Goal: Task Accomplishment & Management: Manage account settings

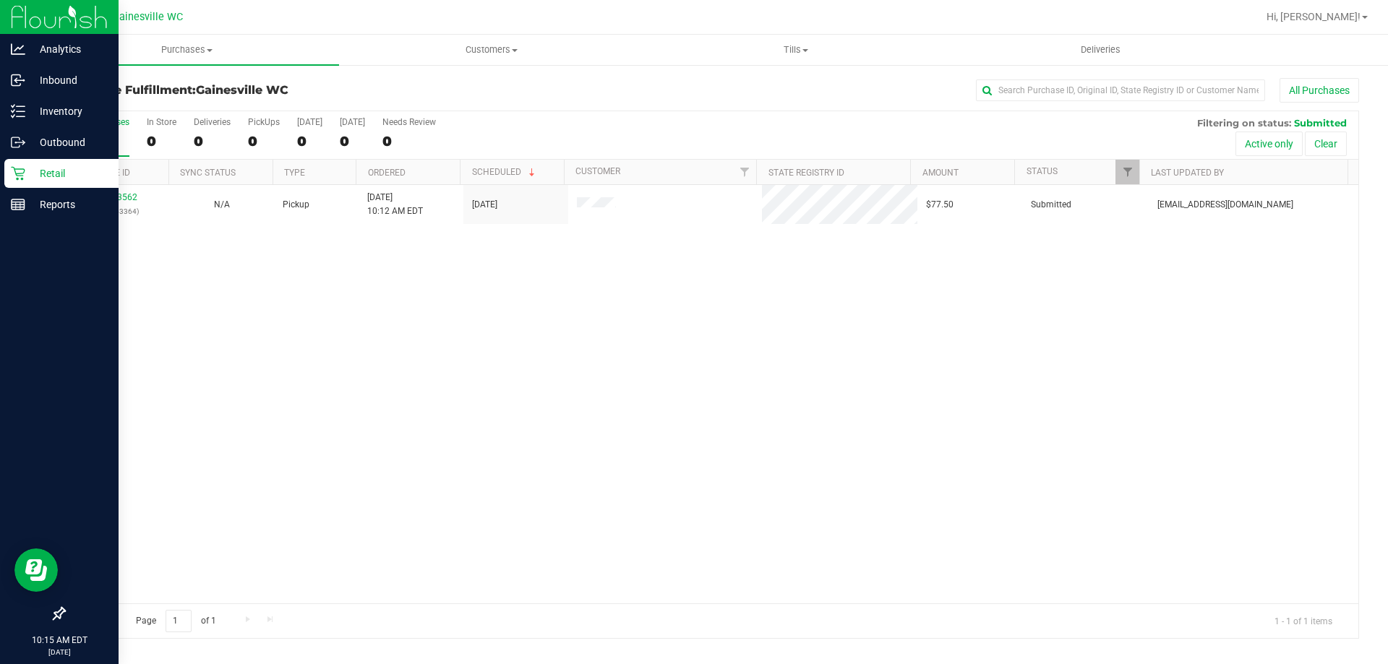
click at [1, 184] on link "Retail" at bounding box center [59, 174] width 119 height 31
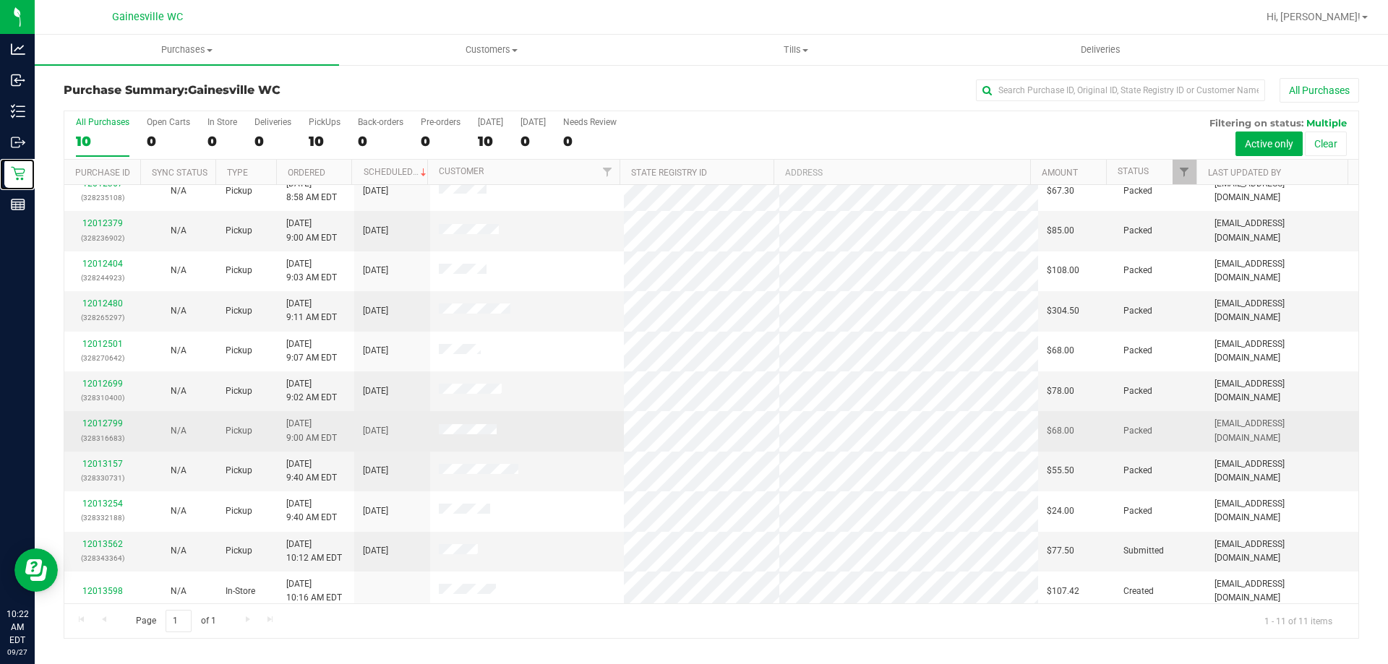
scroll to position [21, 0]
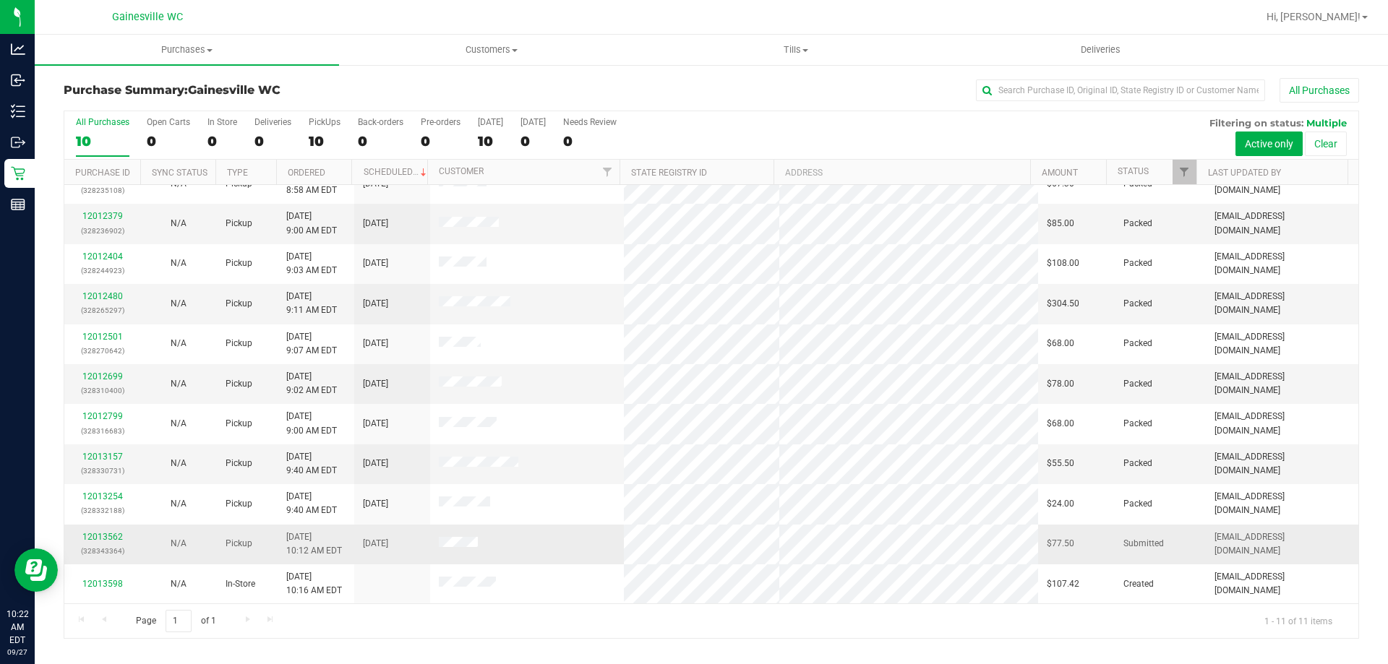
click at [95, 544] on p "(328343364)" at bounding box center [102, 551] width 59 height 14
click at [99, 542] on div "12013562 (328343364)" at bounding box center [102, 544] width 59 height 27
click at [106, 537] on link "12013562" at bounding box center [102, 537] width 40 height 10
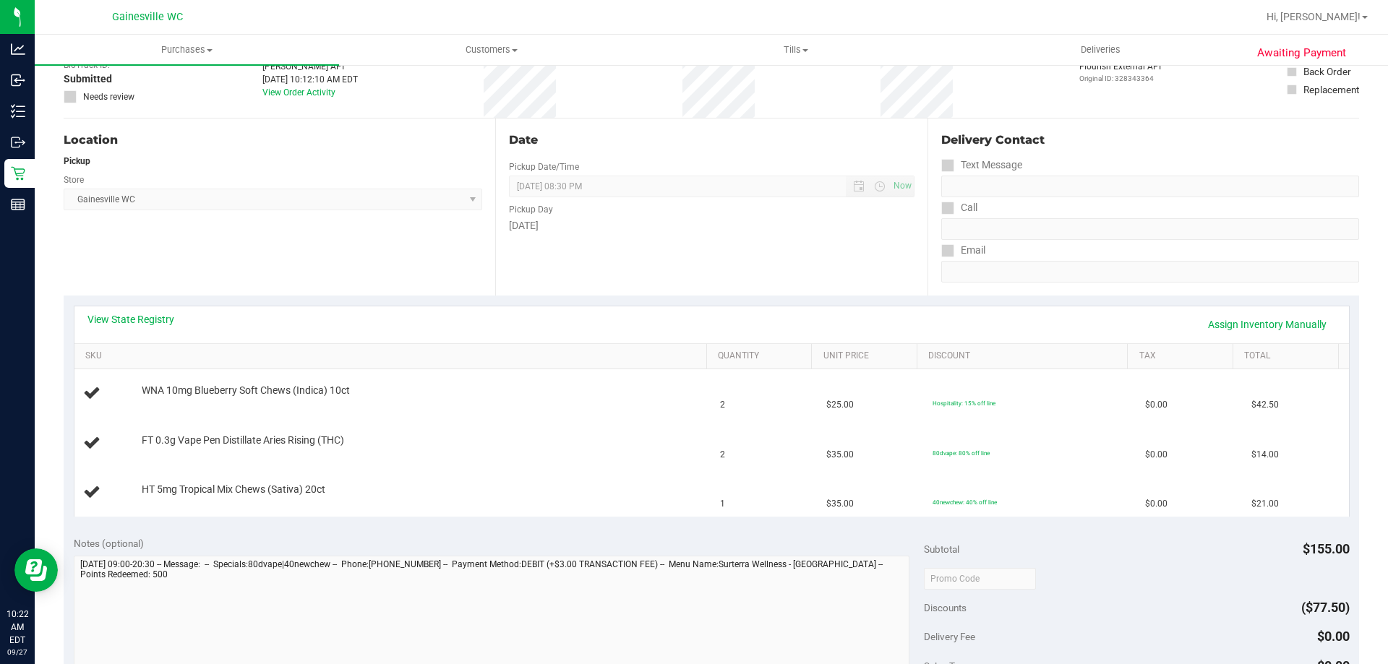
scroll to position [434, 0]
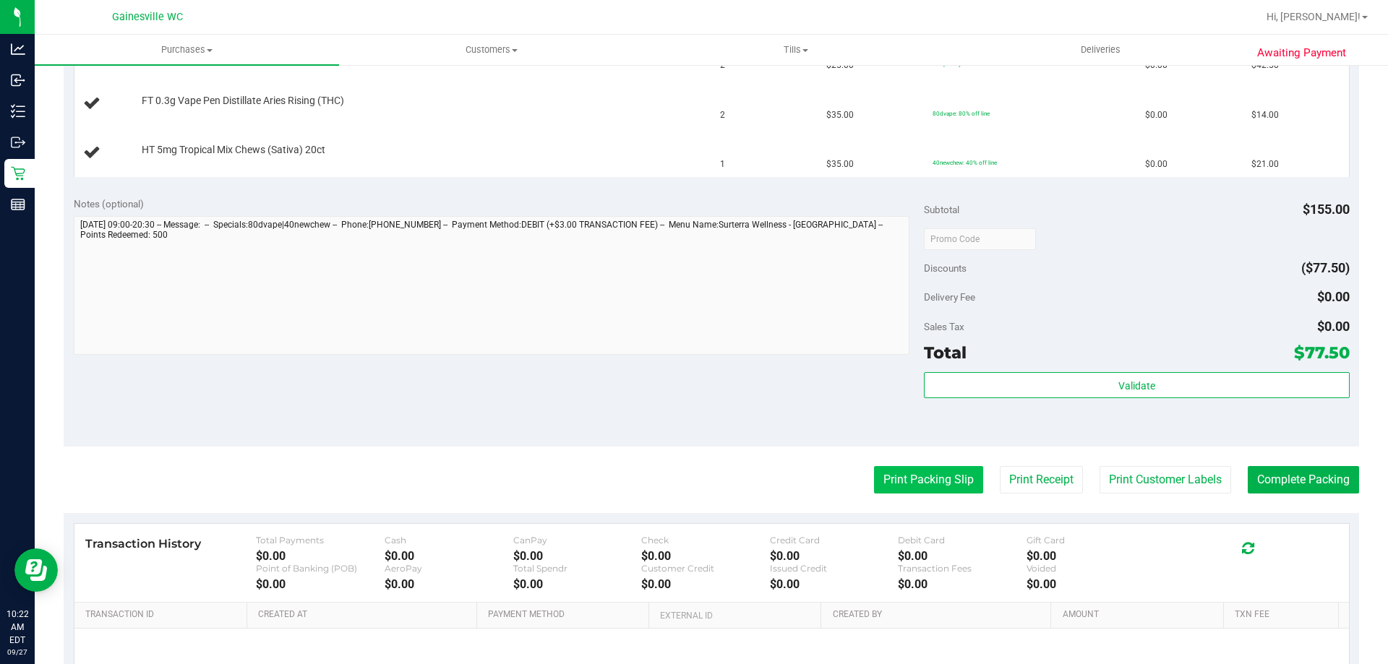
click at [901, 492] on button "Print Packing Slip" at bounding box center [928, 479] width 109 height 27
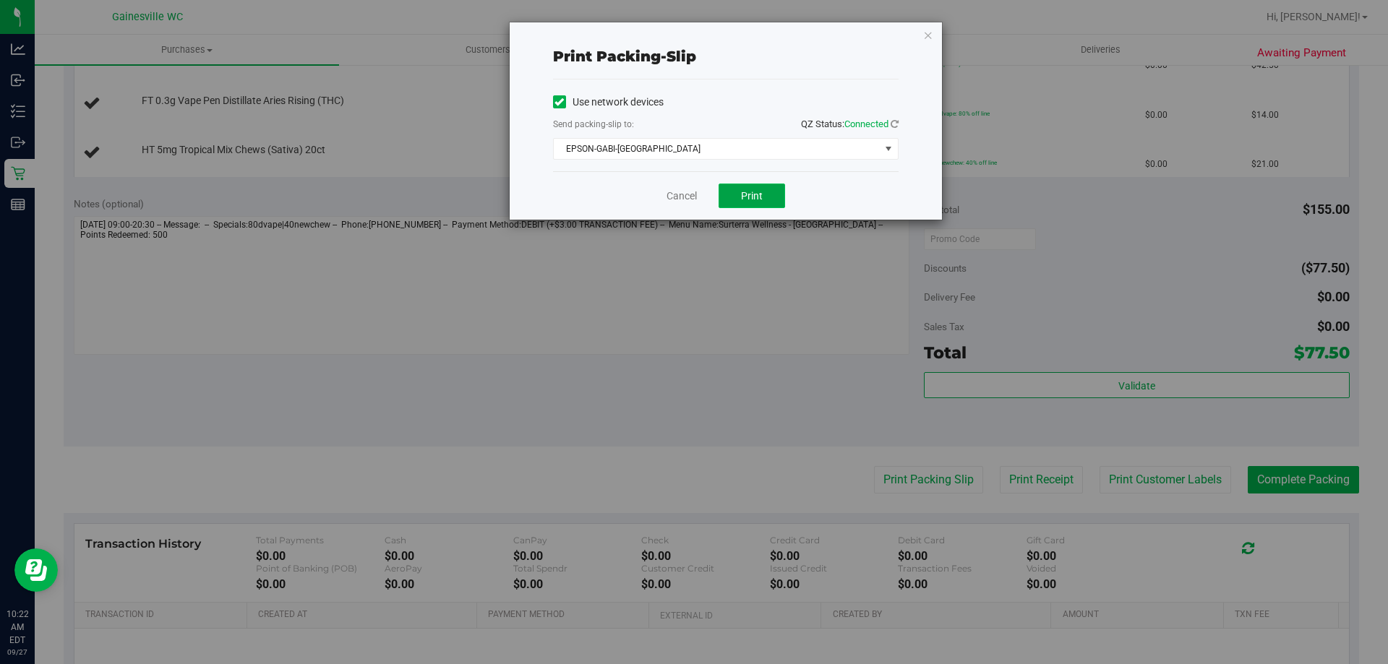
click at [729, 197] on button "Print" at bounding box center [752, 196] width 67 height 25
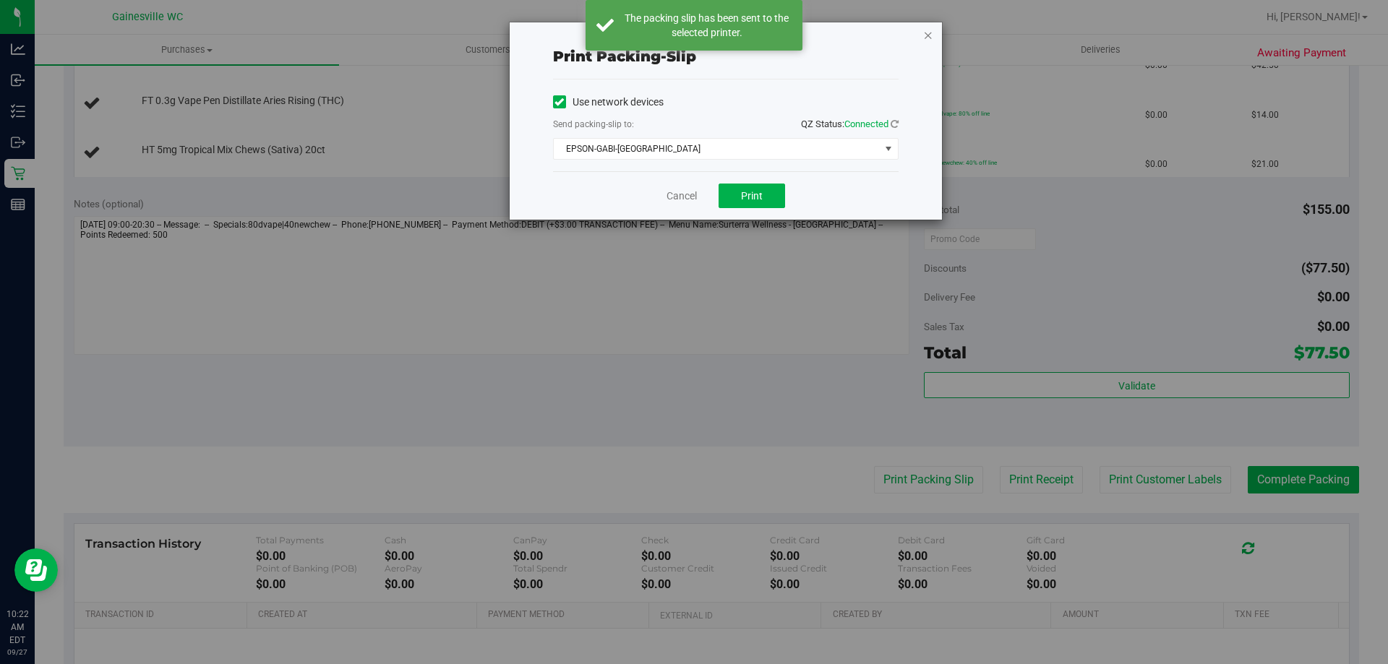
click at [927, 33] on icon "button" at bounding box center [928, 34] width 10 height 17
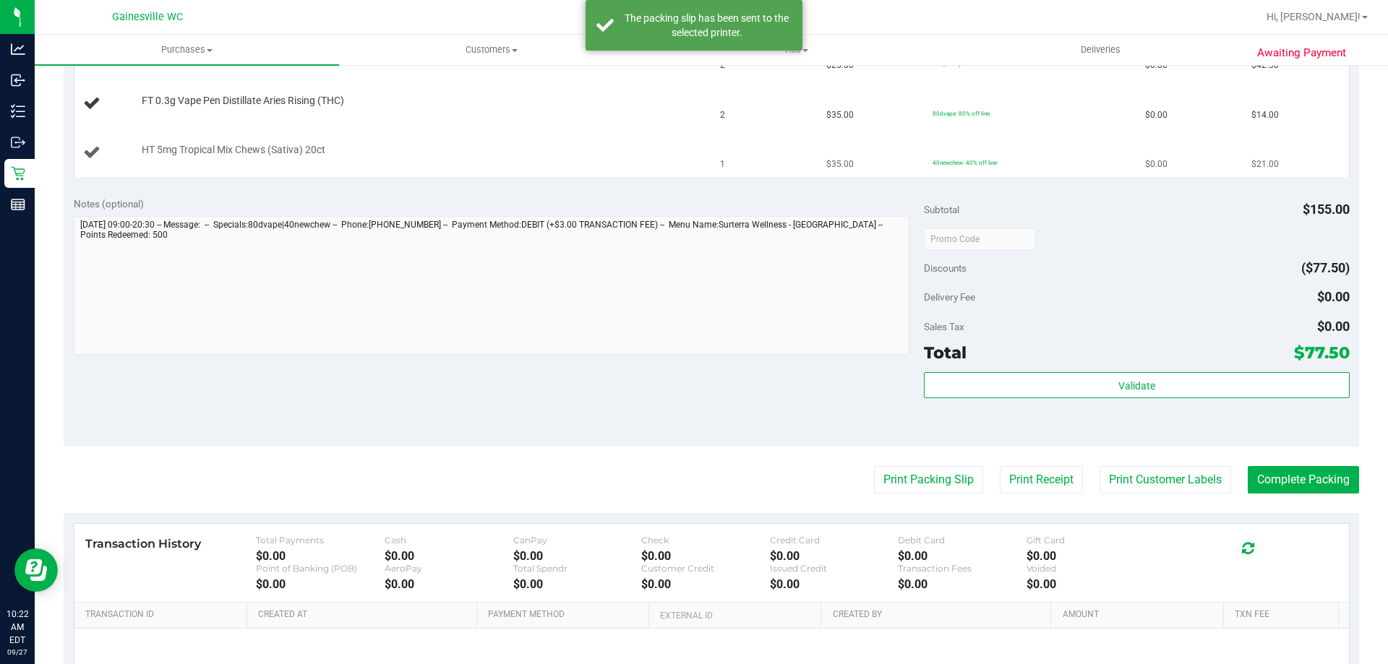
scroll to position [0, 0]
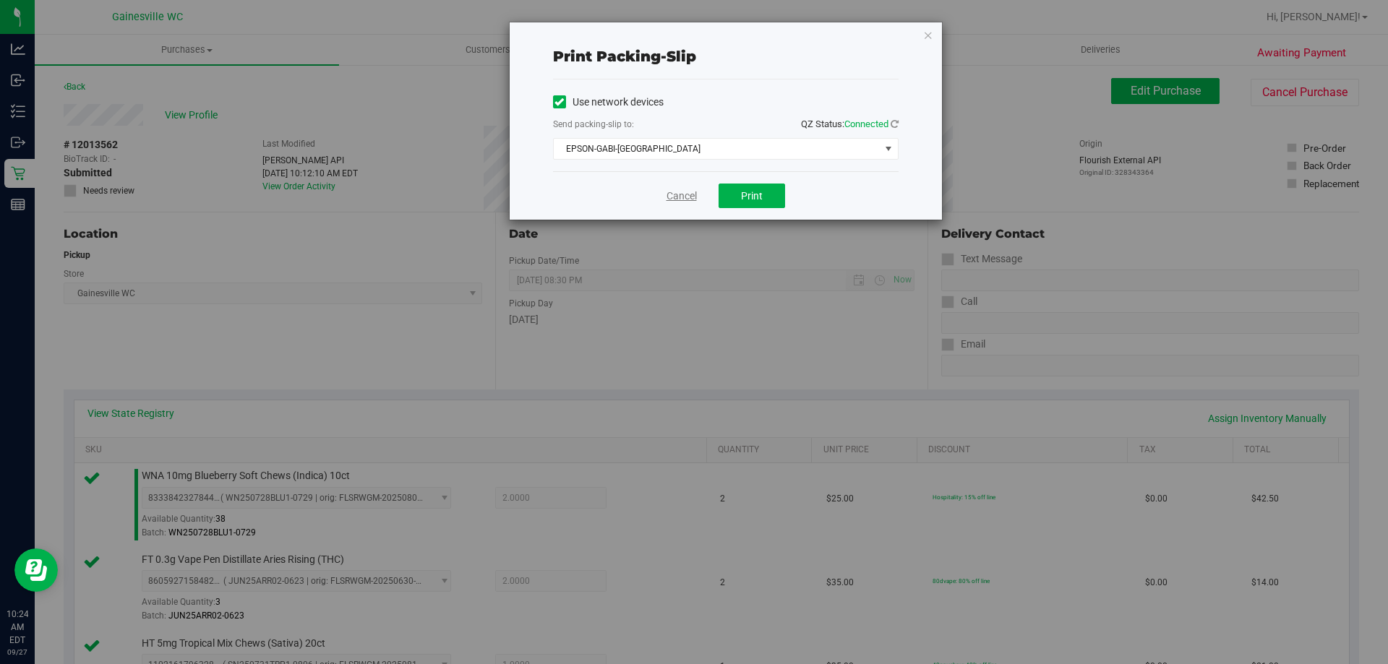
click at [667, 197] on link "Cancel" at bounding box center [682, 196] width 30 height 15
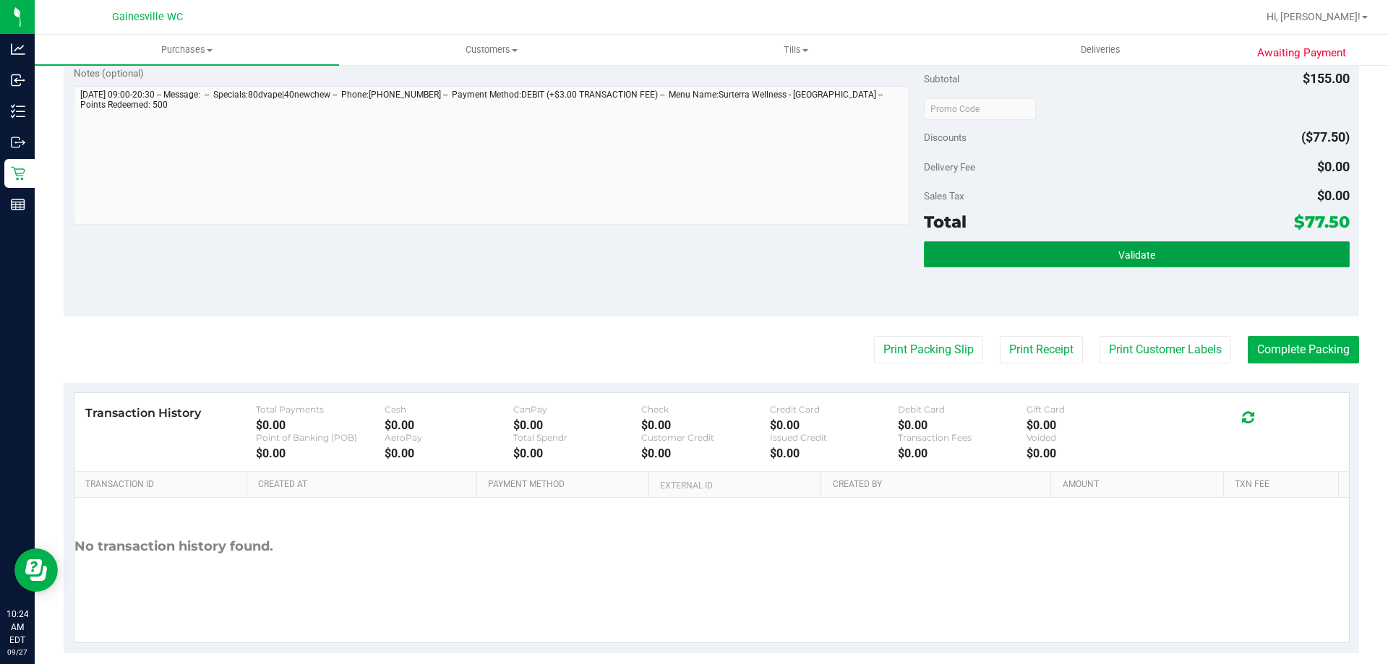
click at [1121, 266] on button "Validate" at bounding box center [1136, 254] width 425 height 26
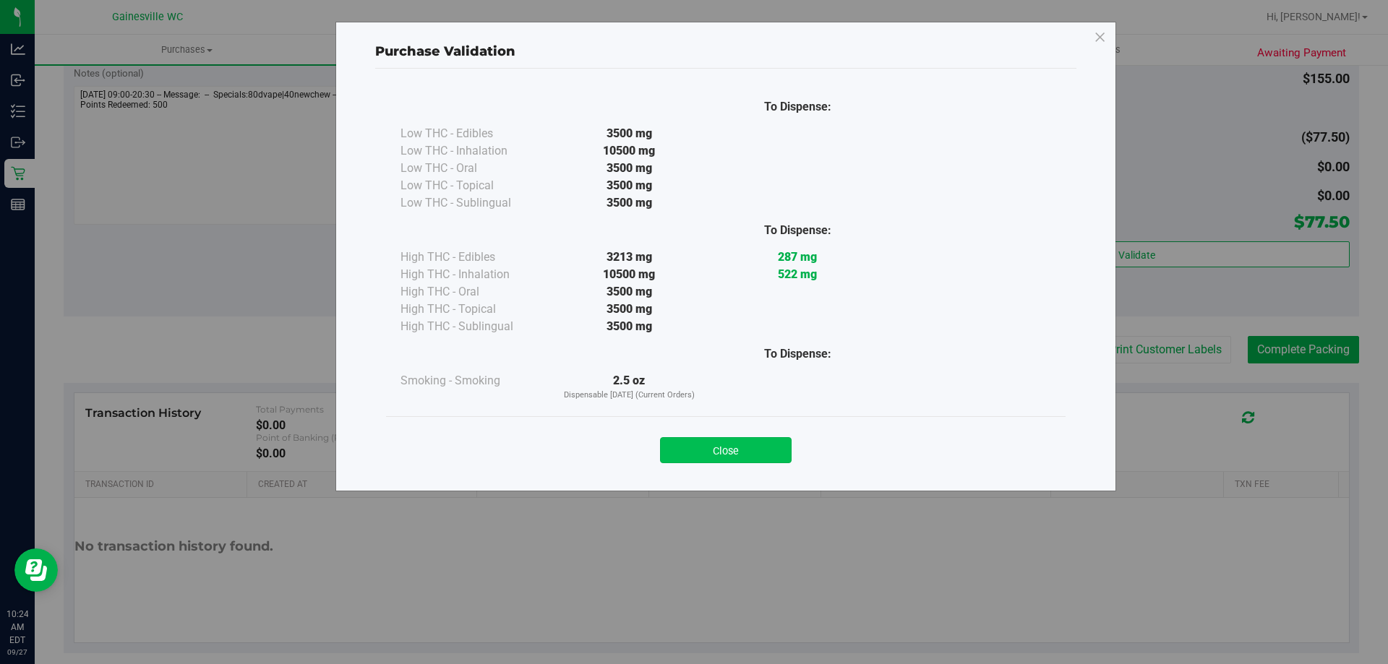
click at [766, 444] on button "Close" at bounding box center [726, 450] width 132 height 26
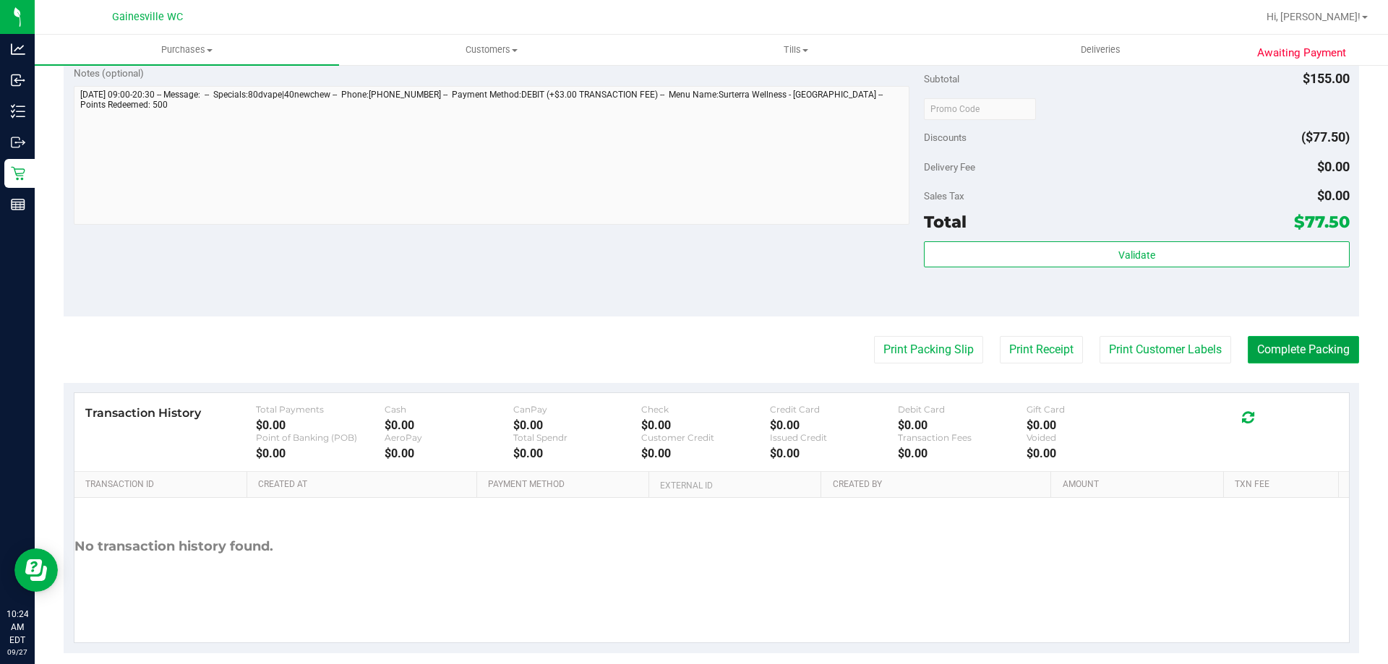
click at [1297, 343] on button "Complete Packing" at bounding box center [1303, 349] width 111 height 27
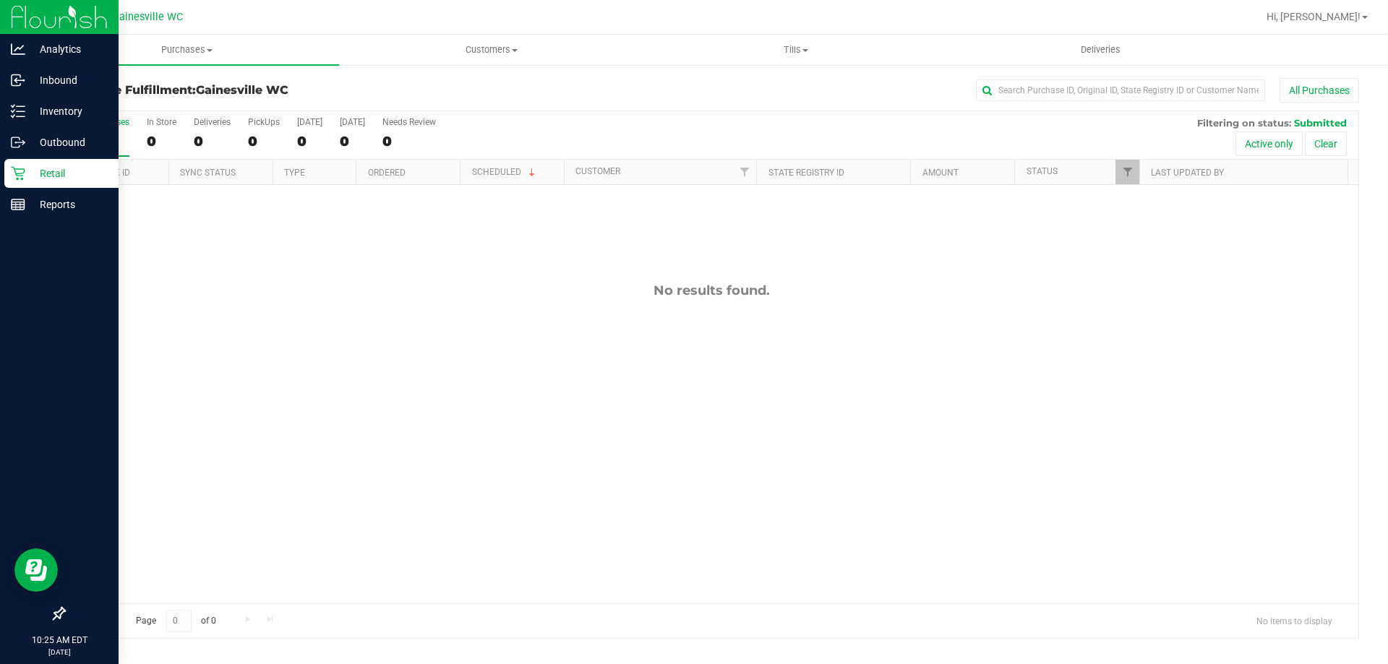
click at [51, 179] on p "Retail" at bounding box center [68, 173] width 87 height 17
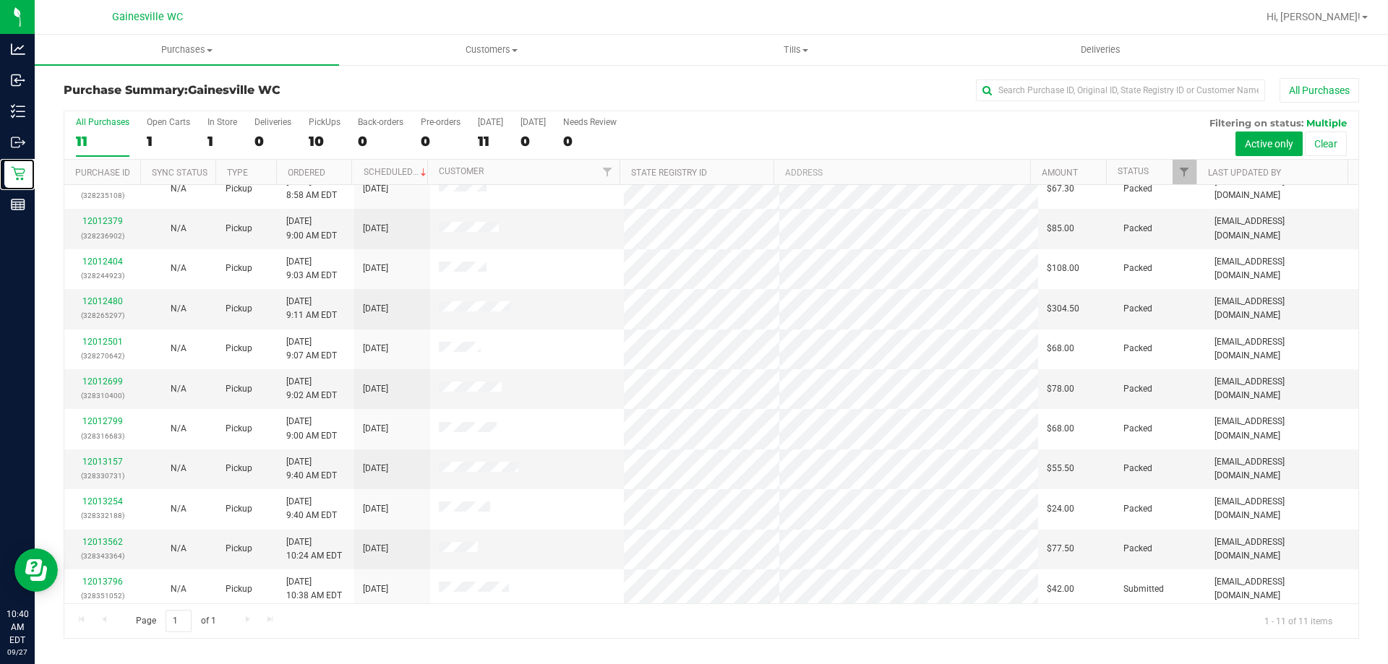
scroll to position [21, 0]
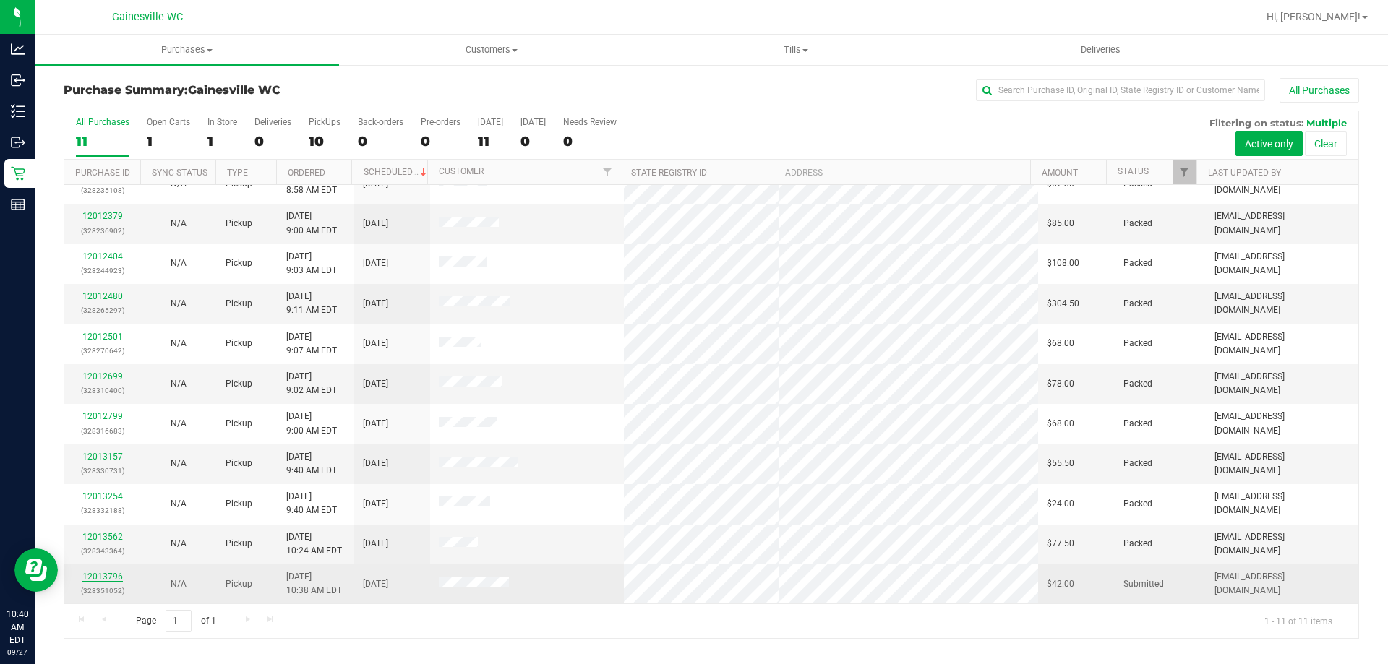
click at [107, 577] on link "12013796" at bounding box center [102, 577] width 40 height 10
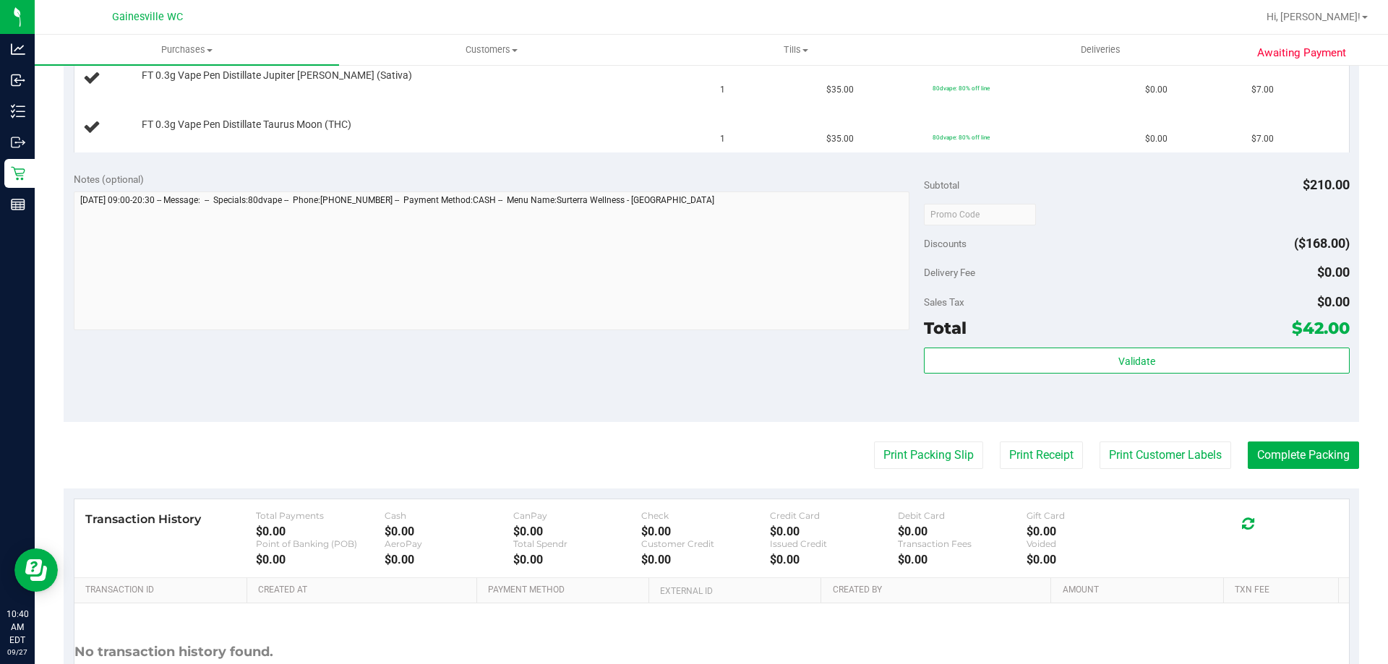
scroll to position [651, 0]
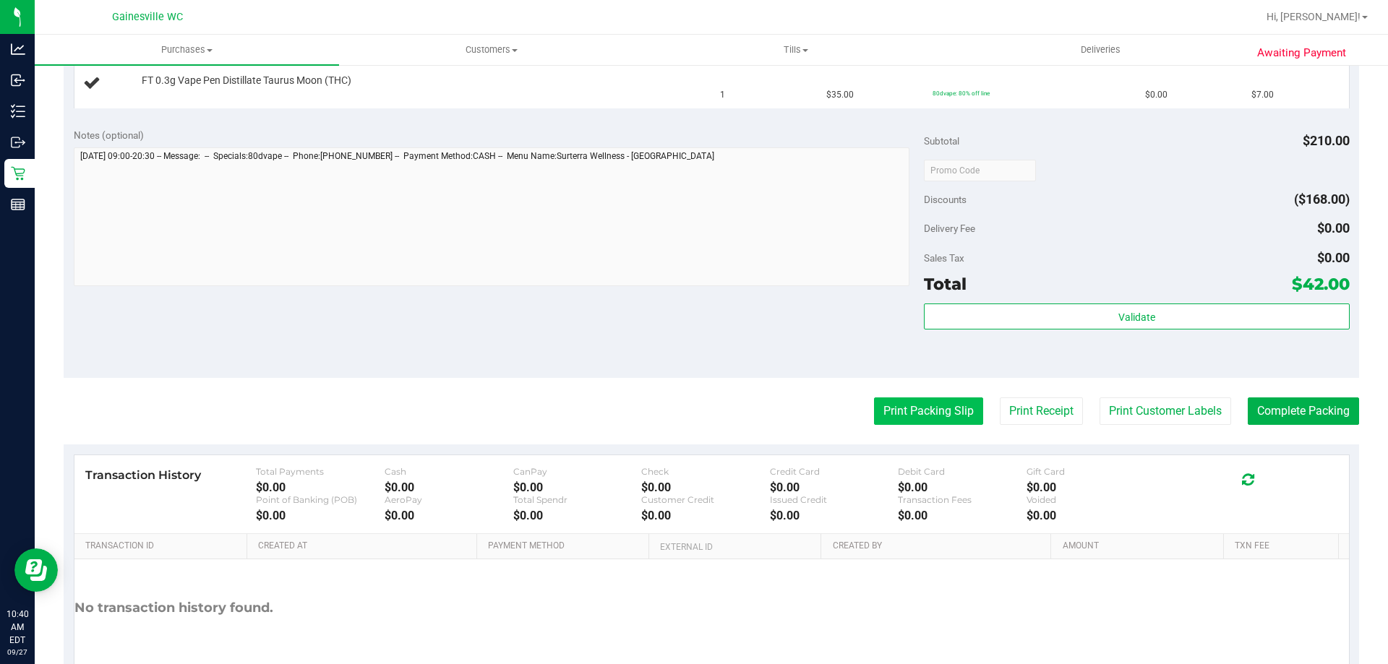
click at [909, 413] on purchase-details "Back Edit Purchase Cancel Purchase View Profile # 12013796 BioTrack ID: - Submi…" at bounding box center [712, 71] width 1296 height 1288
click at [909, 413] on button "Print Packing Slip" at bounding box center [928, 411] width 109 height 27
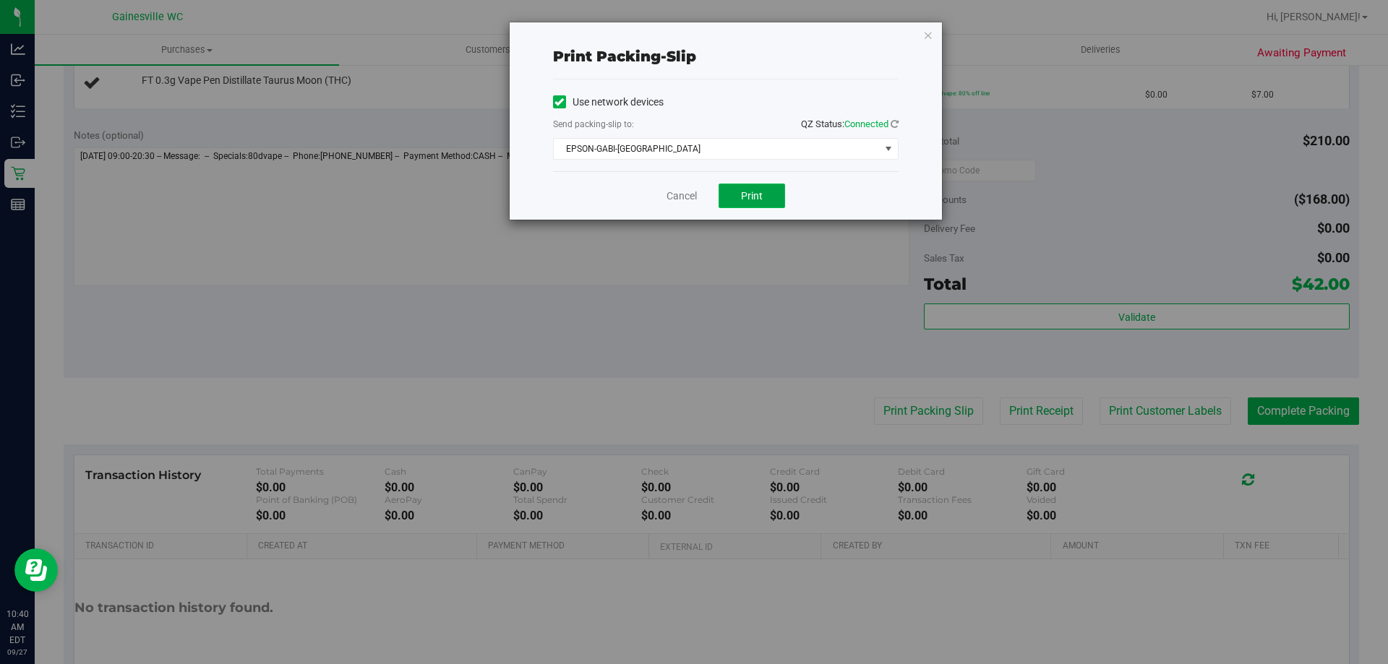
click at [750, 197] on span "Print" at bounding box center [752, 196] width 22 height 12
click at [843, 190] on div "Cancel Print" at bounding box center [726, 195] width 346 height 48
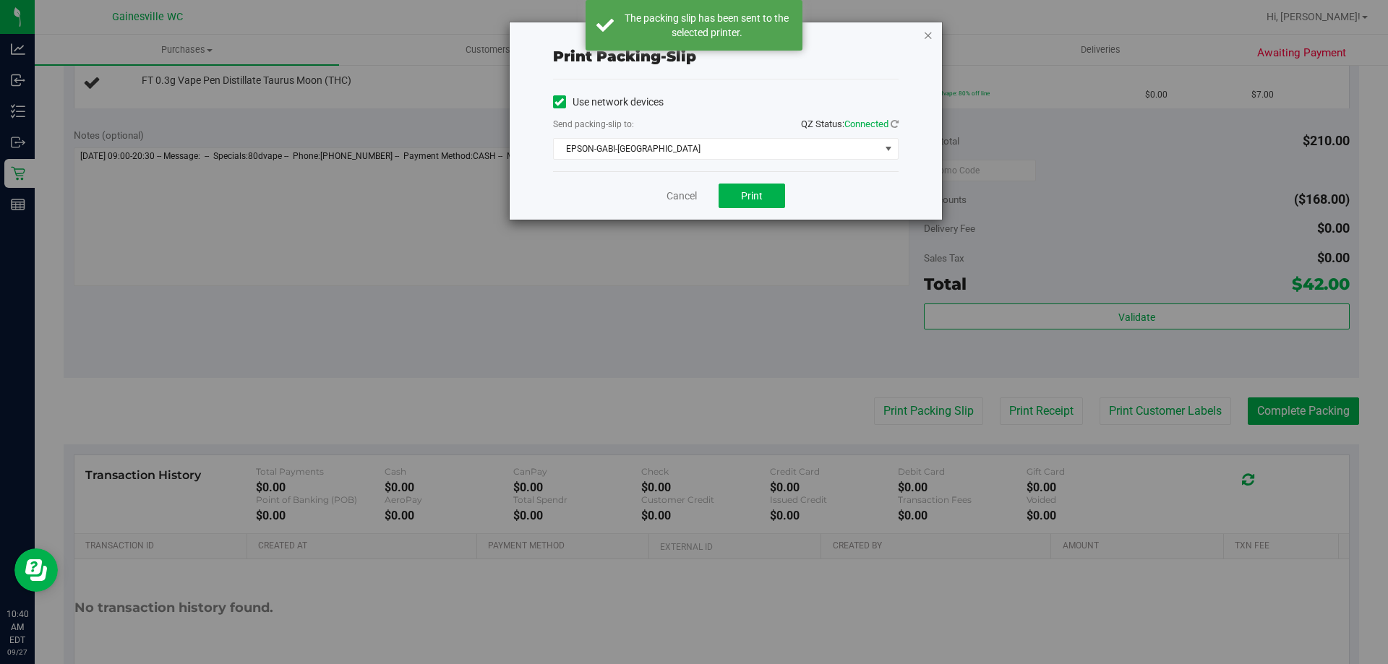
click at [927, 35] on icon "button" at bounding box center [928, 34] width 10 height 17
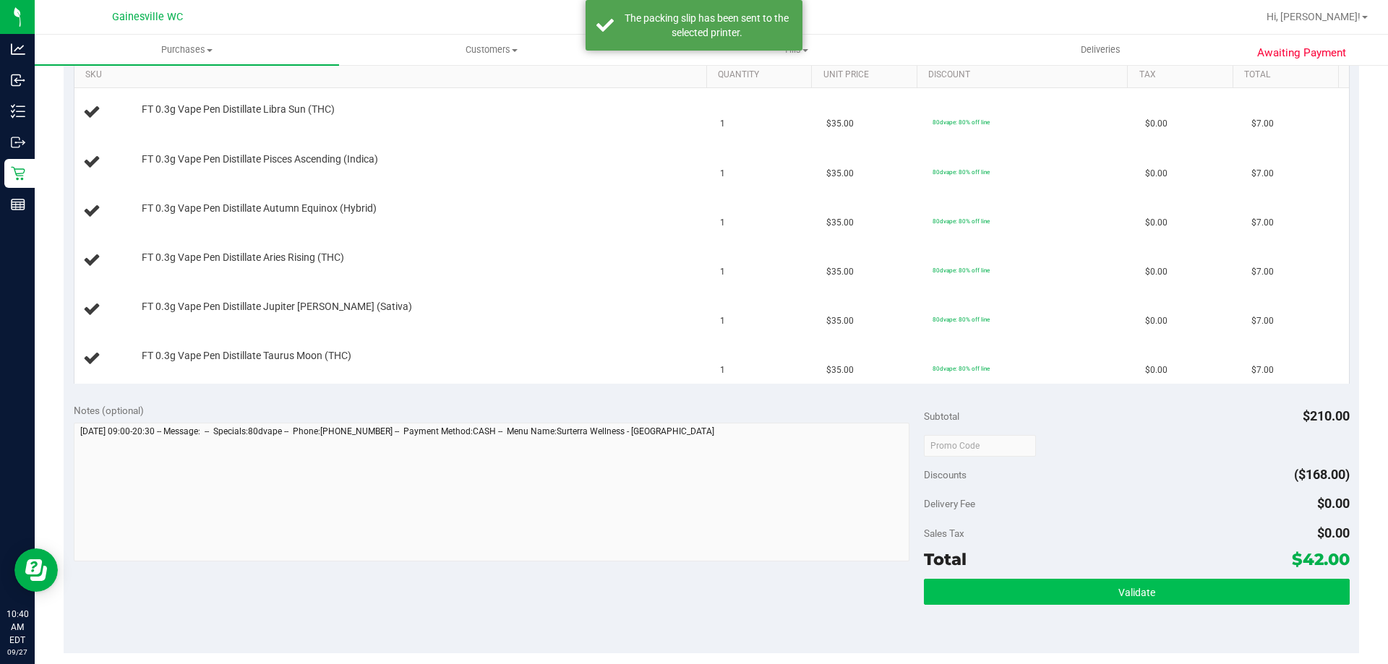
scroll to position [217, 0]
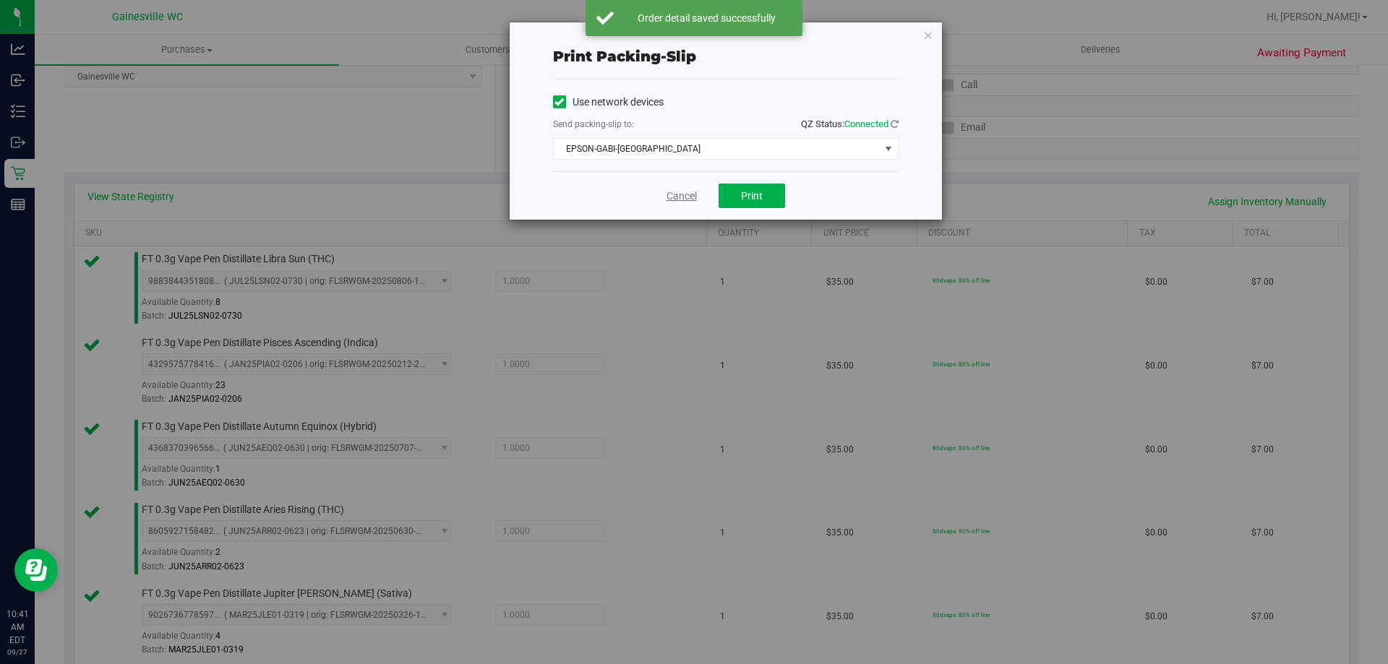
click at [674, 194] on link "Cancel" at bounding box center [682, 196] width 30 height 15
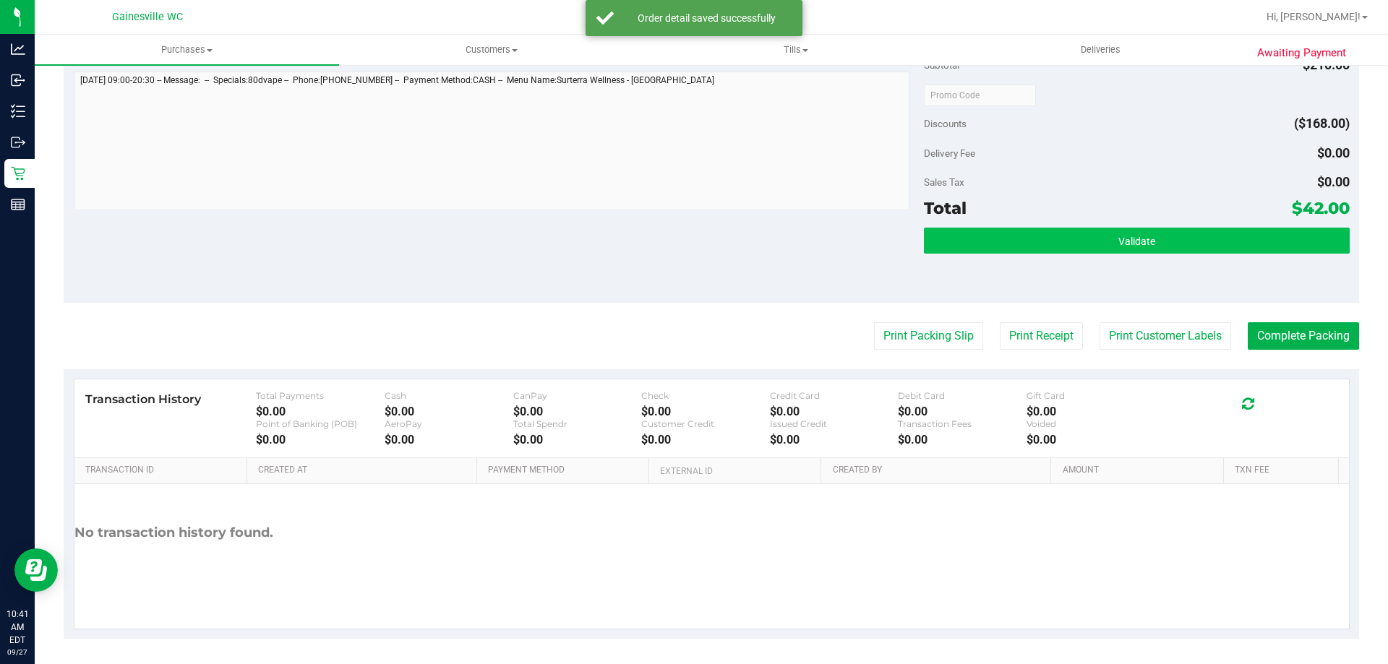
scroll to position [935, 0]
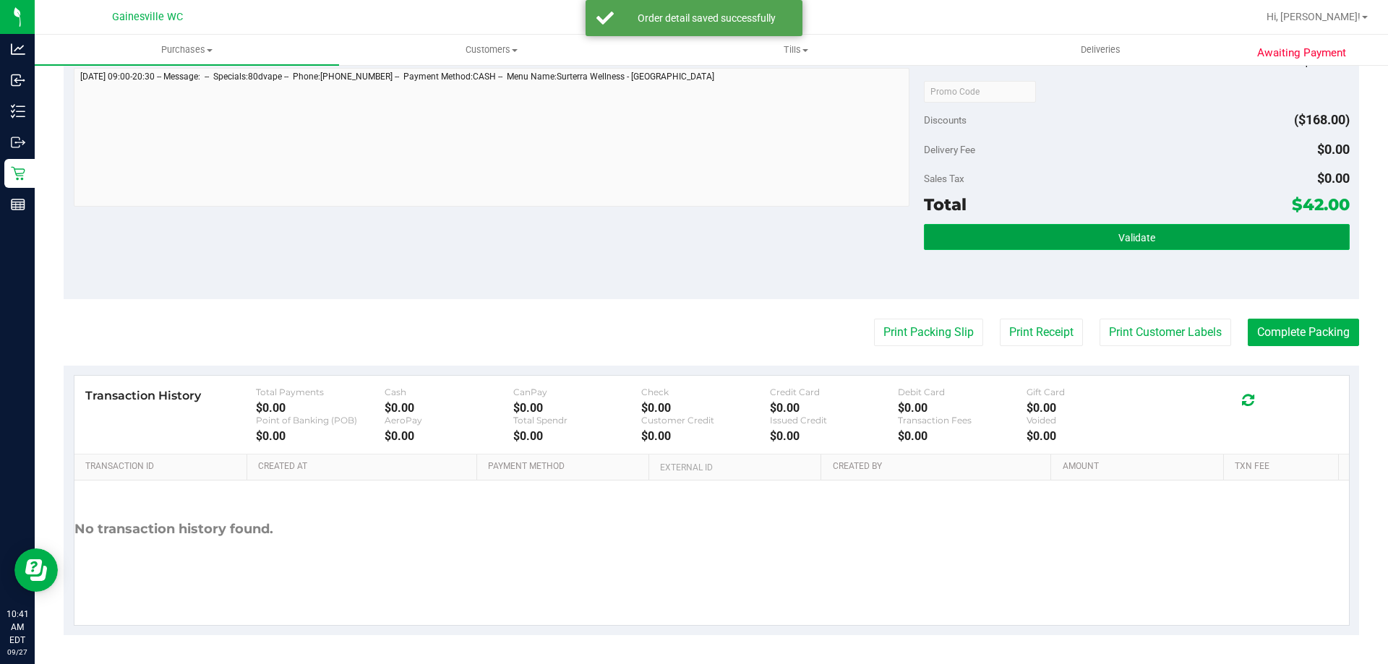
click at [1152, 233] on button "Validate" at bounding box center [1136, 237] width 425 height 26
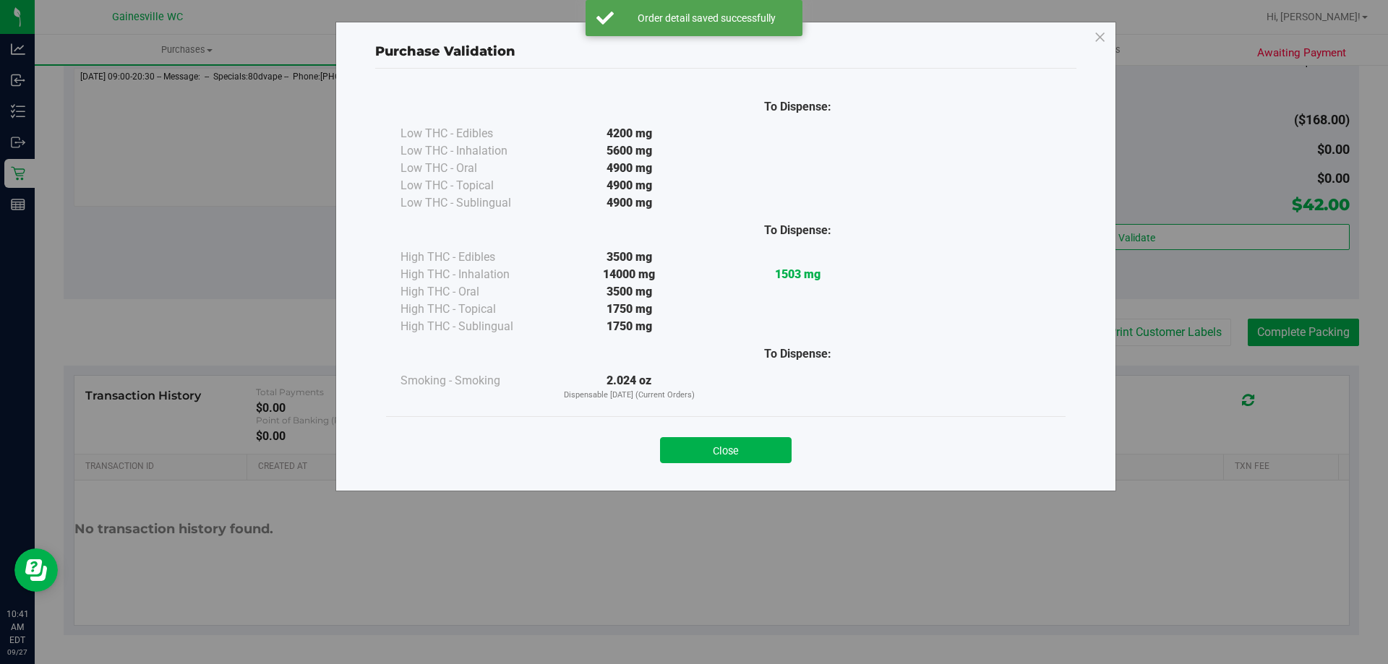
click at [764, 445] on button "Close" at bounding box center [726, 450] width 132 height 26
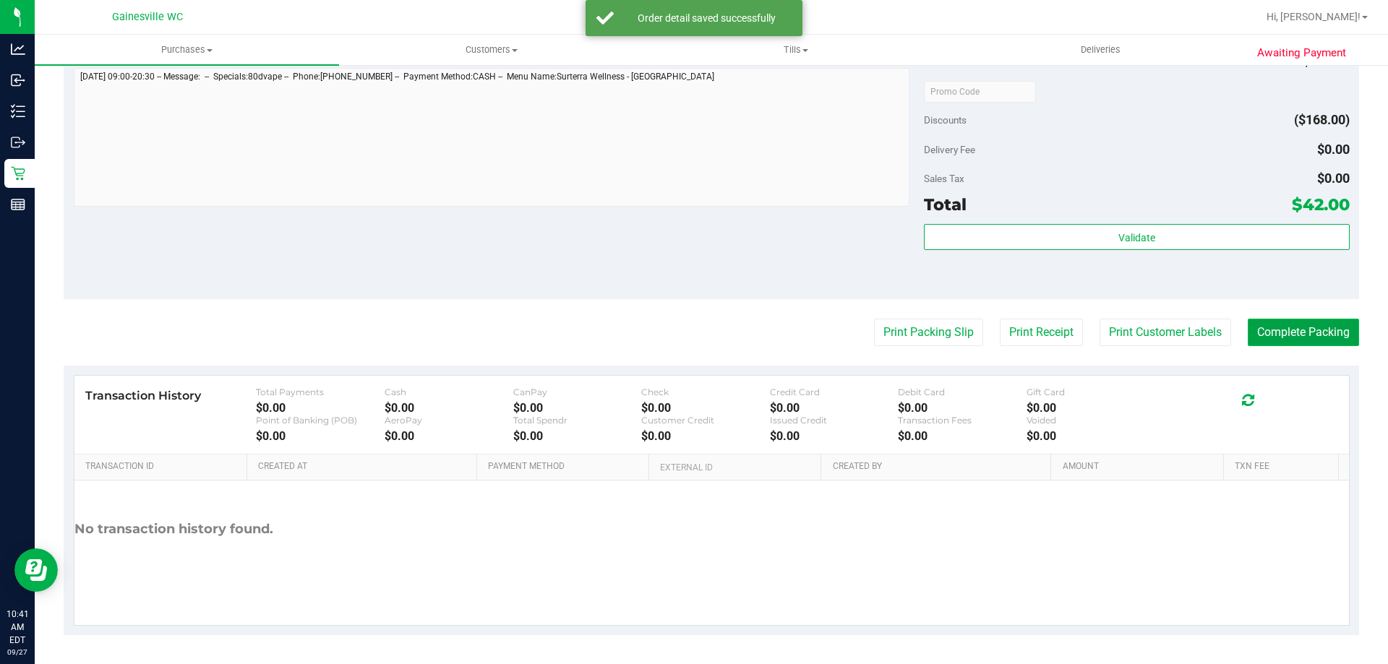
click at [1279, 339] on button "Complete Packing" at bounding box center [1303, 332] width 111 height 27
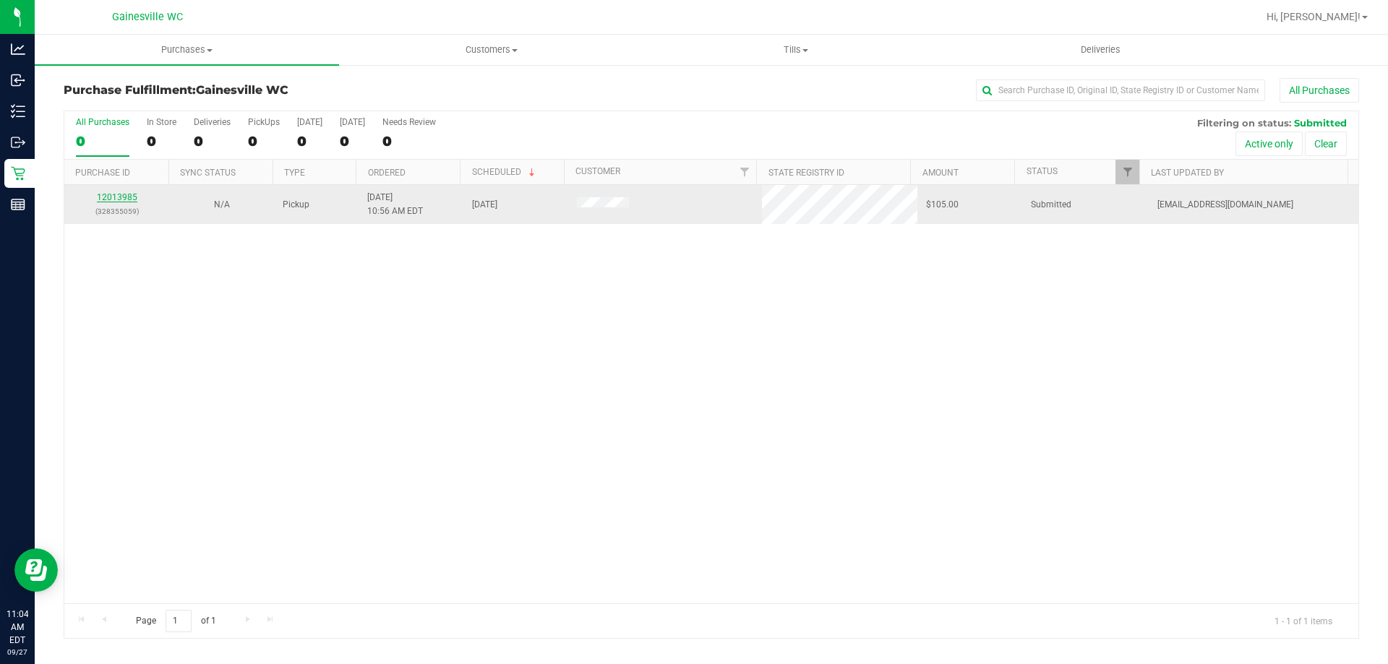
click at [122, 197] on link "12013985" at bounding box center [117, 197] width 40 height 10
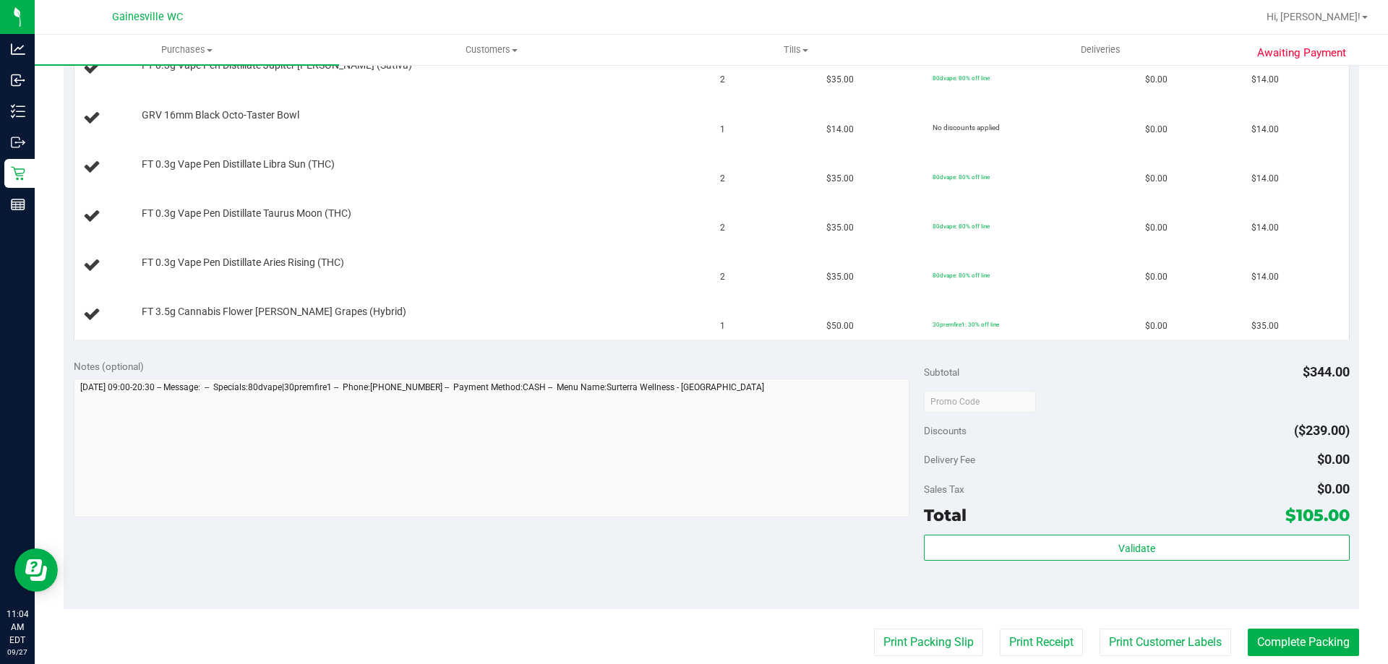
scroll to position [506, 0]
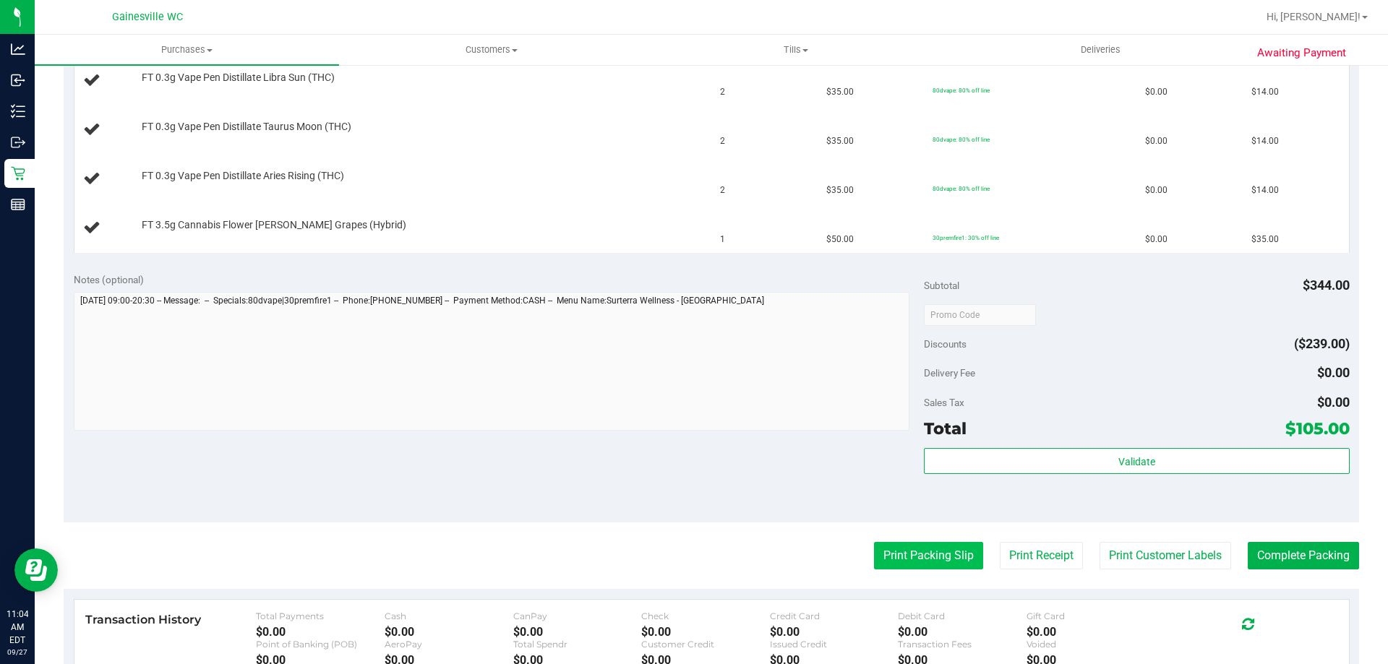
click at [902, 550] on button "Print Packing Slip" at bounding box center [928, 555] width 109 height 27
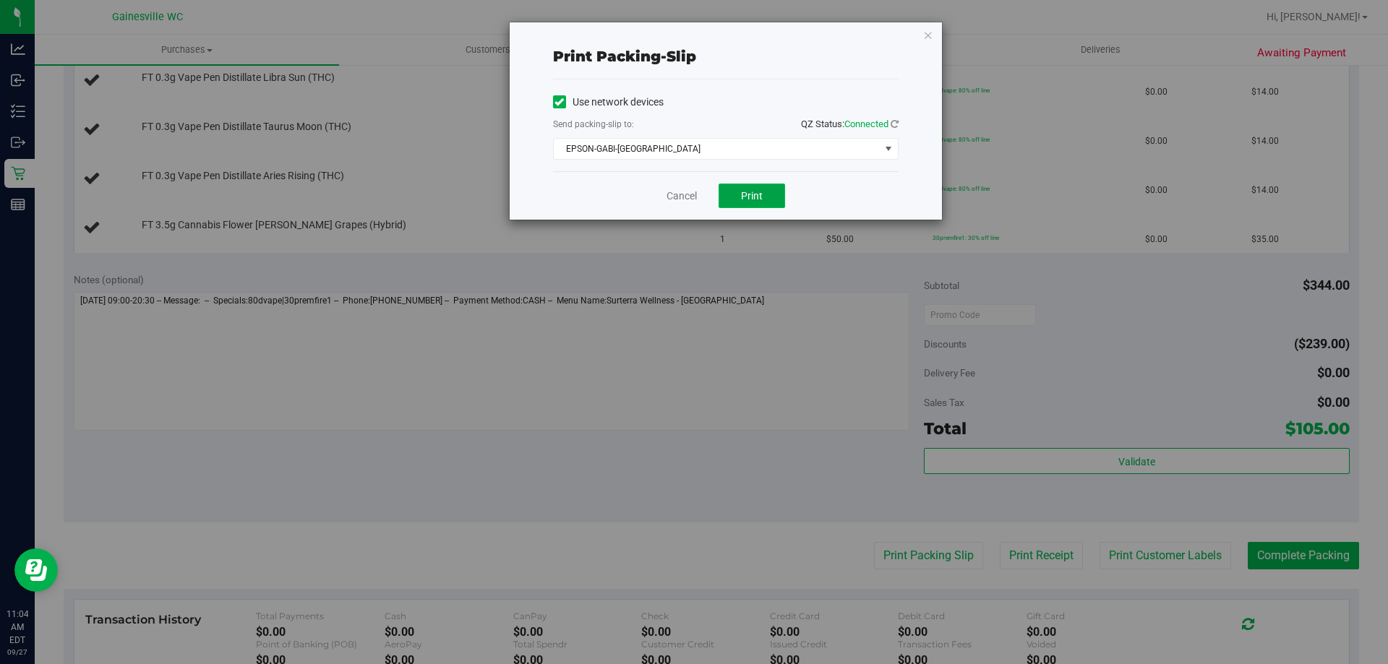
click at [747, 187] on button "Print" at bounding box center [752, 196] width 67 height 25
click at [682, 204] on div "Cancel Print" at bounding box center [726, 195] width 346 height 48
click at [681, 201] on link "Cancel" at bounding box center [682, 196] width 30 height 15
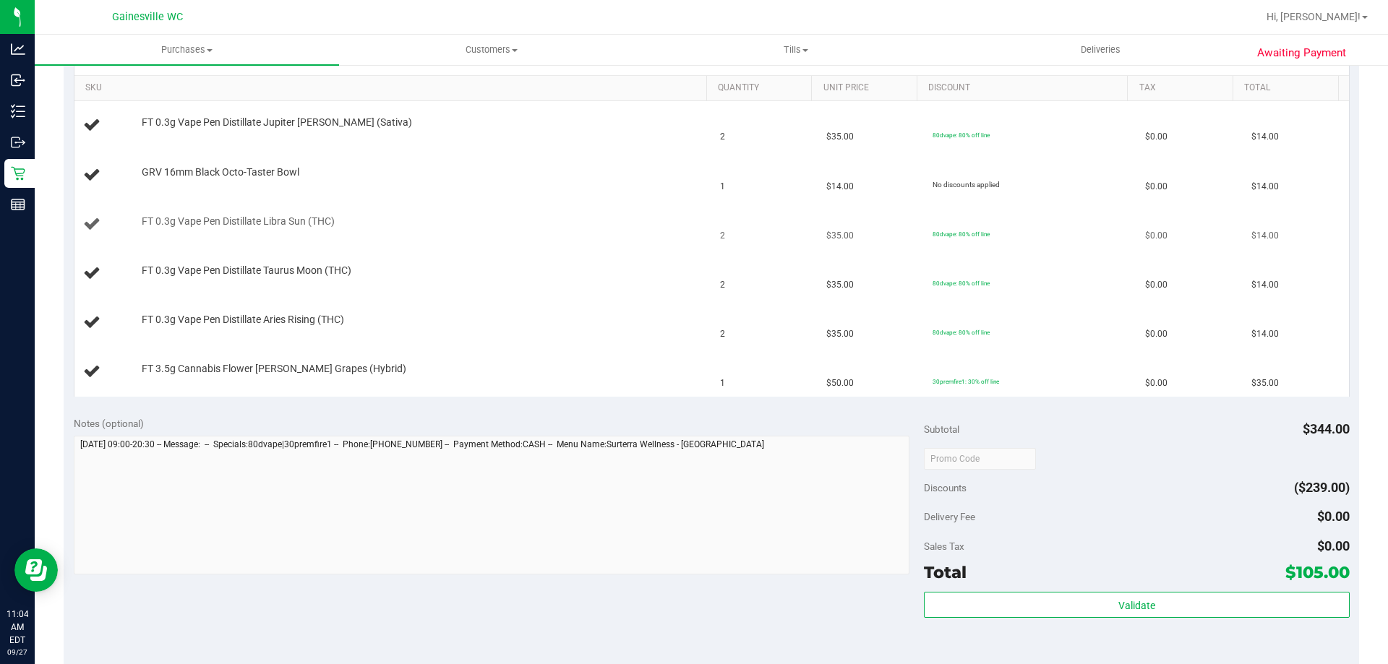
scroll to position [289, 0]
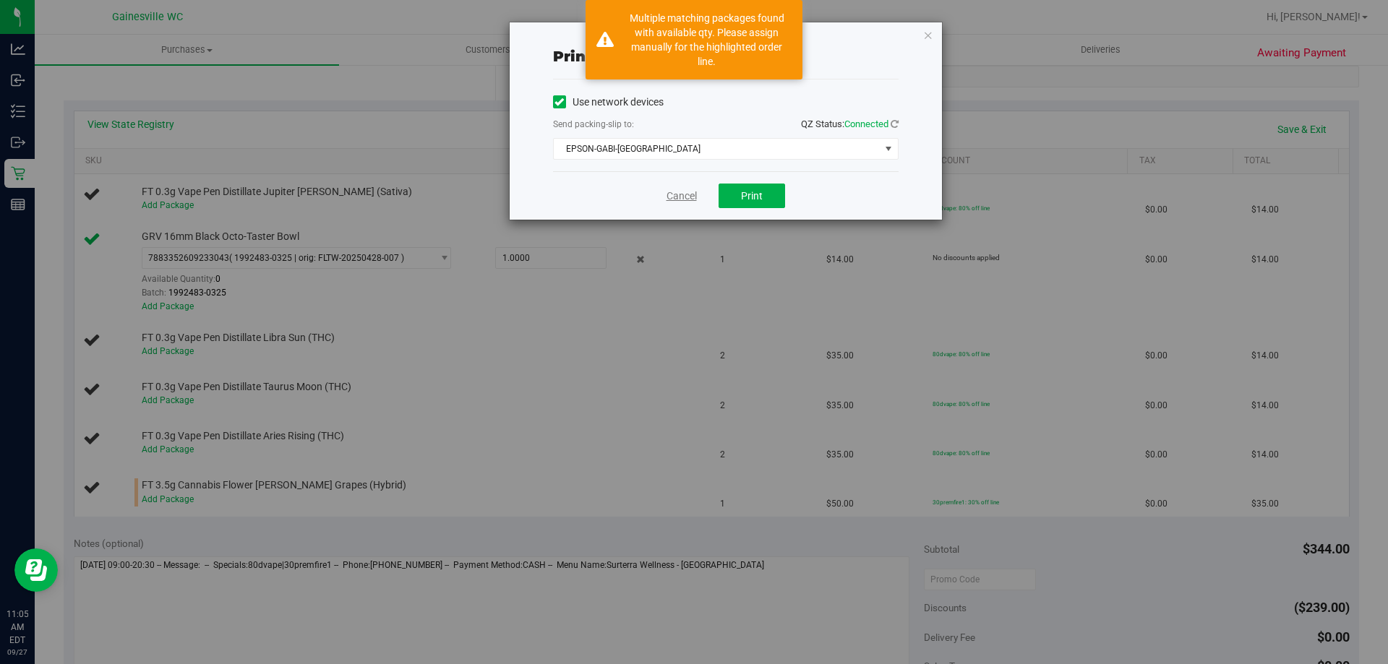
click at [674, 201] on link "Cancel" at bounding box center [682, 196] width 30 height 15
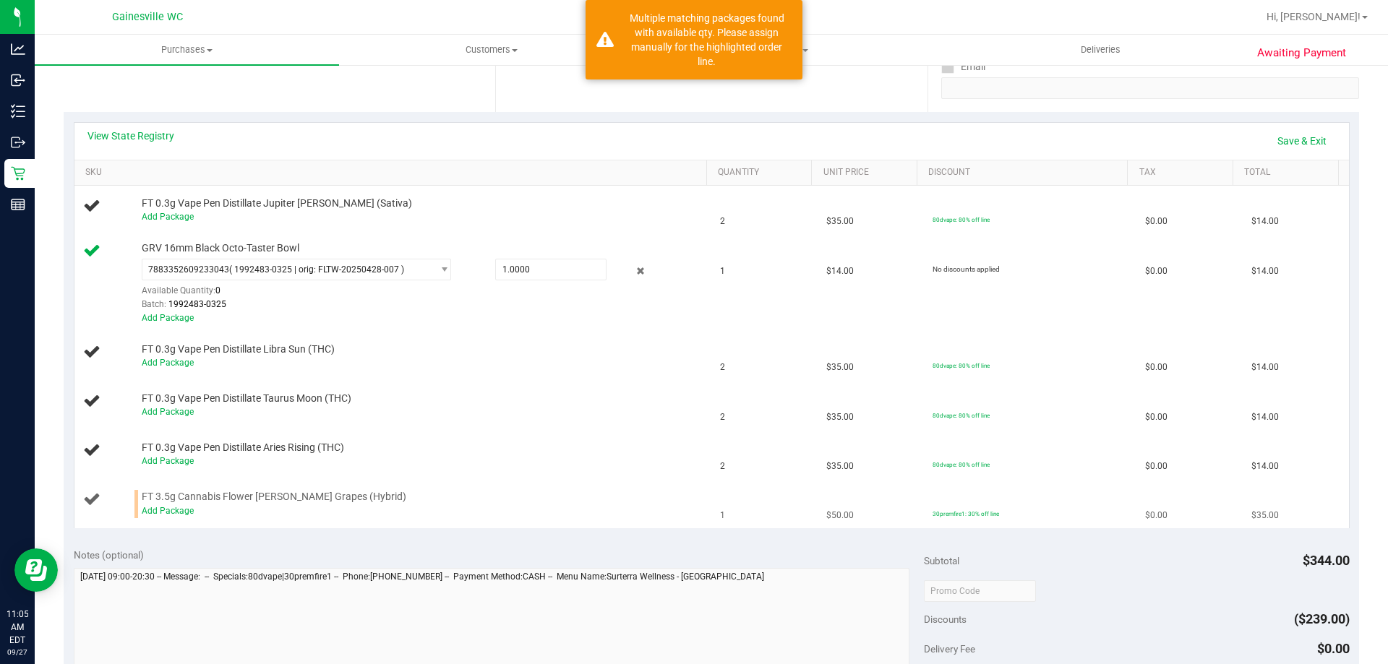
scroll to position [398, 0]
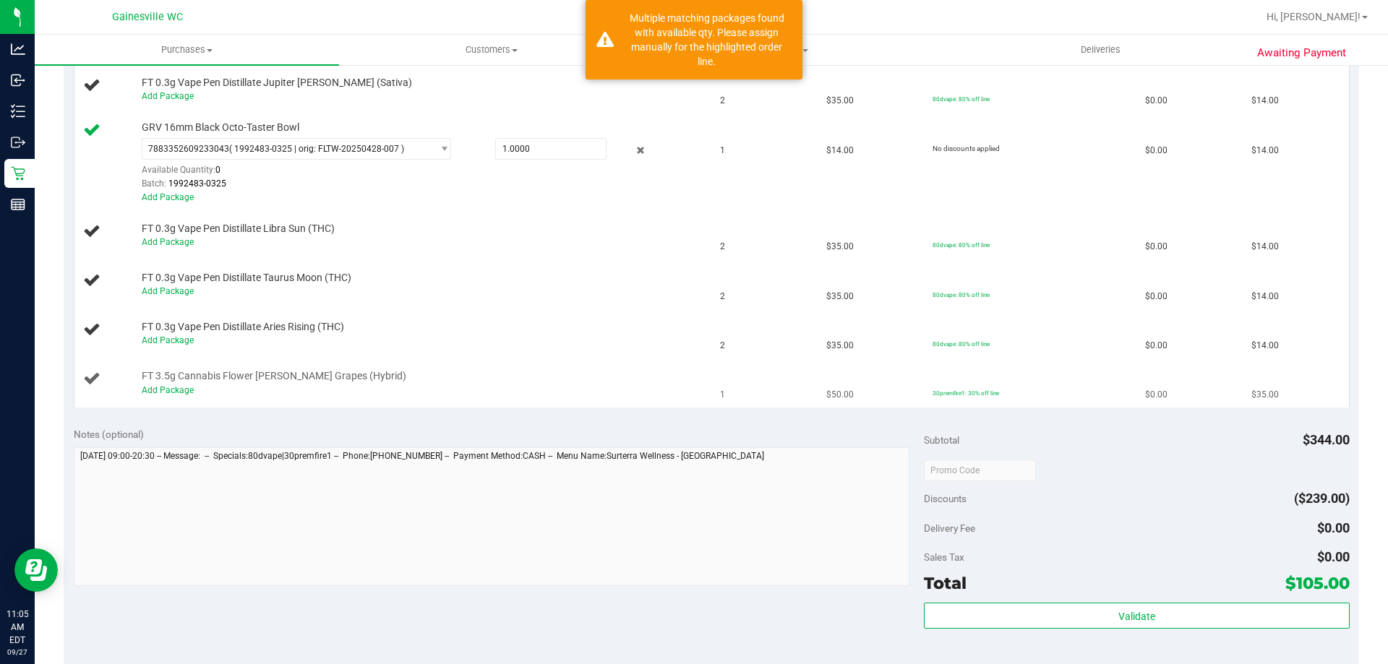
click at [178, 398] on td "FT 3.5g Cannabis Flower [PERSON_NAME] Grapes (Hybrid) Add Package" at bounding box center [393, 383] width 638 height 48
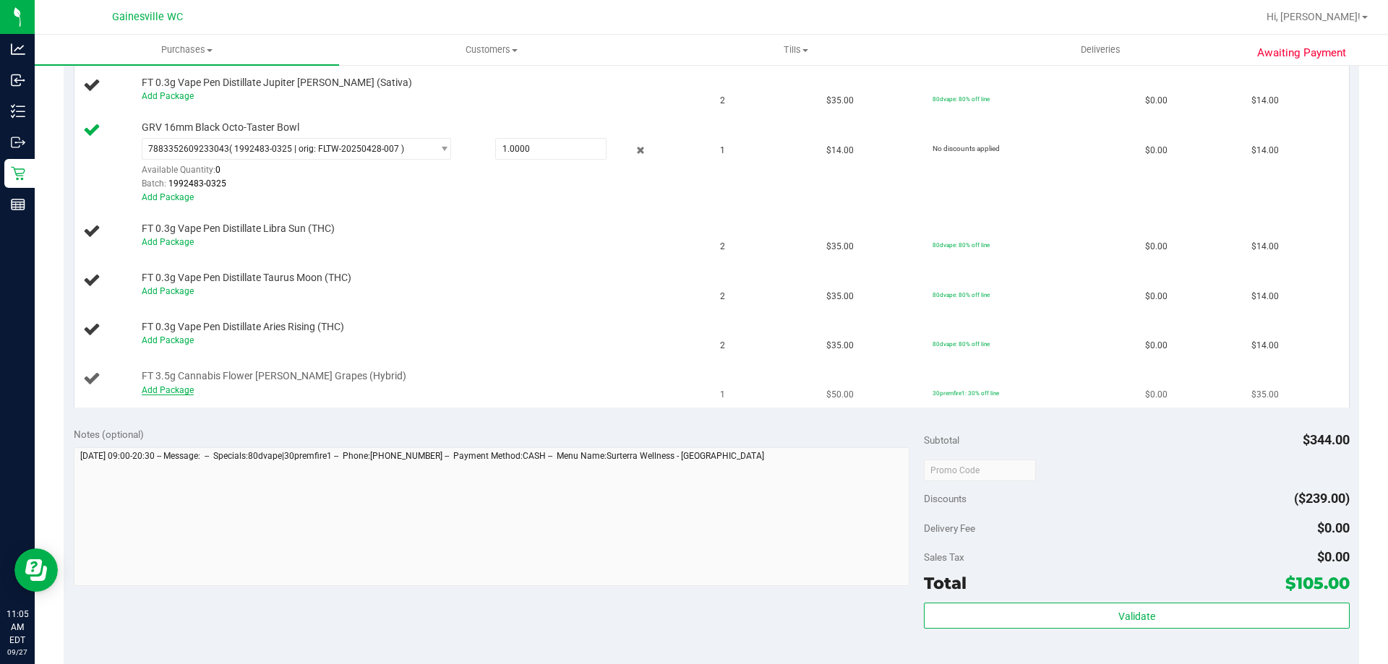
click at [173, 388] on link "Add Package" at bounding box center [168, 390] width 52 height 10
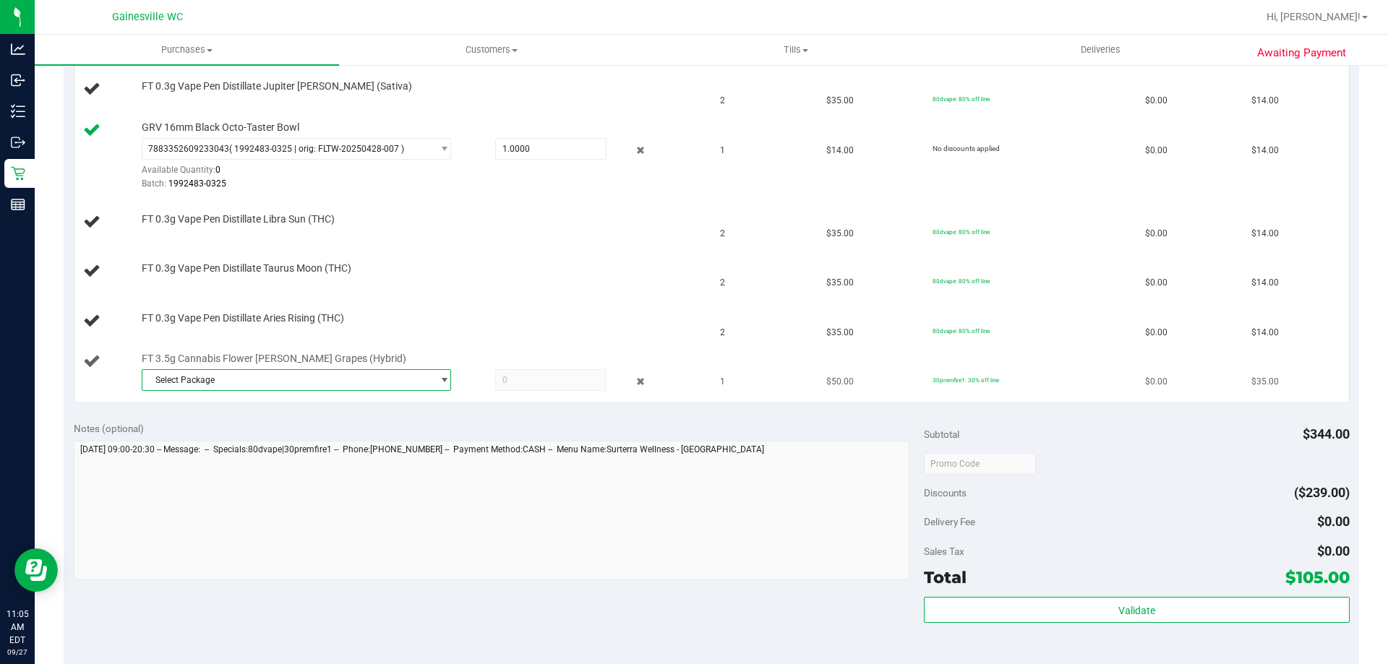
click at [327, 374] on span "Select Package" at bounding box center [287, 380] width 290 height 20
click at [338, 461] on span "( W-AUG25T1701-0830 | orig: FLSRWGM-20250908-523 )" at bounding box center [345, 460] width 222 height 10
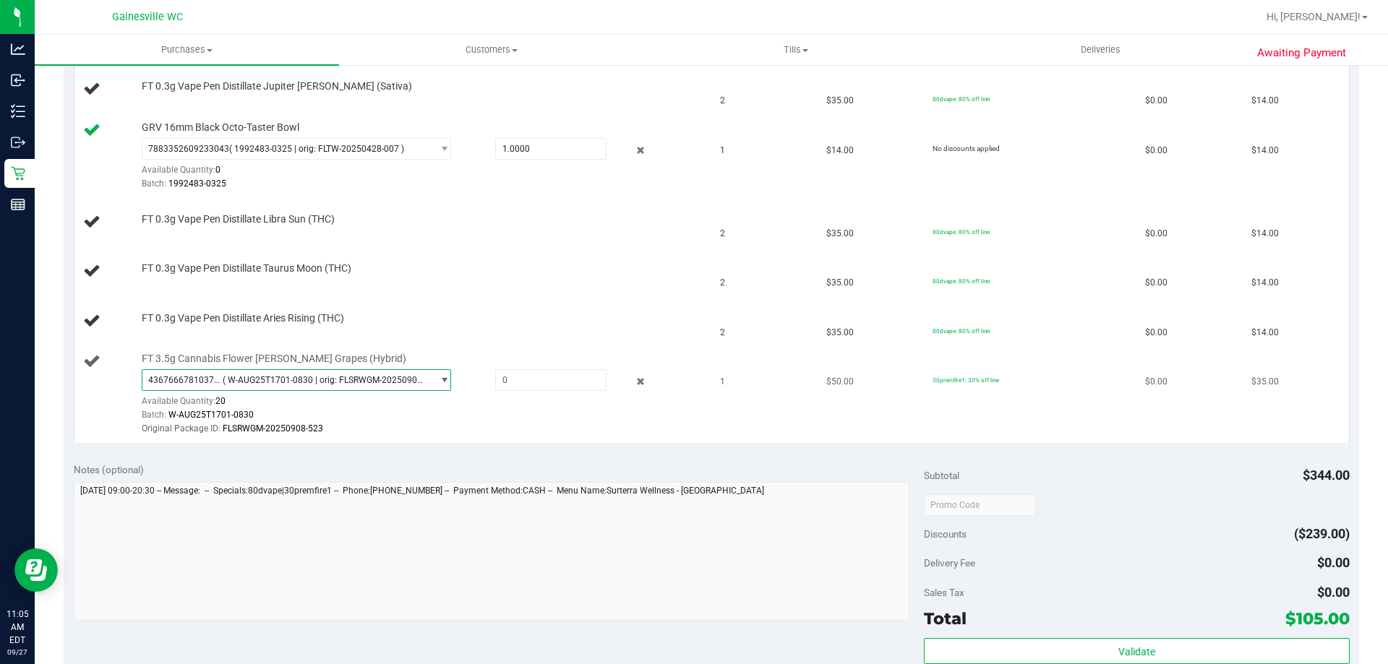
click at [344, 382] on span "( W-AUG25T1701-0830 | orig: FLSRWGM-20250908-523 )" at bounding box center [325, 380] width 204 height 10
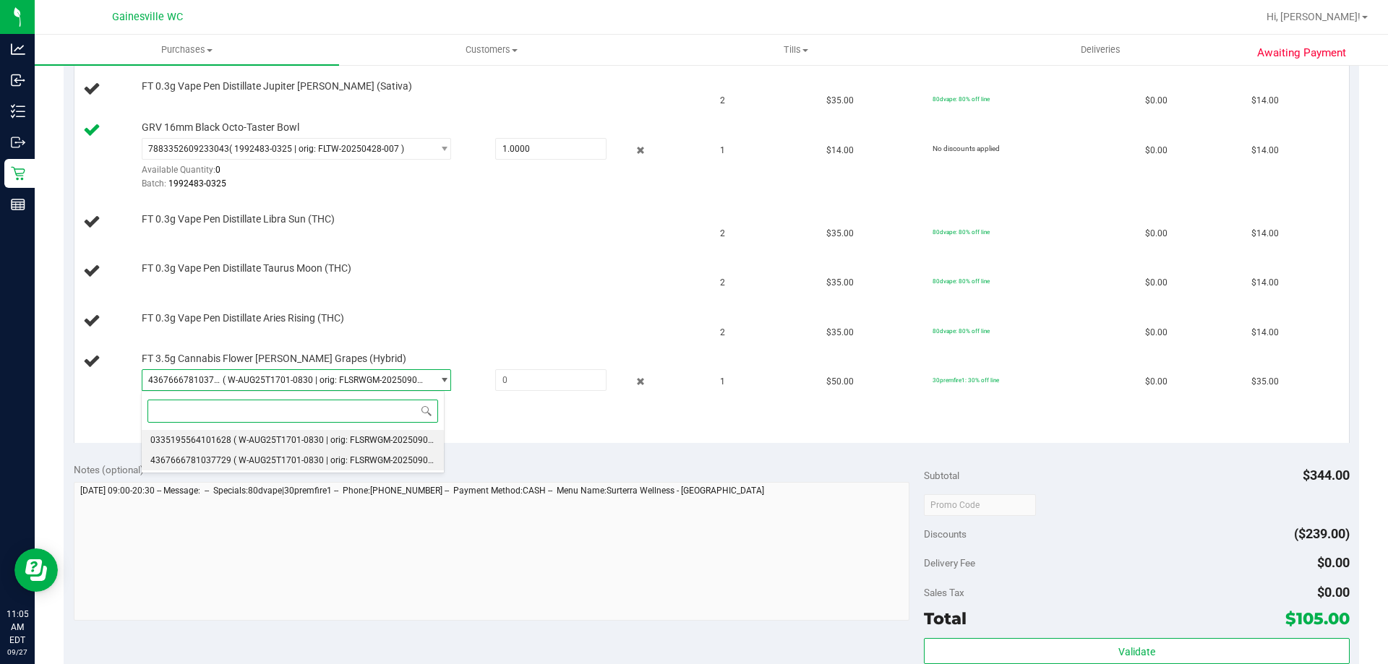
click at [337, 434] on li "0335195564101628 ( W-AUG25T1701-0830 | orig: FLSRWGM-20250908-494 )" at bounding box center [293, 440] width 302 height 20
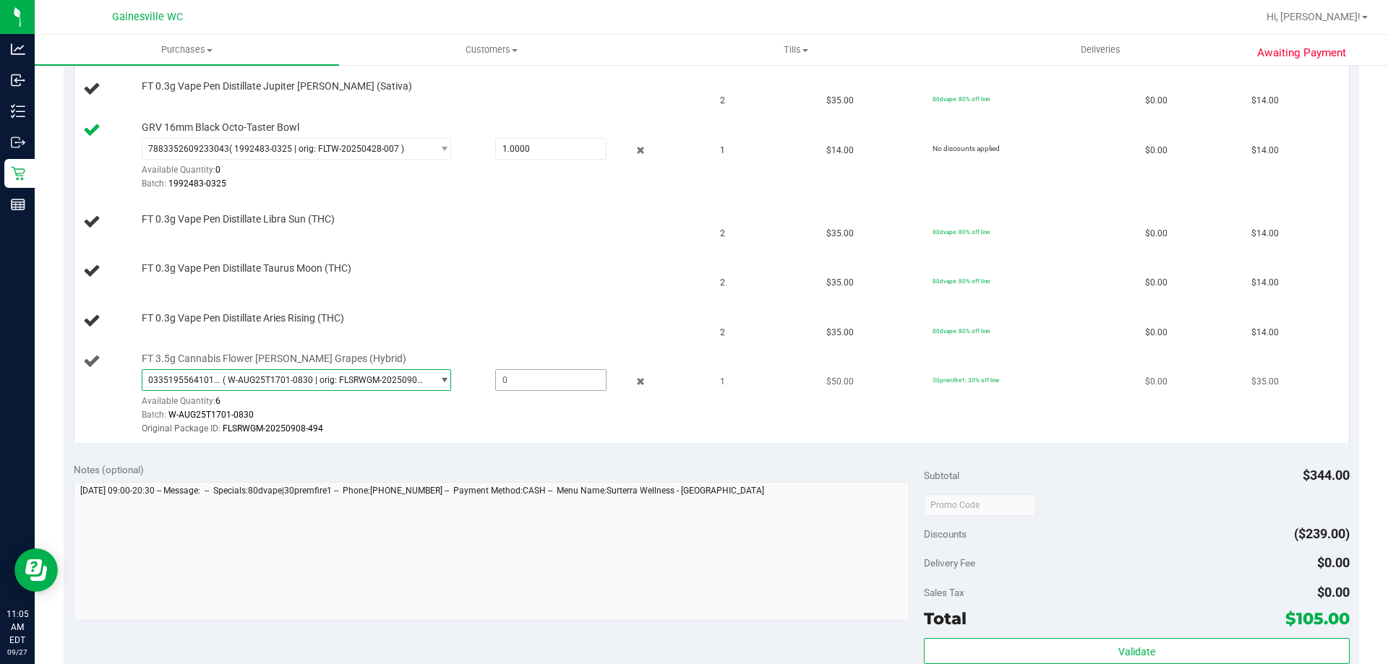
click at [530, 386] on span at bounding box center [550, 380] width 111 height 22
type input "1"
type input "1.0000"
click at [531, 404] on div "0335195564101628 ( W-AUG25T1701-0830 | orig: FLSRWGM-20250908-494 ) 03351955641…" at bounding box center [421, 402] width 558 height 67
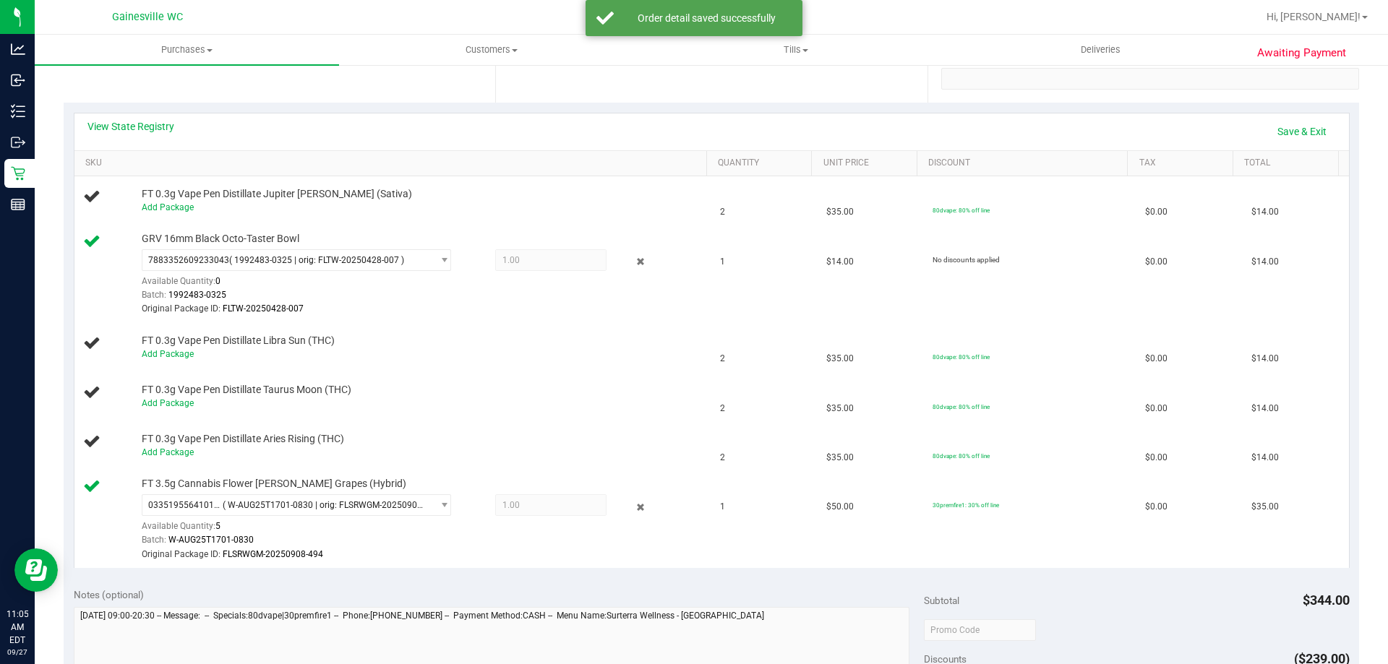
scroll to position [181, 0]
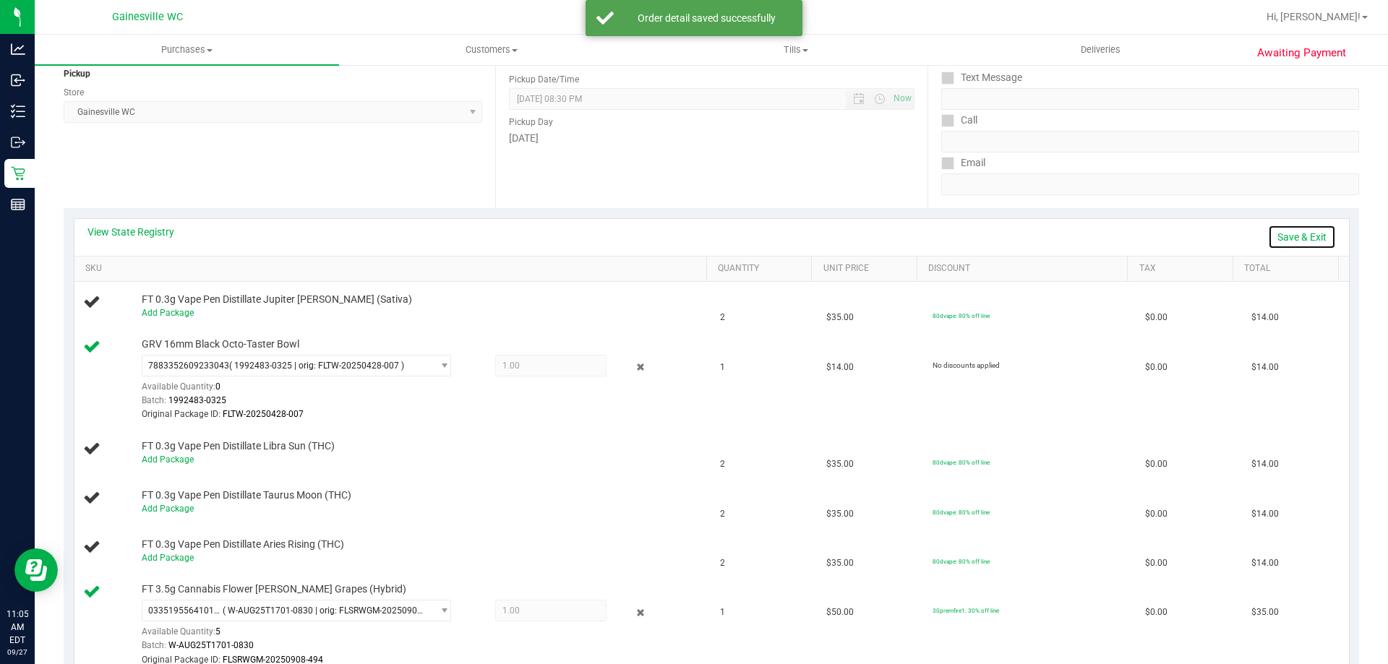
click at [1306, 231] on link "Save & Exit" at bounding box center [1302, 237] width 68 height 25
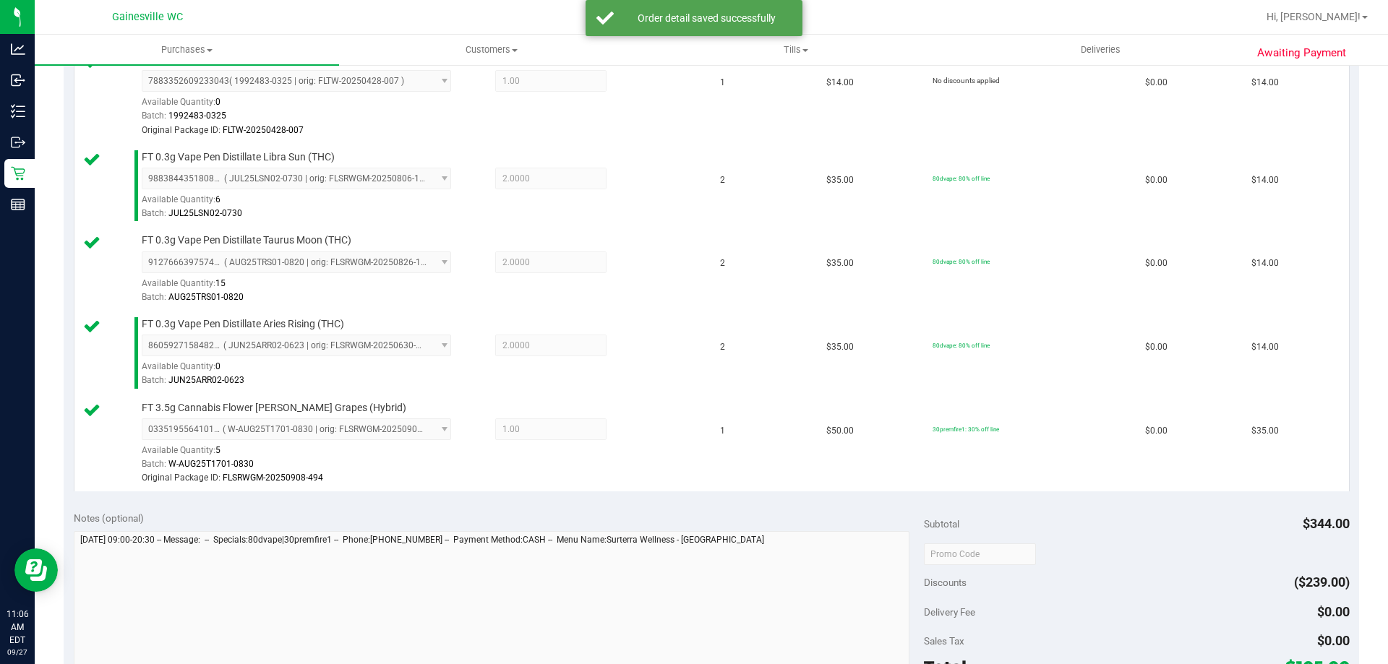
scroll to position [688, 0]
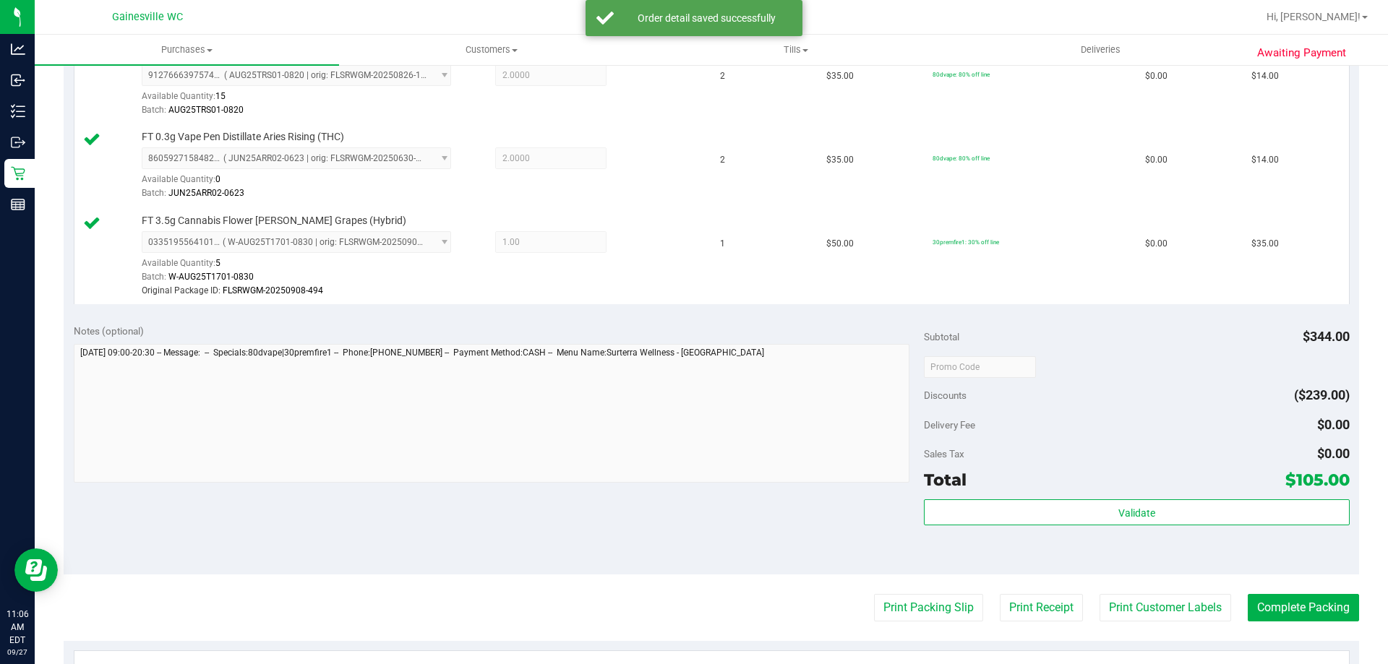
click at [1100, 498] on div "Subtotal $344.00 Discounts ($239.00) Delivery Fee $0.00 Sales Tax $0.00 Total $…" at bounding box center [1136, 444] width 425 height 241
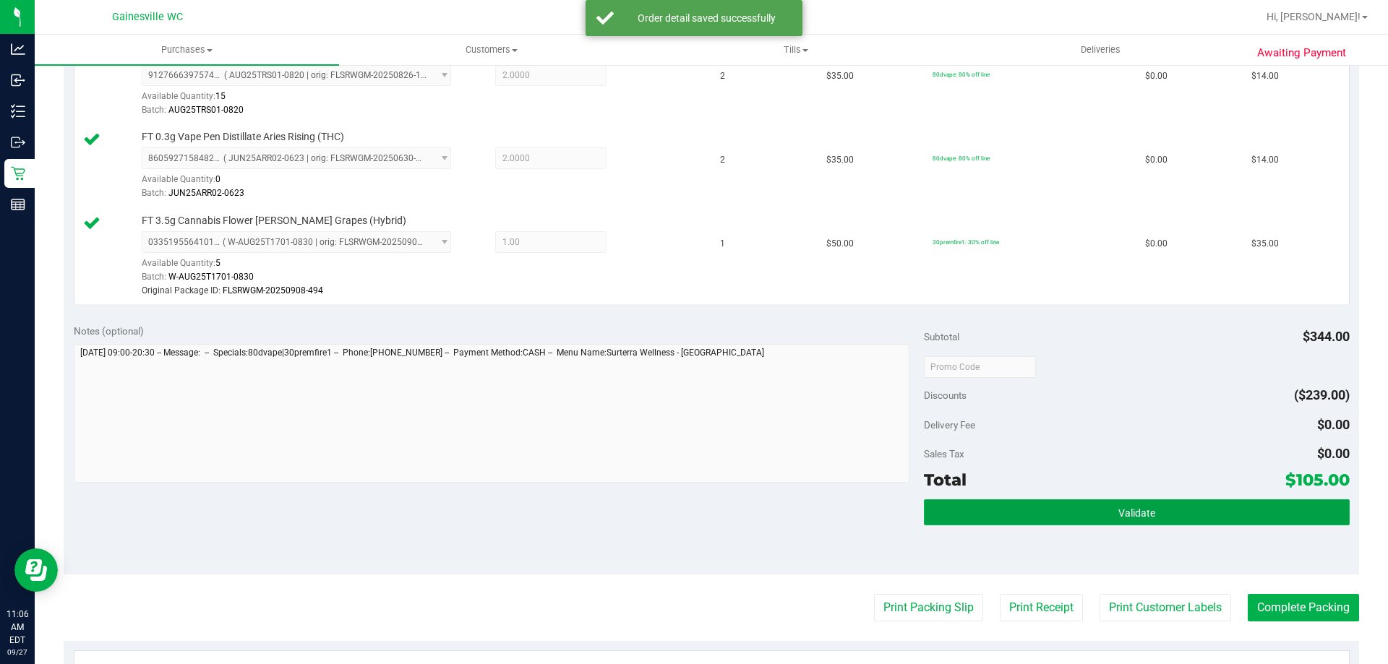
click at [1103, 504] on button "Validate" at bounding box center [1136, 513] width 425 height 26
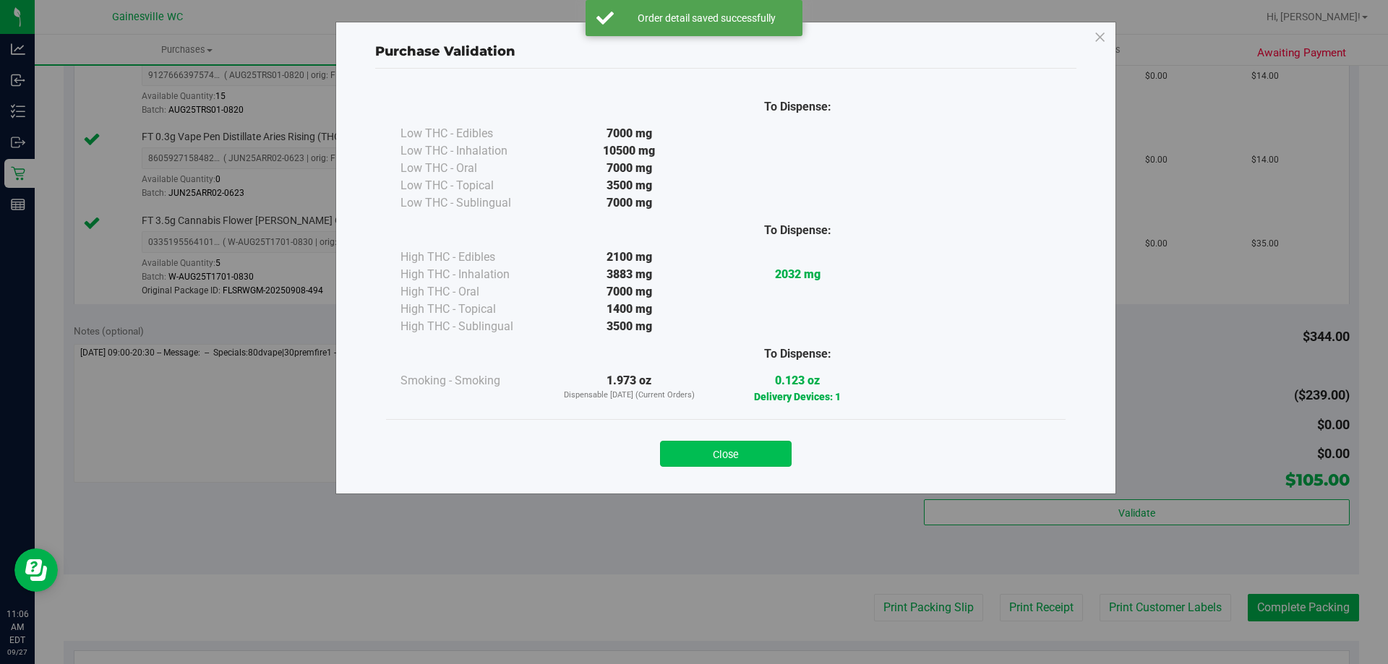
click at [771, 458] on button "Close" at bounding box center [726, 454] width 132 height 26
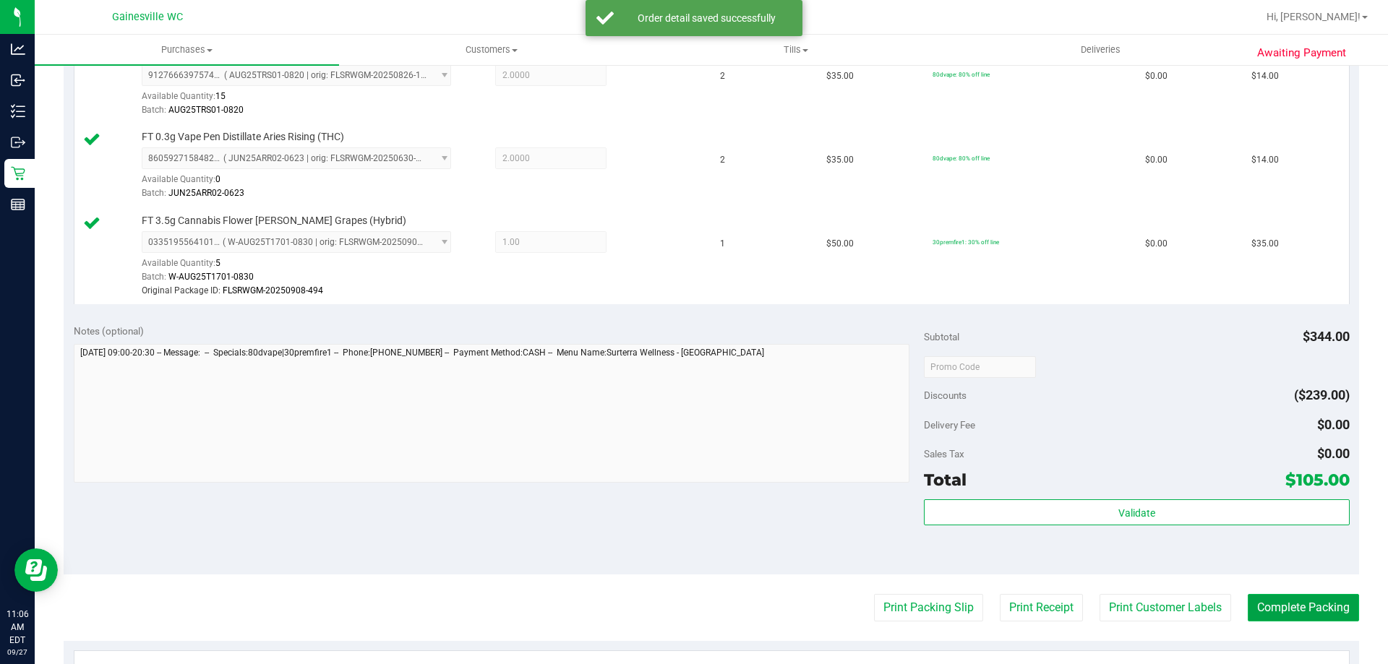
click at [1249, 610] on button "Complete Packing" at bounding box center [1303, 607] width 111 height 27
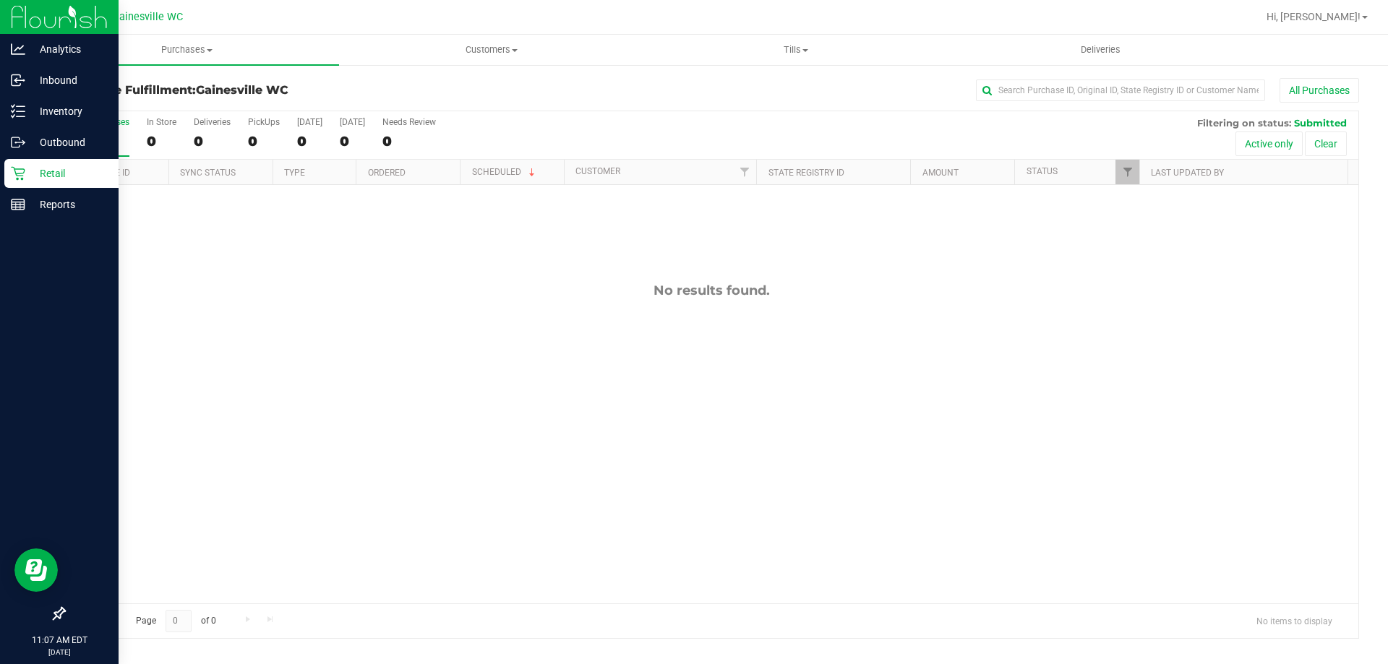
click at [25, 187] on div "Retail" at bounding box center [61, 173] width 114 height 29
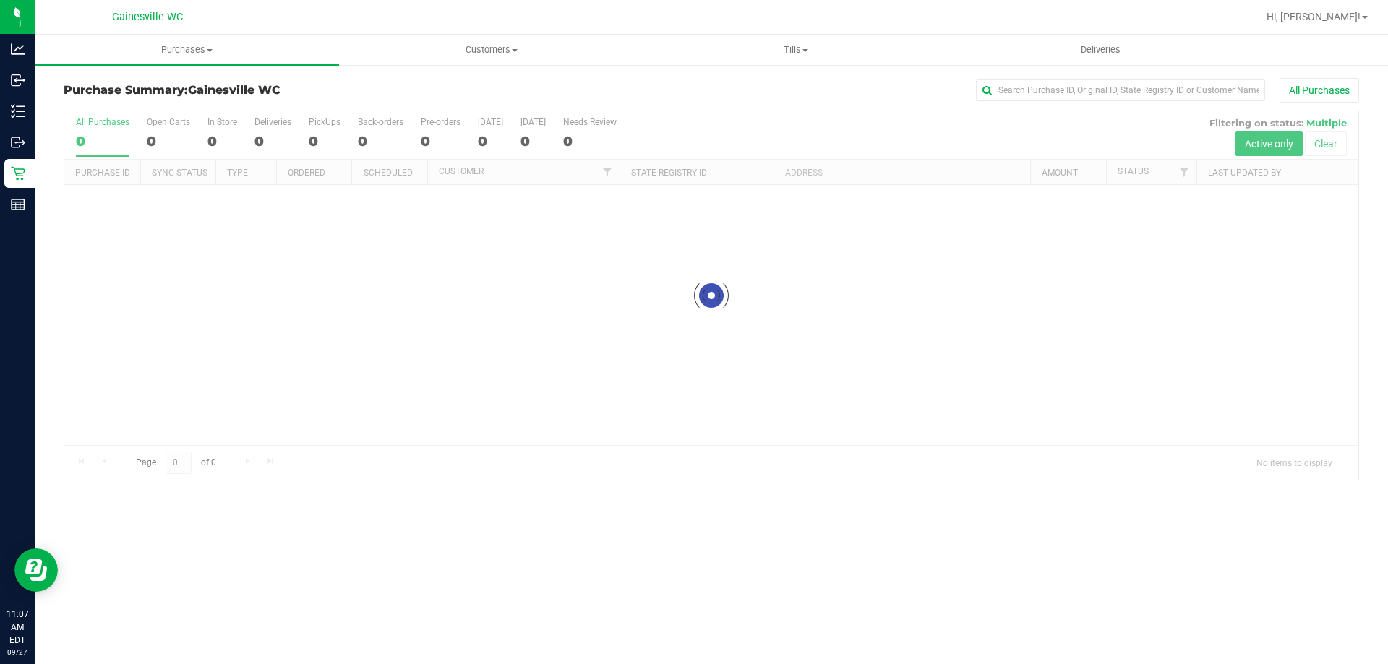
click at [477, 20] on div at bounding box center [758, 17] width 998 height 28
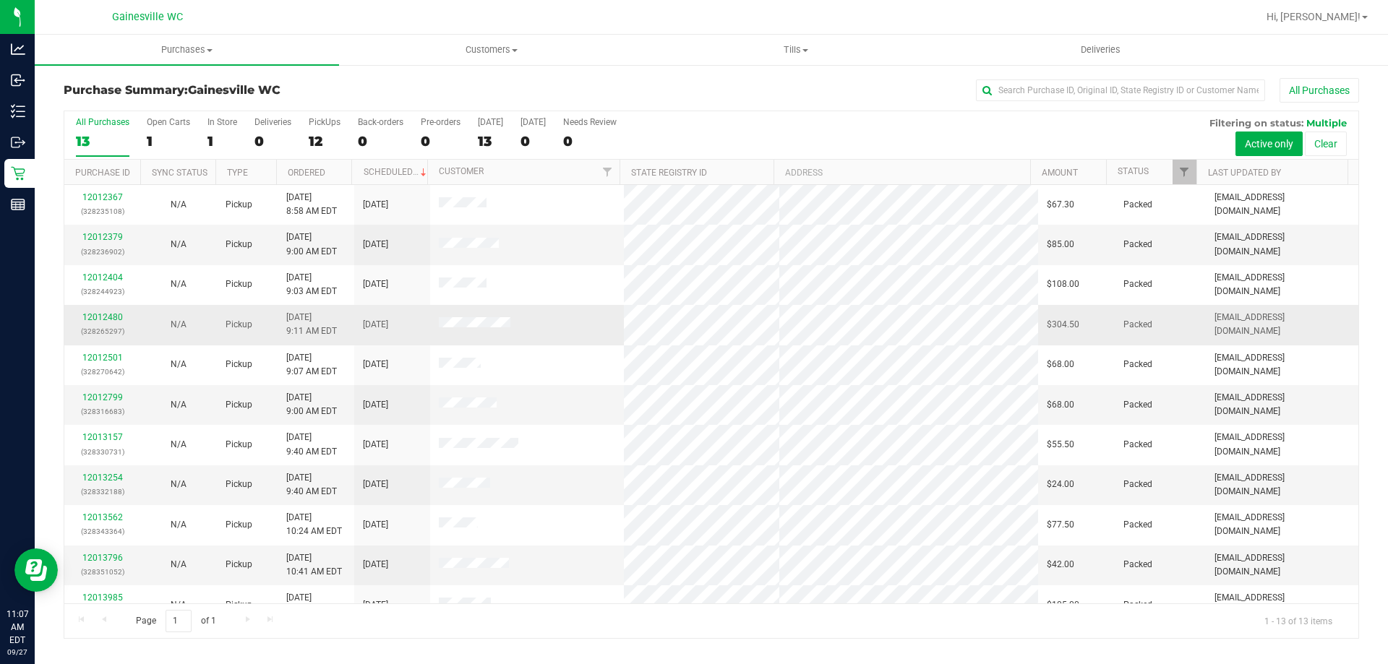
scroll to position [101, 0]
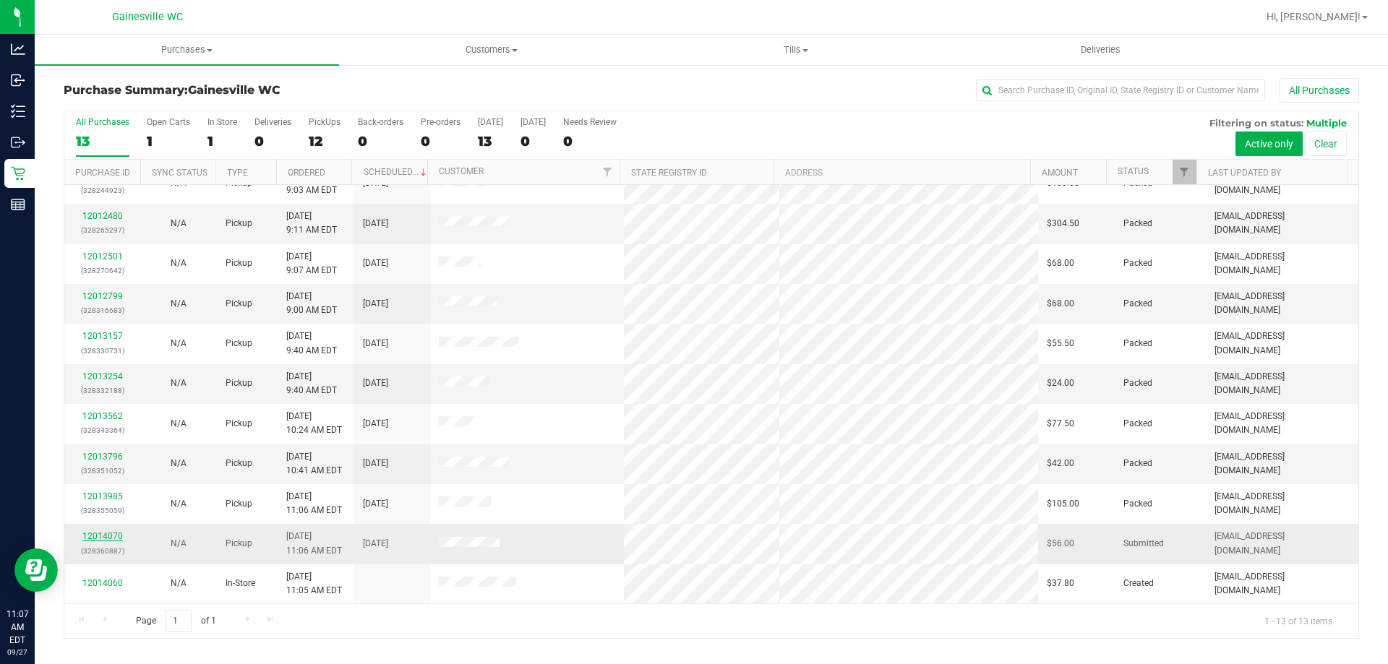
click at [103, 536] on link "12014070" at bounding box center [102, 536] width 40 height 10
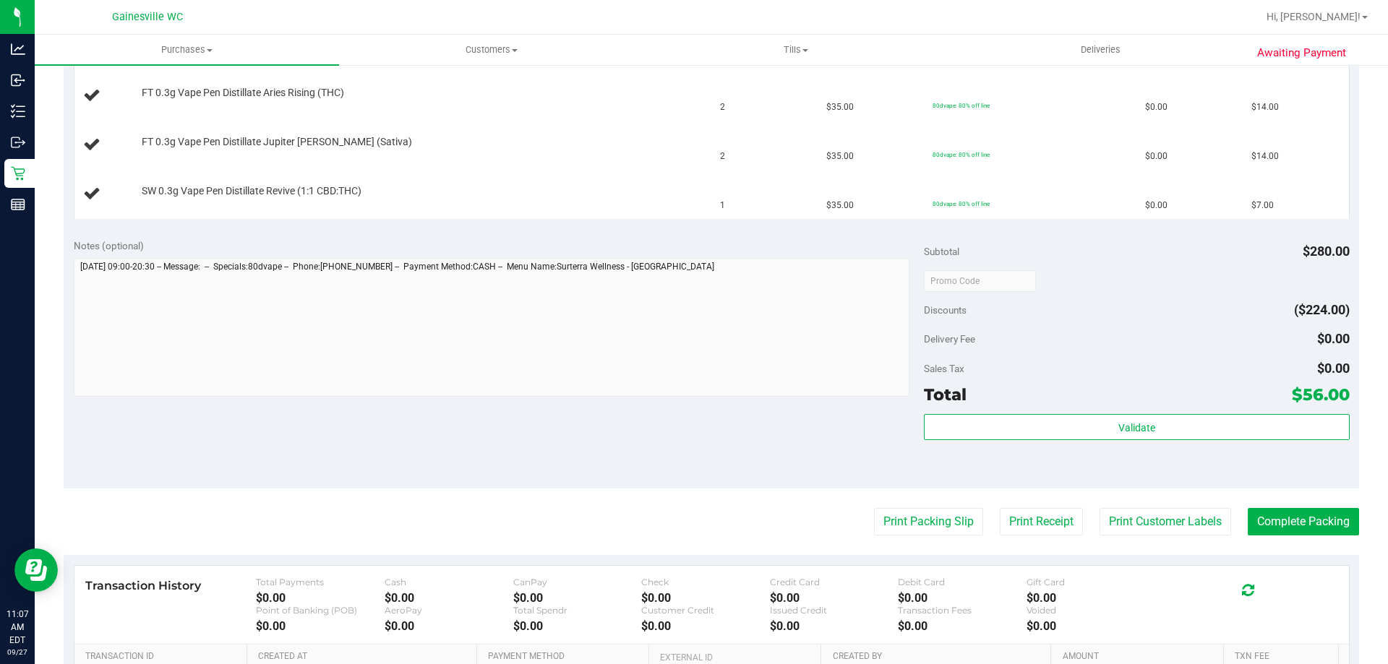
scroll to position [651, 0]
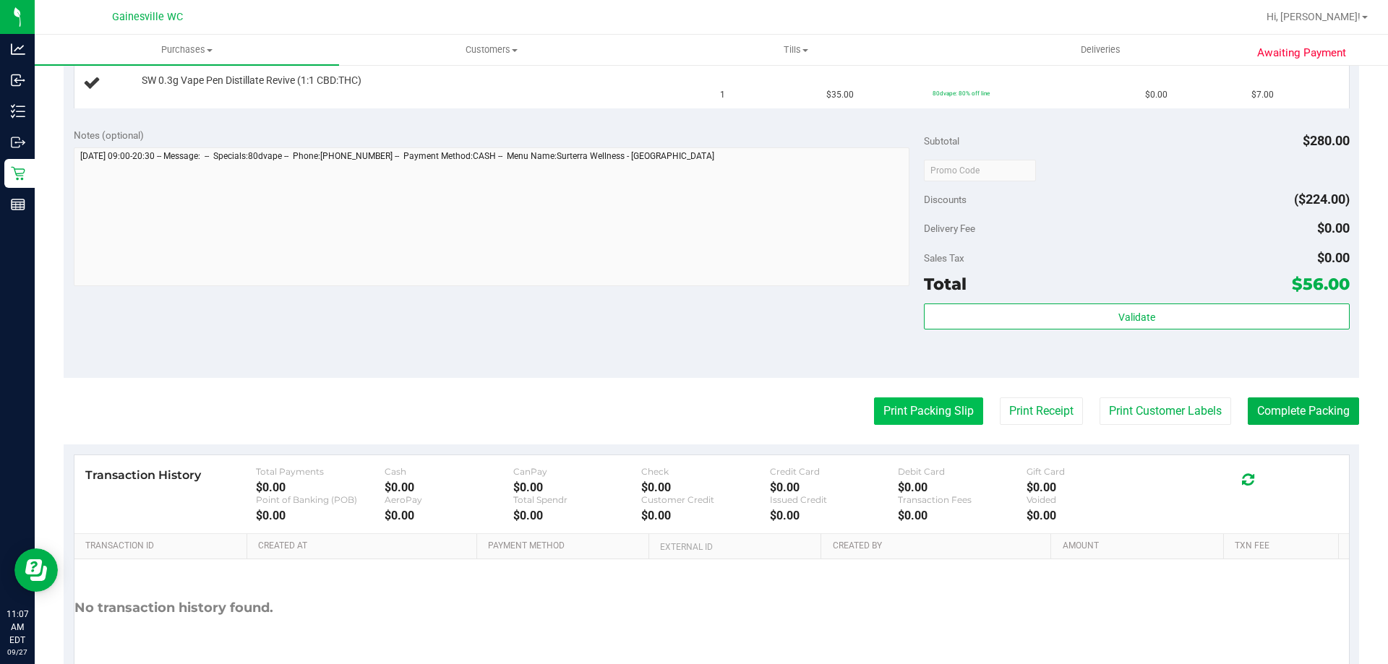
click at [886, 411] on button "Print Packing Slip" at bounding box center [928, 411] width 109 height 27
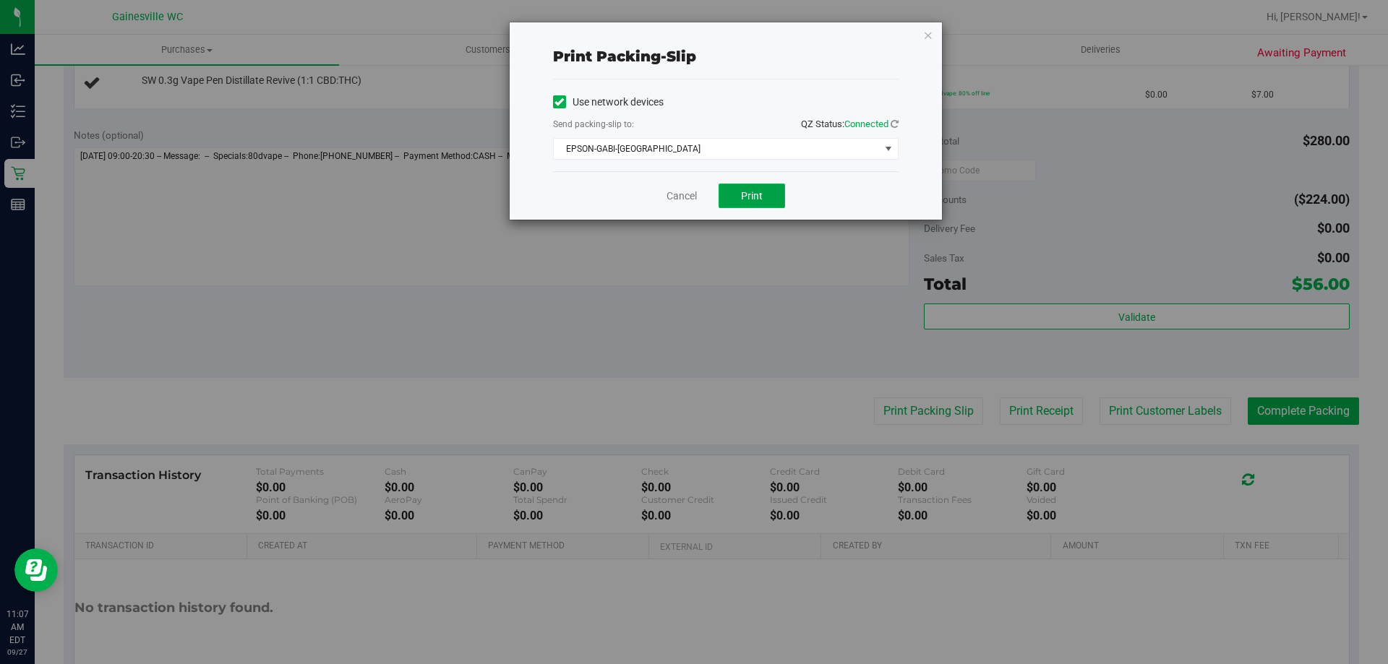
click at [761, 203] on button "Print" at bounding box center [752, 196] width 67 height 25
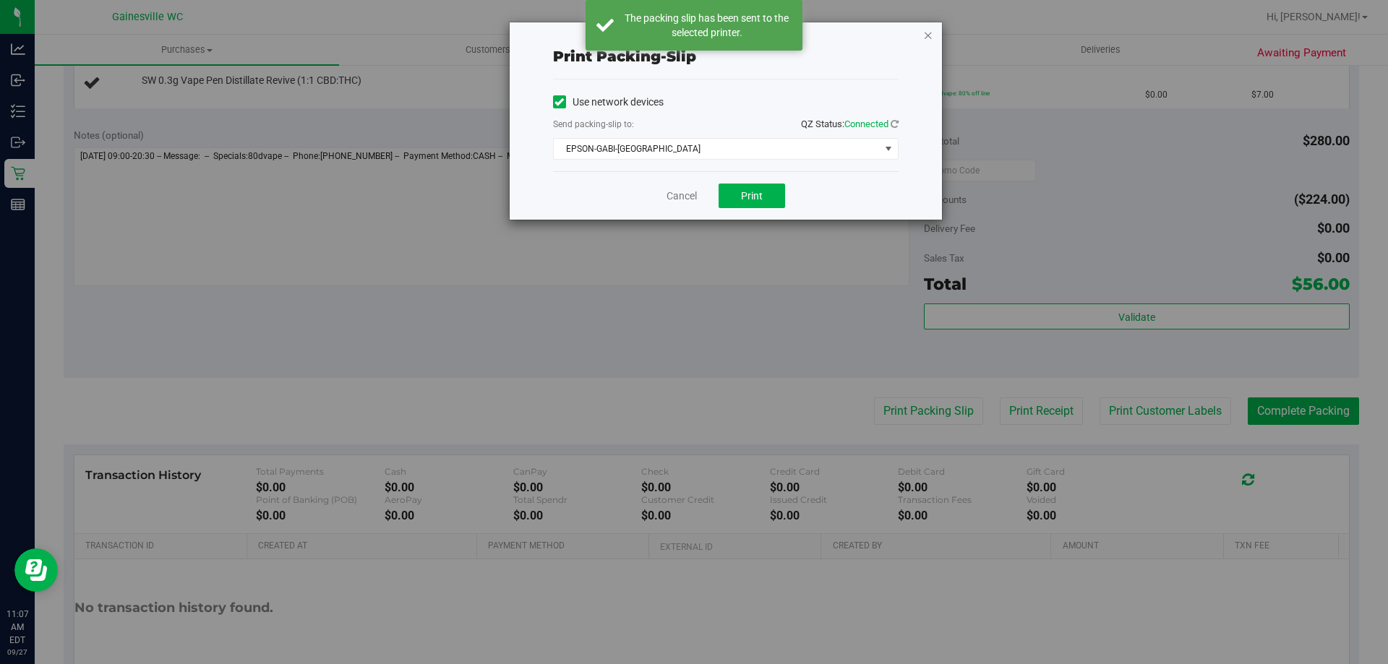
click at [926, 35] on icon "button" at bounding box center [928, 34] width 10 height 17
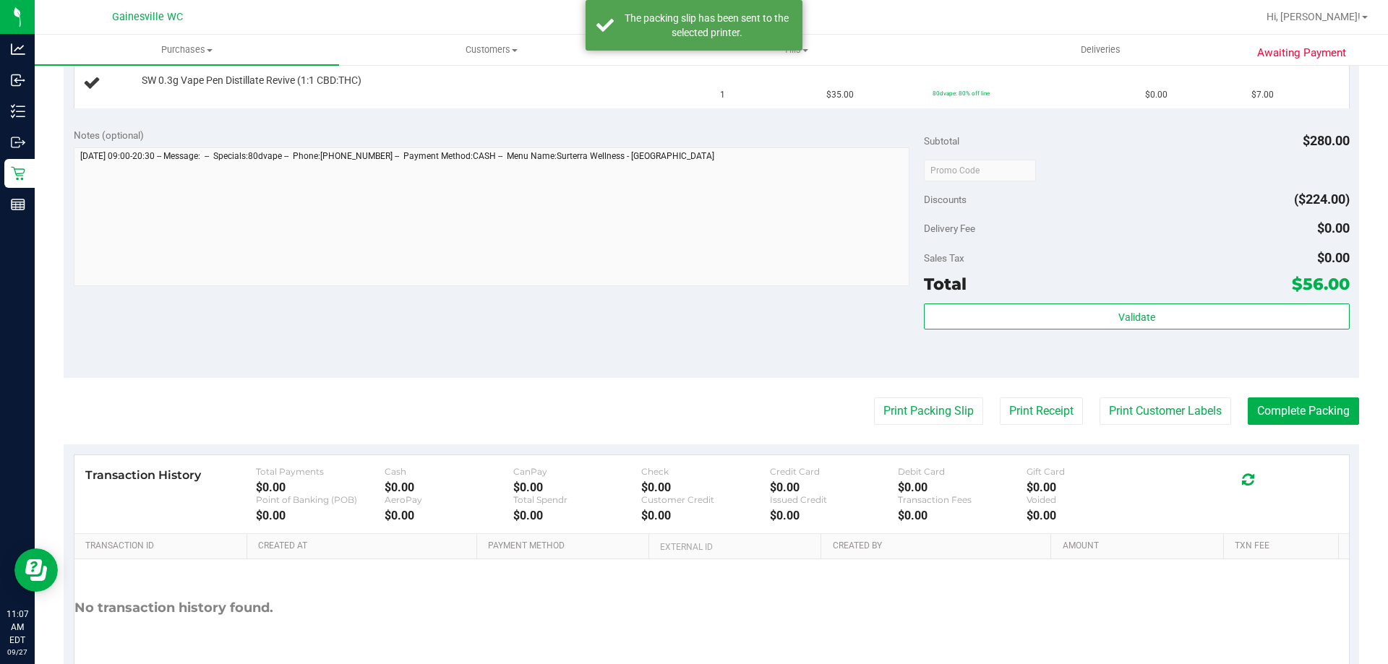
scroll to position [361, 0]
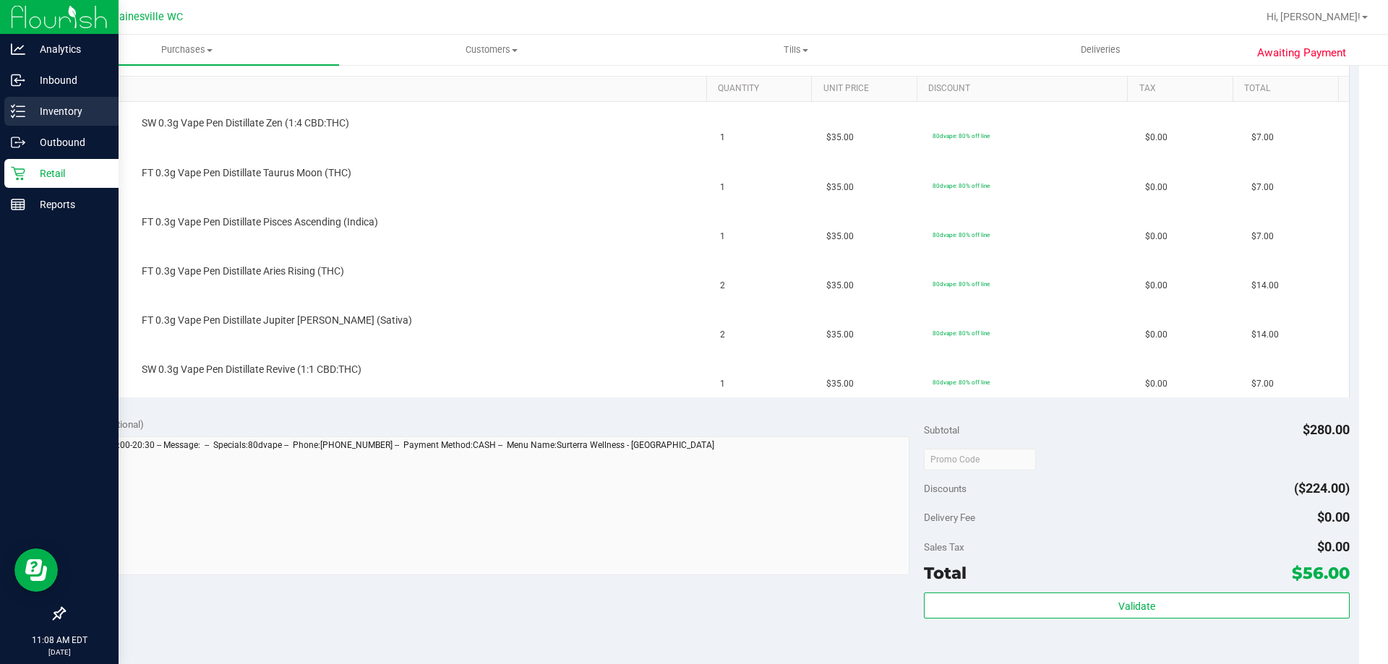
click at [70, 114] on p "Inventory" at bounding box center [68, 111] width 87 height 17
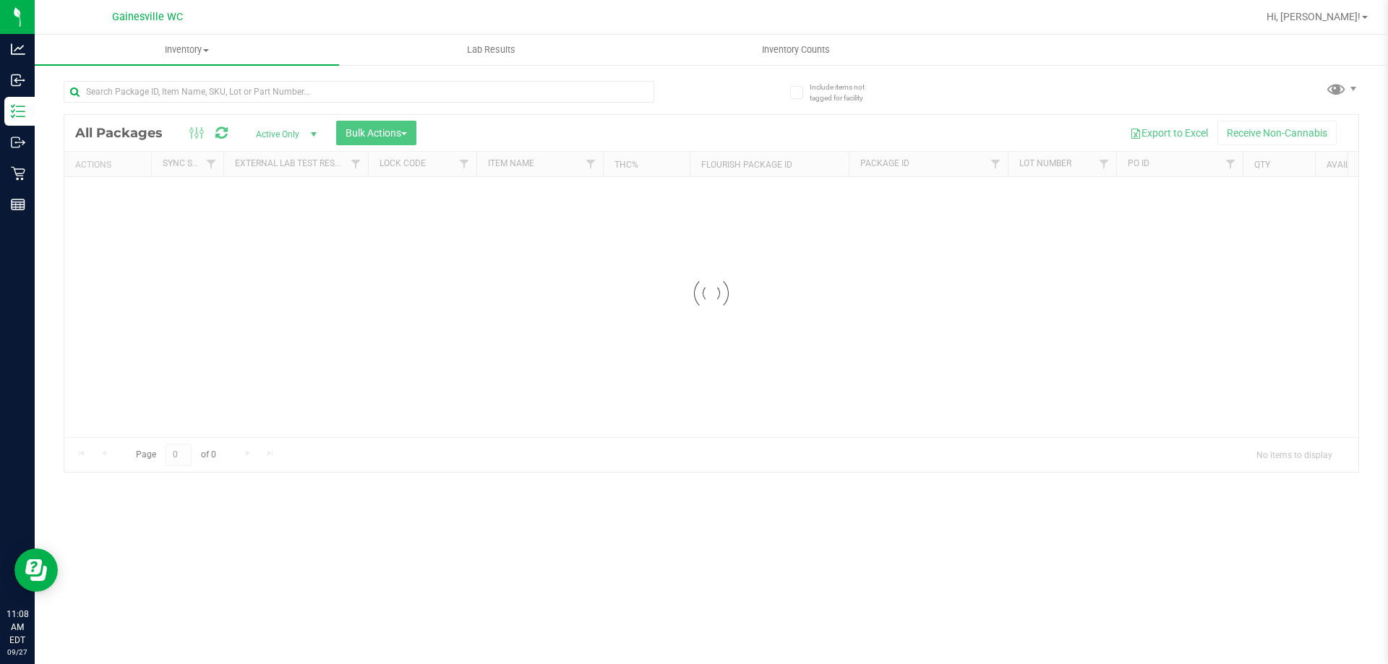
click at [327, 104] on div "Inventory All packages All inventory Waste log Create inventory Lab Results Inv…" at bounding box center [711, 350] width 1353 height 630
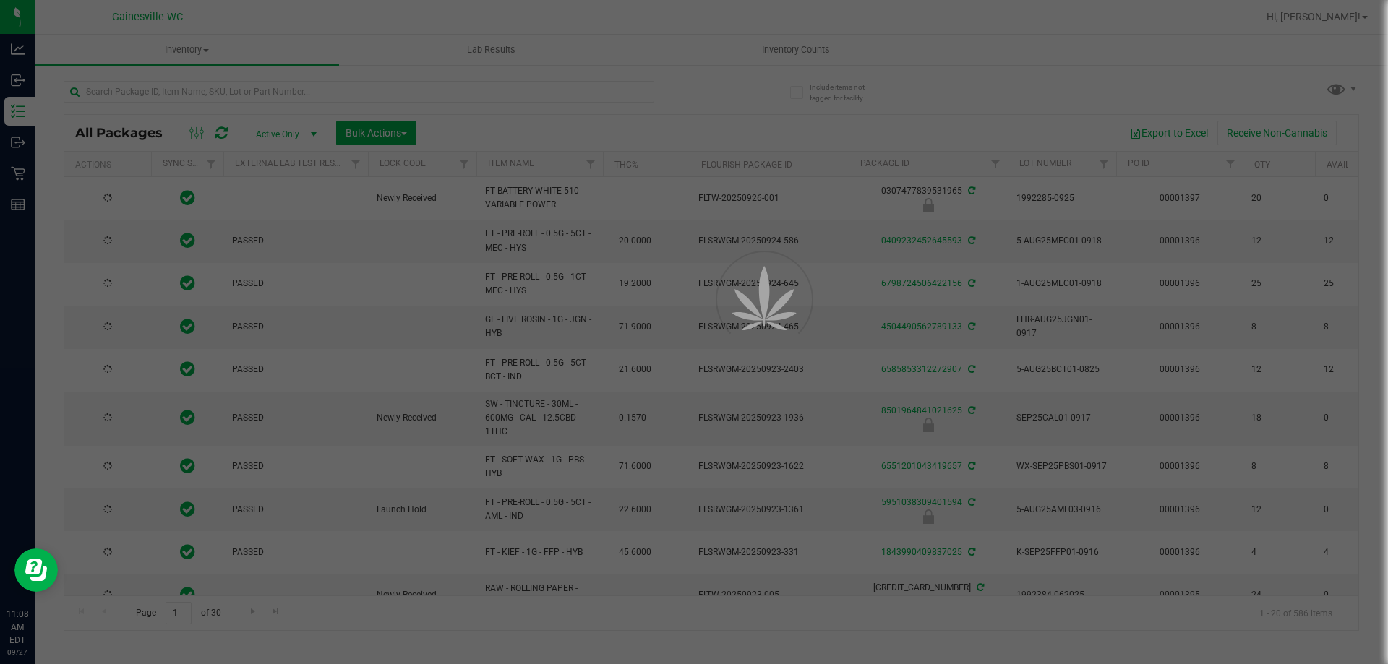
click at [330, 95] on div at bounding box center [694, 332] width 1388 height 664
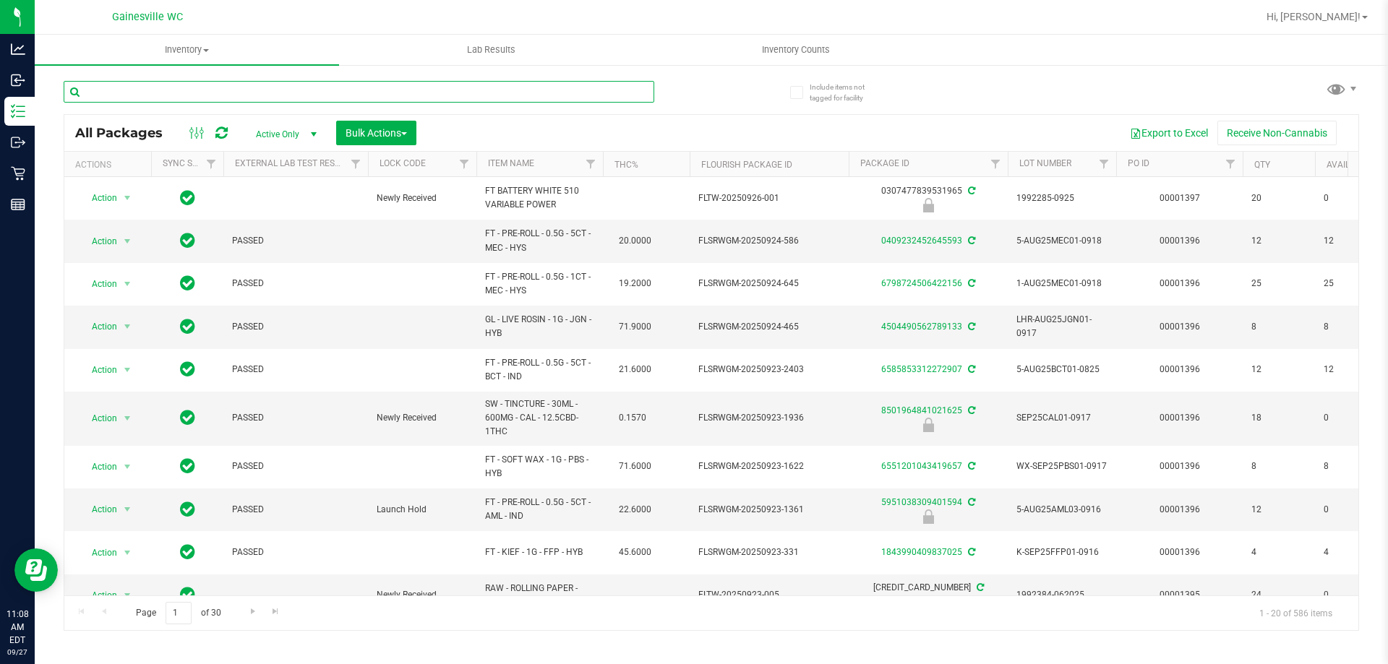
click at [330, 95] on input "text" at bounding box center [359, 92] width 591 height 22
type input "8147133649843909"
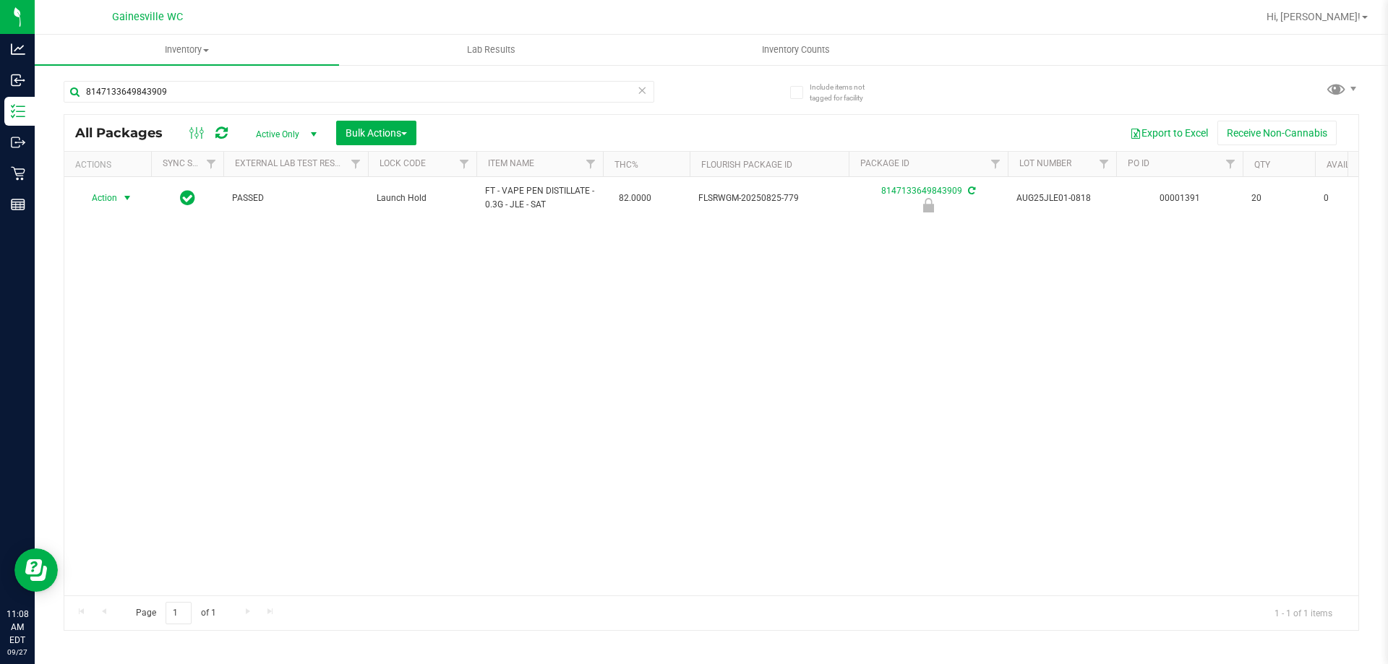
click at [125, 199] on span "select" at bounding box center [127, 198] width 12 height 12
click at [125, 359] on li "Unlock package" at bounding box center [126, 370] width 93 height 22
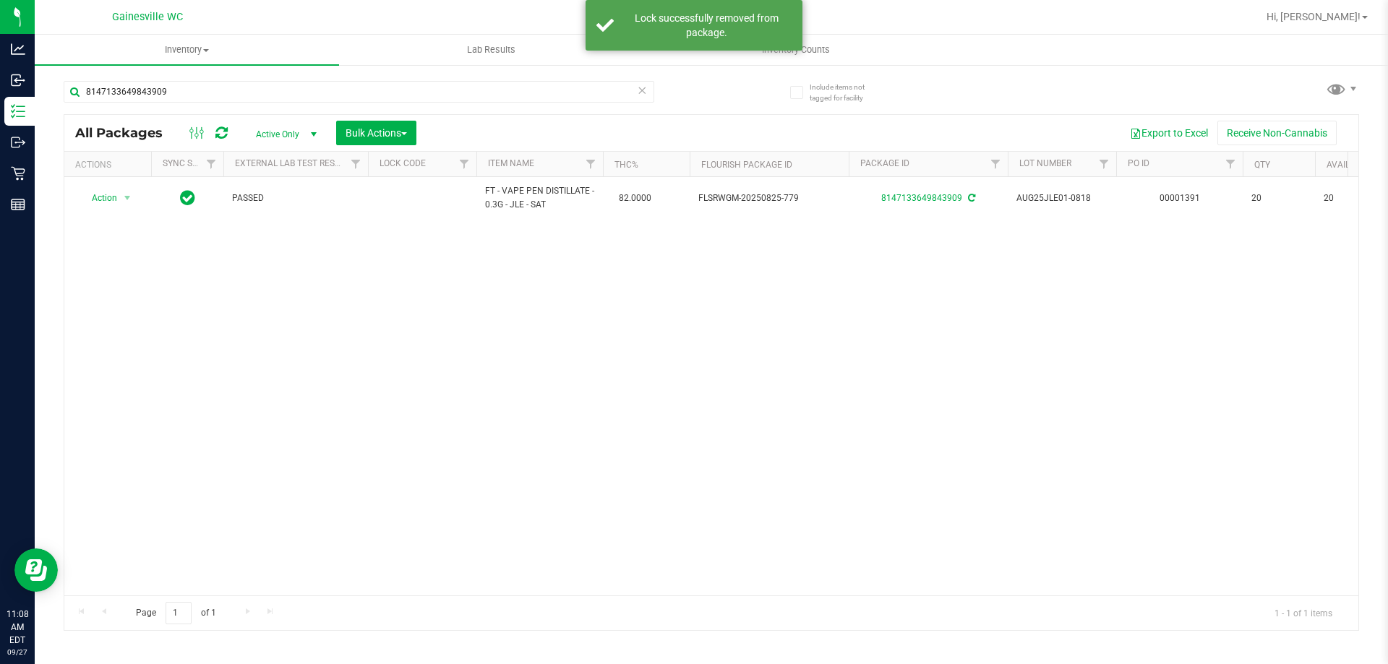
click at [641, 94] on icon at bounding box center [642, 89] width 10 height 17
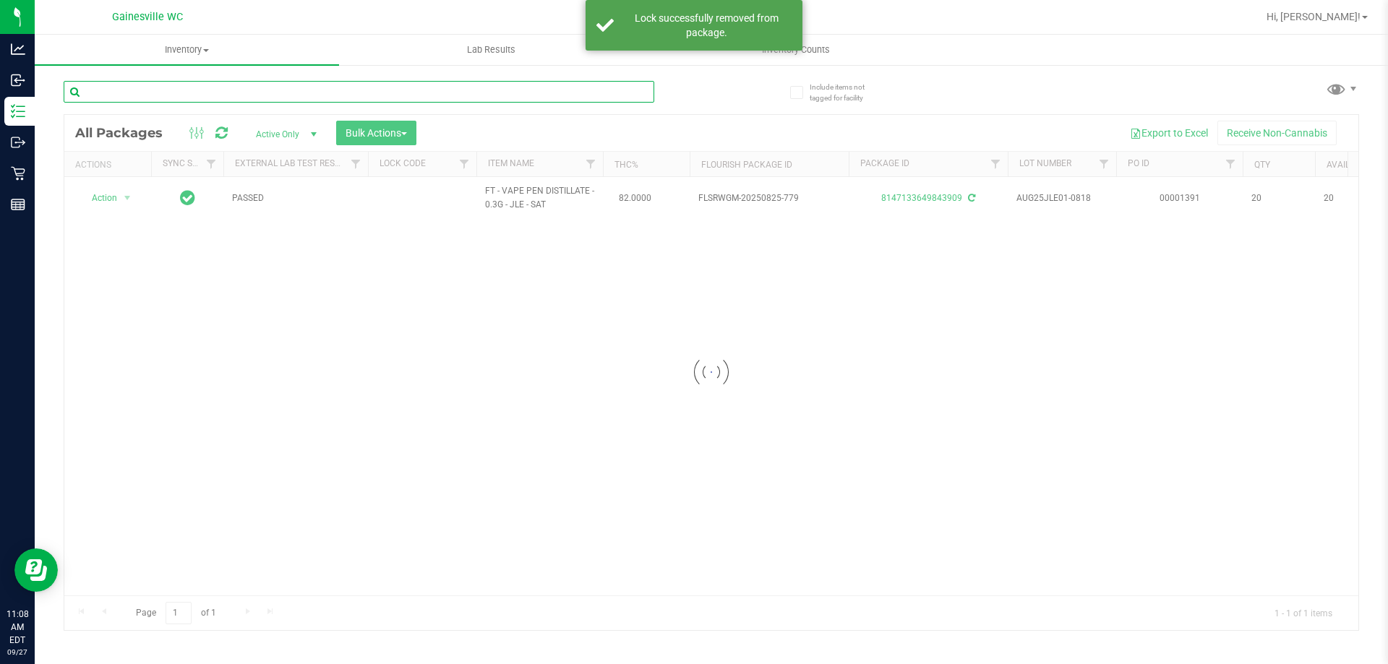
click at [603, 93] on input "text" at bounding box center [359, 92] width 591 height 22
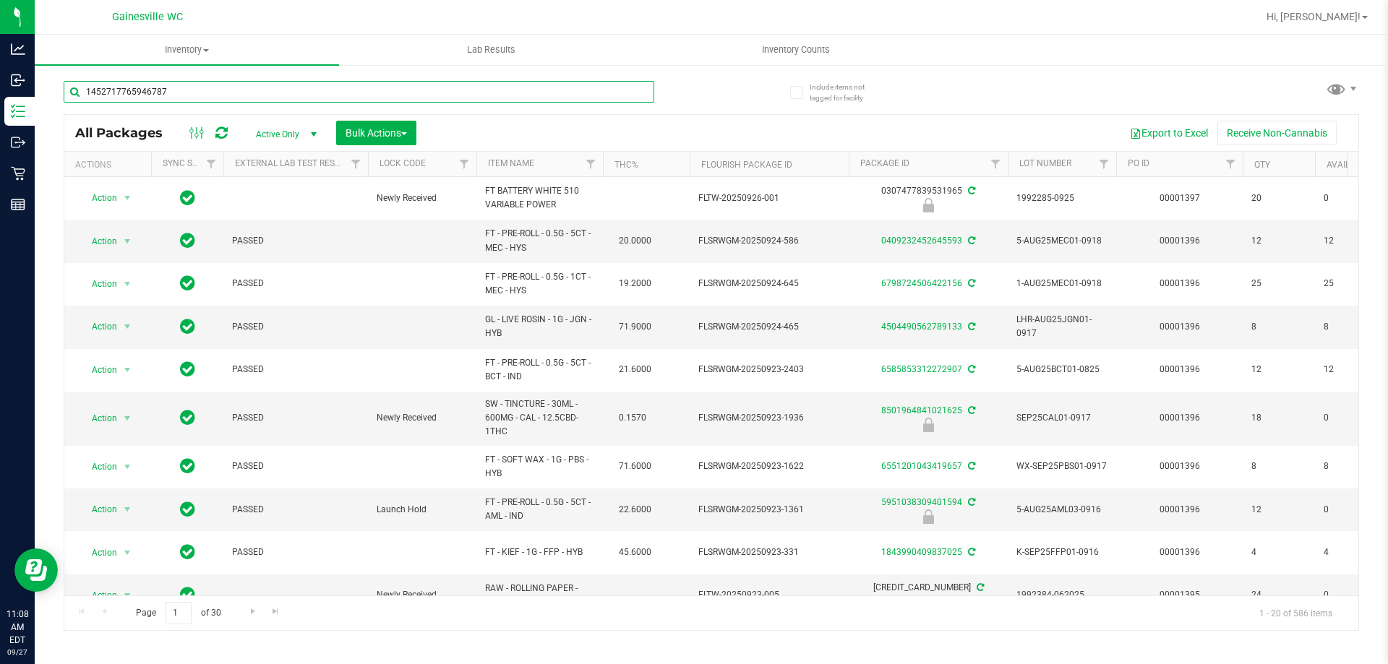
type input "1452717765946787"
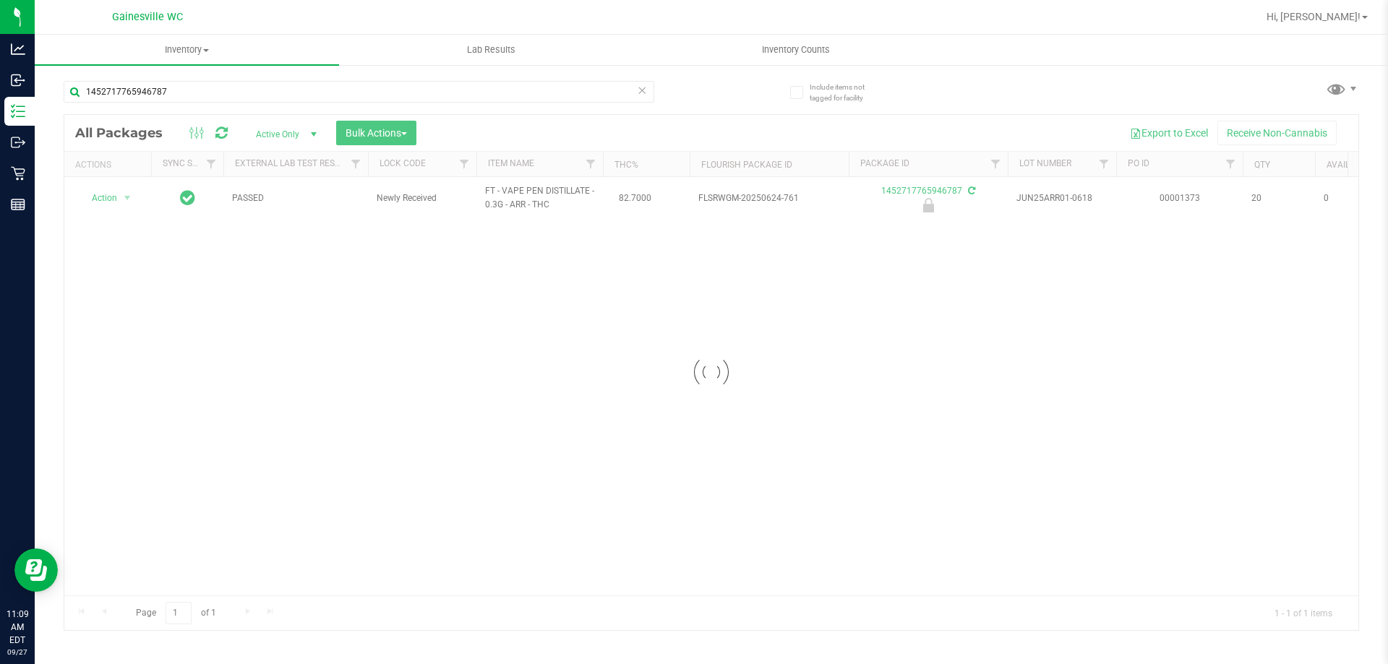
click at [115, 197] on div at bounding box center [711, 372] width 1294 height 515
click at [115, 197] on span "Action" at bounding box center [98, 198] width 39 height 20
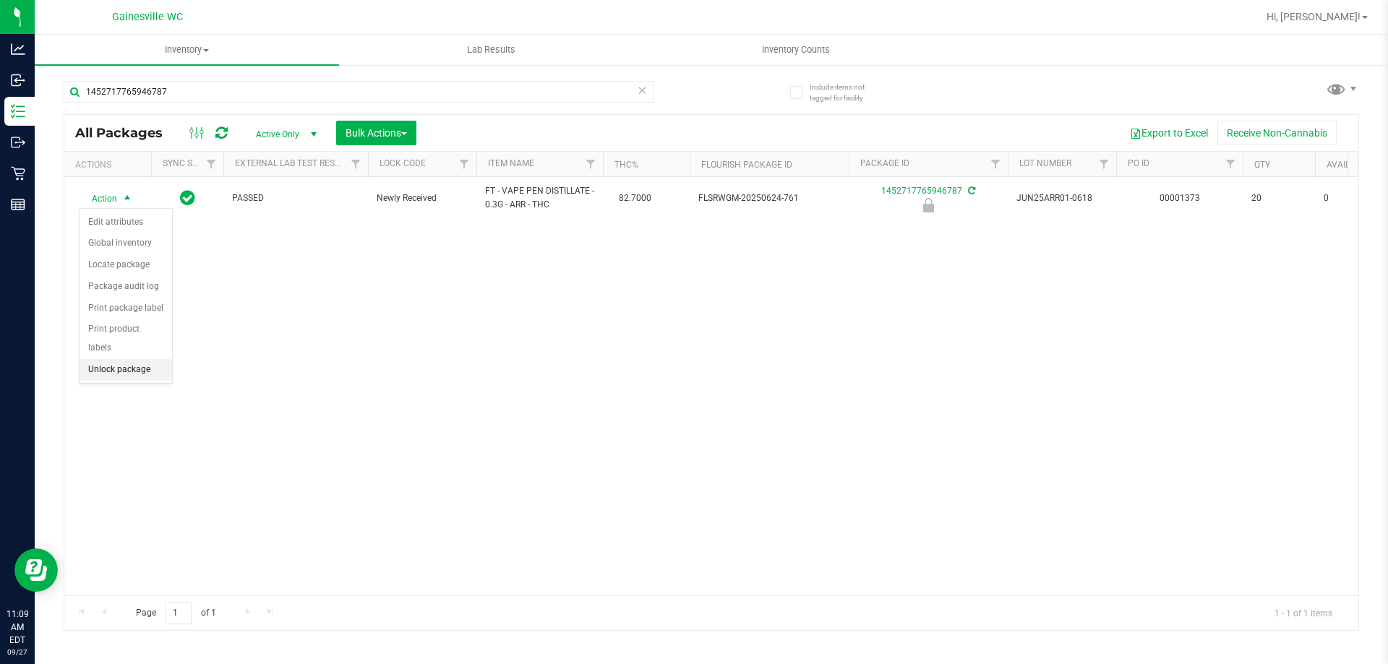
click at [138, 359] on li "Unlock package" at bounding box center [126, 370] width 93 height 22
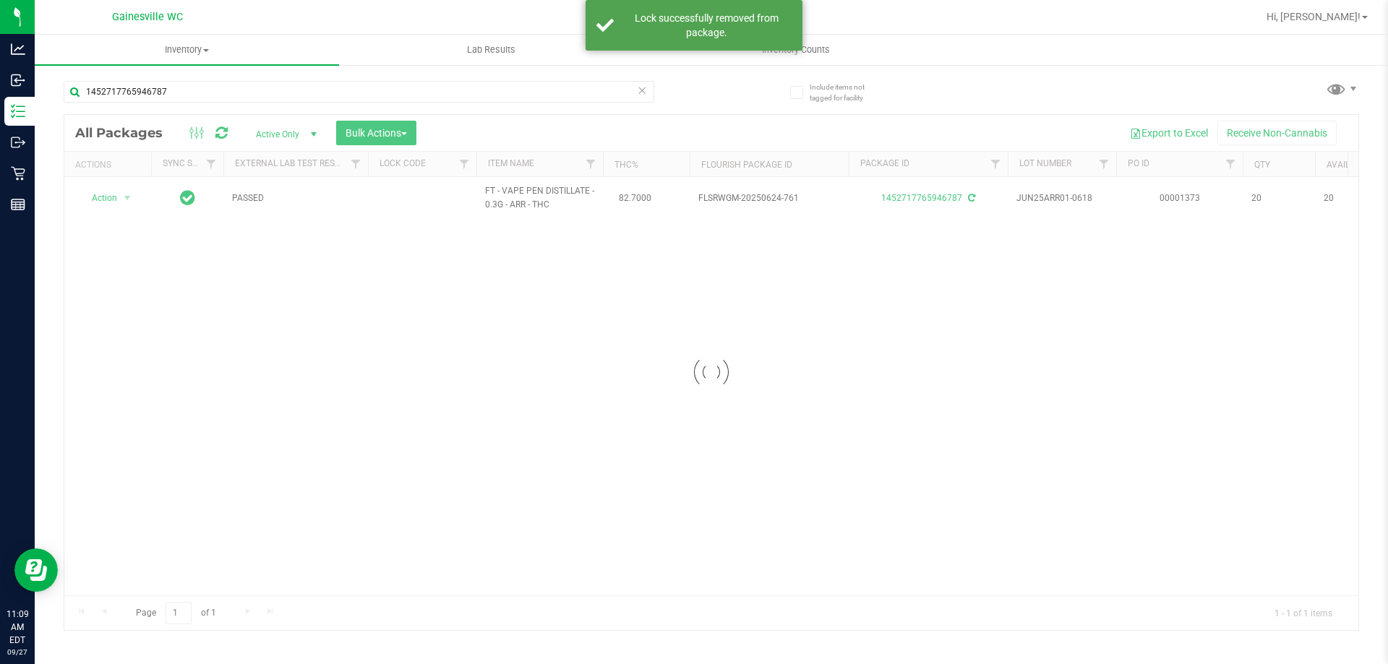
click at [641, 99] on span at bounding box center [642, 90] width 10 height 19
click at [624, 98] on input "text" at bounding box center [359, 92] width 591 height 22
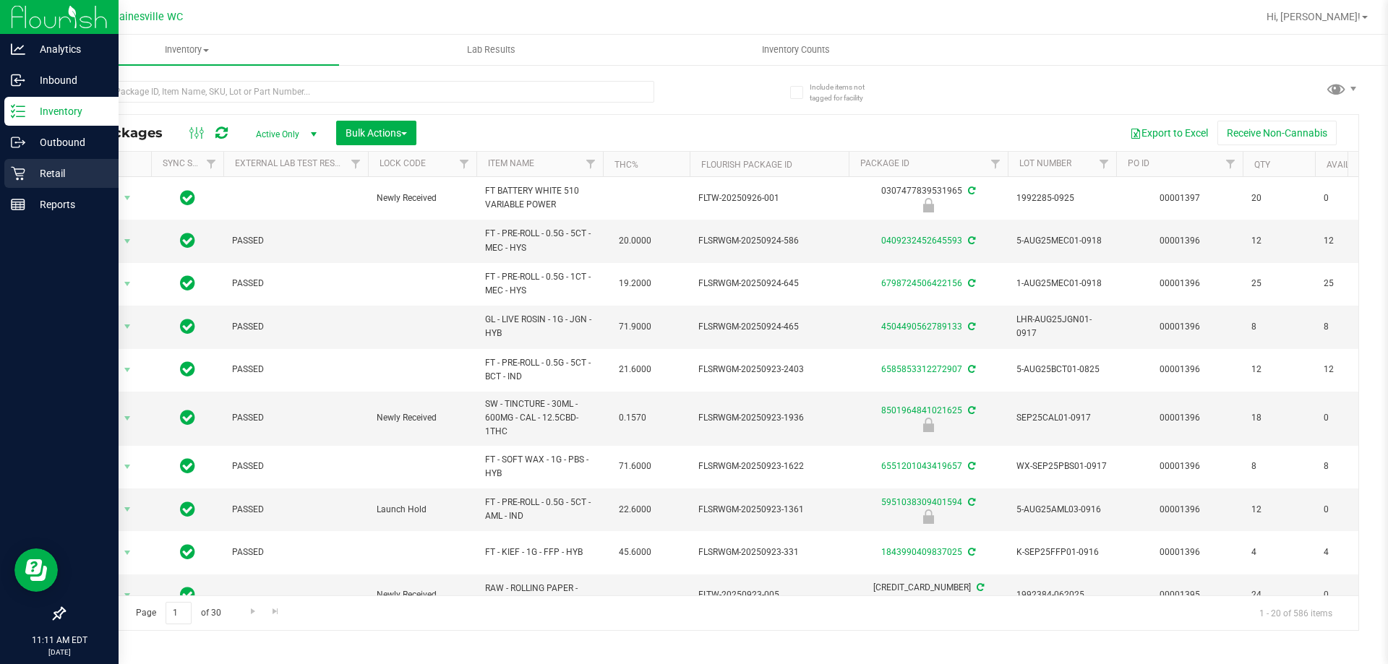
click at [33, 178] on p "Retail" at bounding box center [68, 173] width 87 height 17
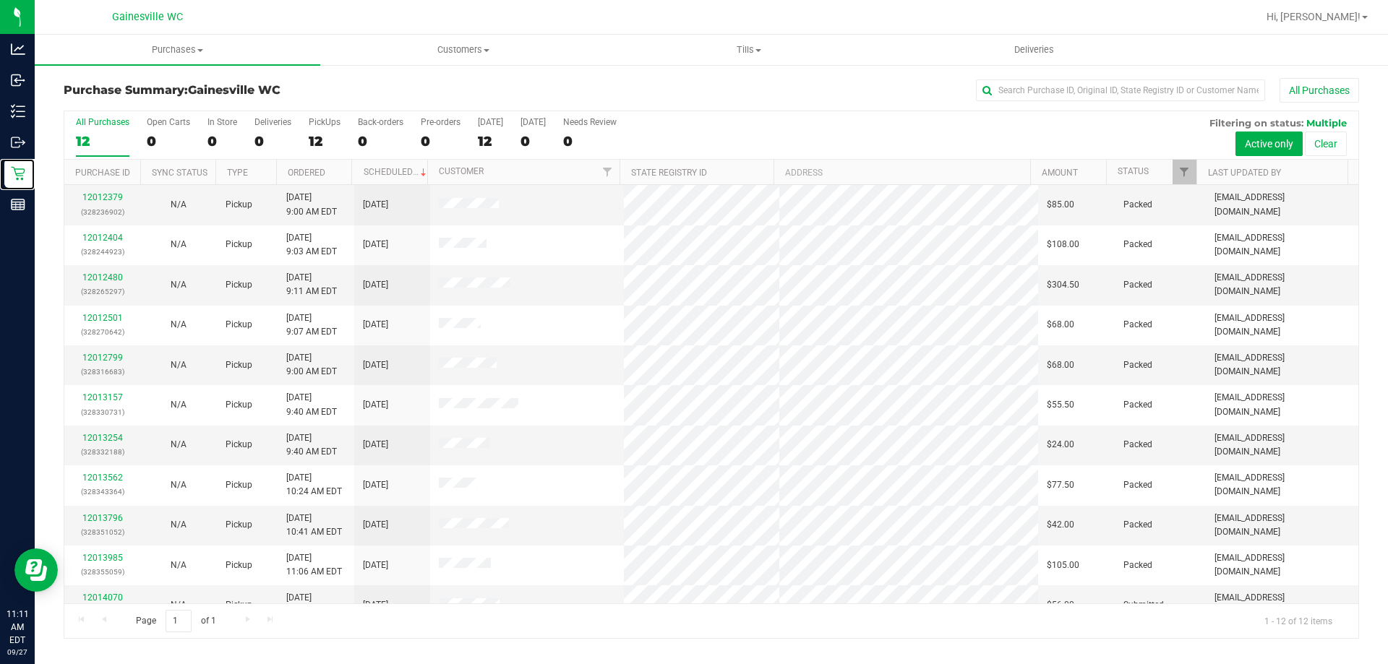
scroll to position [61, 0]
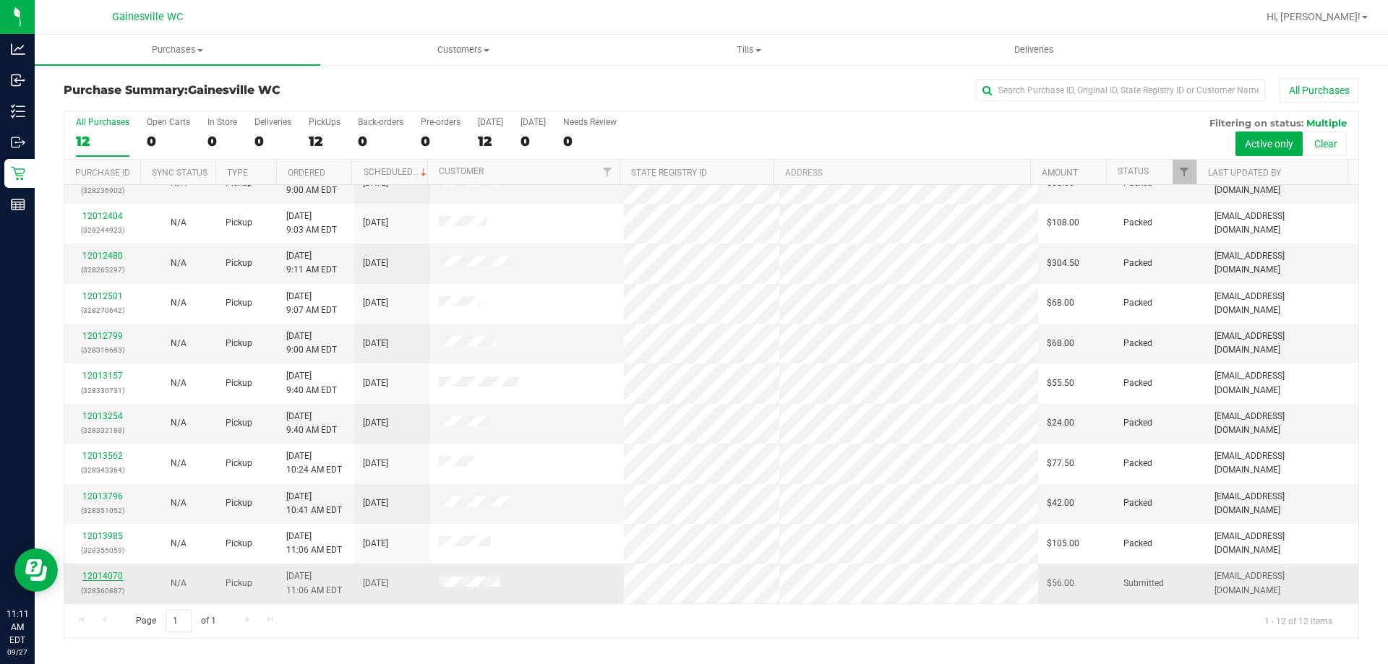
click at [111, 576] on link "12014070" at bounding box center [102, 576] width 40 height 10
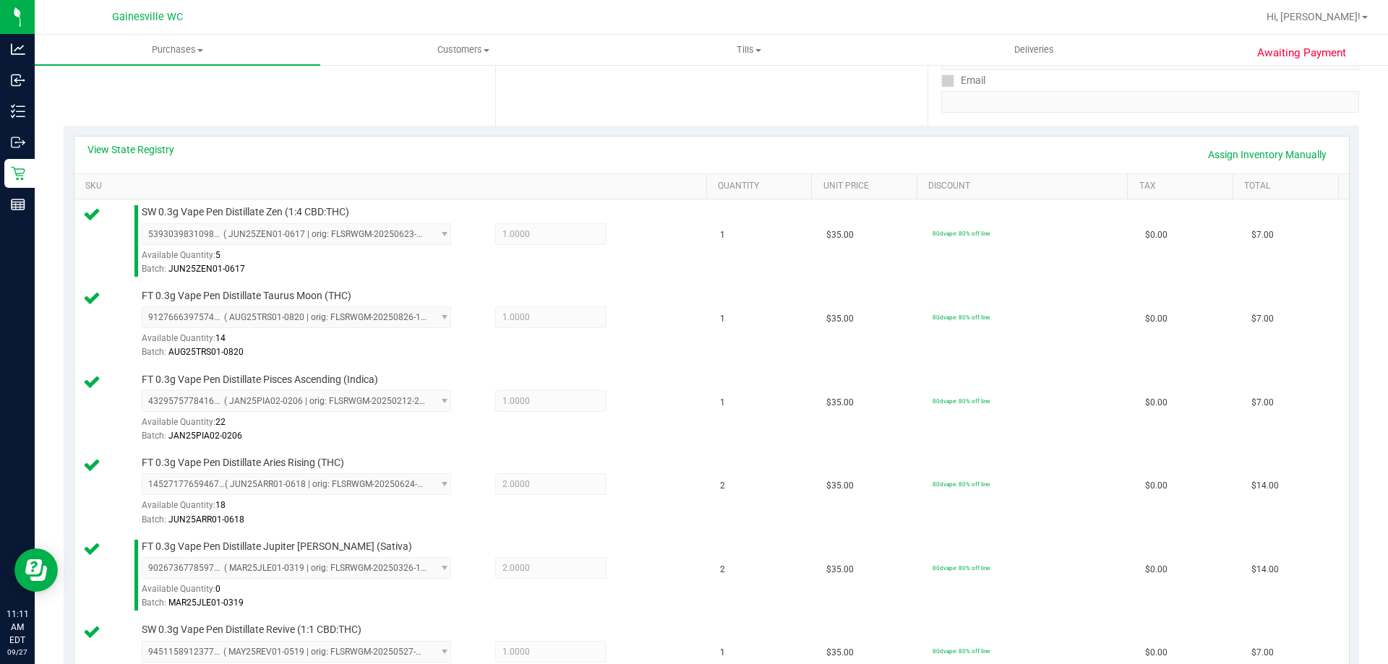
scroll to position [578, 0]
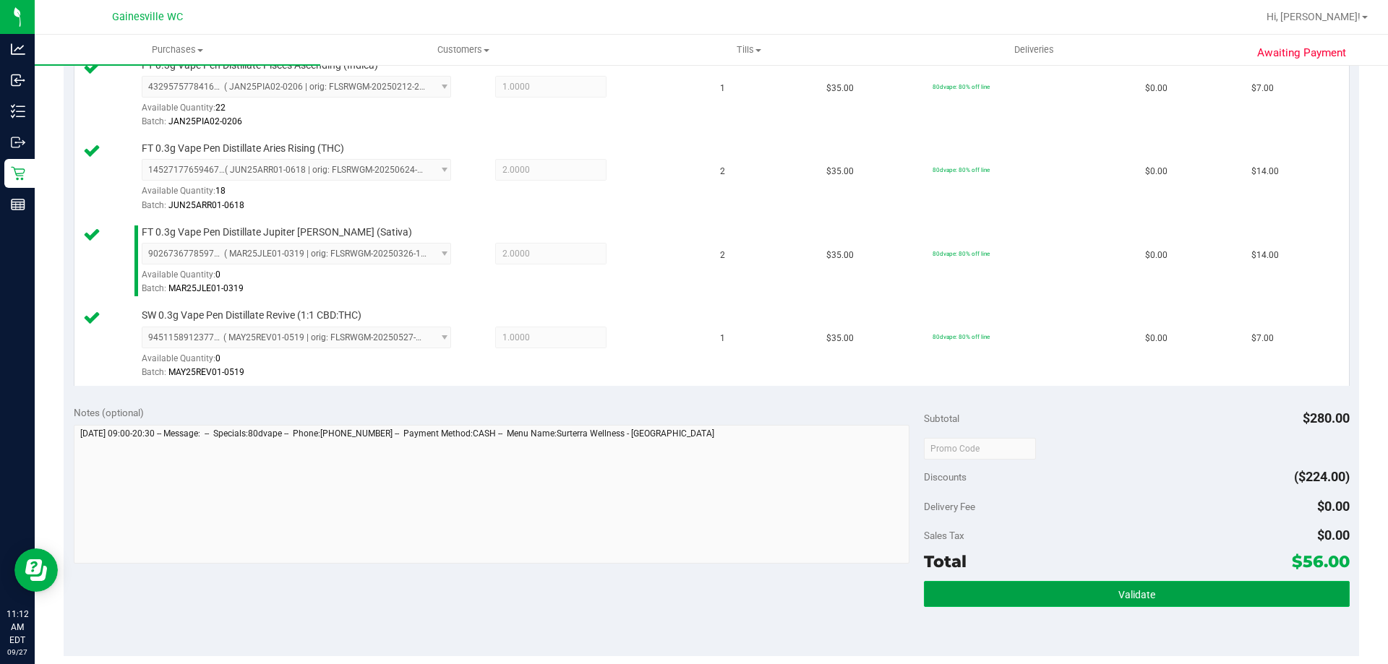
click at [1084, 587] on button "Validate" at bounding box center [1136, 594] width 425 height 26
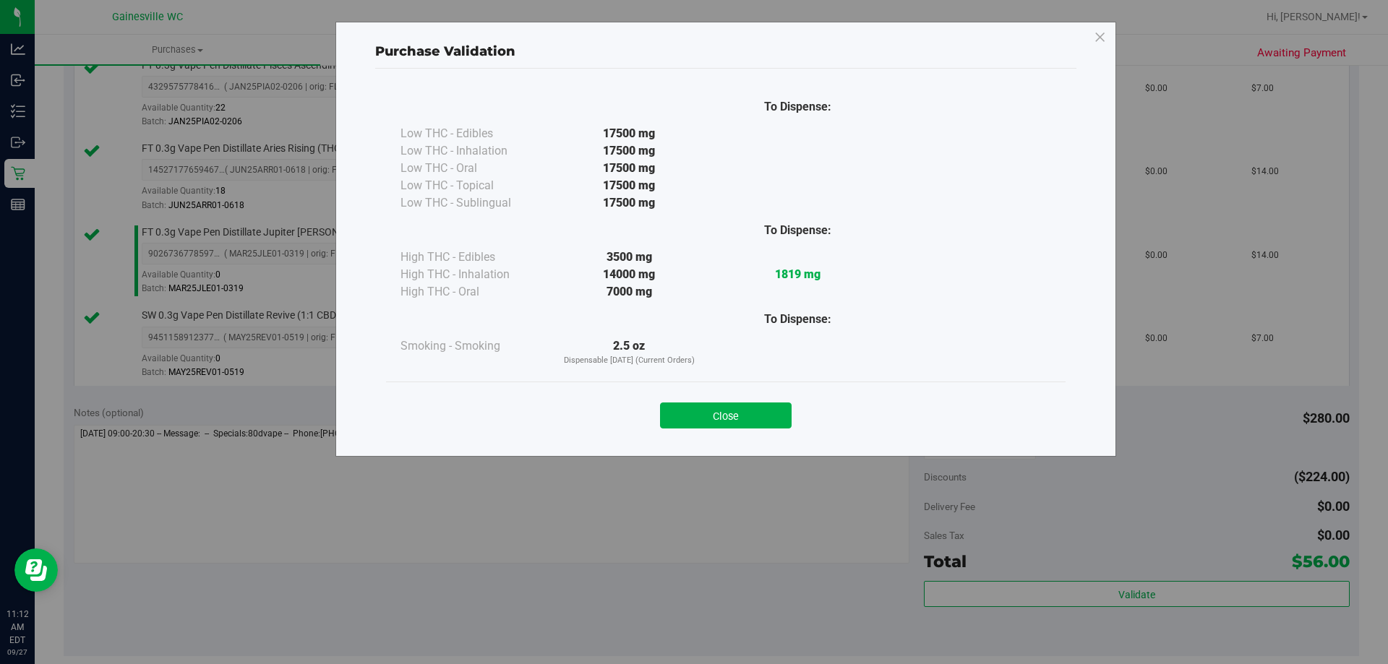
click at [750, 402] on div "Close" at bounding box center [726, 411] width 658 height 36
click at [768, 403] on button "Close" at bounding box center [726, 416] width 132 height 26
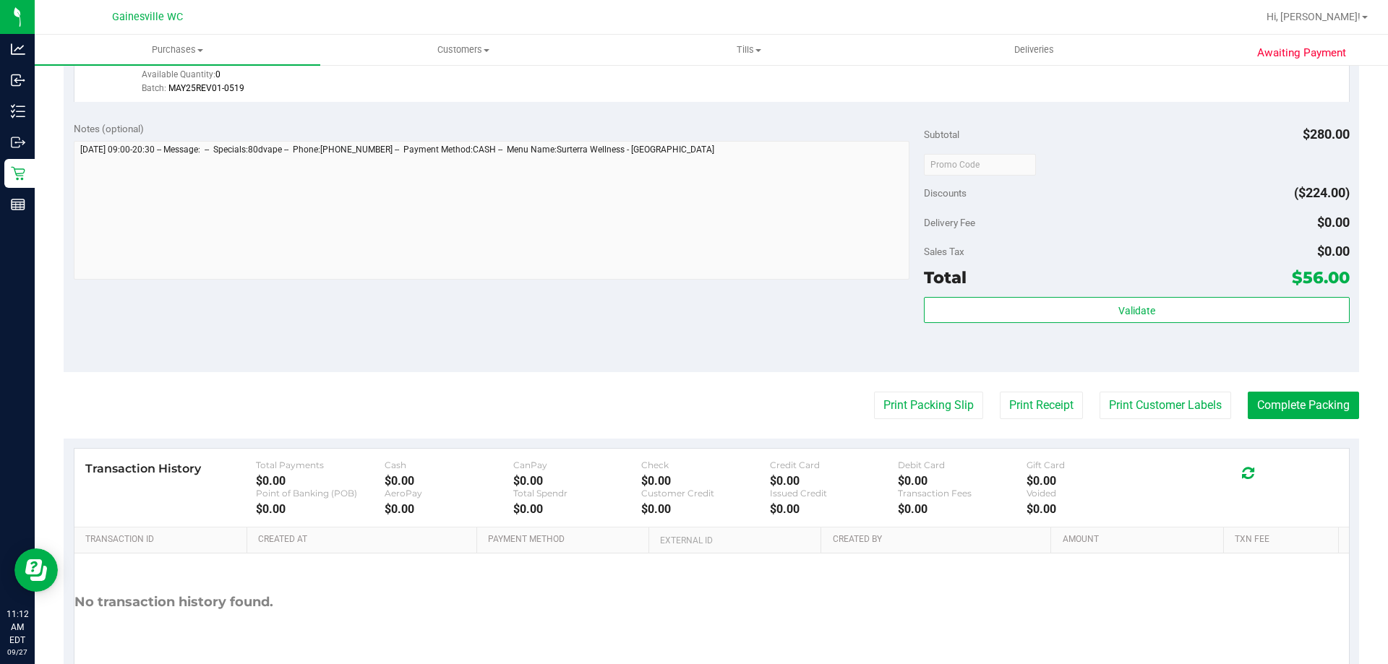
scroll to position [935, 0]
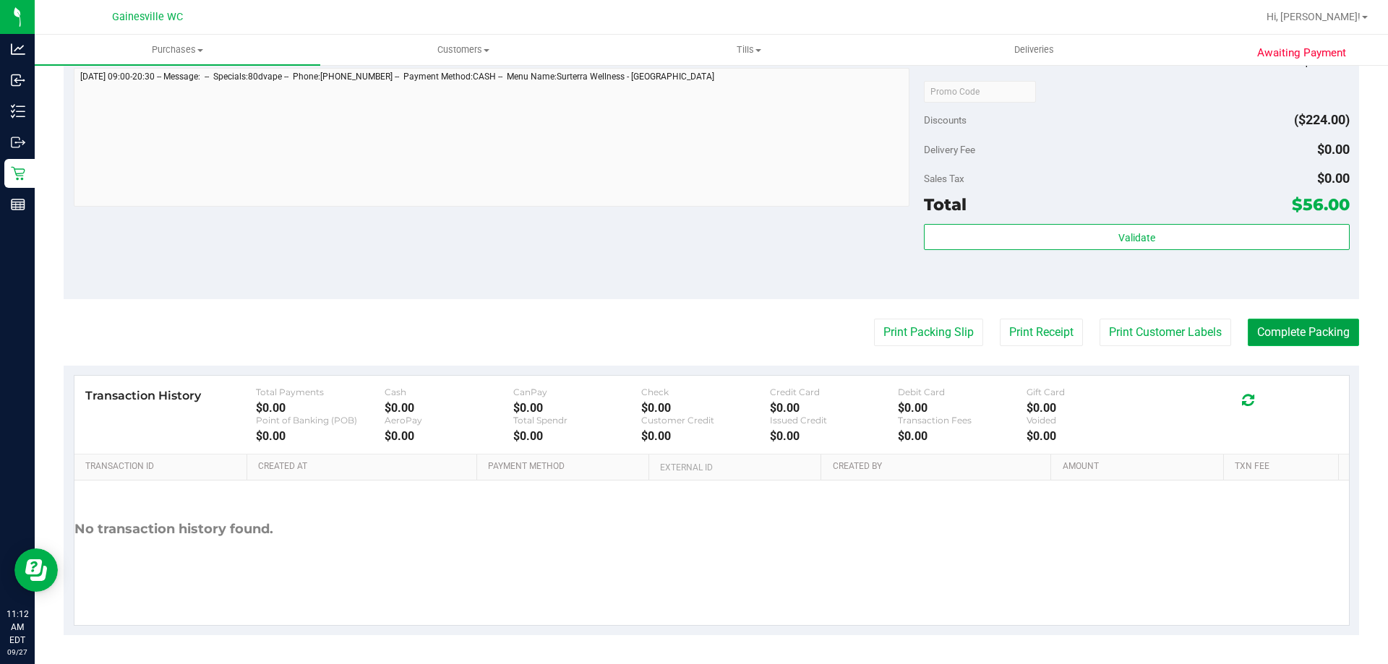
click at [1296, 331] on button "Complete Packing" at bounding box center [1303, 332] width 111 height 27
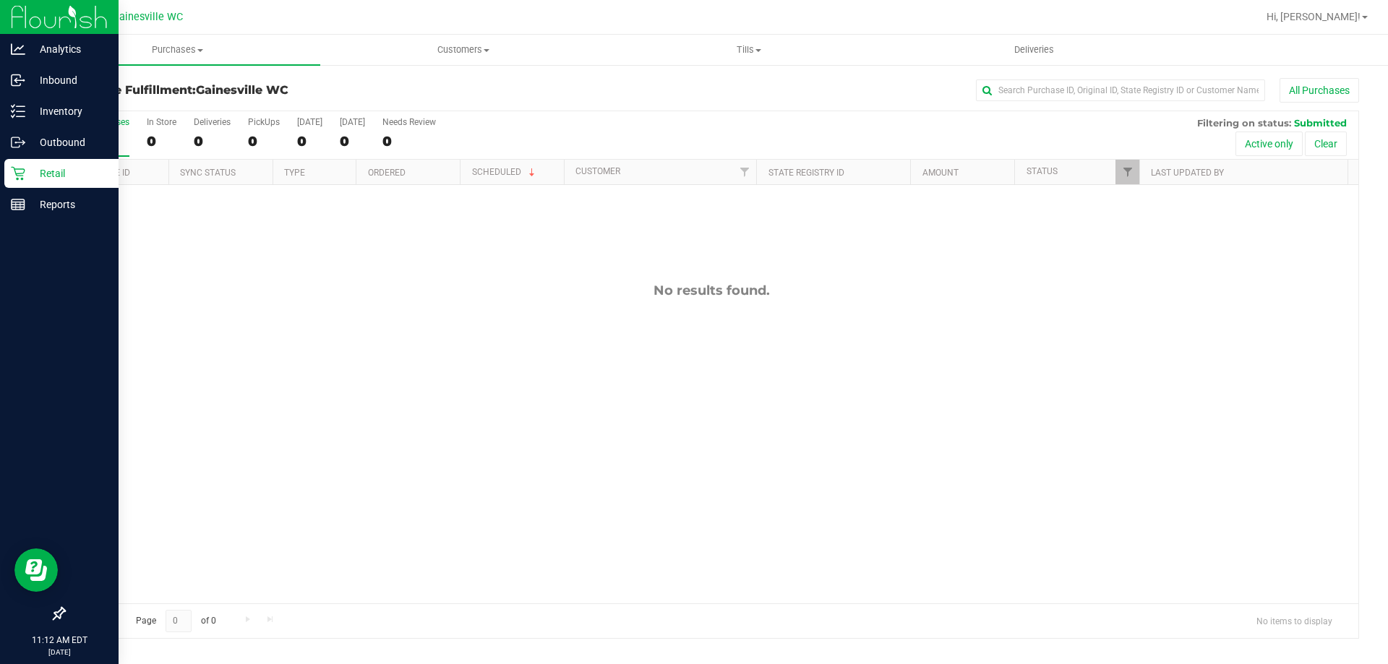
click at [28, 189] on link "Retail" at bounding box center [59, 174] width 119 height 31
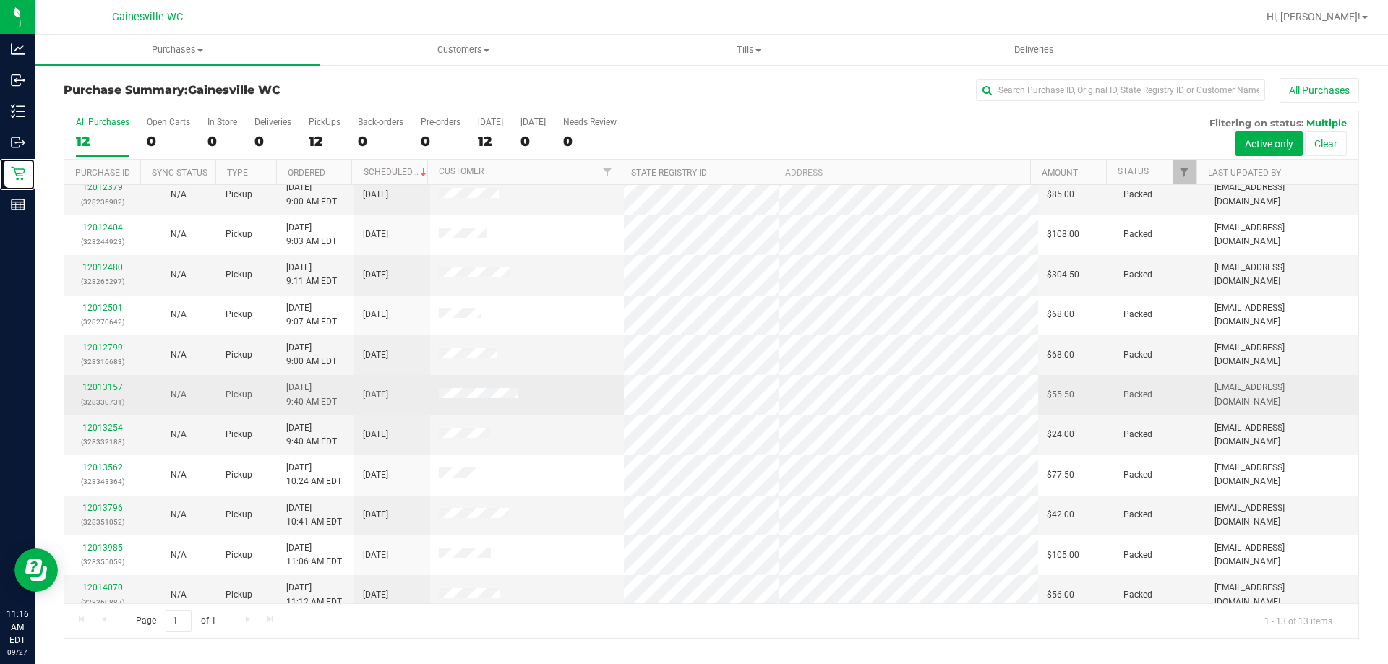
scroll to position [101, 0]
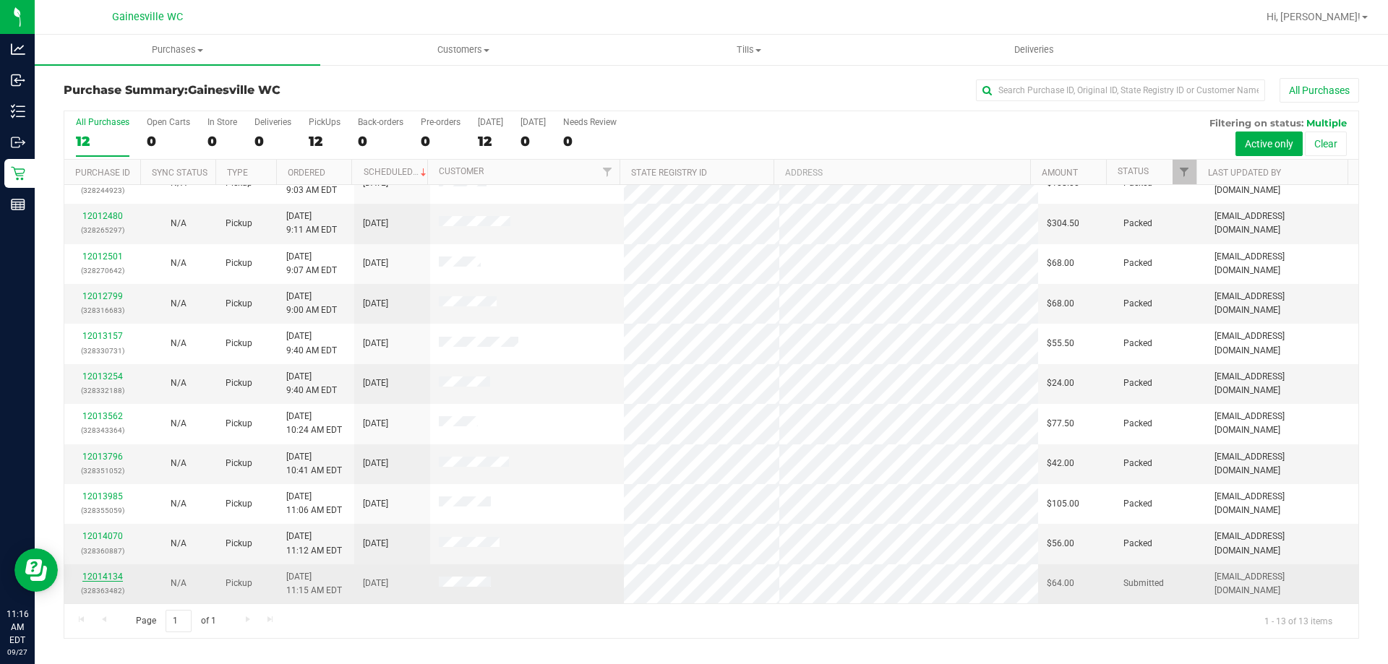
click at [118, 576] on link "12014134" at bounding box center [102, 577] width 40 height 10
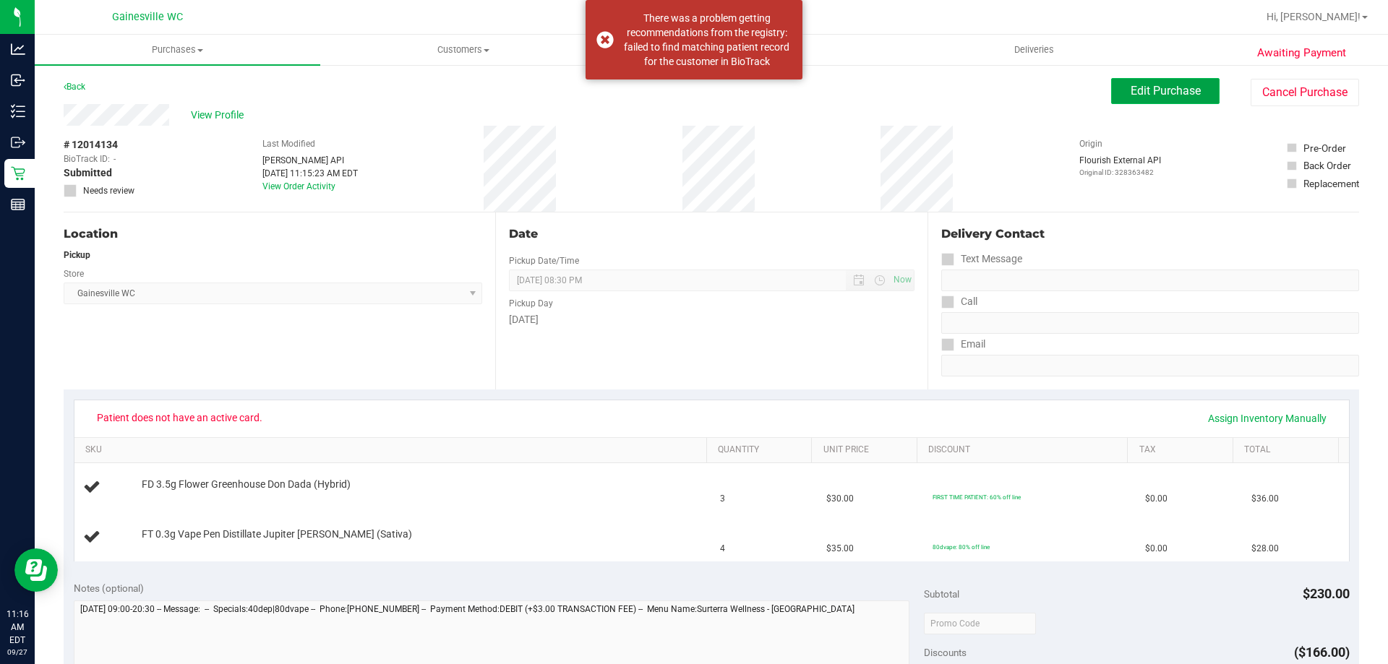
click at [1182, 93] on span "Edit Purchase" at bounding box center [1166, 91] width 70 height 14
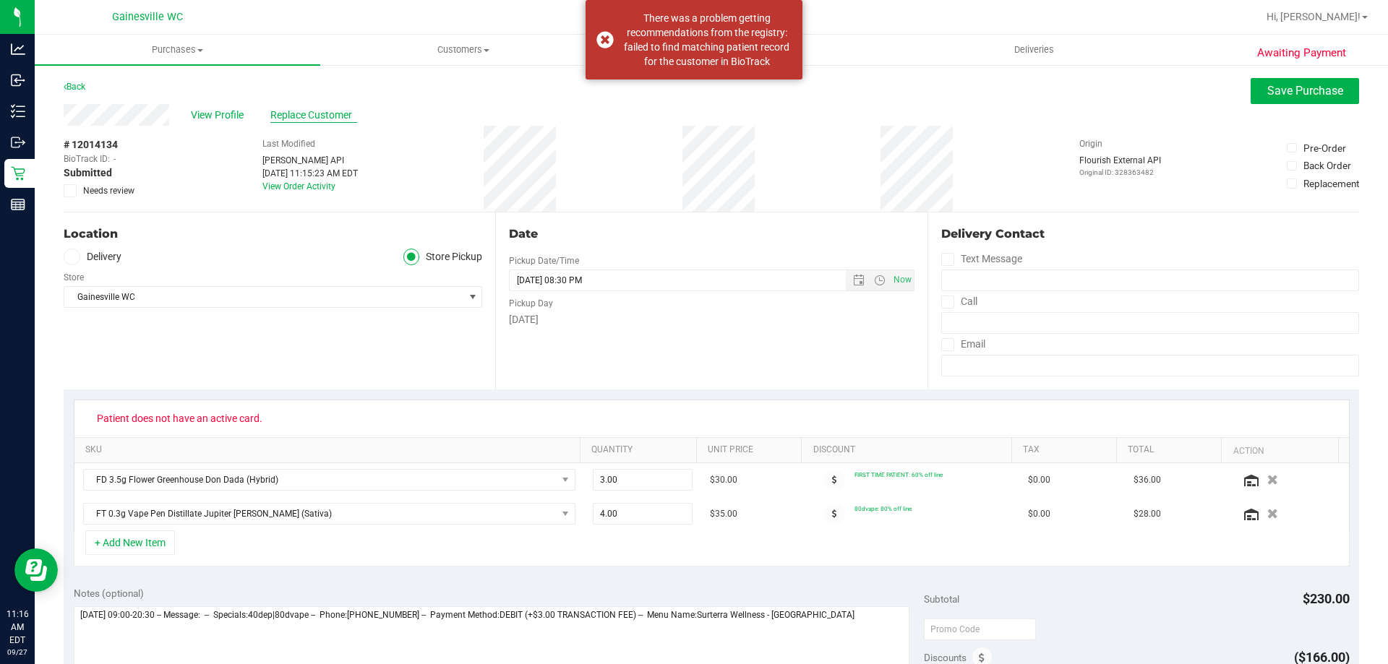
click at [299, 108] on span "Replace Customer" at bounding box center [313, 115] width 87 height 15
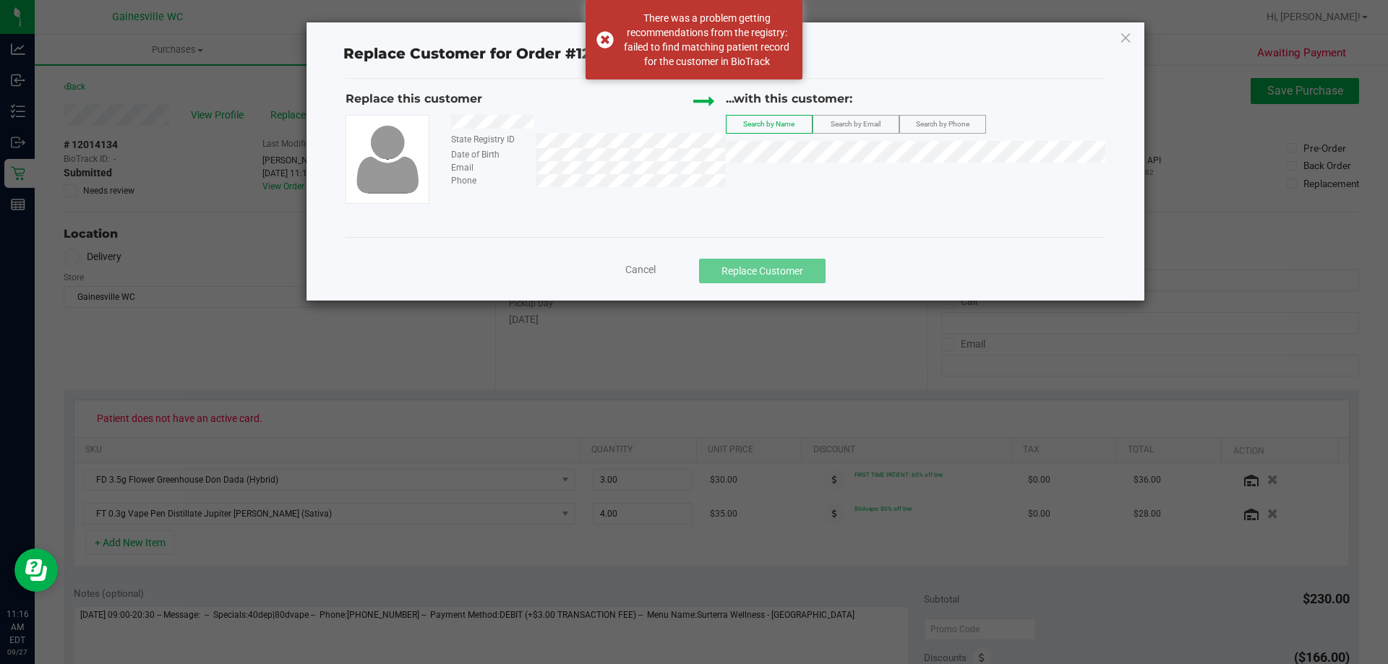
click at [930, 121] on span "Search by Phone" at bounding box center [942, 124] width 53 height 8
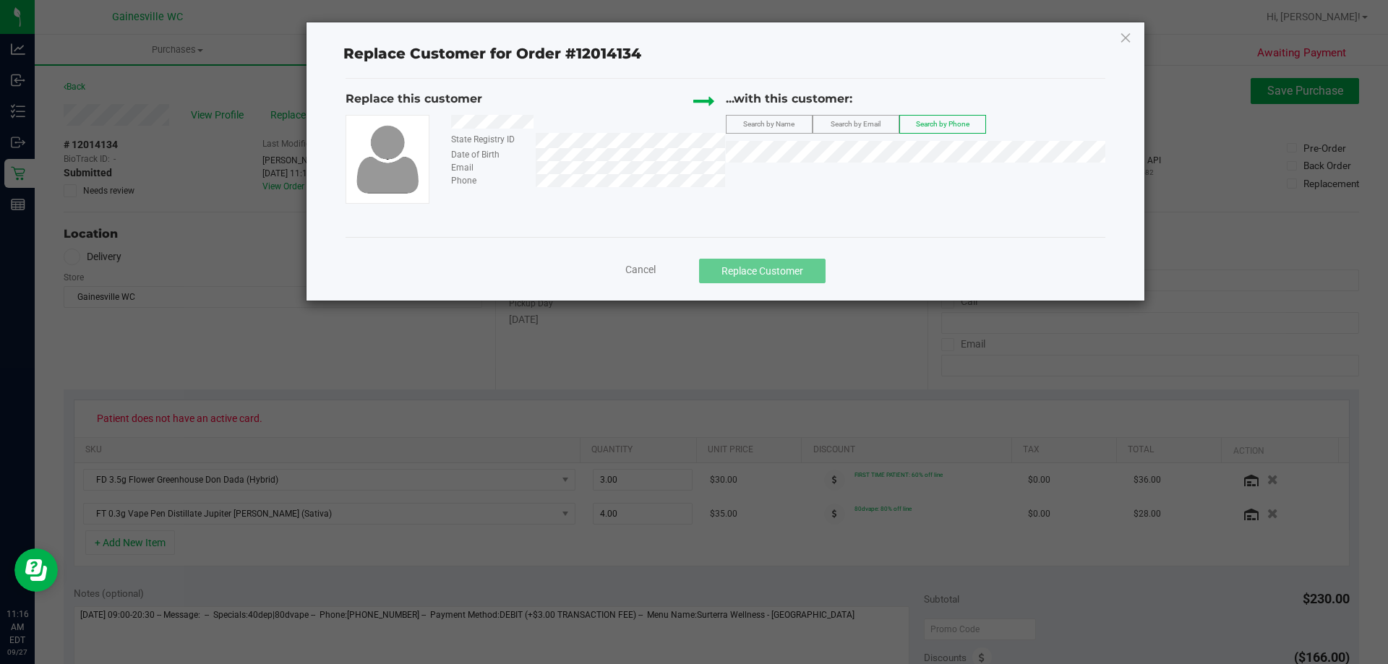
click at [901, 120] on label "Search by Phone" at bounding box center [942, 124] width 85 height 17
click at [883, 120] on label "Search by Email" at bounding box center [855, 124] width 85 height 17
click at [1119, 49] on div "Replace Customer for Order #12014134 Replace this customer State Registry ID Da…" at bounding box center [726, 161] width 838 height 278
click at [1119, 35] on icon at bounding box center [1125, 37] width 13 height 23
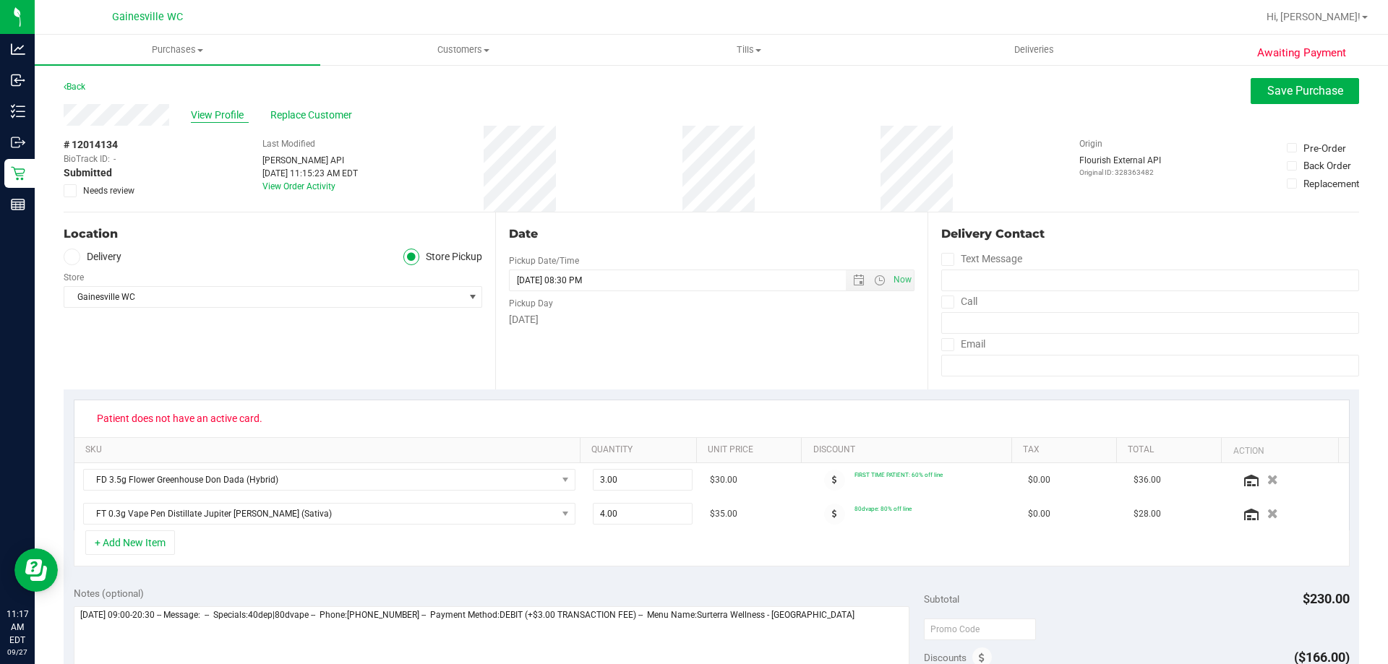
click at [240, 112] on span "View Profile" at bounding box center [220, 115] width 58 height 15
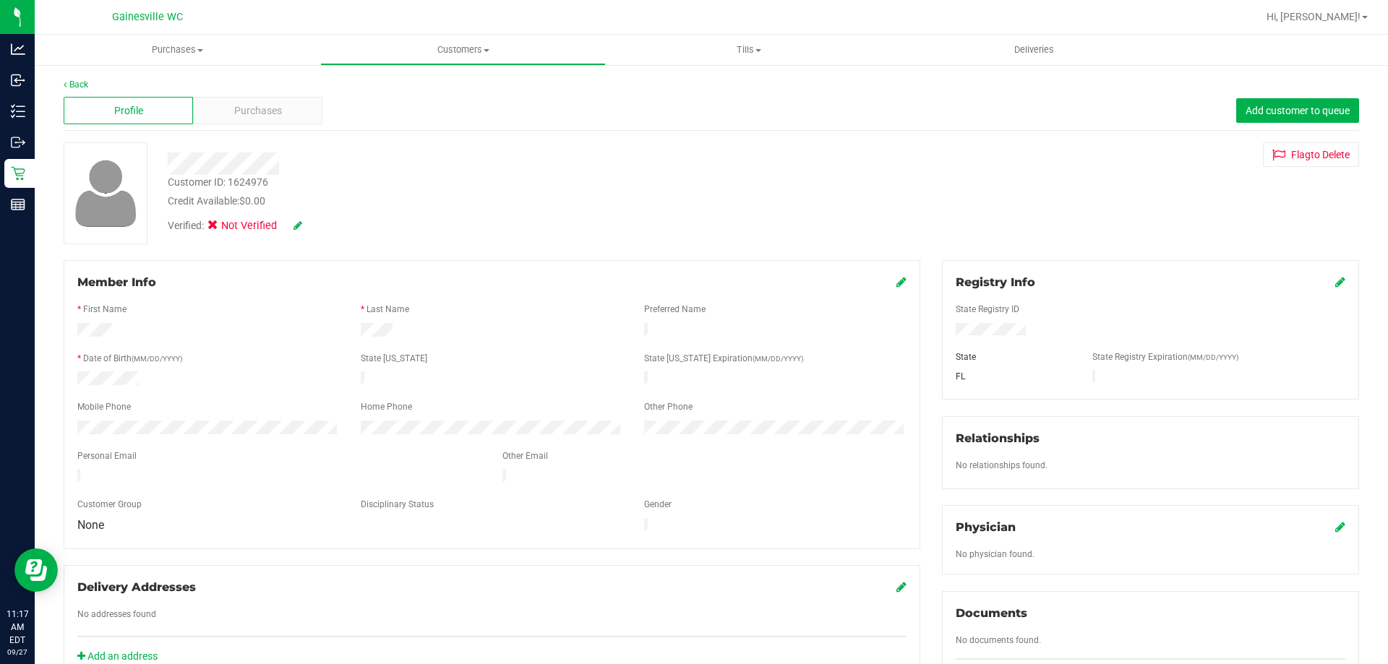
click at [896, 283] on icon at bounding box center [901, 282] width 10 height 12
click at [1335, 277] on icon at bounding box center [1340, 282] width 10 height 12
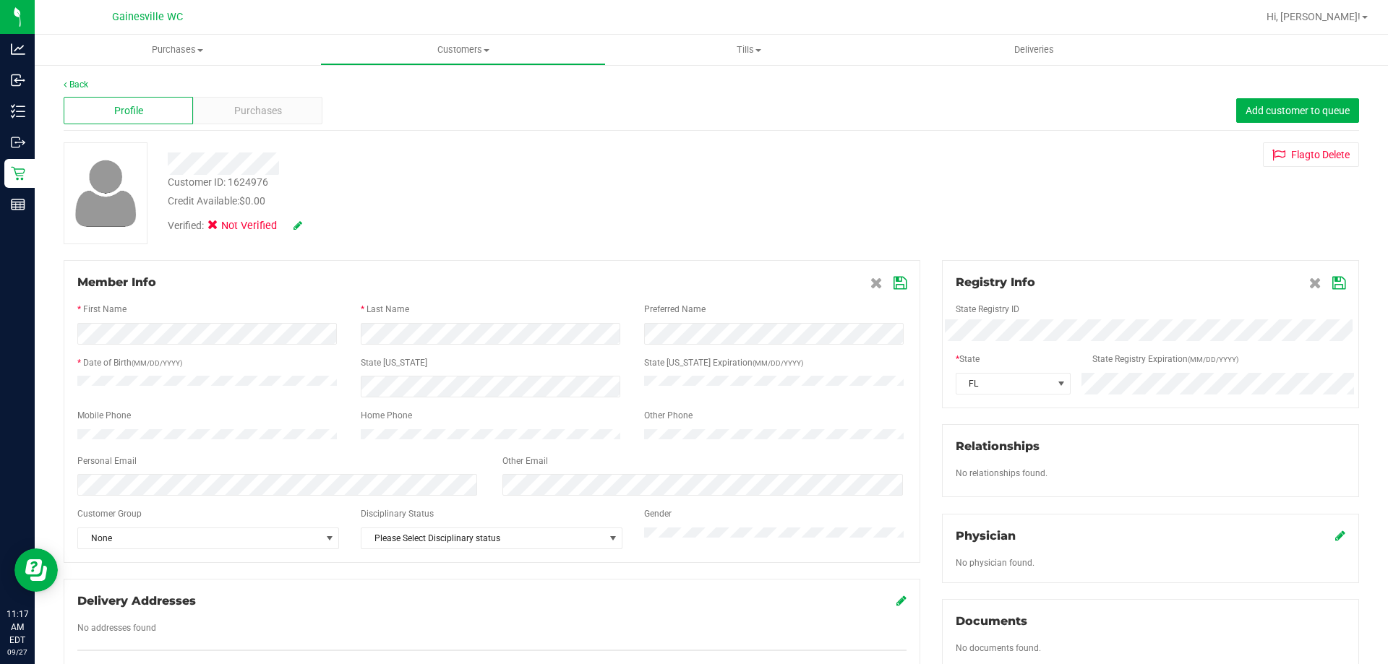
click at [1186, 275] on div "Registry Info" at bounding box center [1151, 282] width 390 height 17
click at [1332, 278] on icon at bounding box center [1338, 284] width 13 height 12
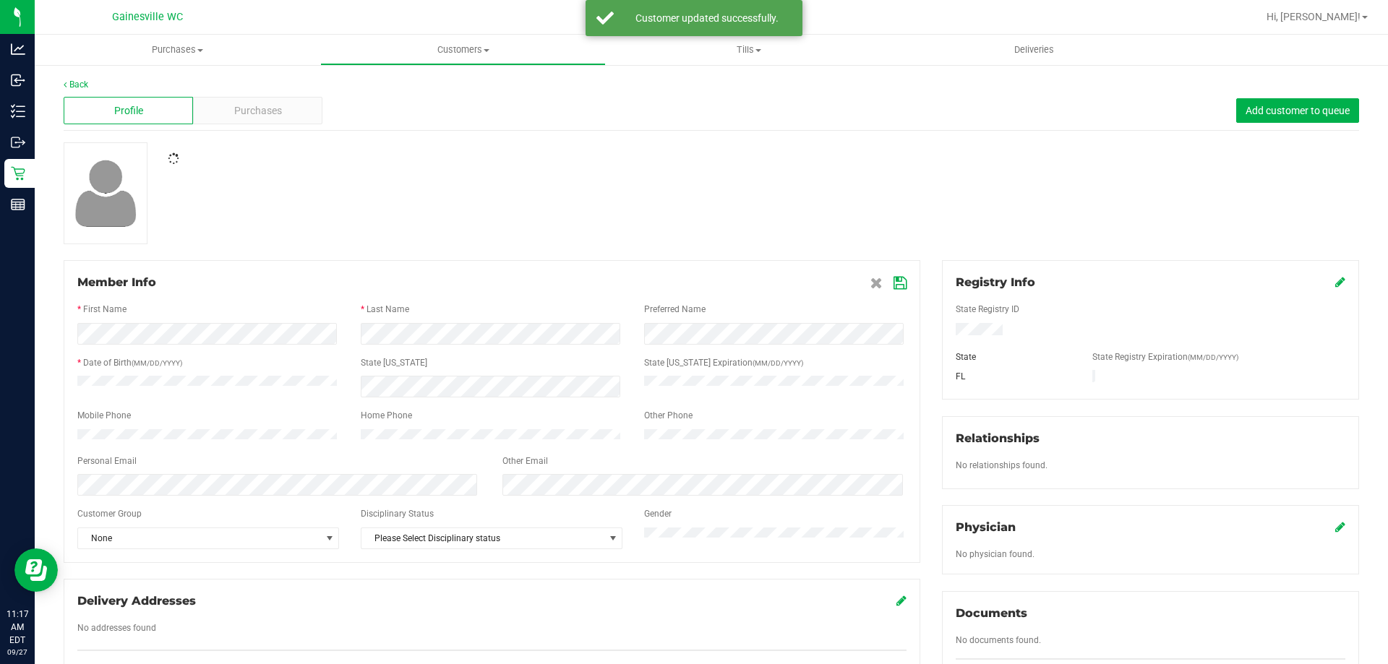
click at [1007, 193] on div at bounding box center [711, 193] width 1317 height 102
click at [303, 225] on div "Verified: Not Verified" at bounding box center [267, 226] width 198 height 16
click at [296, 226] on icon at bounding box center [298, 225] width 9 height 10
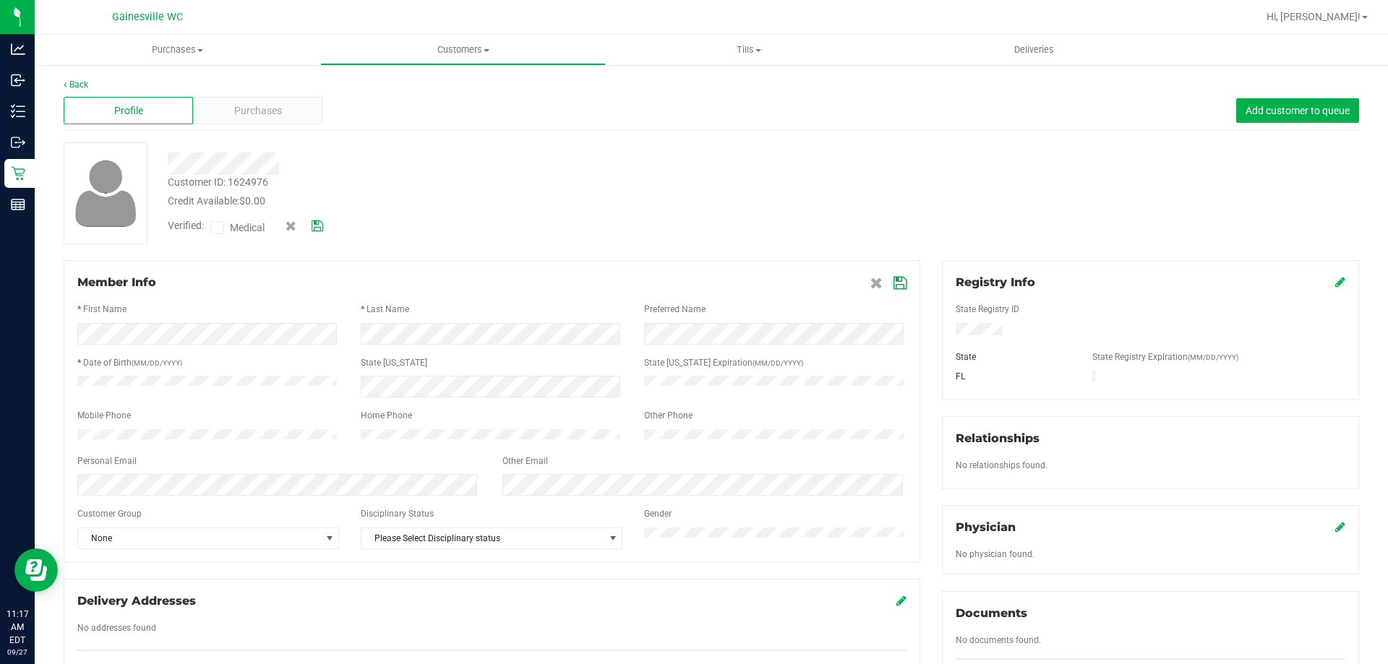
click at [239, 236] on label "Medical" at bounding box center [240, 227] width 61 height 19
click at [0, 0] on input "Medical" at bounding box center [0, 0] width 0 height 0
click at [323, 227] on icon at bounding box center [318, 226] width 12 height 10
click at [577, 239] on div "Verified: Medical" at bounding box center [486, 225] width 659 height 32
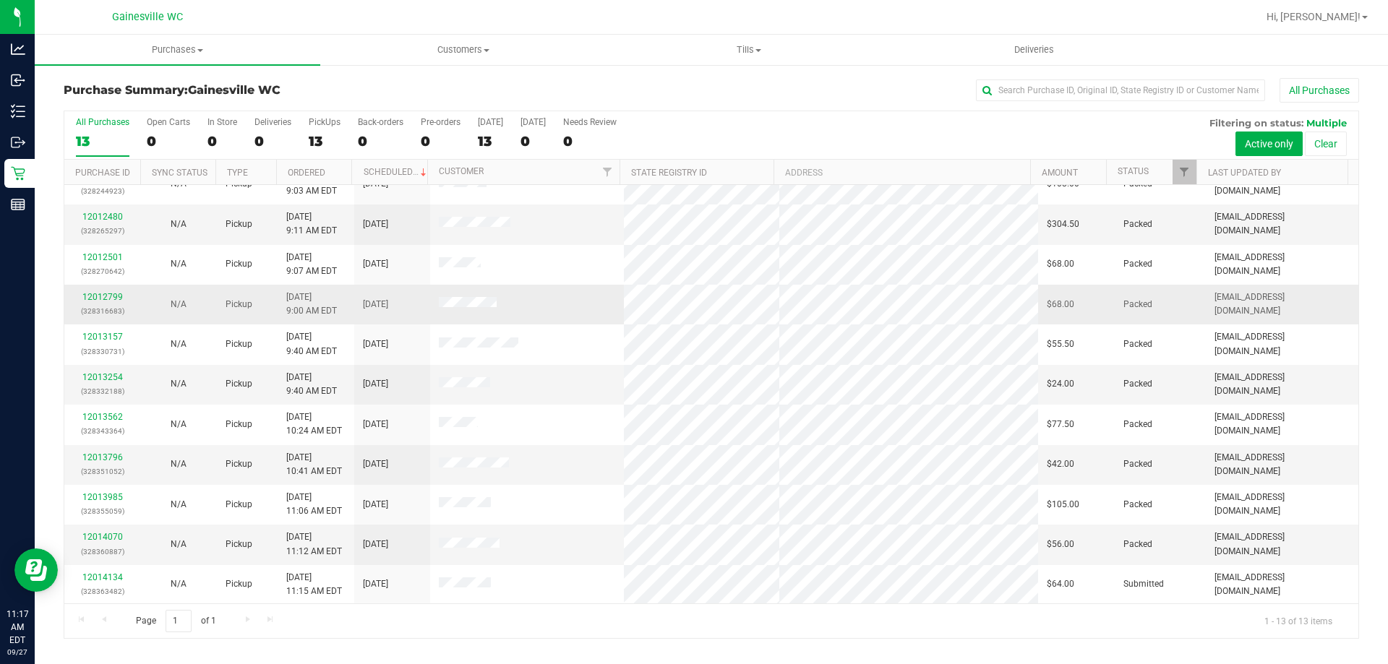
scroll to position [101, 0]
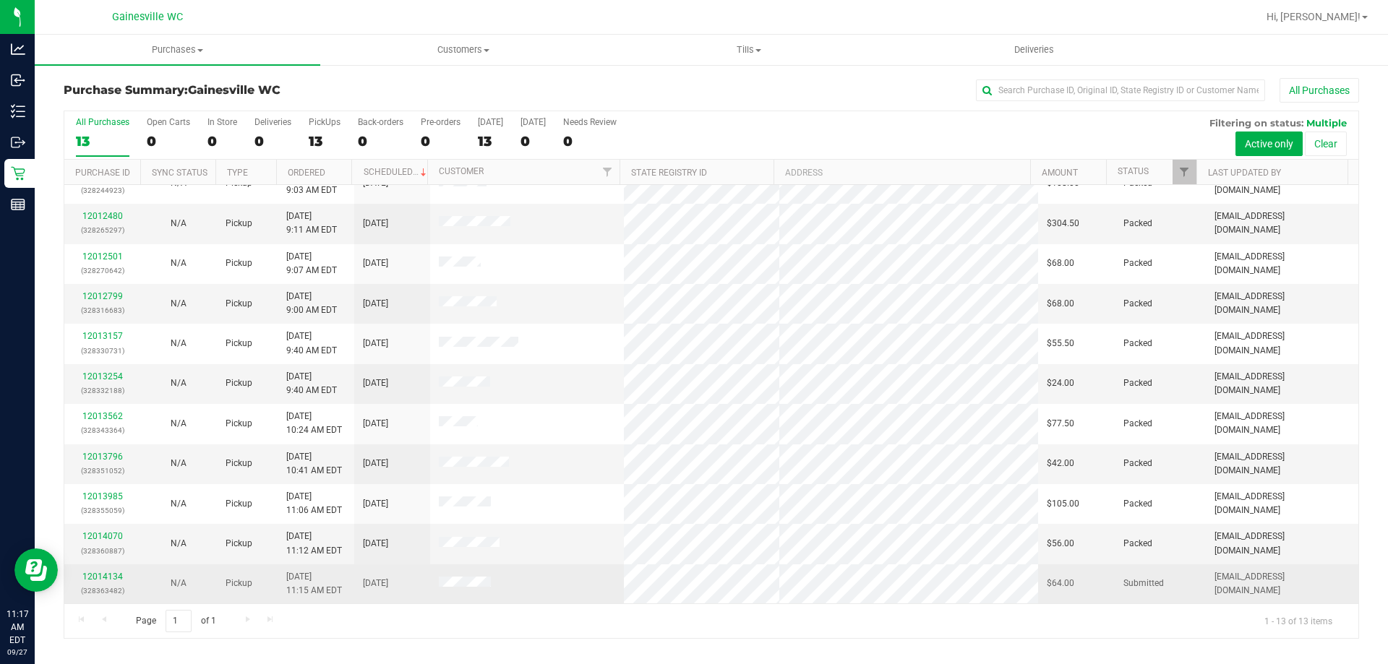
click at [119, 571] on div "12014134 (328363482)" at bounding box center [102, 583] width 59 height 27
click at [116, 577] on link "12014134" at bounding box center [102, 577] width 40 height 10
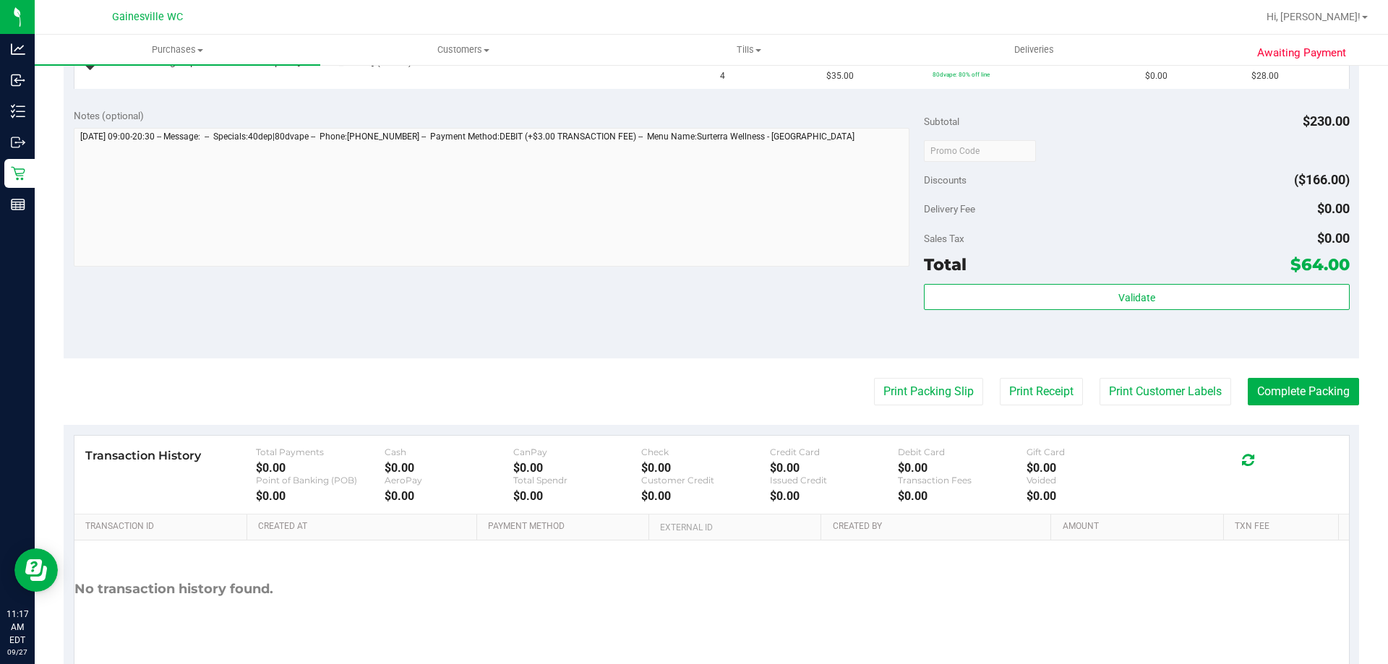
scroll to position [533, 0]
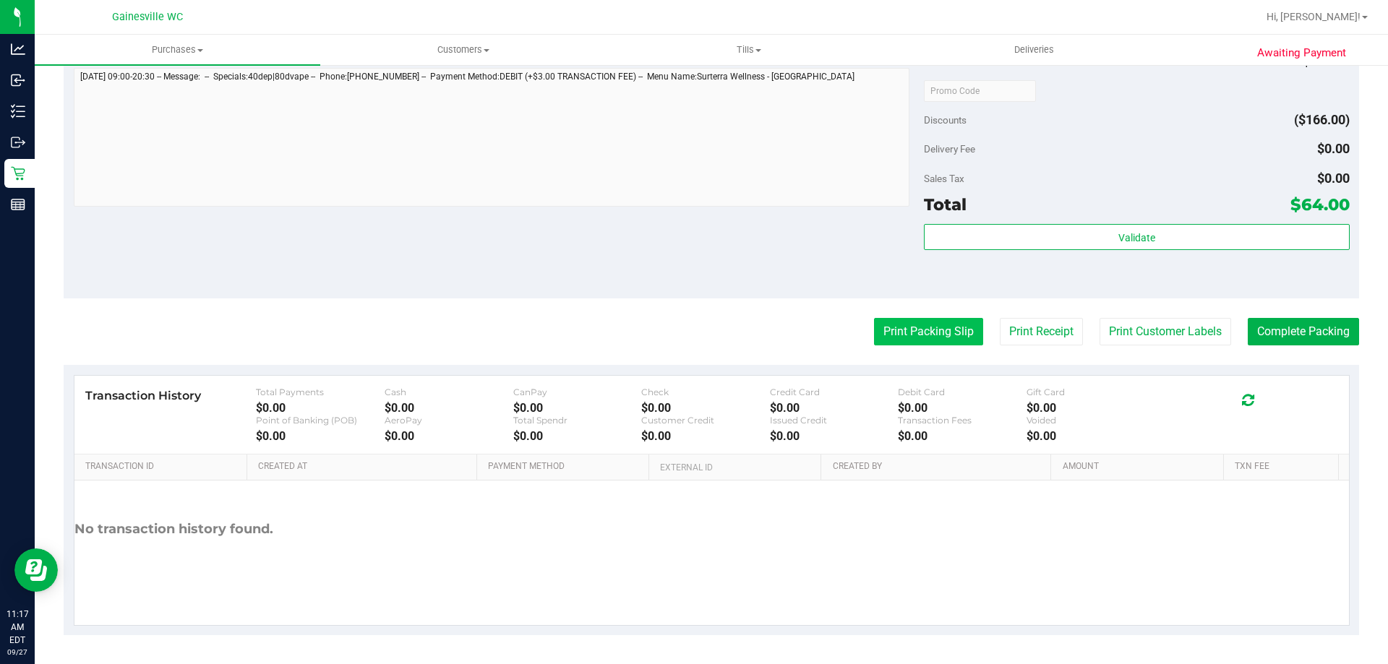
click at [936, 342] on button "Print Packing Slip" at bounding box center [928, 331] width 109 height 27
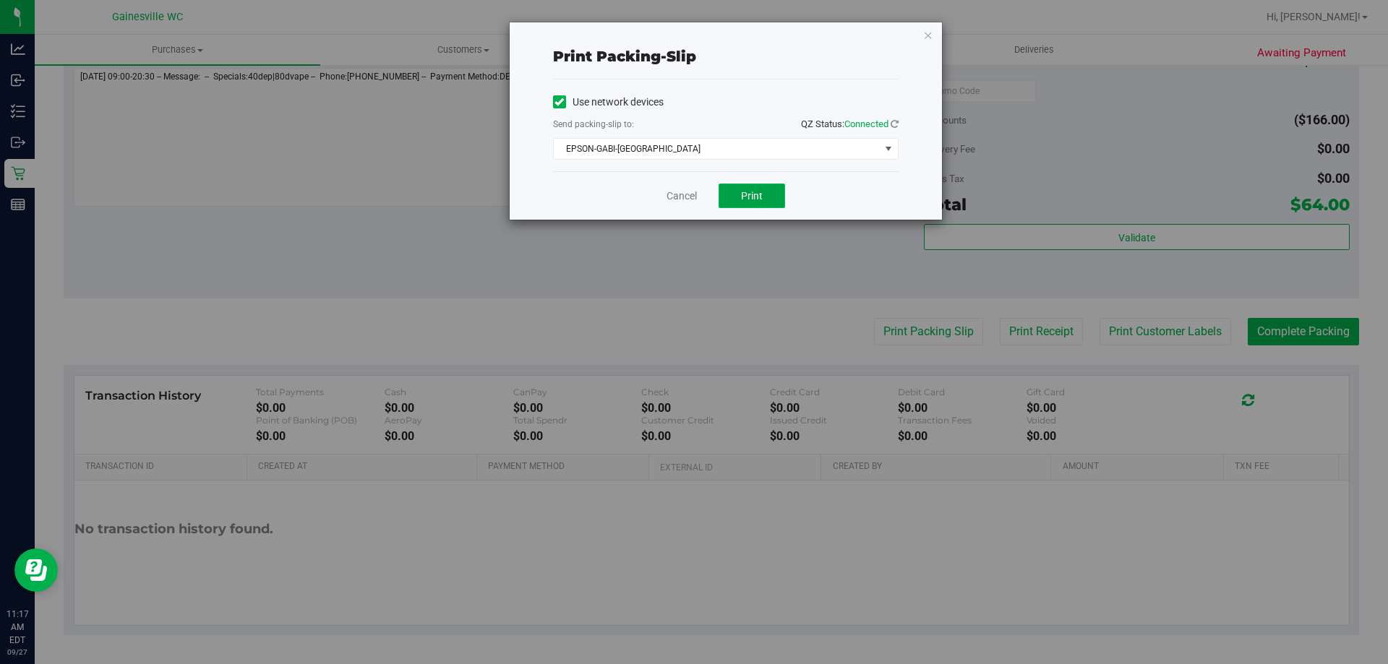
click at [742, 191] on span "Print" at bounding box center [752, 196] width 22 height 12
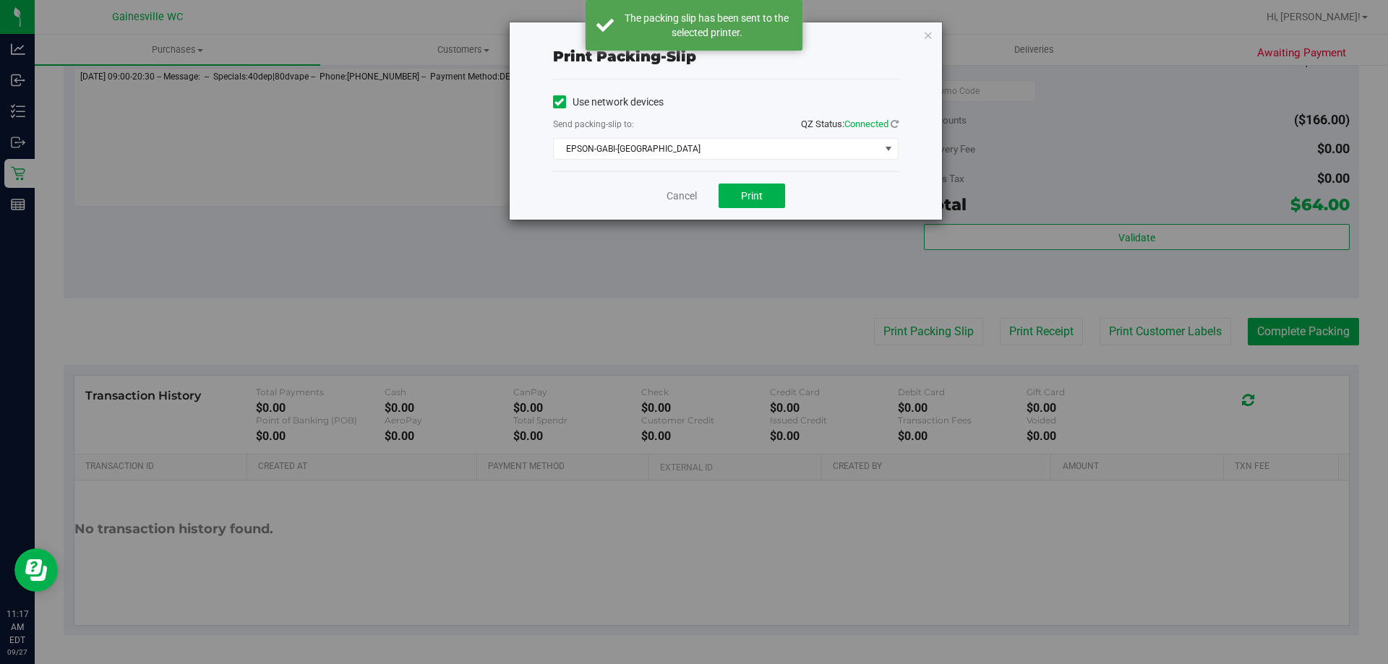
drag, startPoint x: 925, startPoint y: 39, endPoint x: 924, endPoint y: 77, distance: 38.3
click at [928, 37] on icon "button" at bounding box center [928, 34] width 10 height 17
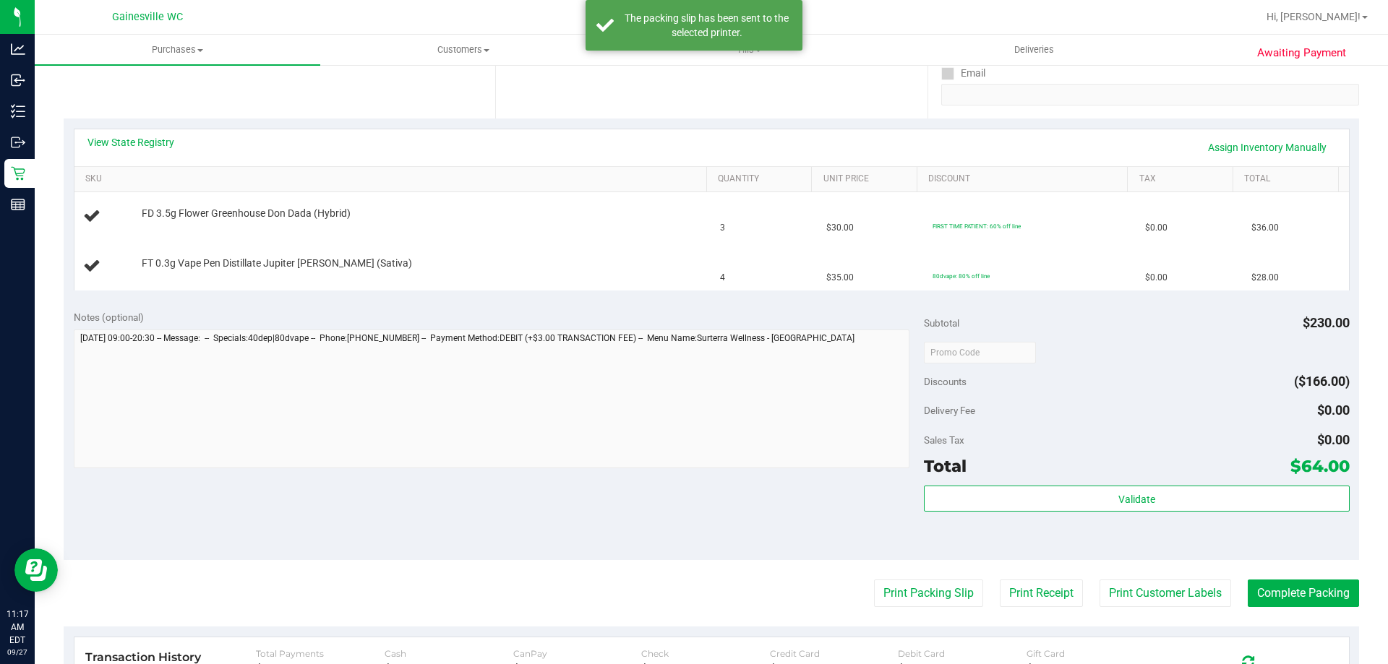
scroll to position [99, 0]
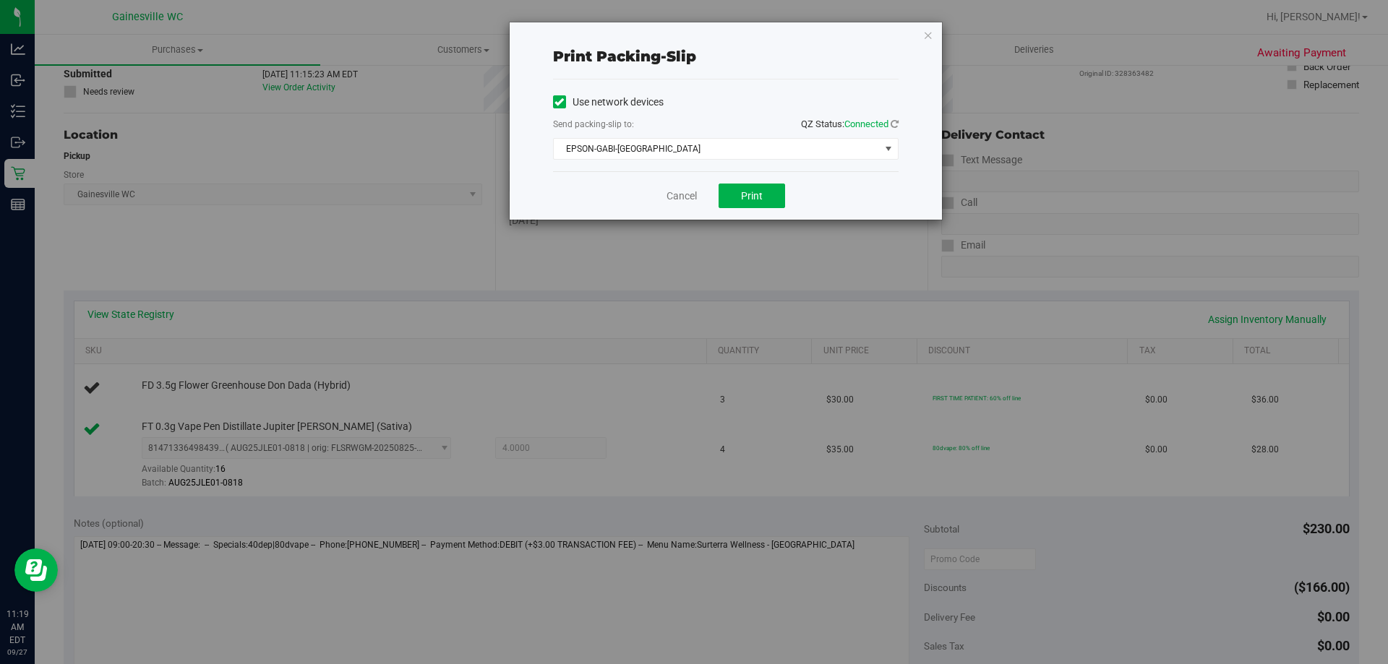
click at [389, 378] on div "Print packing-slip Use network devices Send packing-slip to: QZ Status: Connect…" at bounding box center [699, 332] width 1399 height 664
click at [671, 189] on link "Cancel" at bounding box center [682, 196] width 30 height 15
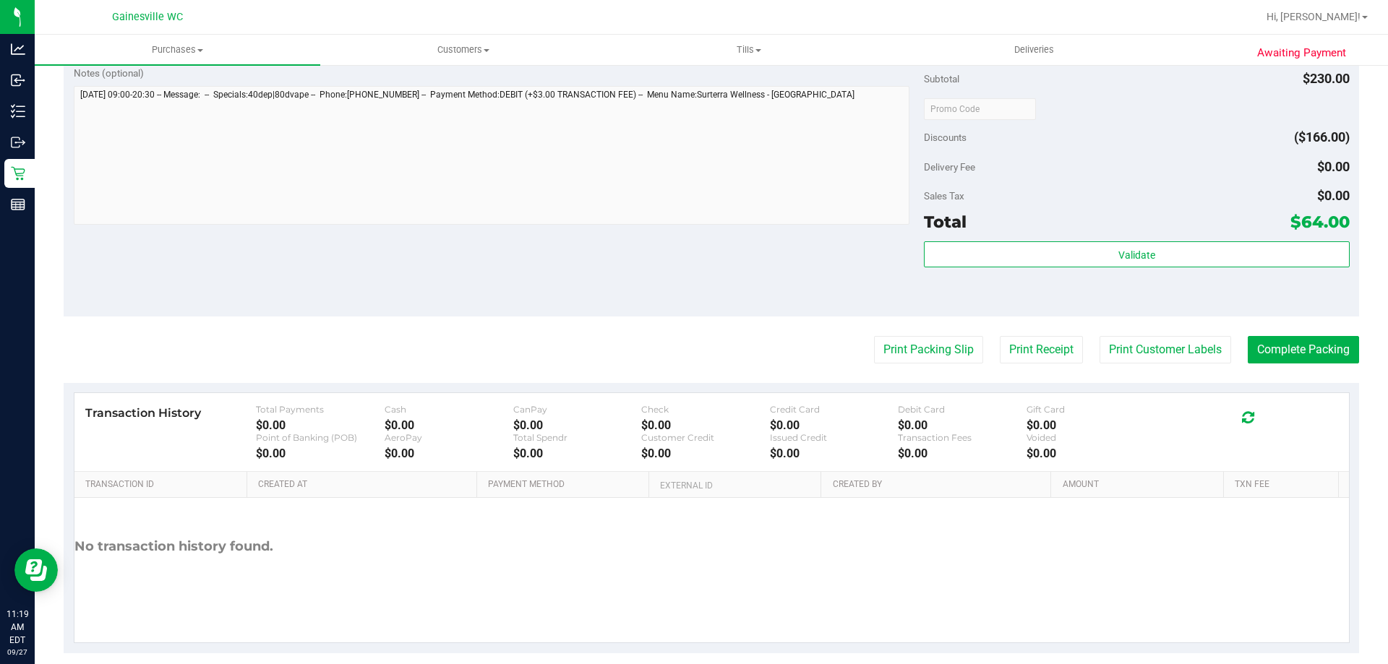
click at [605, 257] on div "Notes (optional) Subtotal $230.00 Discounts ($166.00) Delivery Fee $0.00 Sales …" at bounding box center [712, 186] width 1296 height 260
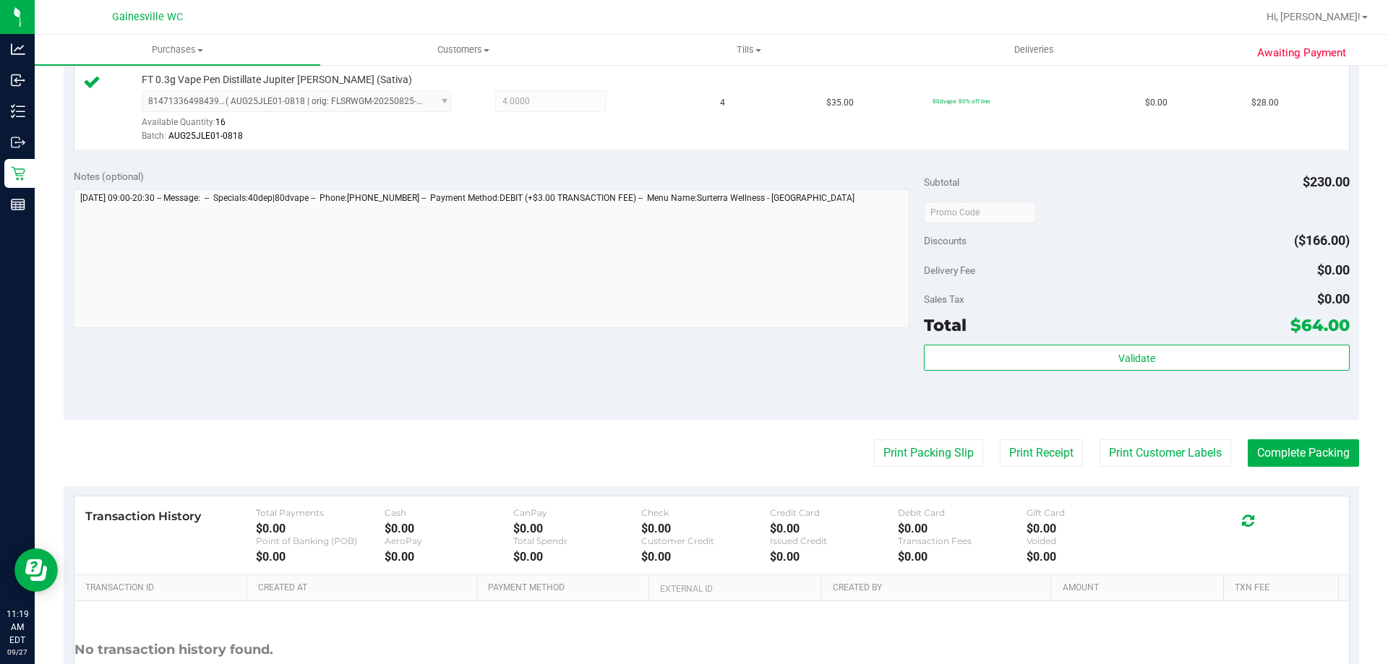
scroll to position [260, 0]
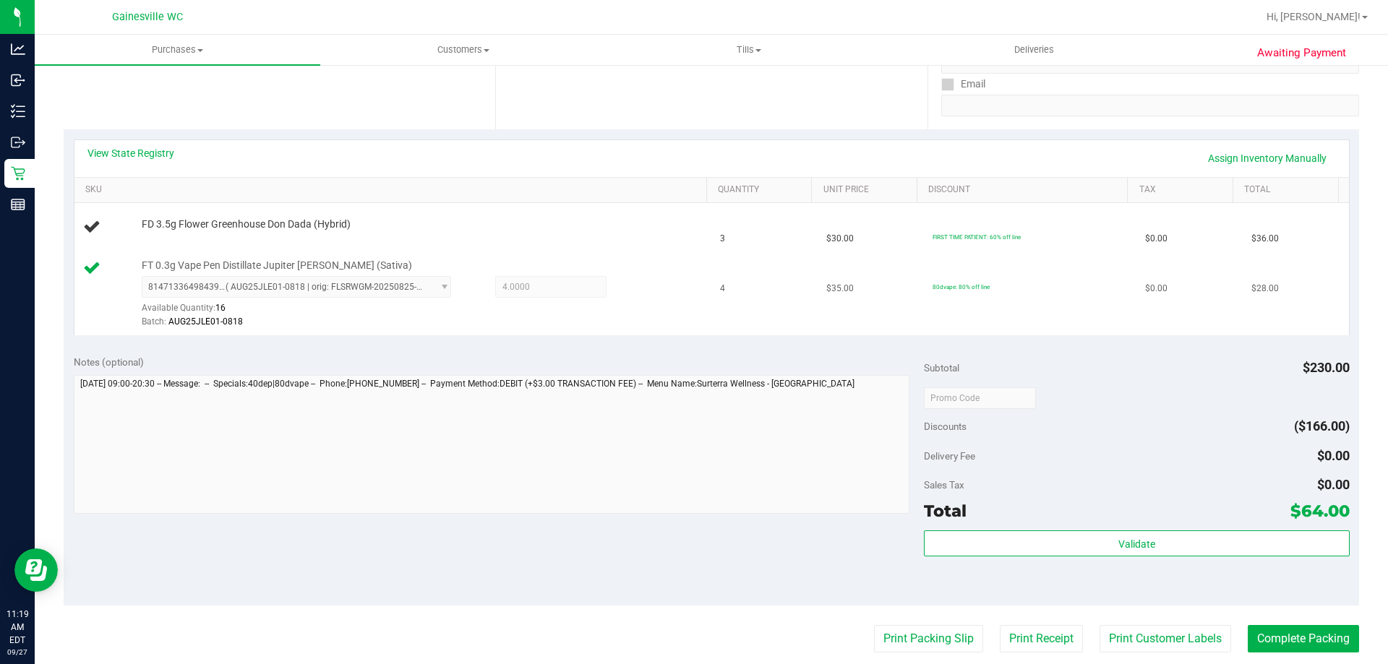
click at [601, 257] on td "FT 0.3g Vape Pen Distillate Jupiter Leo (Sativa) 8147133649843909 ( AUG25JLE01-…" at bounding box center [393, 294] width 638 height 83
click at [604, 239] on td "FD 3.5g Flower Greenhouse Don Dada (Hybrid)" at bounding box center [393, 227] width 638 height 49
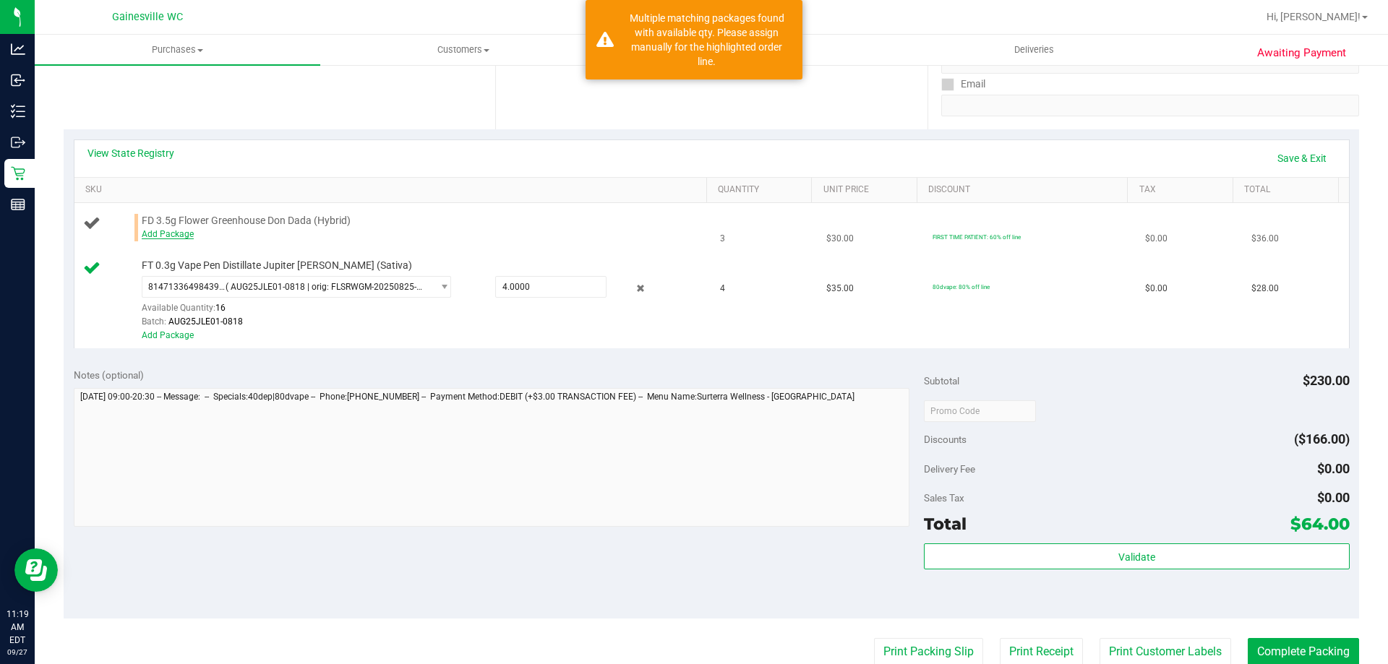
click at [176, 239] on link "Add Package" at bounding box center [168, 234] width 52 height 10
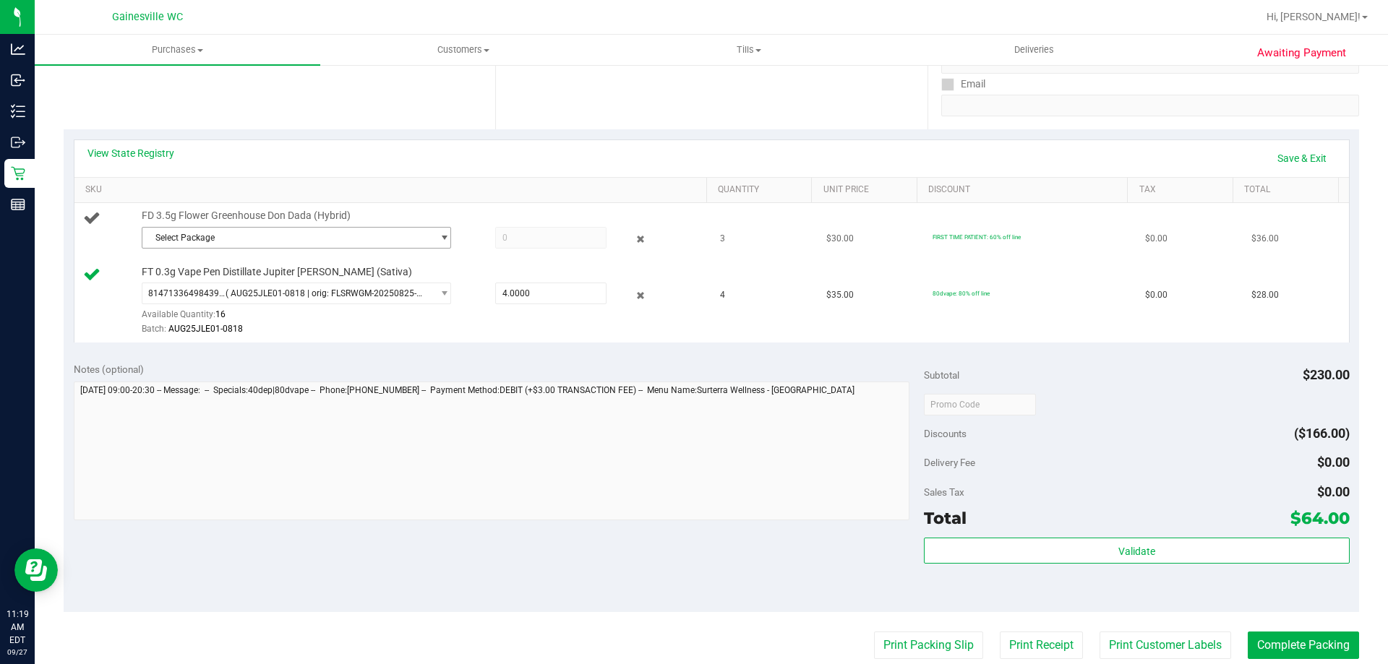
click at [239, 242] on span "Select Package" at bounding box center [287, 238] width 290 height 20
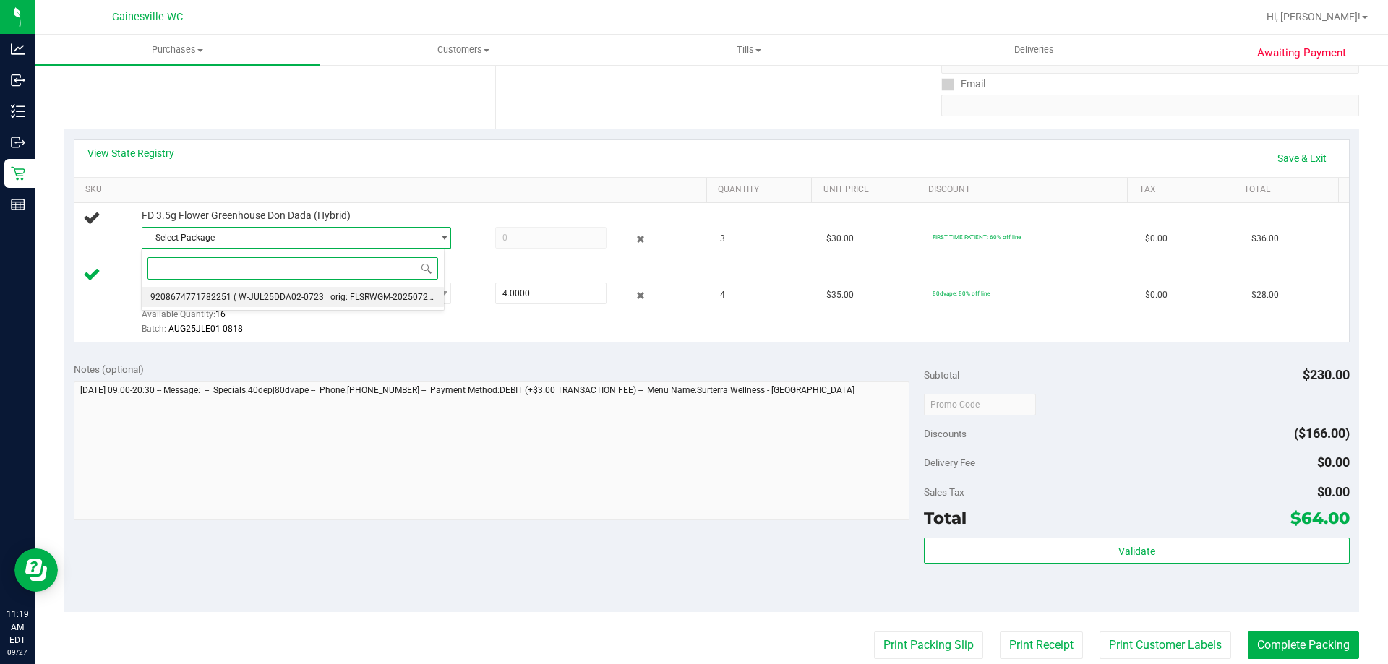
click at [239, 296] on span "( W-JUL25DDA02-0723 | orig: FLSRWGM-20250729-1257 )" at bounding box center [347, 297] width 227 height 10
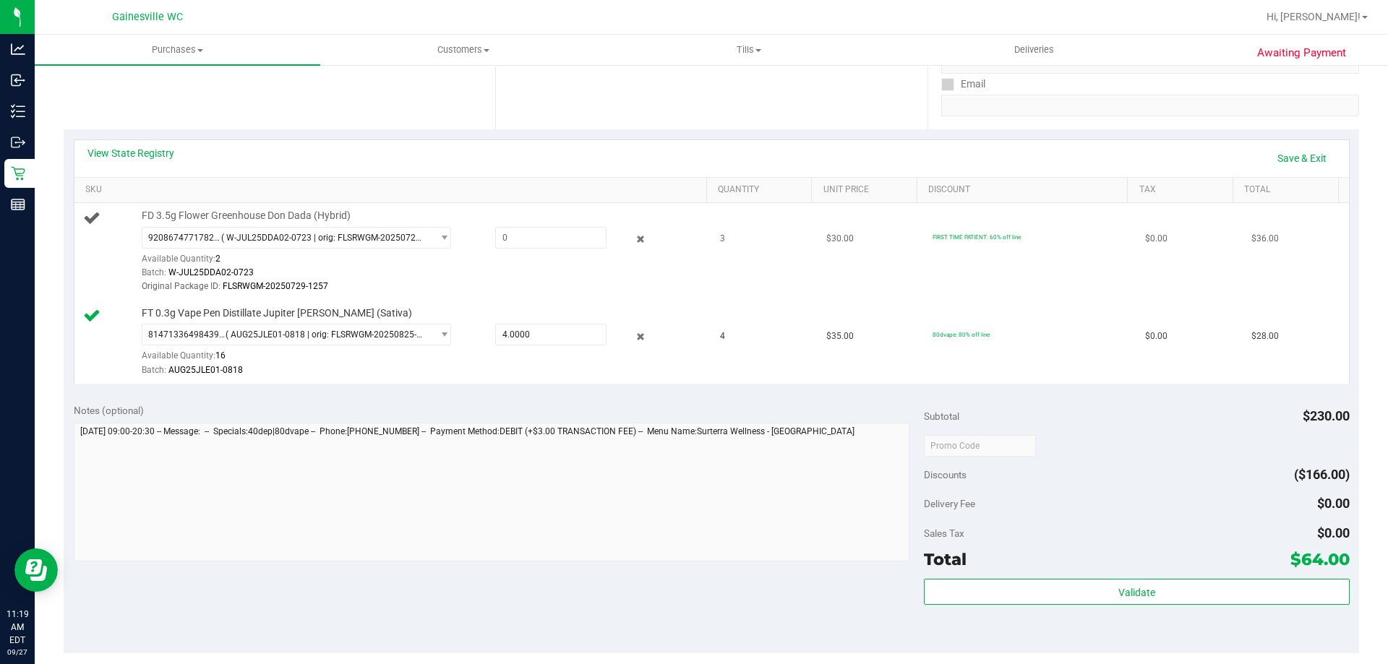
click at [380, 280] on div "Original Package ID: FLSRWGM-20250729-1257" at bounding box center [421, 287] width 558 height 14
click at [579, 228] on span at bounding box center [550, 238] width 111 height 22
type input "25020723"
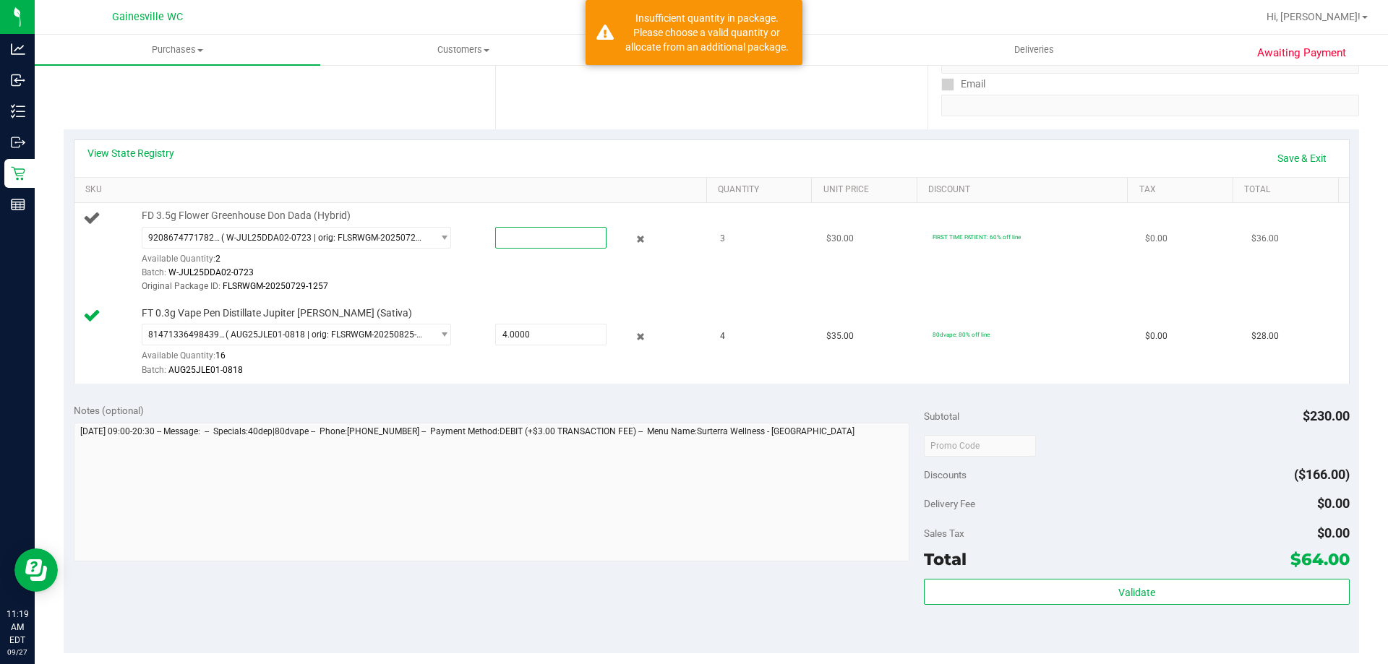
type input "2"
type input "2.0000"
click at [560, 300] on td "FD 3.5g Flower Greenhouse Don Dada (Hybrid) 9208674771782251 ( W-JUL25DDA02-072…" at bounding box center [393, 252] width 638 height 98
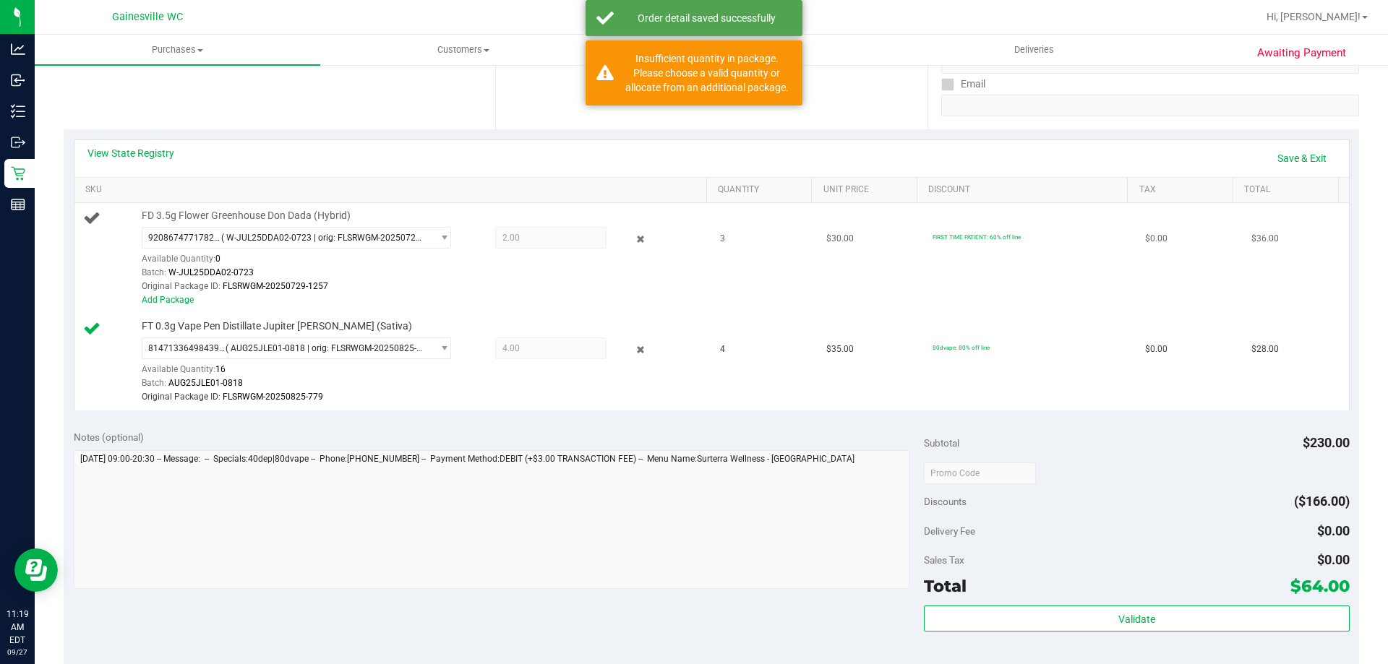
click at [157, 306] on div "Add Package" at bounding box center [421, 301] width 558 height 14
click at [170, 301] on link "Add Package" at bounding box center [168, 300] width 52 height 10
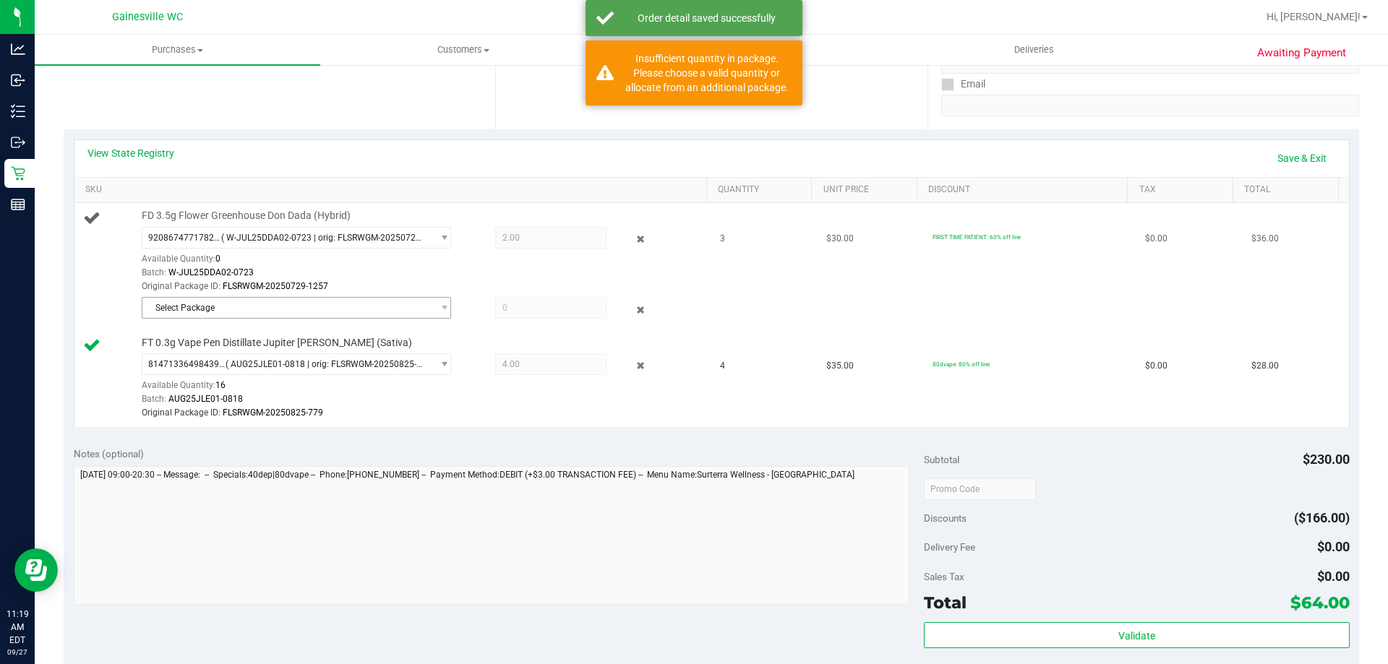
click at [266, 337] on span "FT 0.3g Vape Pen Distillate Jupiter [PERSON_NAME] (Sativa)" at bounding box center [277, 343] width 270 height 14
click at [275, 313] on span "Select Package" at bounding box center [287, 308] width 290 height 20
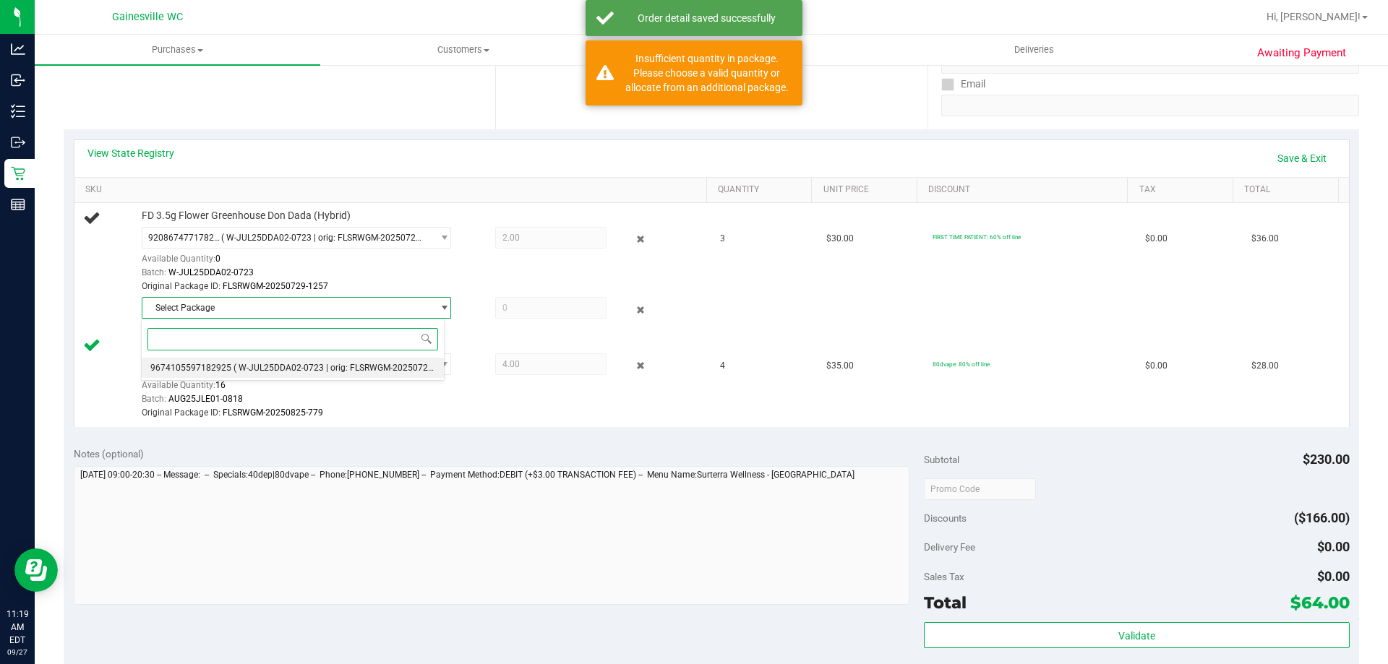
click at [290, 366] on span "( W-JUL25DDA02-0723 | orig: FLSRWGM-20250729-1275 )" at bounding box center [347, 368] width 227 height 10
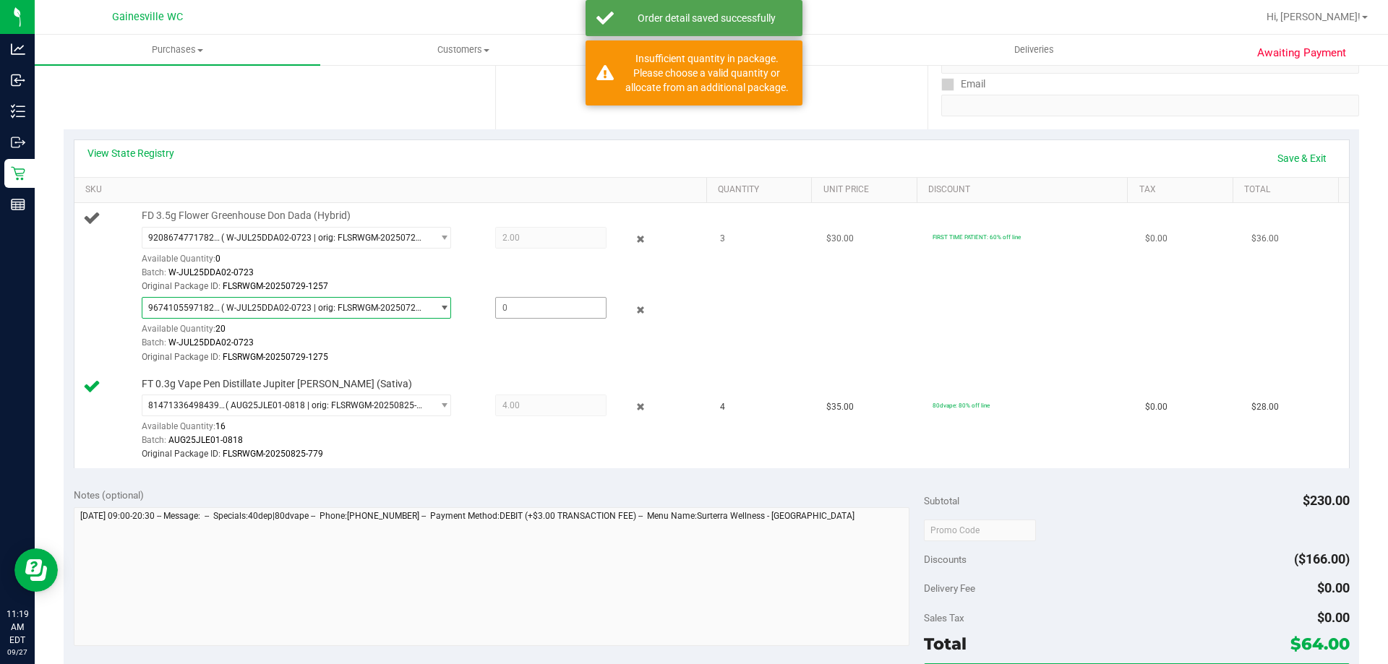
click at [535, 309] on span at bounding box center [550, 308] width 111 height 22
type input "1"
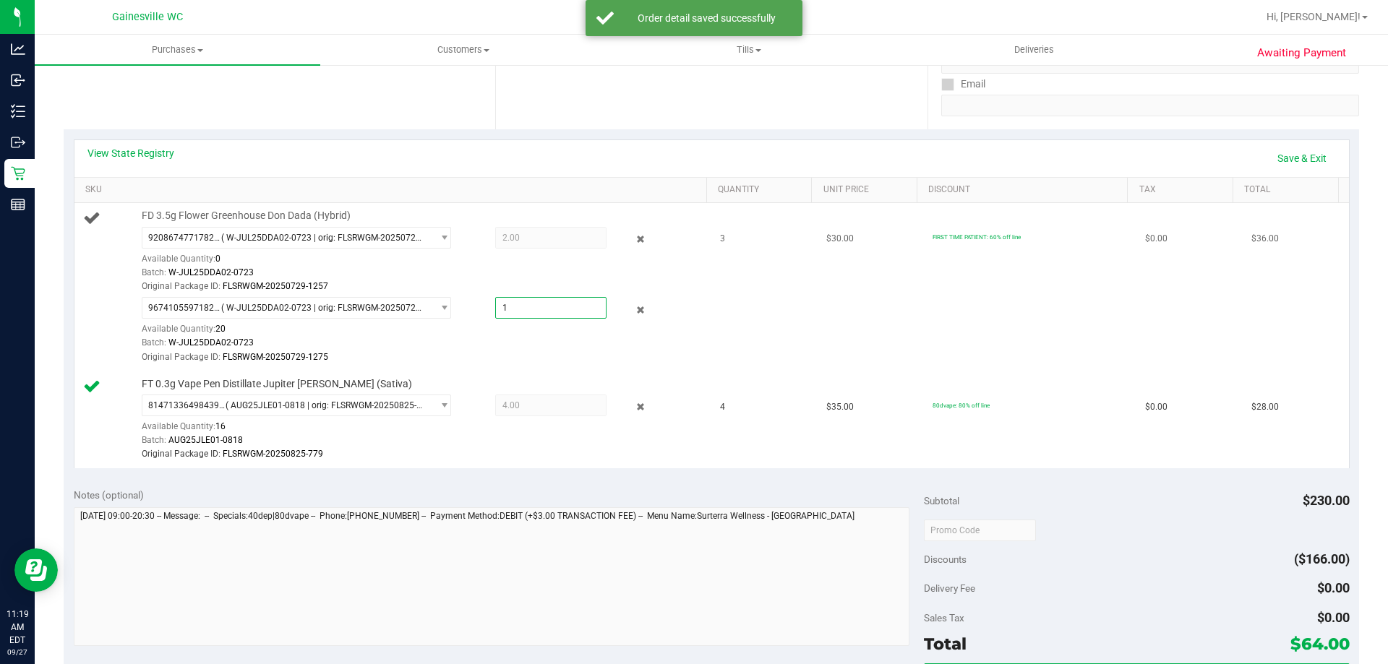
type input "1.0000"
click at [541, 348] on div "Batch: W-JUL25DDA02-0723" at bounding box center [421, 343] width 558 height 14
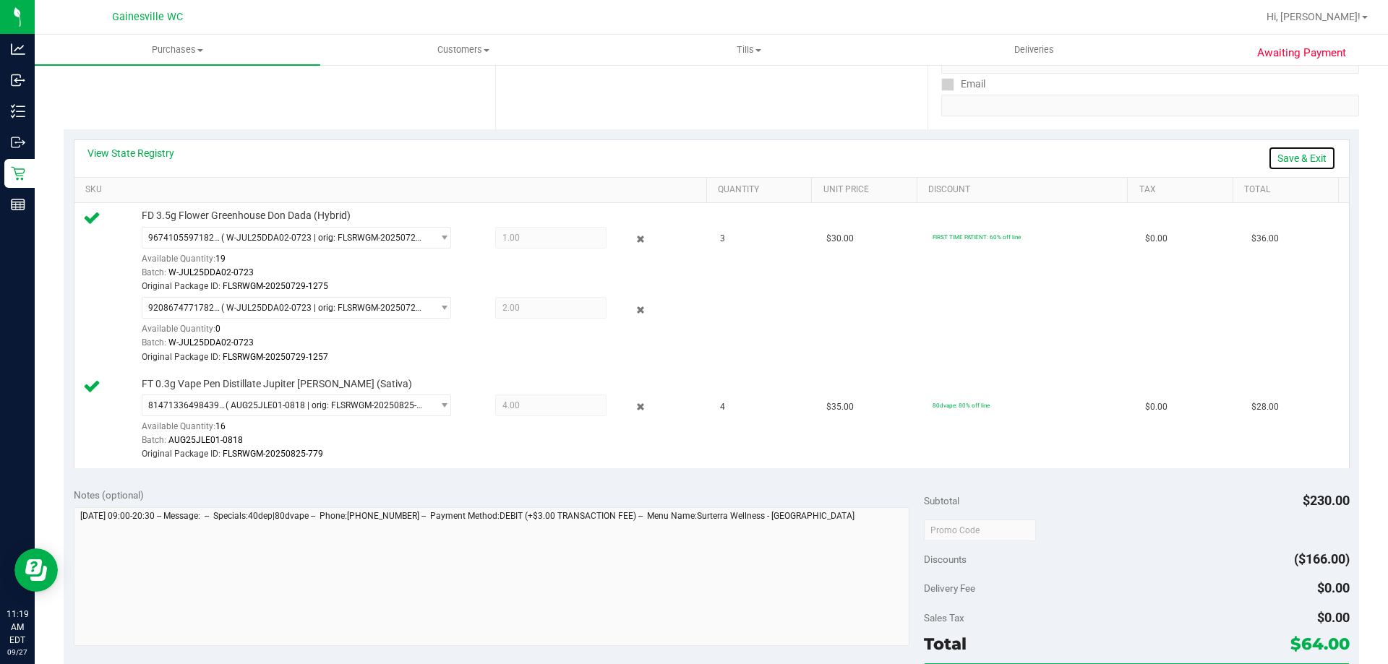
click at [1277, 160] on link "Save & Exit" at bounding box center [1302, 158] width 68 height 25
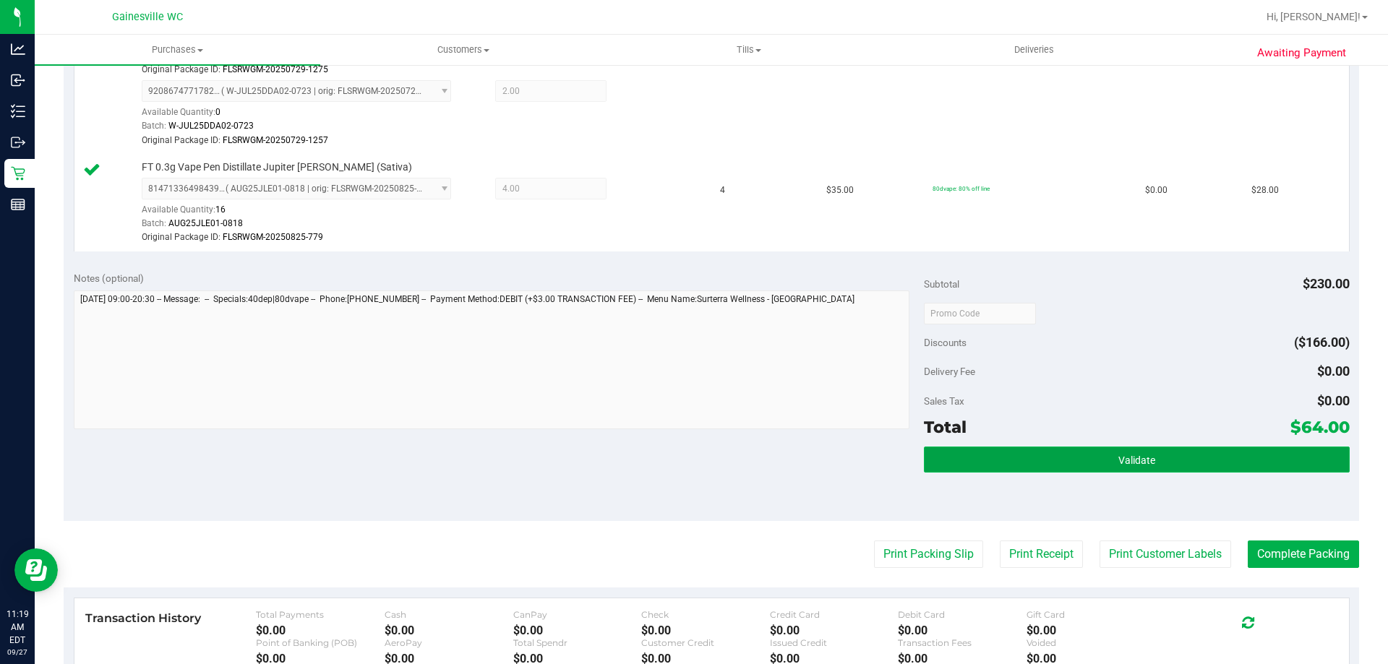
click at [1119, 455] on span "Validate" at bounding box center [1136, 461] width 37 height 12
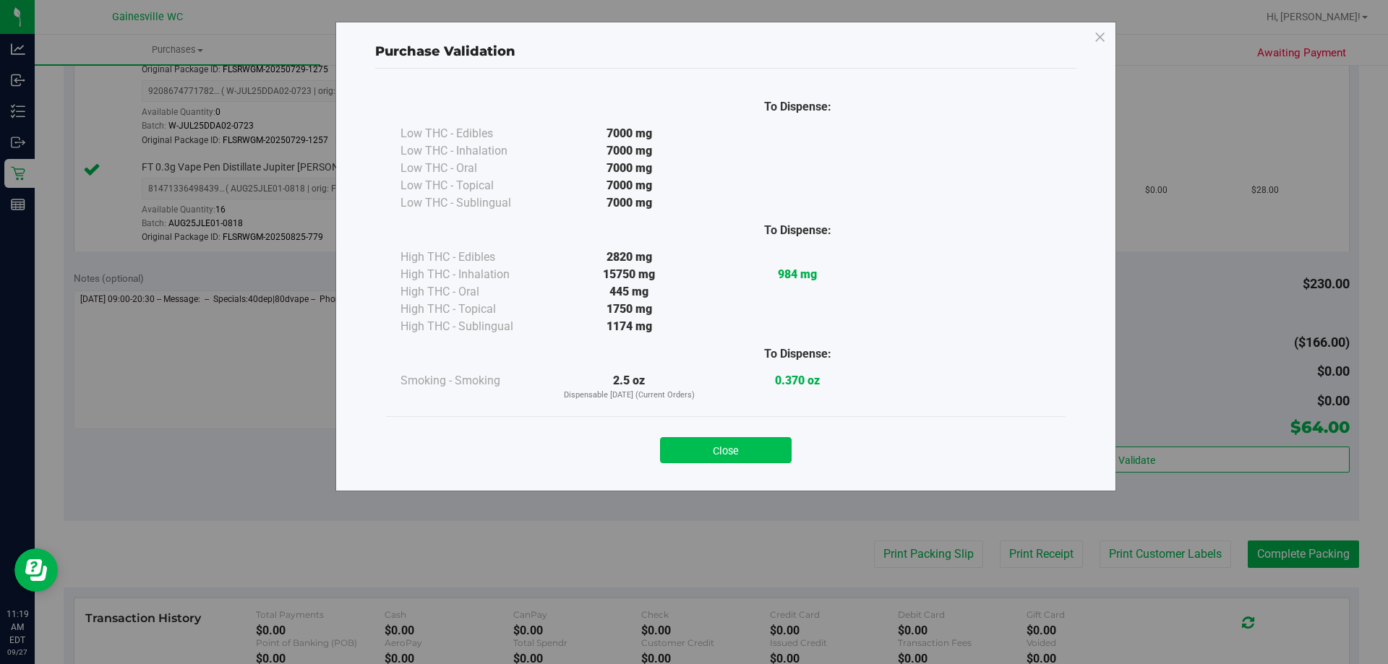
click at [762, 452] on button "Close" at bounding box center [726, 450] width 132 height 26
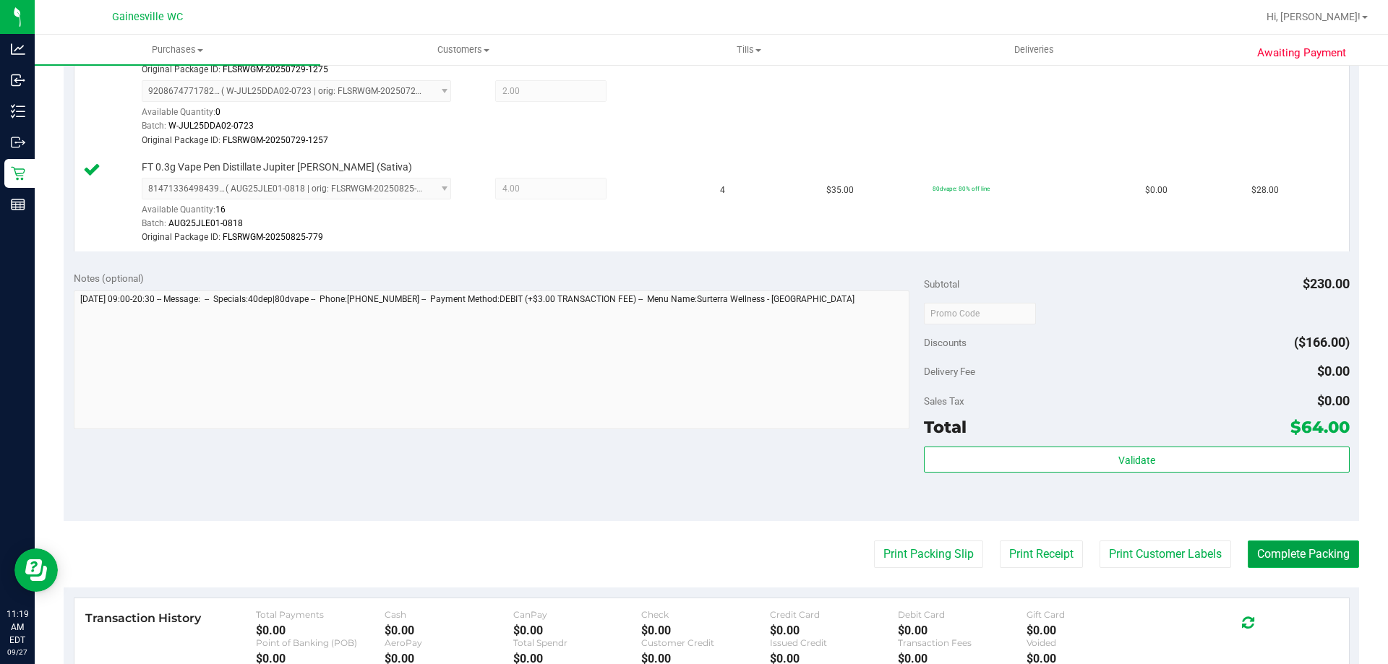
click at [1270, 544] on button "Complete Packing" at bounding box center [1303, 554] width 111 height 27
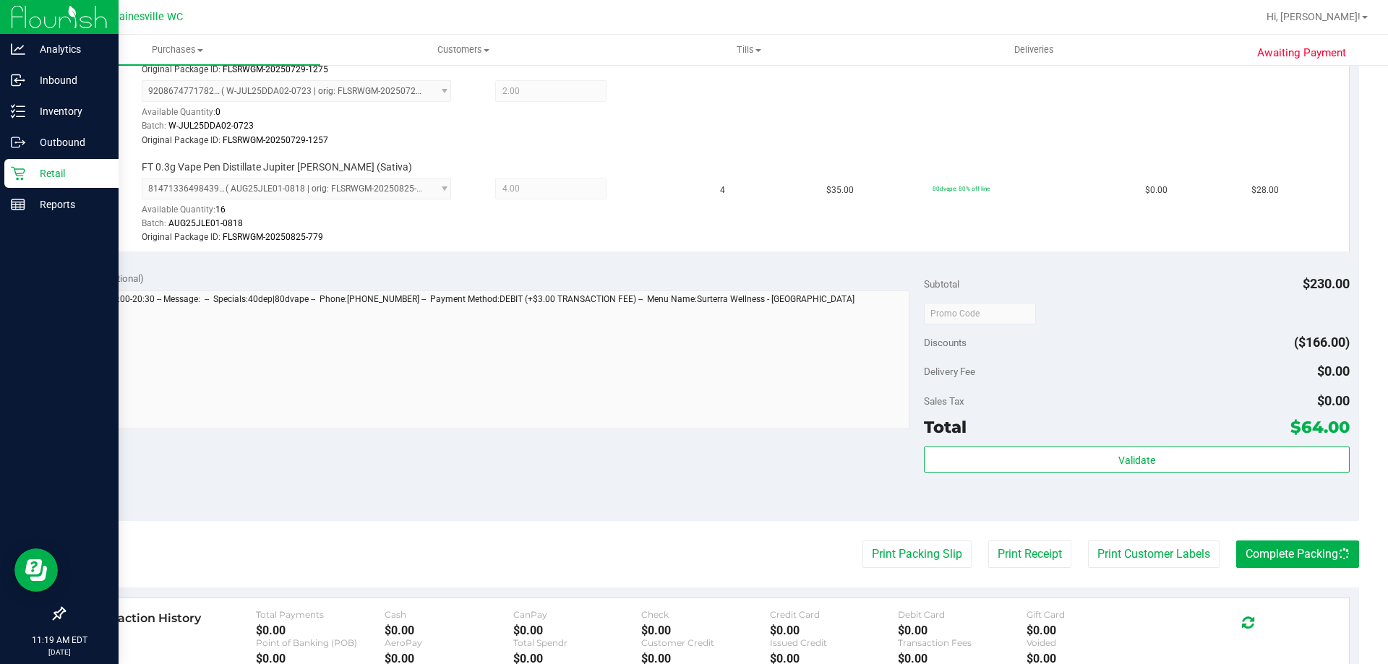
click at [3, 661] on div "11:19 AM EDT 09/27/2025 09/27" at bounding box center [59, 646] width 119 height 37
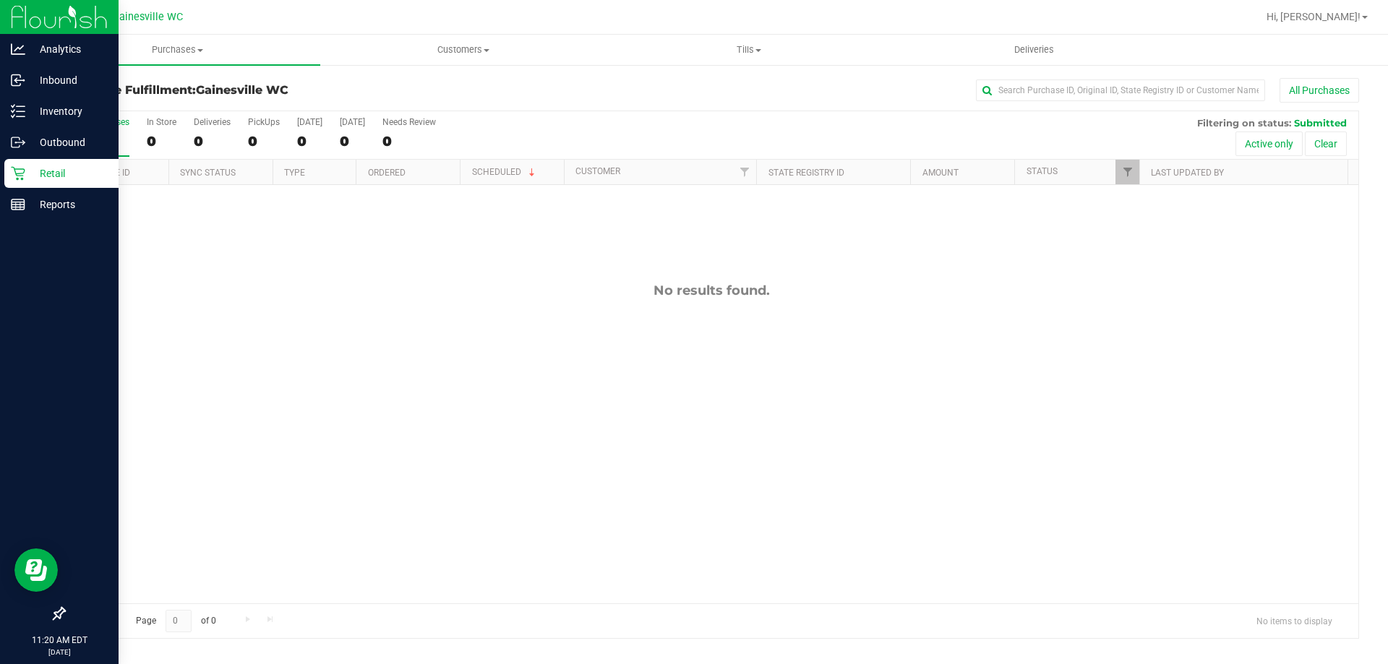
click at [20, 183] on div "Retail" at bounding box center [61, 173] width 114 height 29
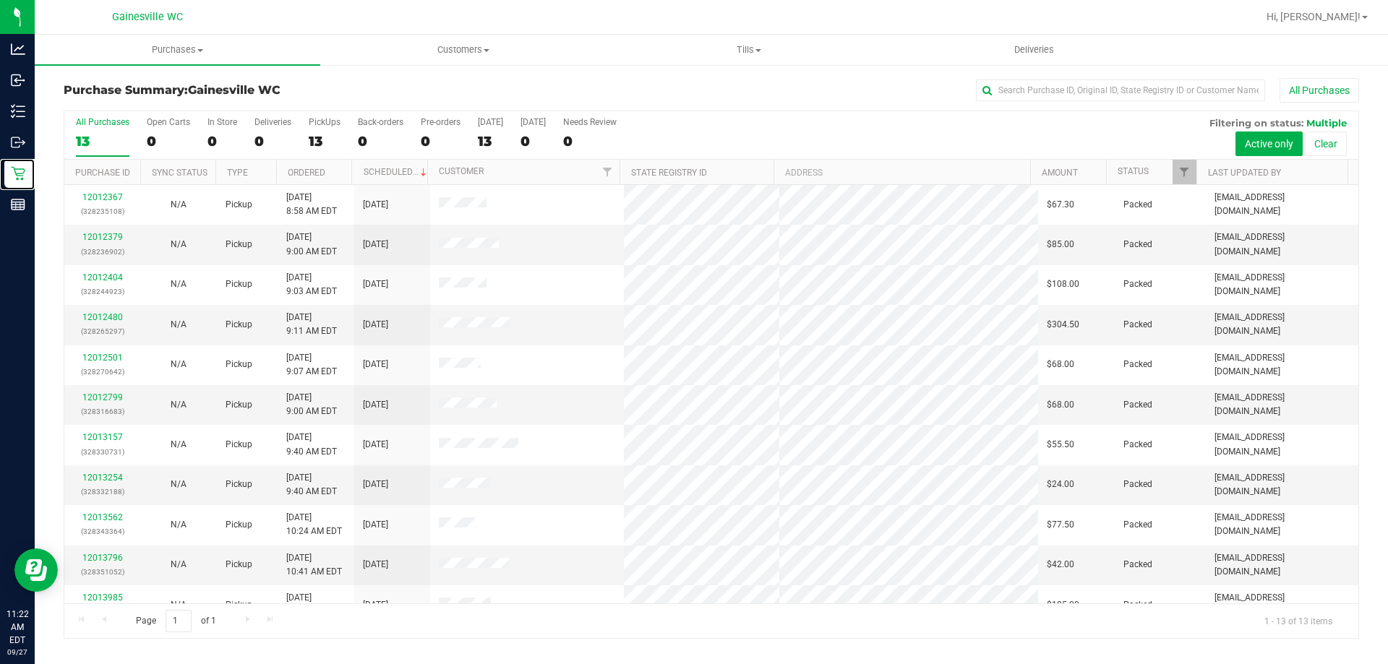
scroll to position [101, 0]
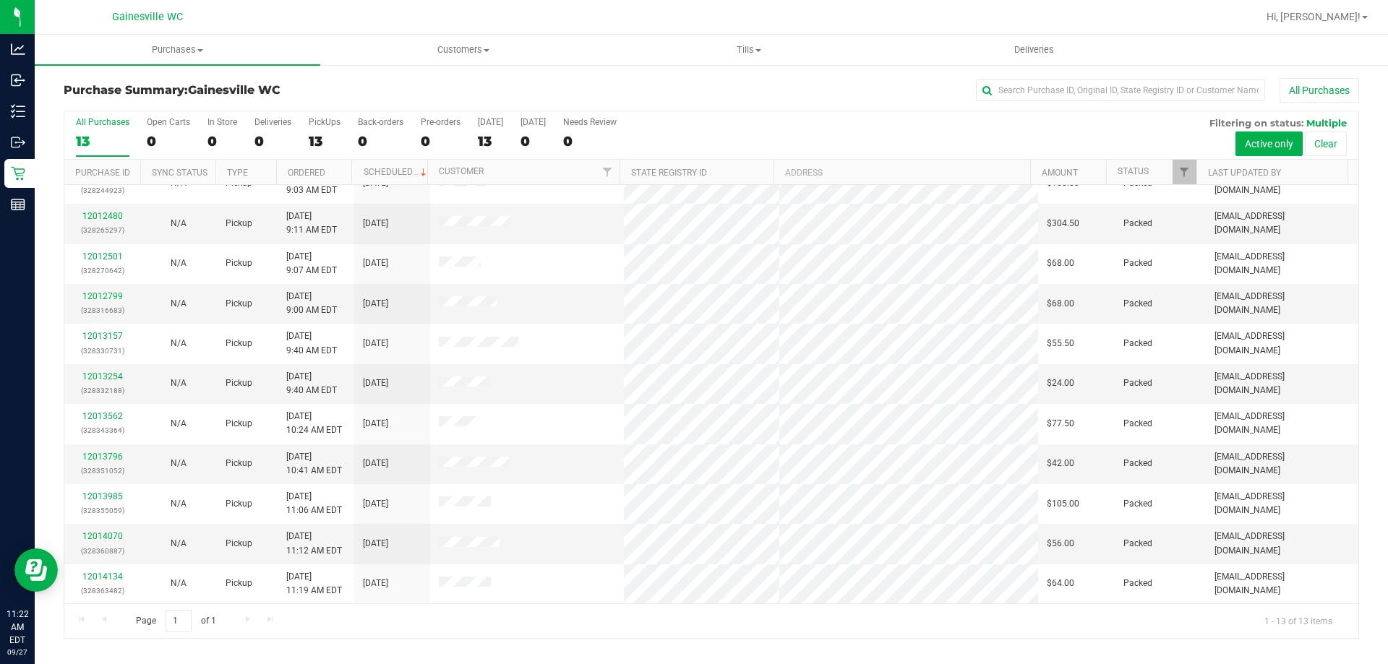
click at [279, 5] on div at bounding box center [758, 17] width 998 height 28
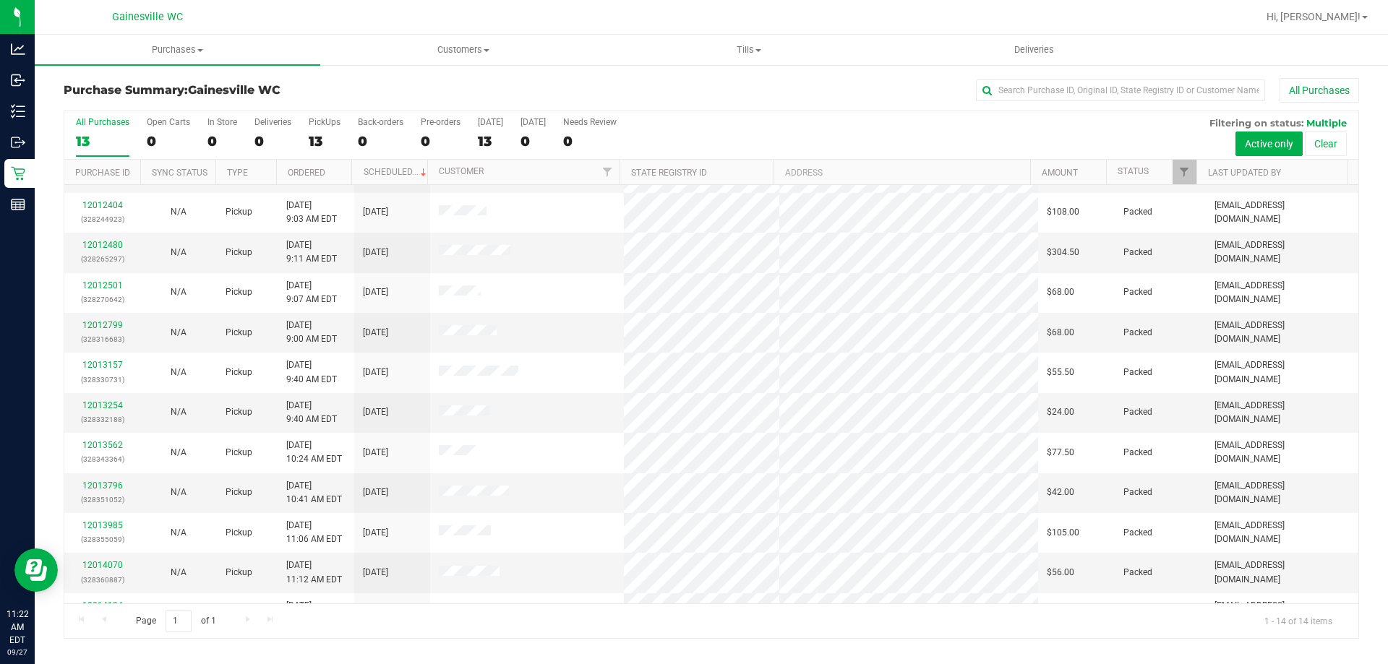
scroll to position [142, 0]
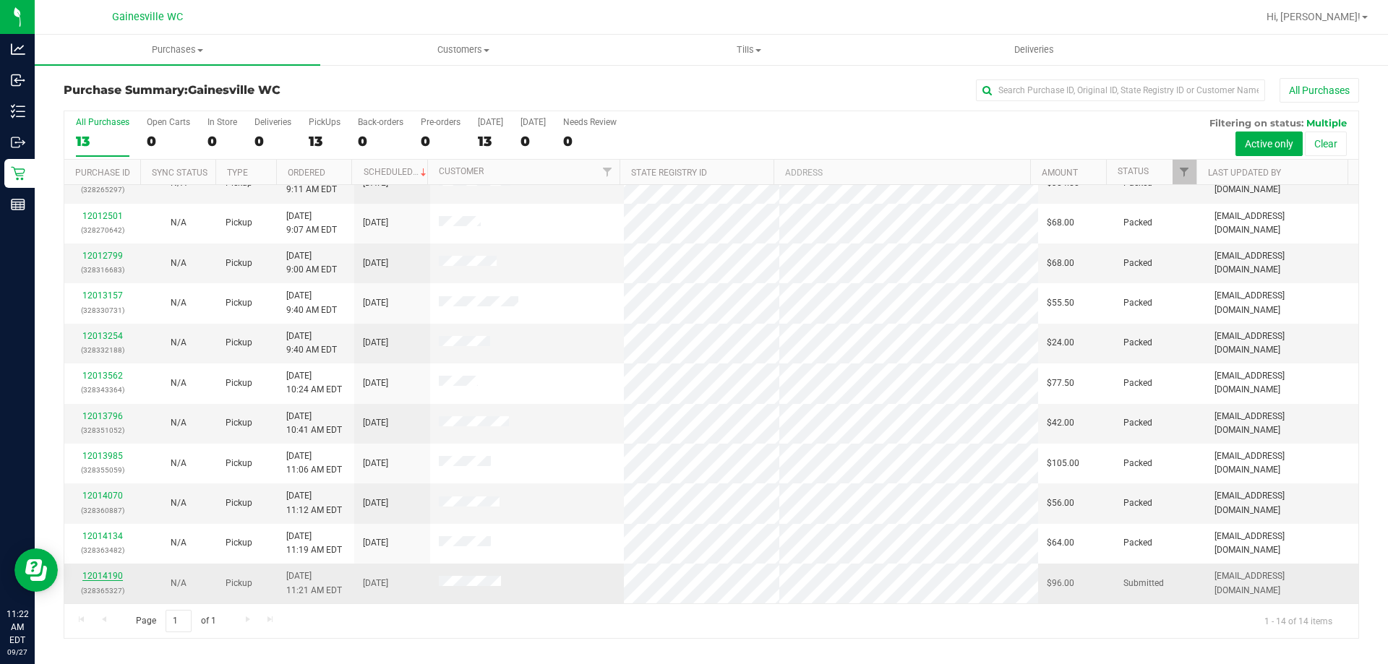
click at [106, 575] on link "12014190" at bounding box center [102, 576] width 40 height 10
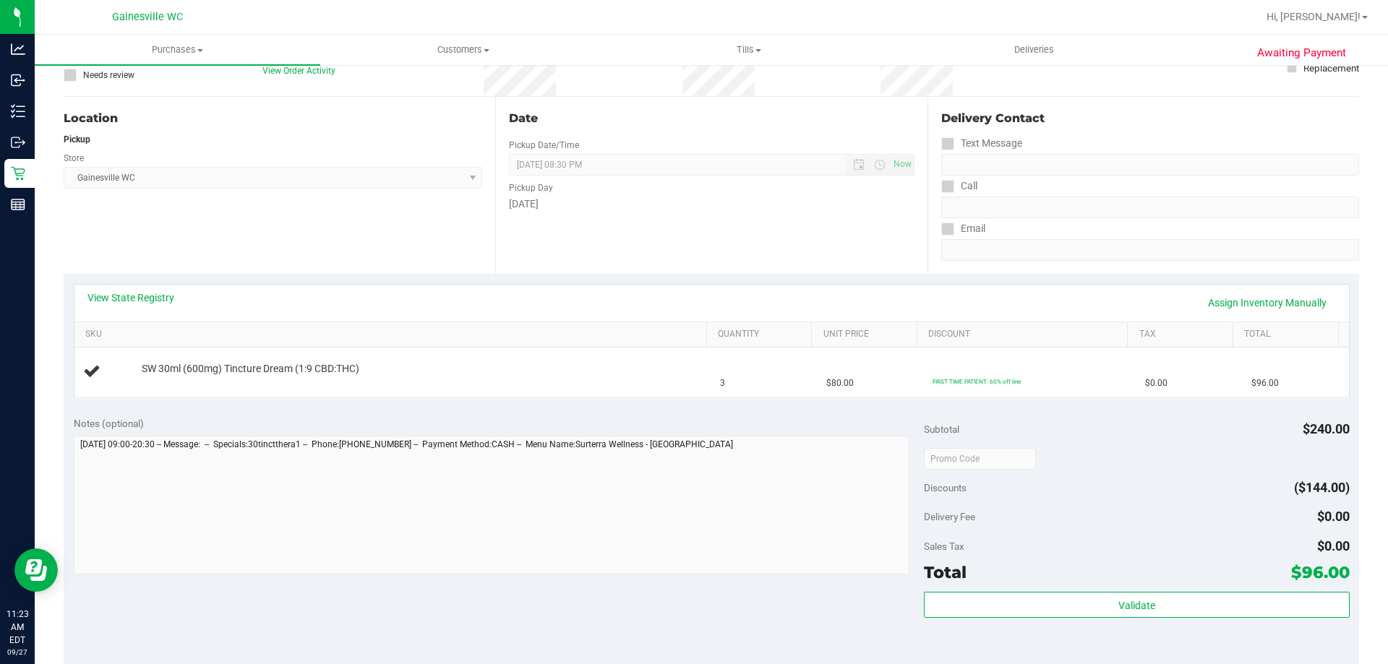
scroll to position [217, 0]
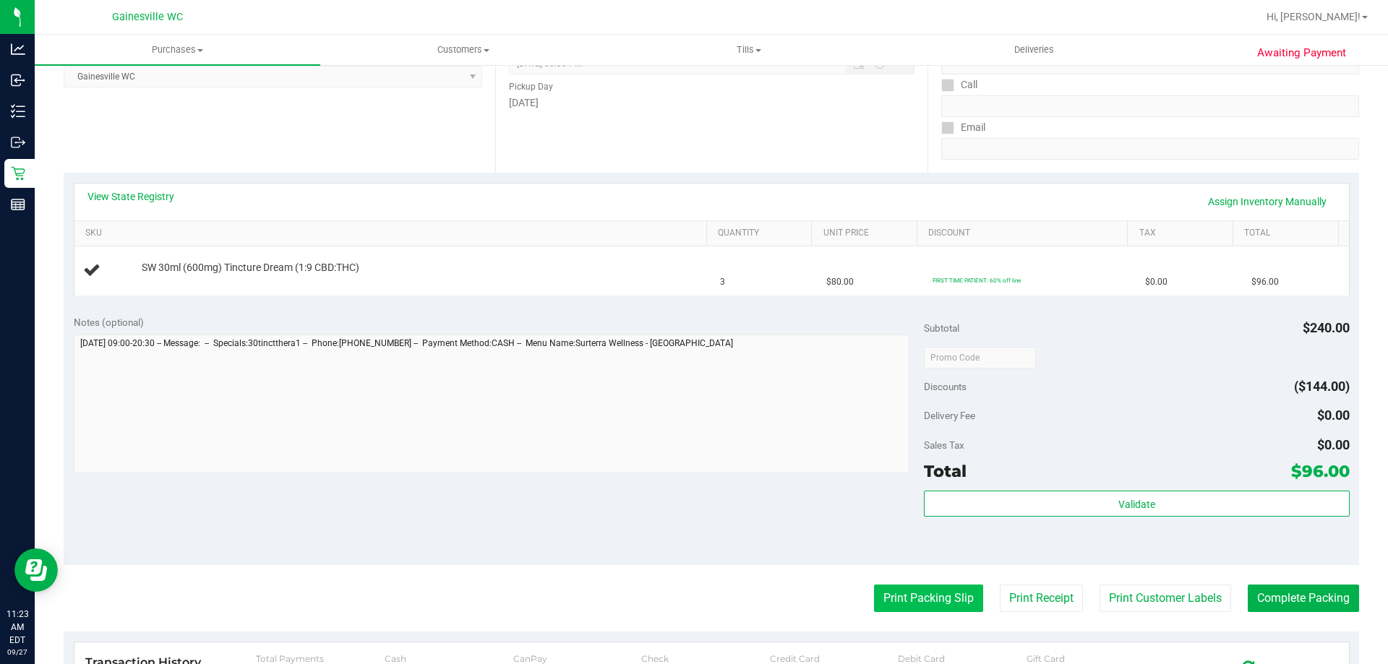
click at [894, 592] on button "Print Packing Slip" at bounding box center [928, 598] width 109 height 27
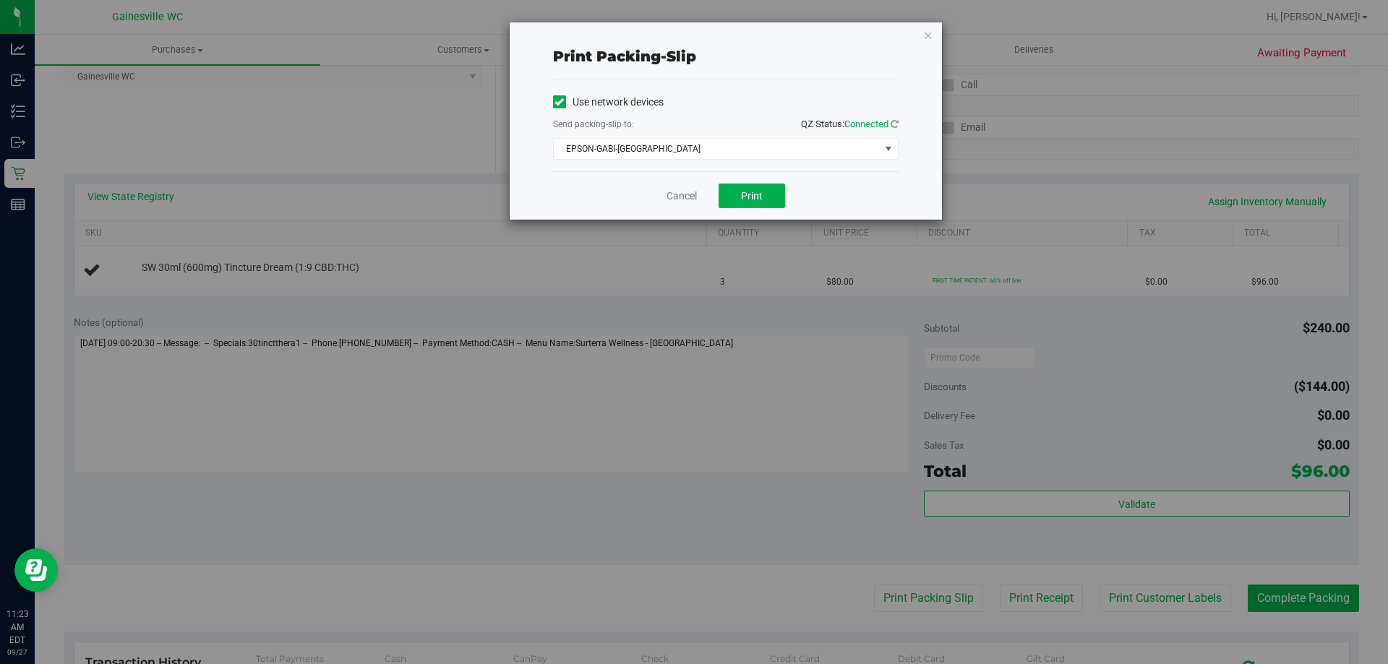
click at [740, 181] on div "Cancel Print" at bounding box center [726, 195] width 346 height 48
click at [731, 205] on button "Print" at bounding box center [752, 196] width 67 height 25
click at [689, 189] on link "Cancel" at bounding box center [682, 196] width 30 height 15
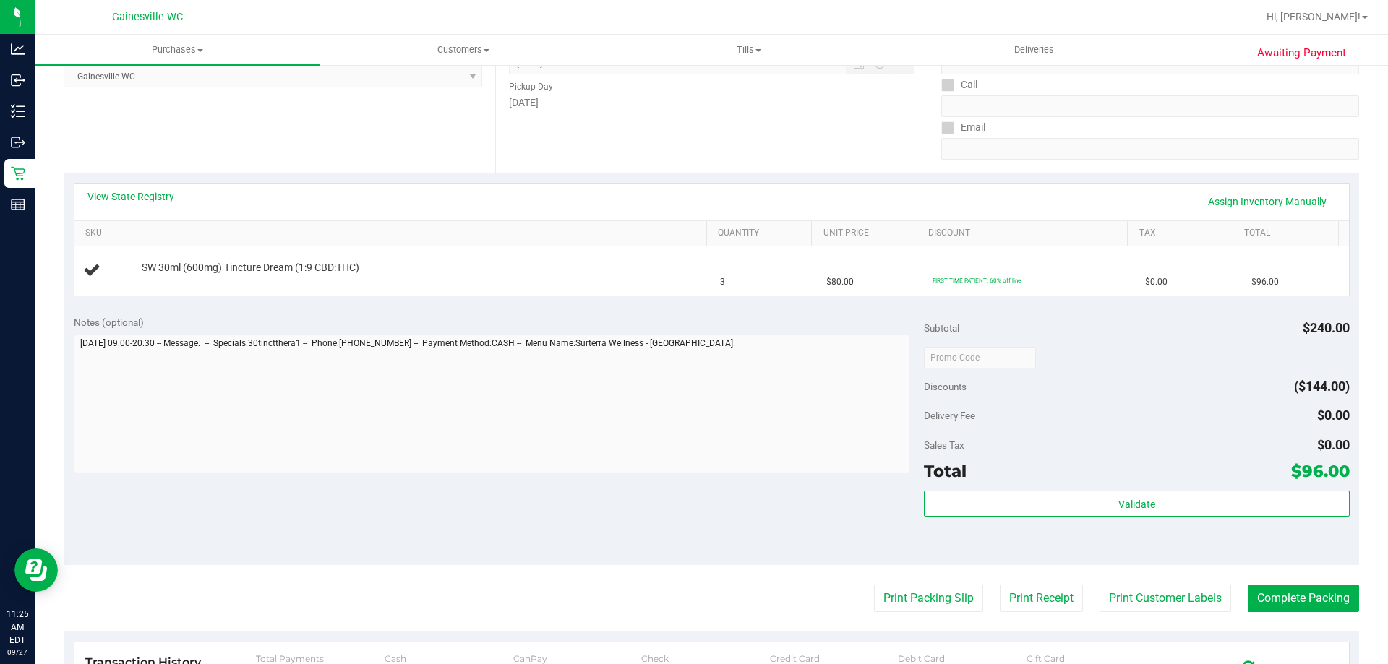
click at [689, 189] on div "View State Registry Assign Inventory Manually" at bounding box center [711, 201] width 1249 height 25
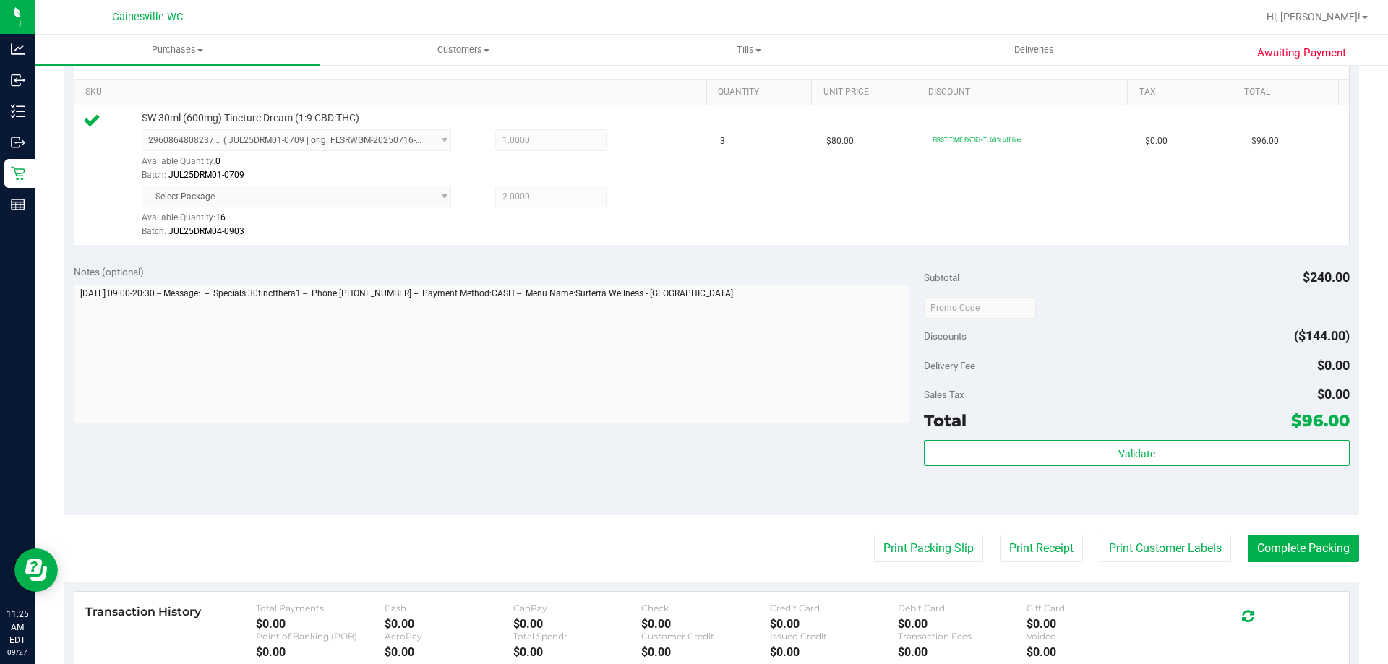
scroll to position [434, 0]
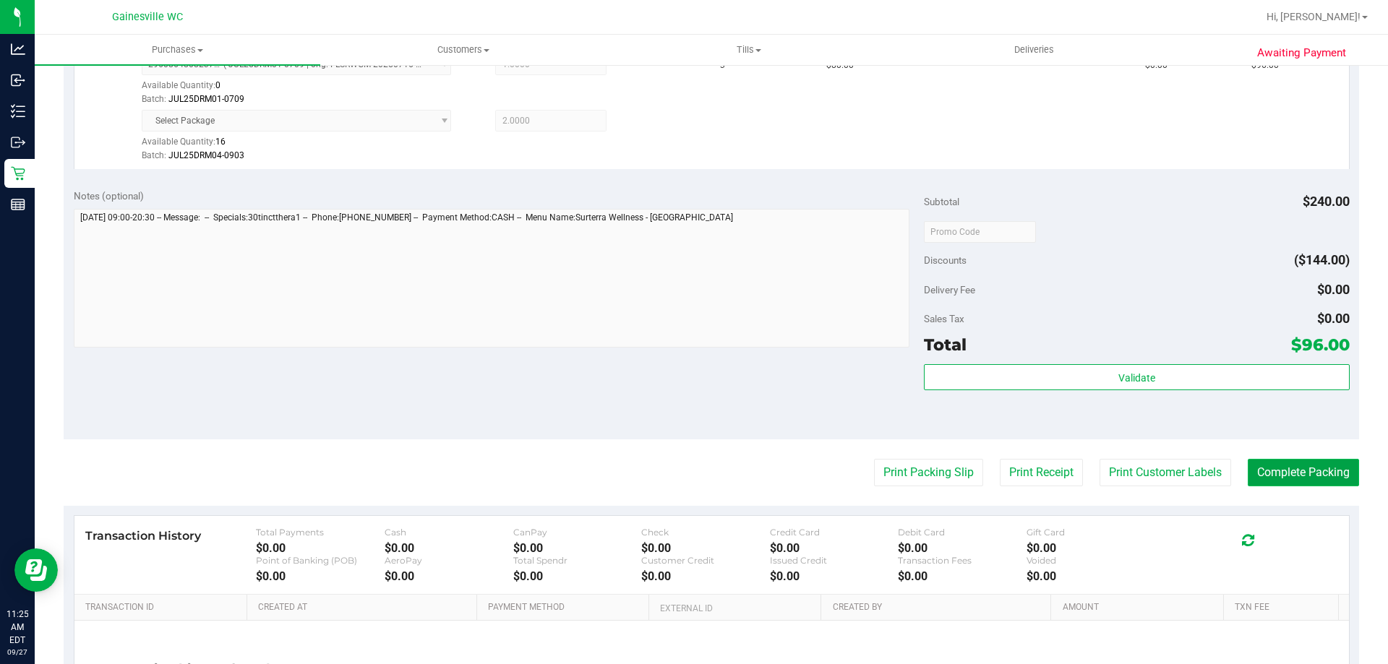
click at [1251, 474] on button "Complete Packing" at bounding box center [1303, 472] width 111 height 27
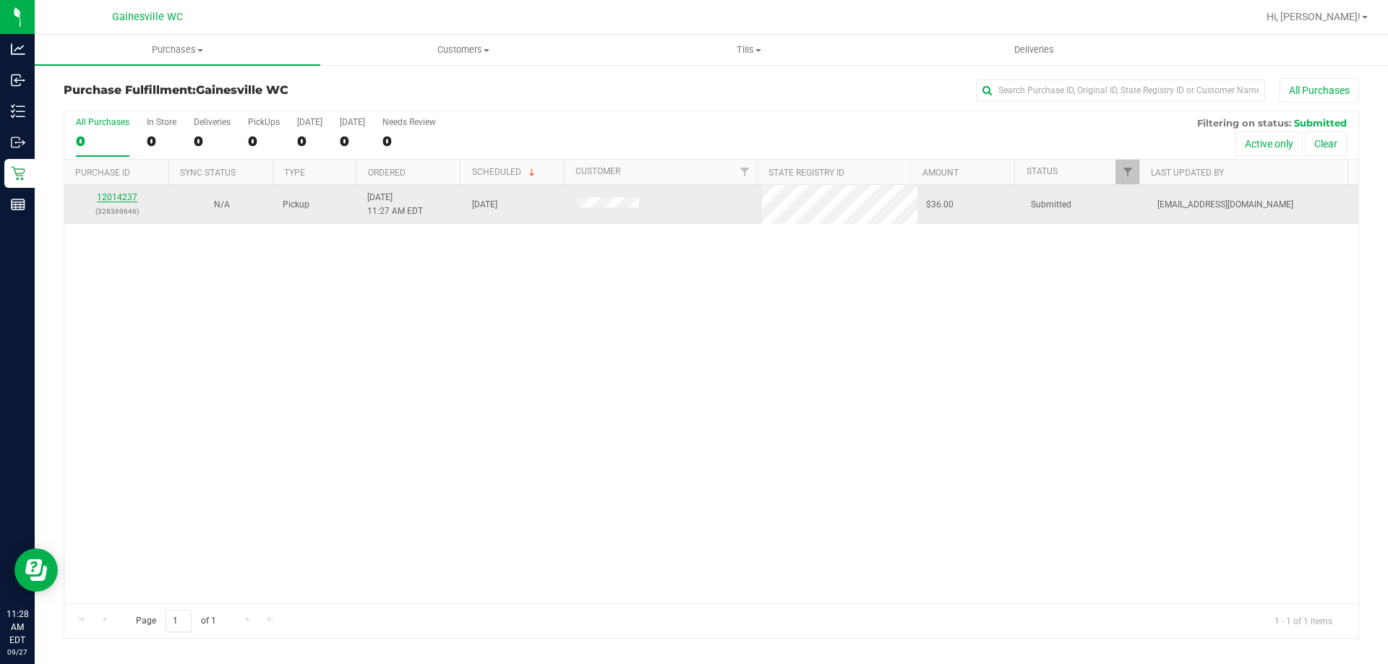
click at [129, 198] on link "12014237" at bounding box center [117, 197] width 40 height 10
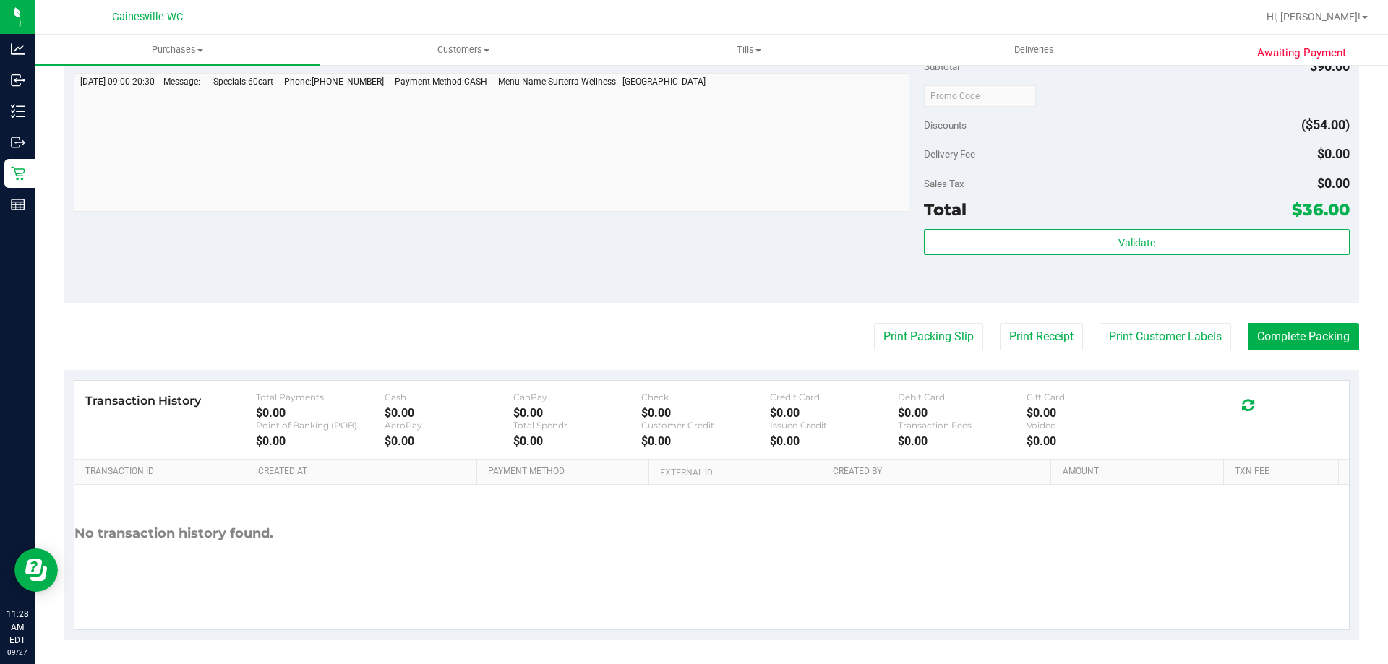
scroll to position [484, 0]
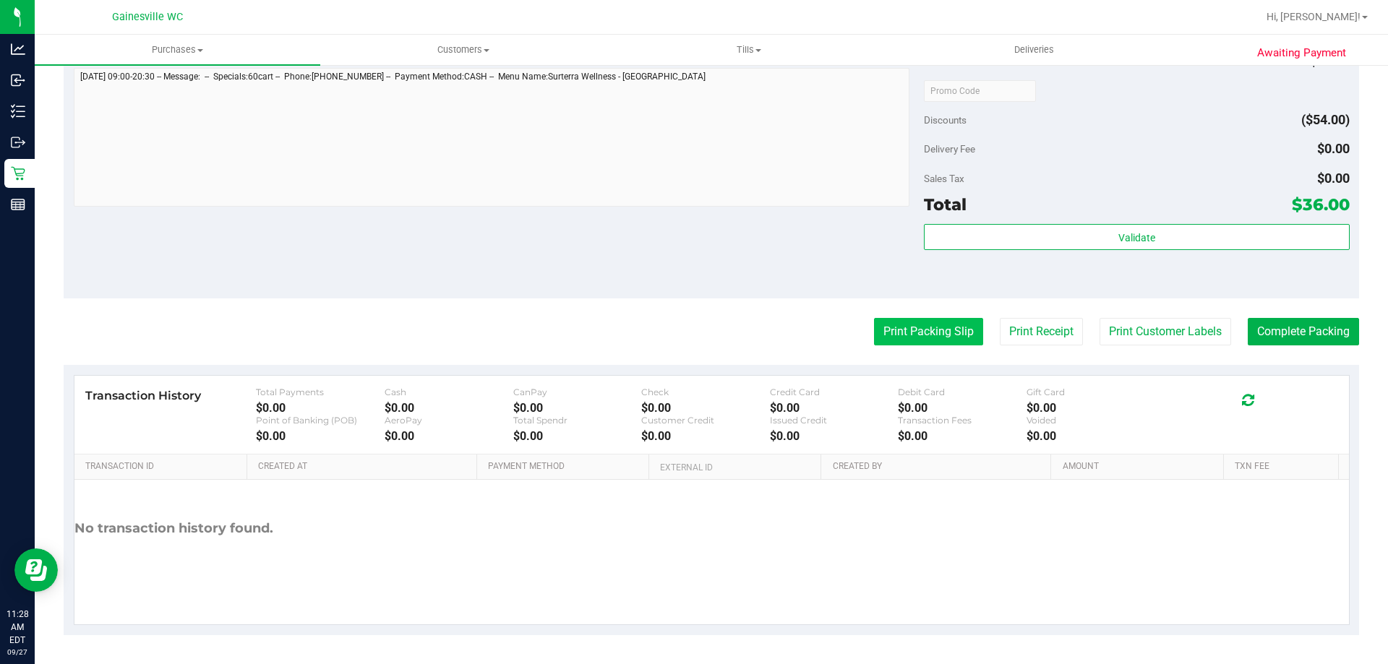
click at [928, 322] on button "Print Packing Slip" at bounding box center [928, 331] width 109 height 27
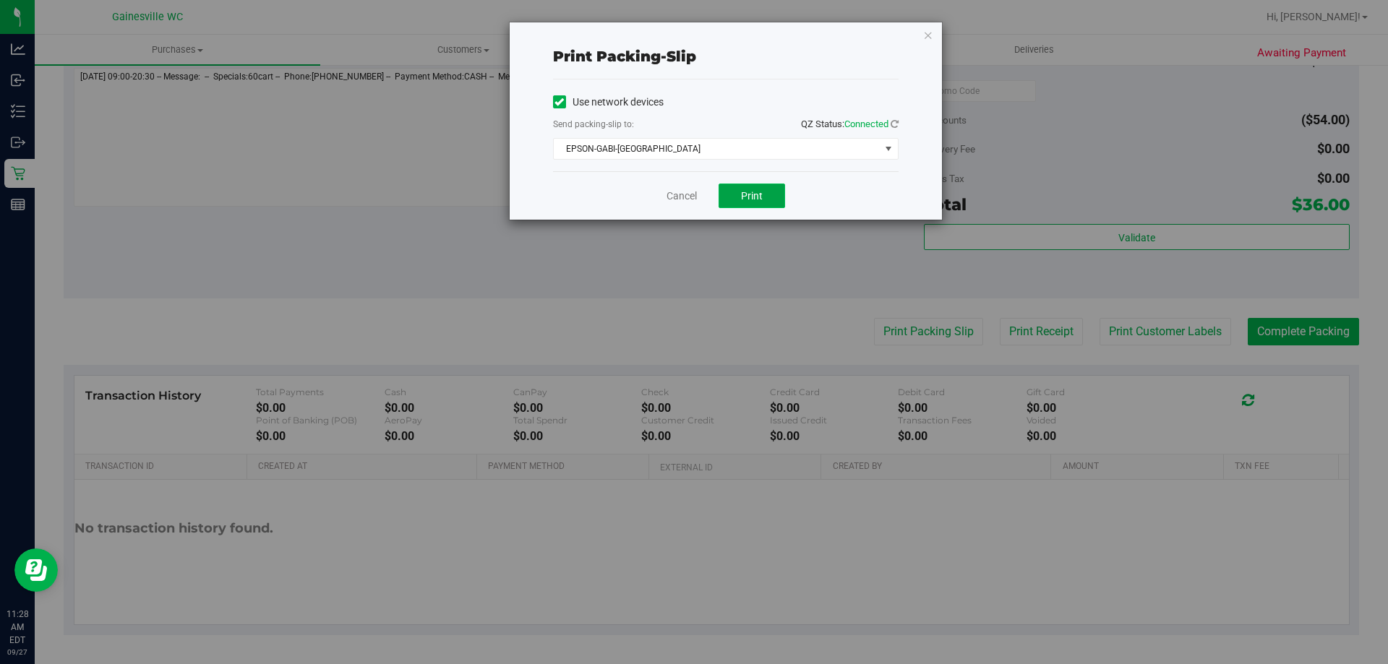
click at [746, 199] on span "Print" at bounding box center [752, 196] width 22 height 12
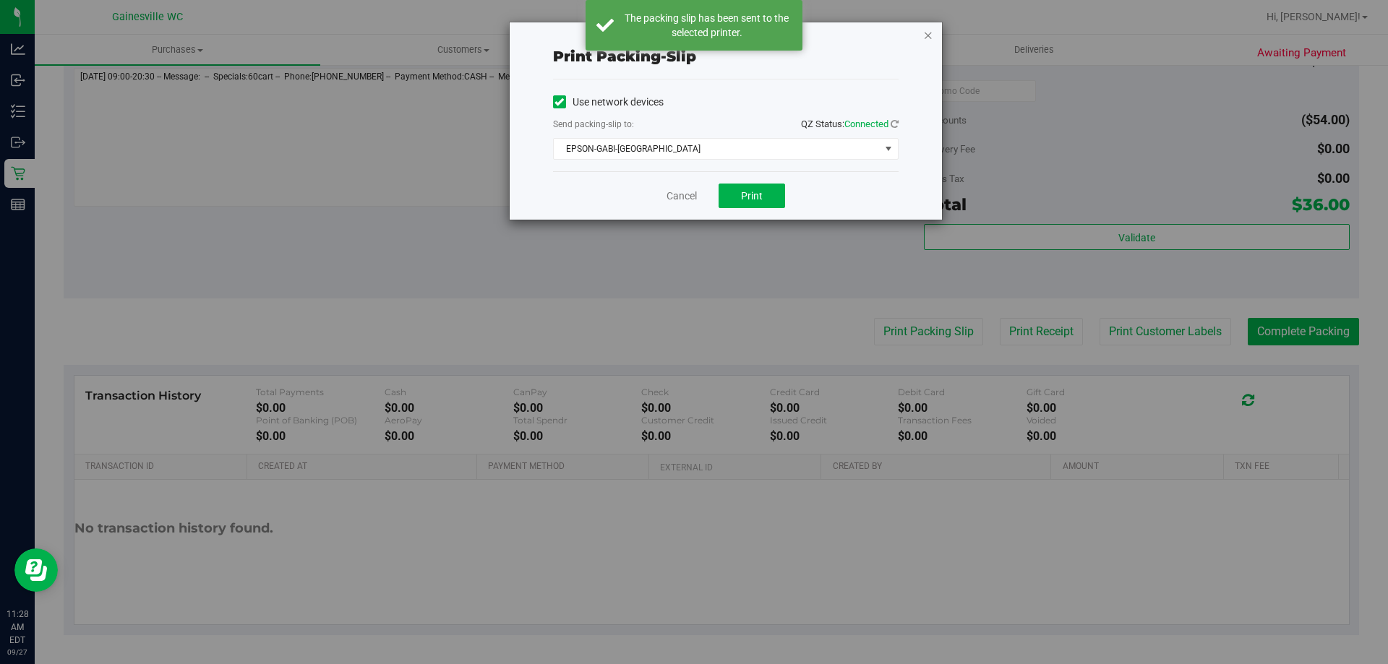
click at [925, 35] on icon "button" at bounding box center [928, 34] width 10 height 17
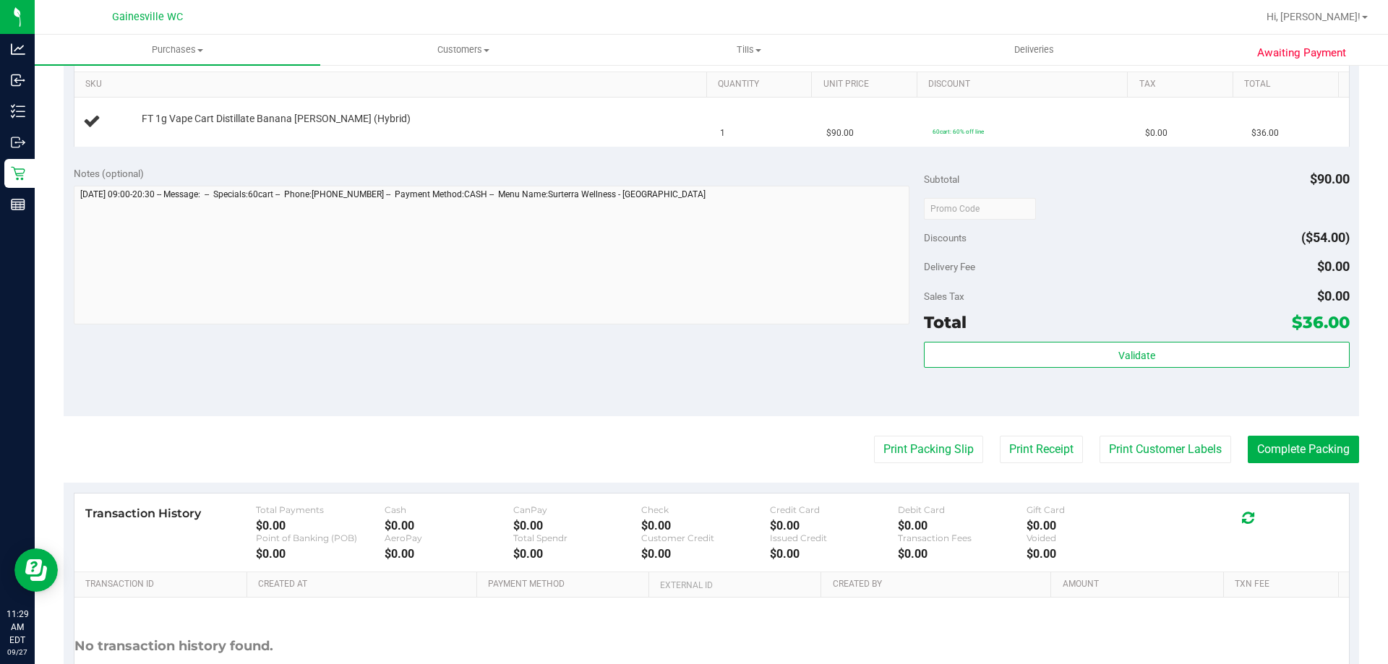
scroll to position [194, 0]
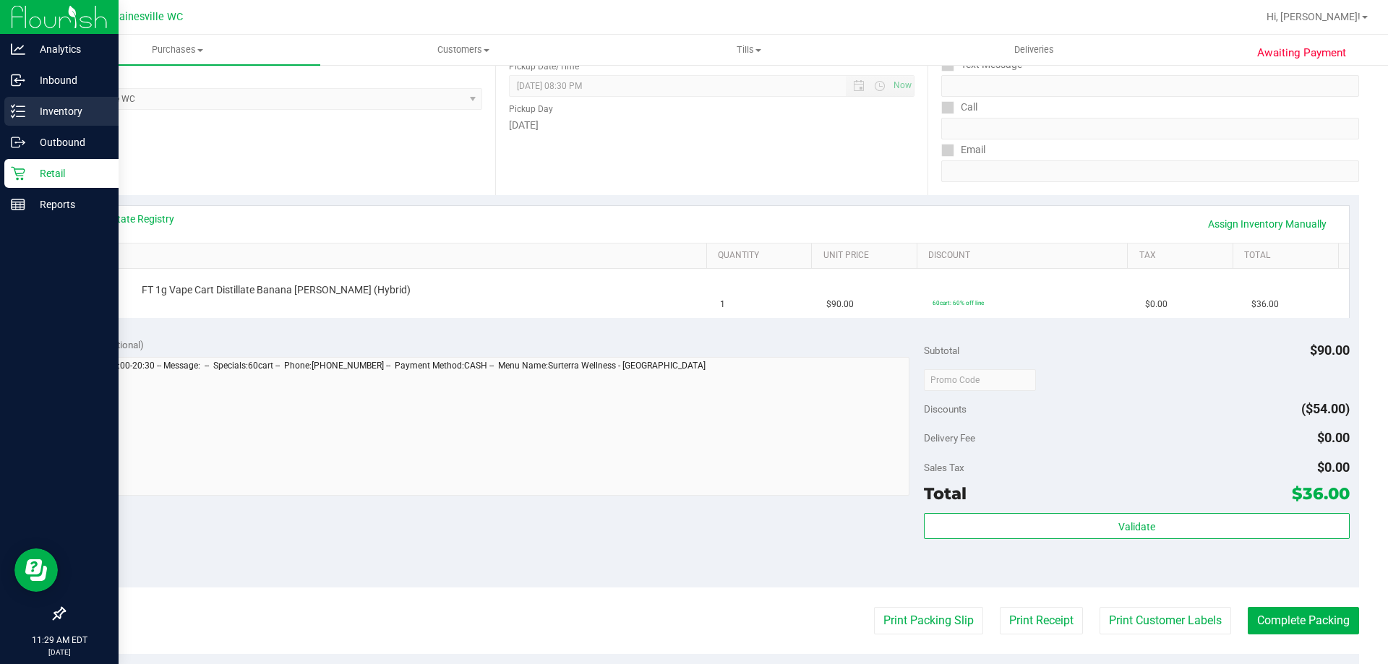
click at [32, 120] on div "Inventory" at bounding box center [61, 111] width 114 height 29
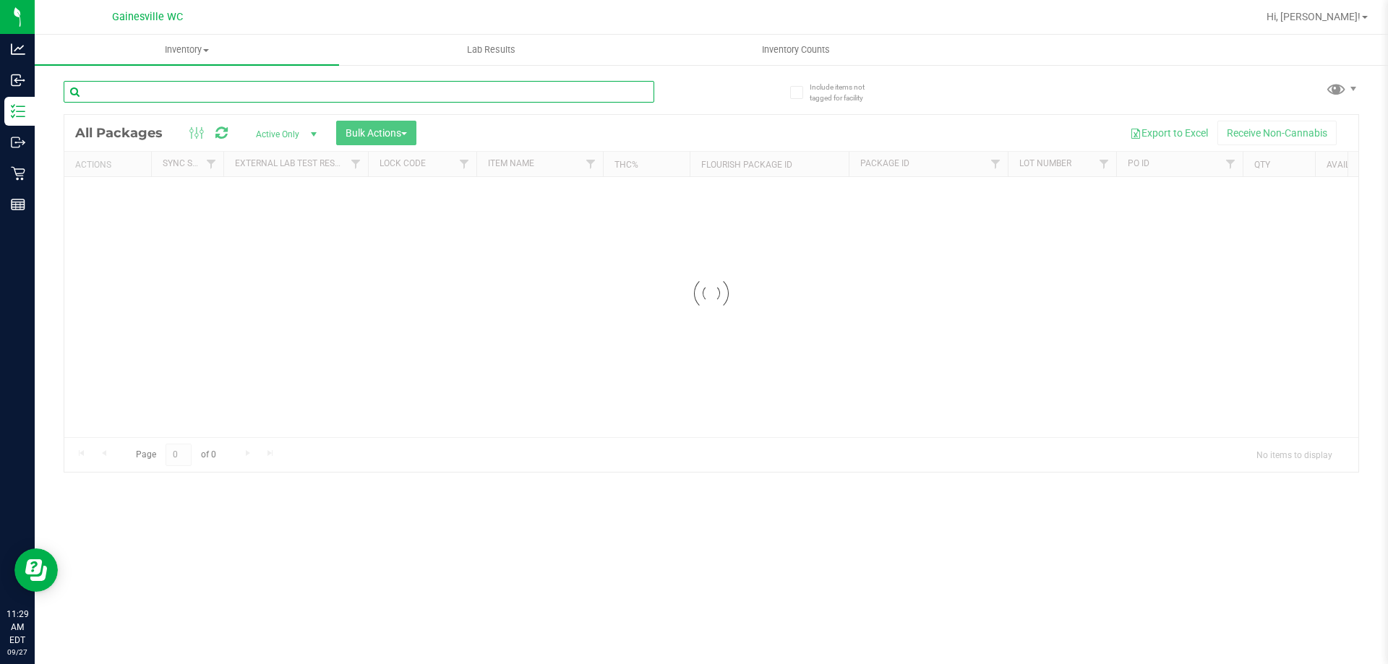
click at [237, 91] on input "text" at bounding box center [359, 92] width 591 height 22
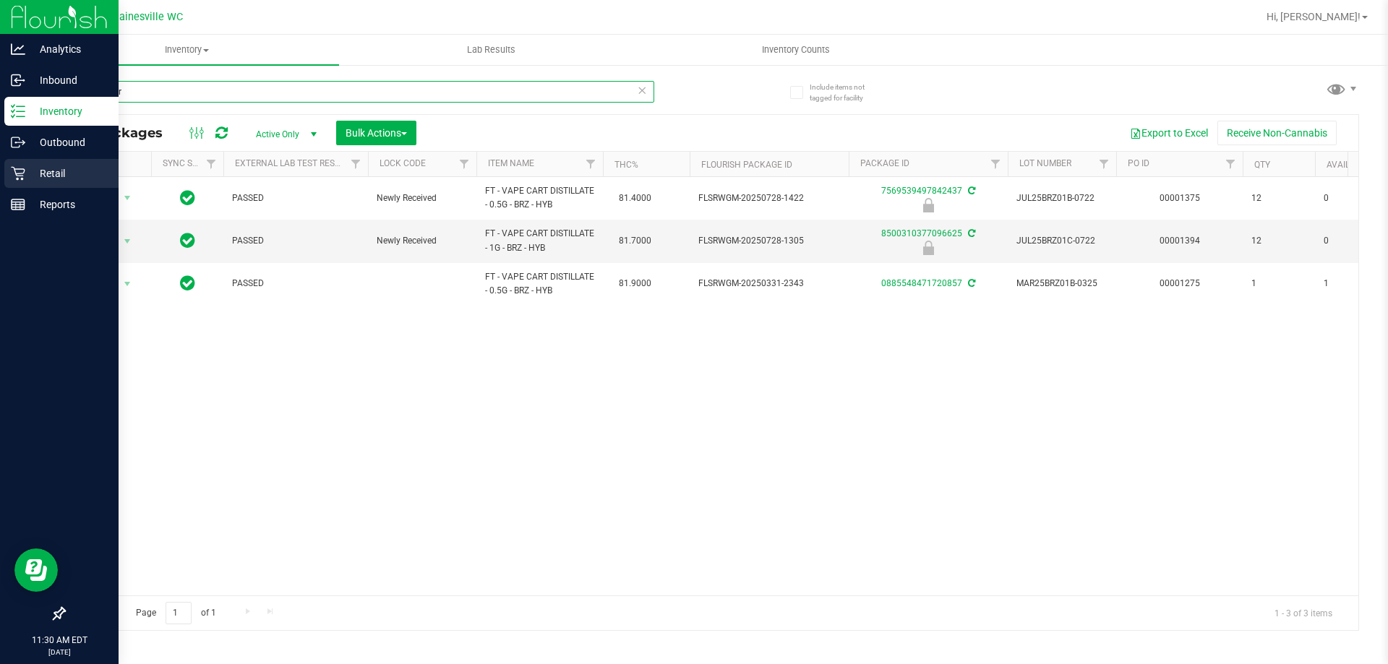
type input "banana r"
click at [59, 166] on p "Retail" at bounding box center [68, 173] width 87 height 17
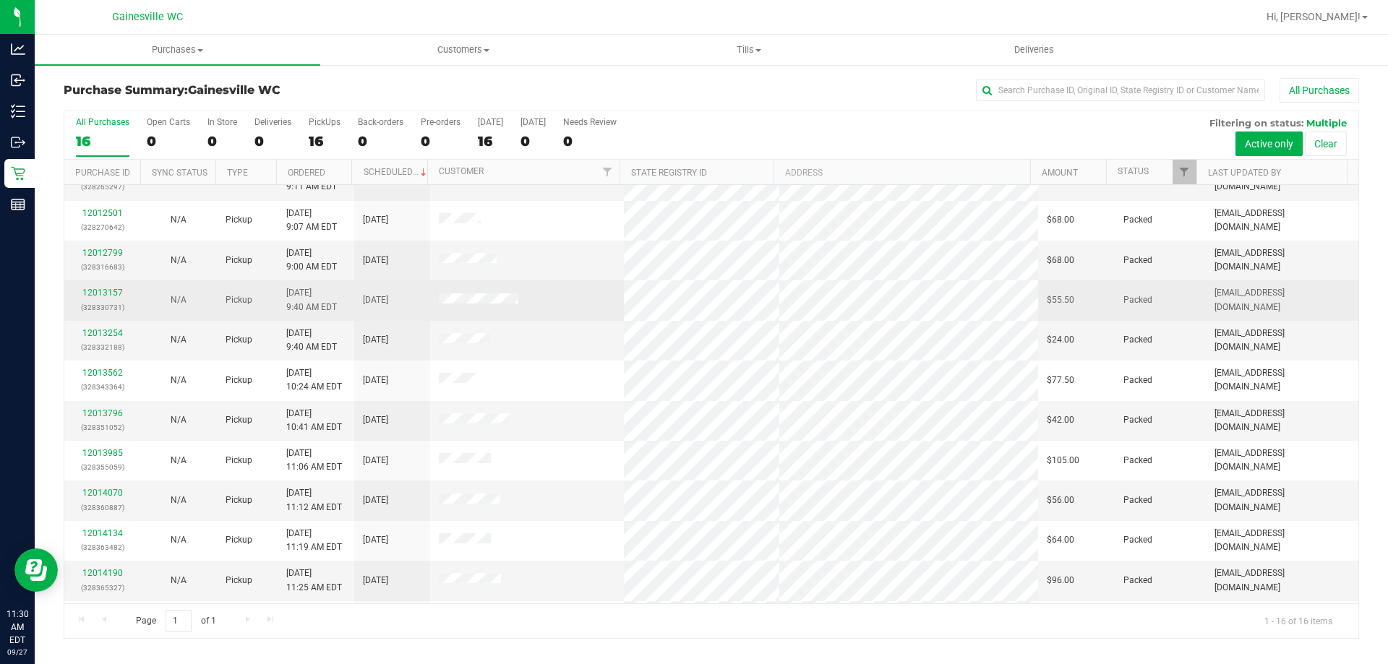
scroll to position [222, 0]
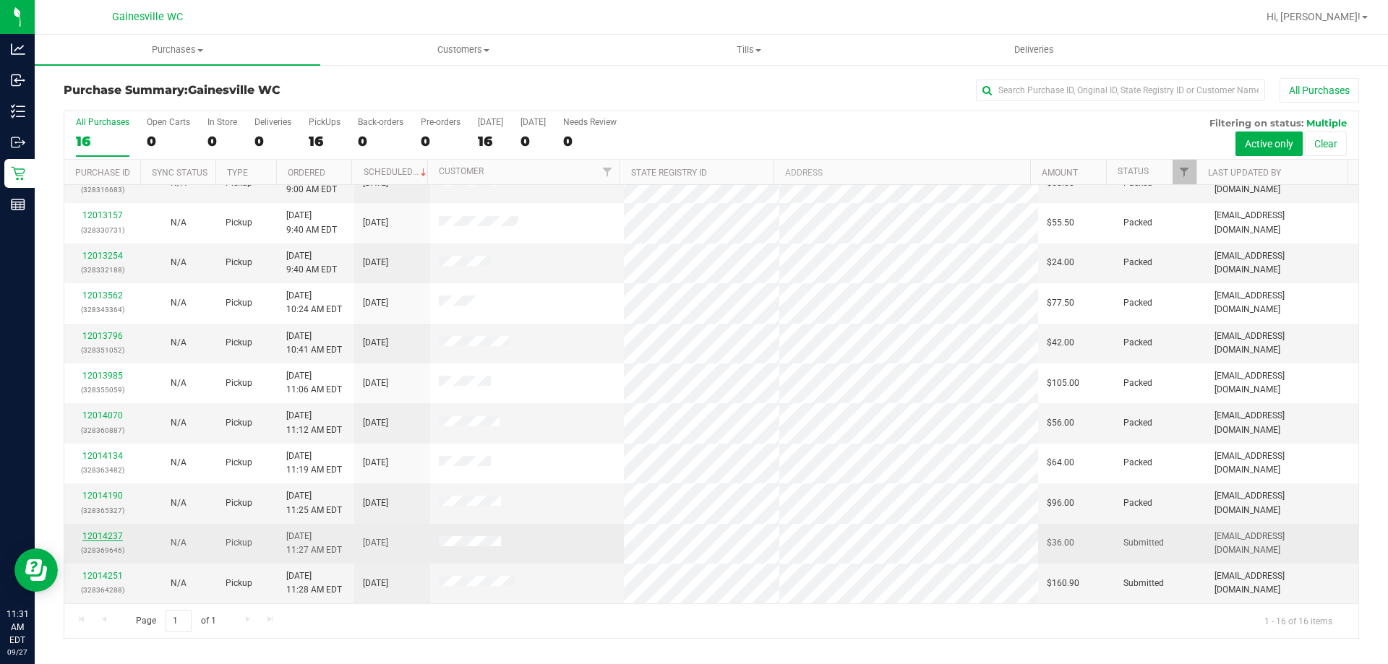
click at [116, 536] on link "12014237" at bounding box center [102, 536] width 40 height 10
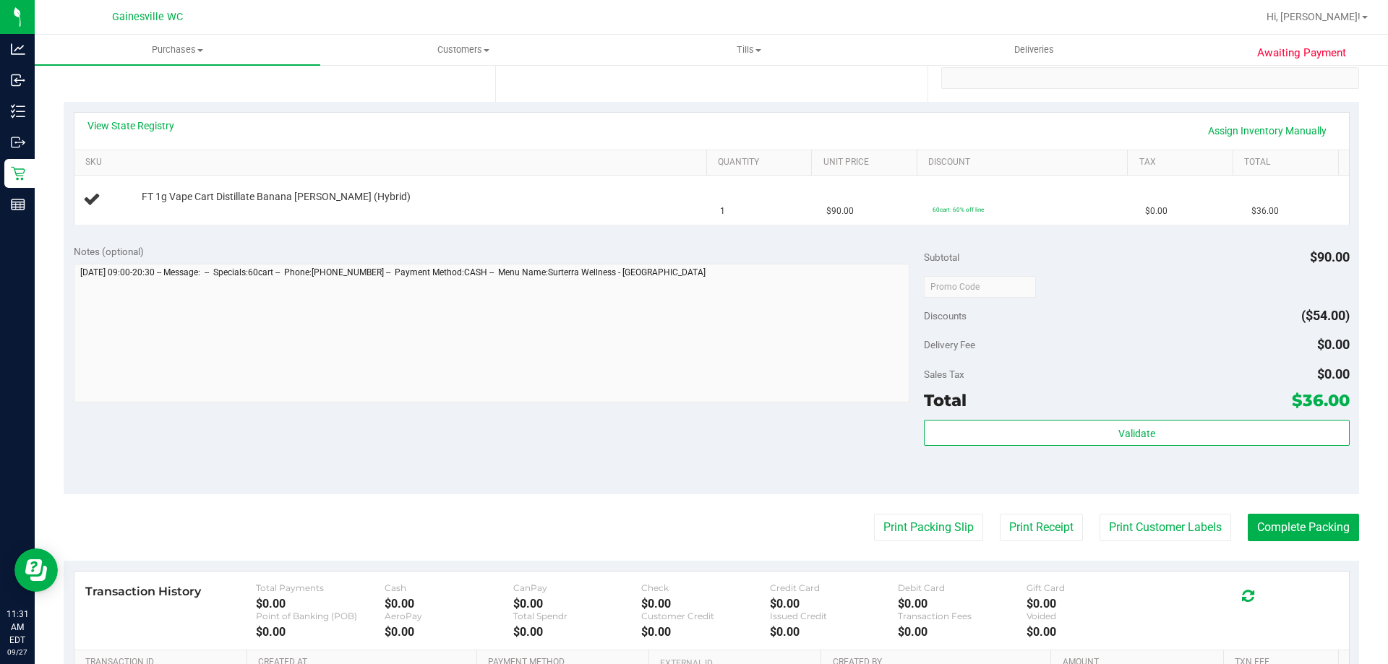
scroll to position [289, 0]
click at [834, 249] on div "Notes (optional)" at bounding box center [499, 250] width 851 height 14
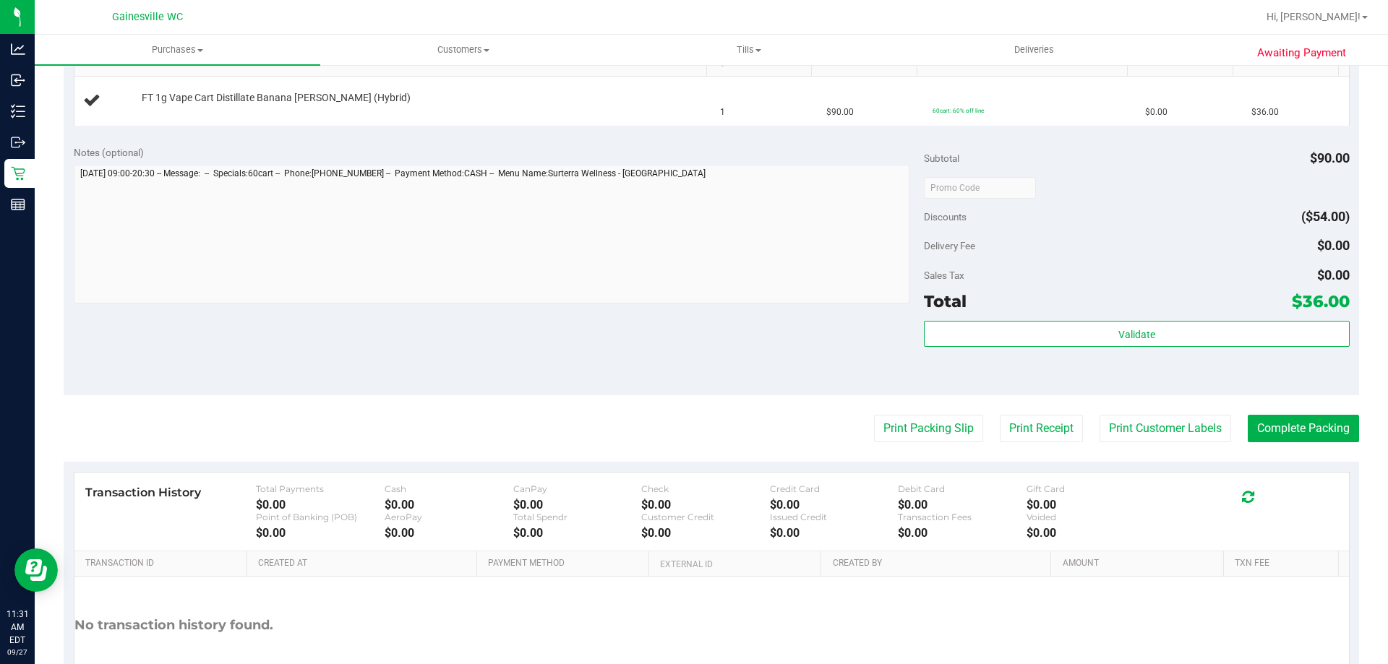
scroll to position [361, 0]
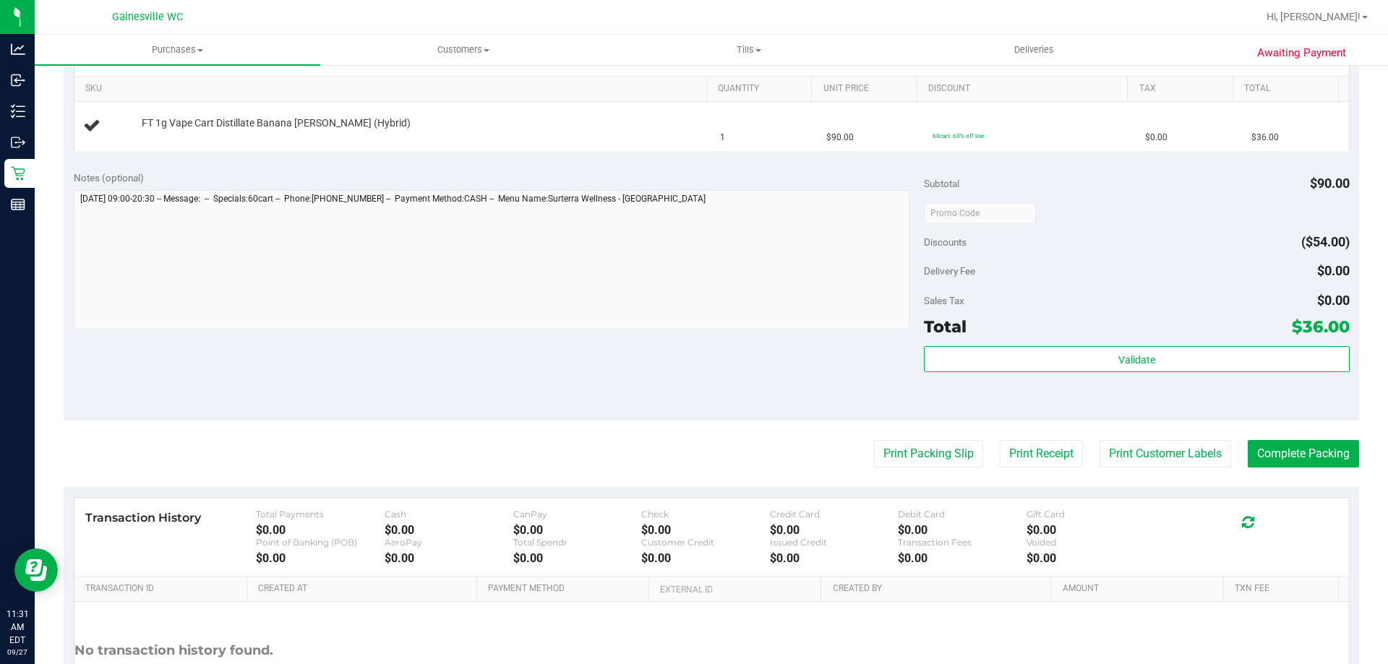
click at [695, 339] on div "Notes (optional) Subtotal $90.00 Discounts ($54.00) Delivery Fee $0.00 Sales Ta…" at bounding box center [712, 290] width 1296 height 260
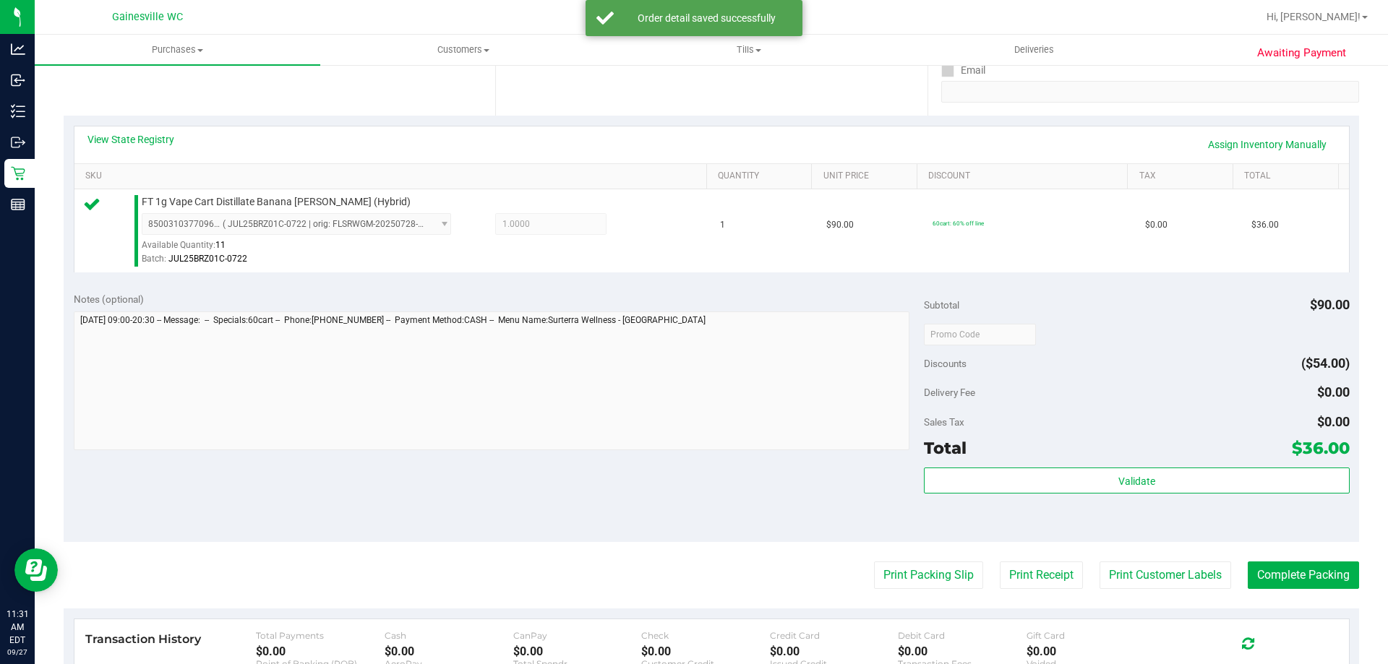
scroll to position [434, 0]
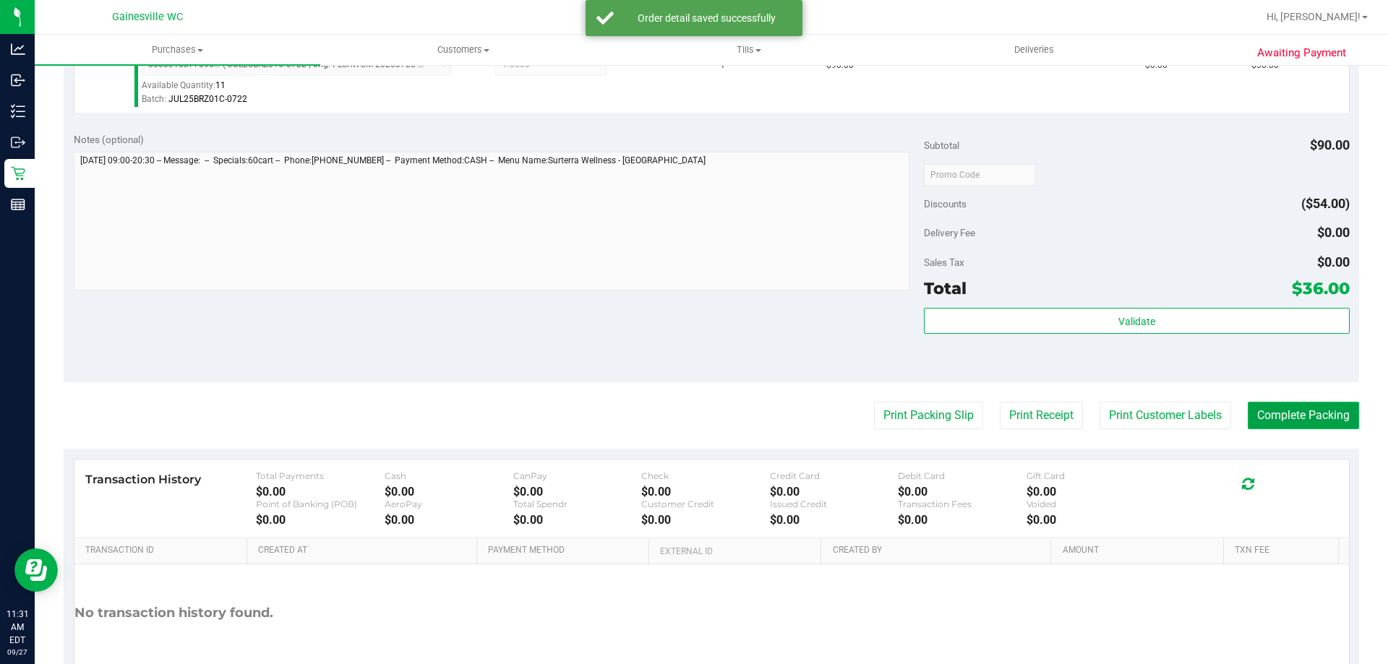
click at [1262, 416] on button "Complete Packing" at bounding box center [1303, 415] width 111 height 27
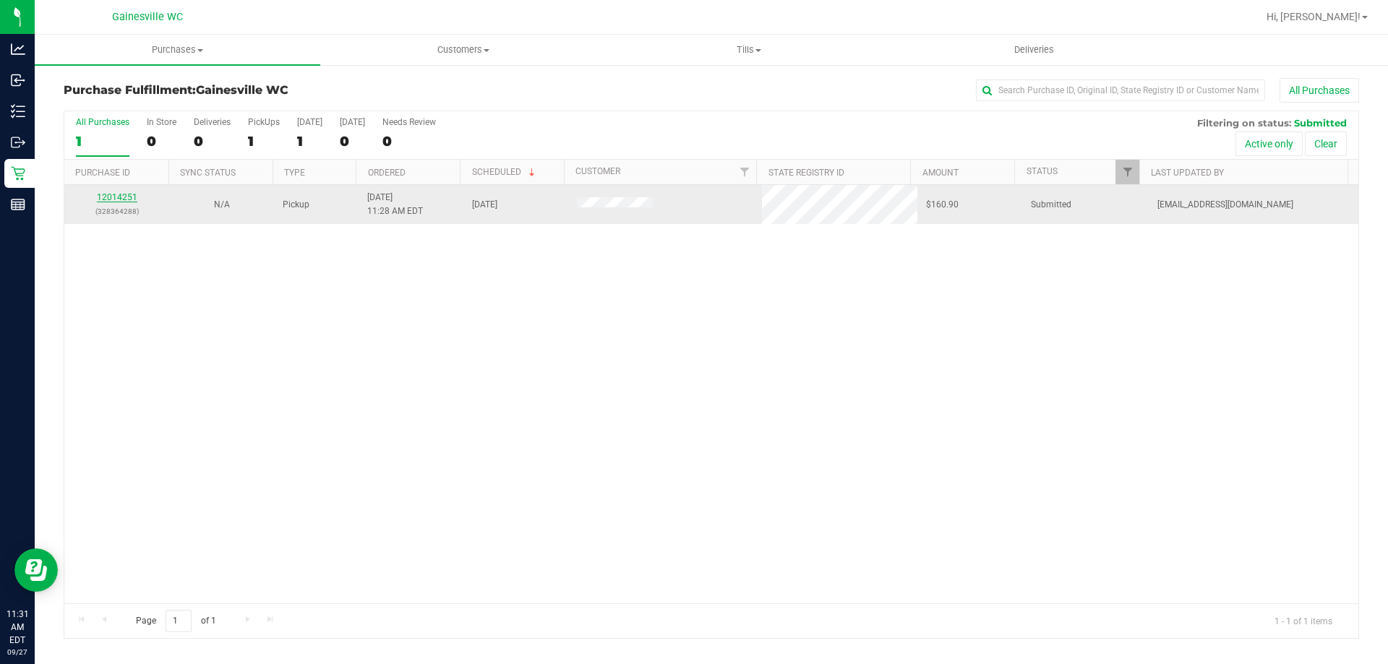
click at [116, 197] on link "12014251" at bounding box center [117, 197] width 40 height 10
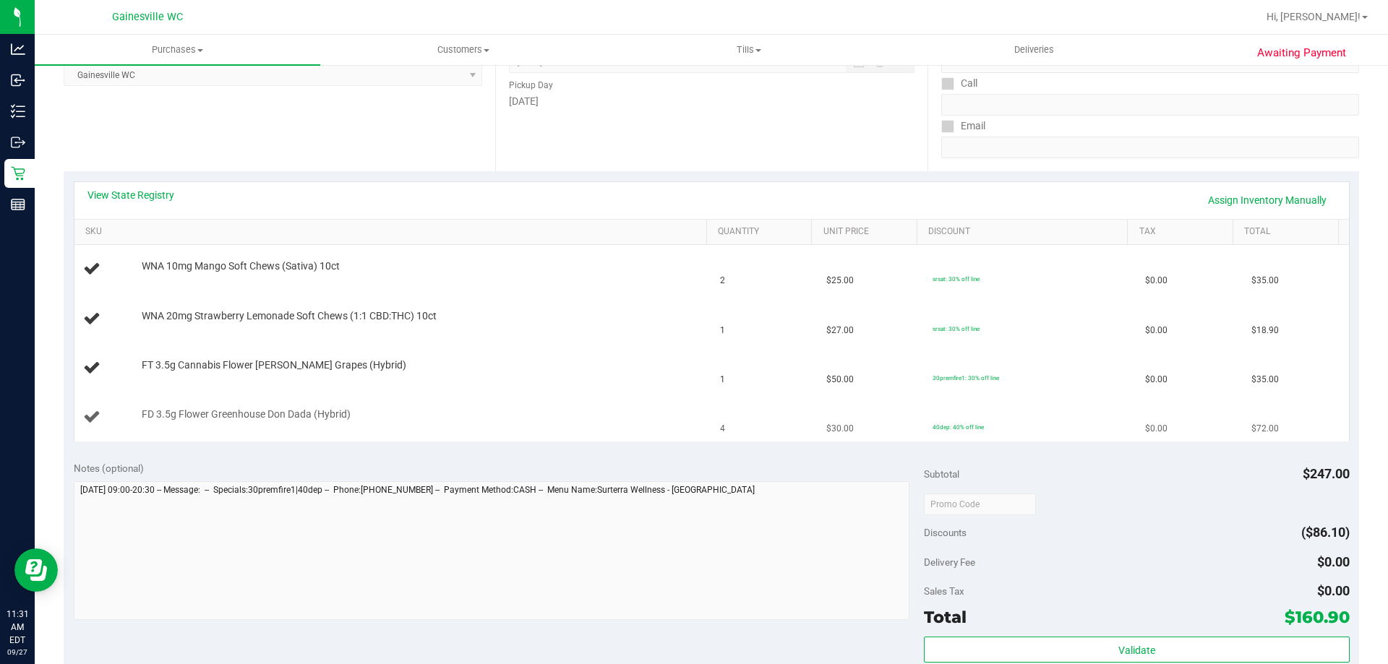
scroll to position [217, 0]
click at [408, 210] on div "View State Registry Assign Inventory Manually" at bounding box center [711, 201] width 1249 height 25
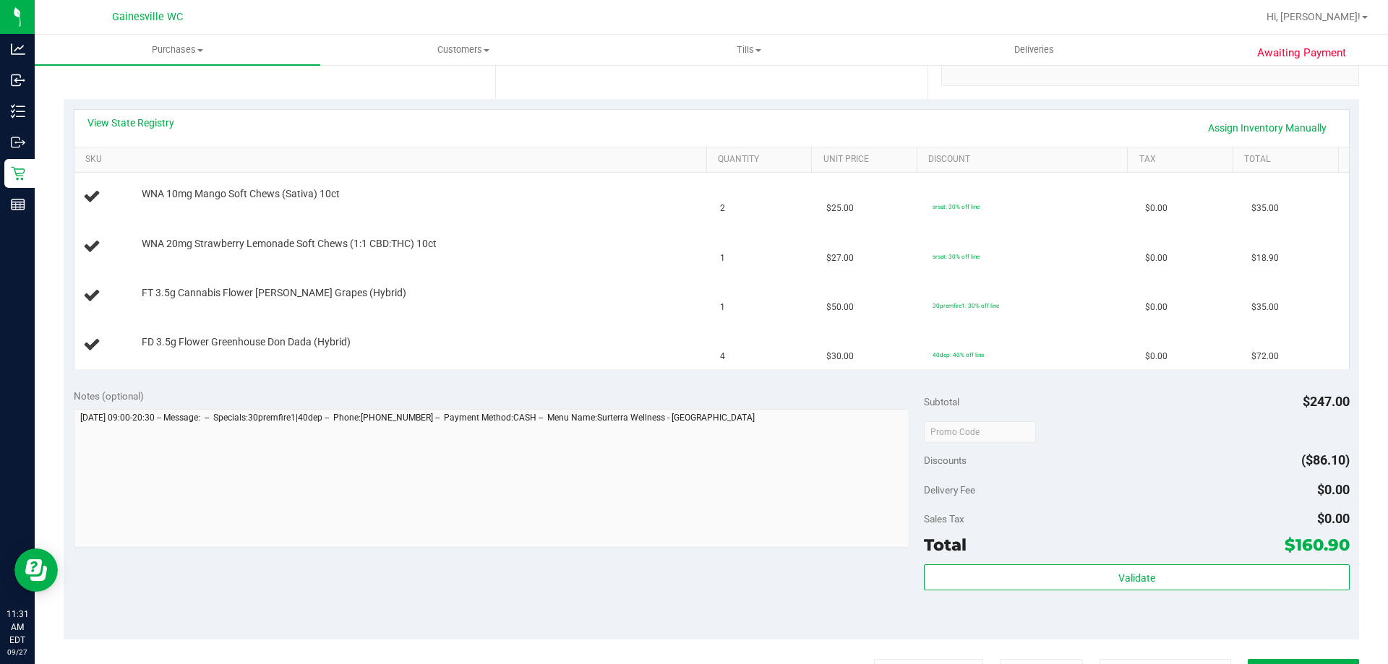
scroll to position [361, 0]
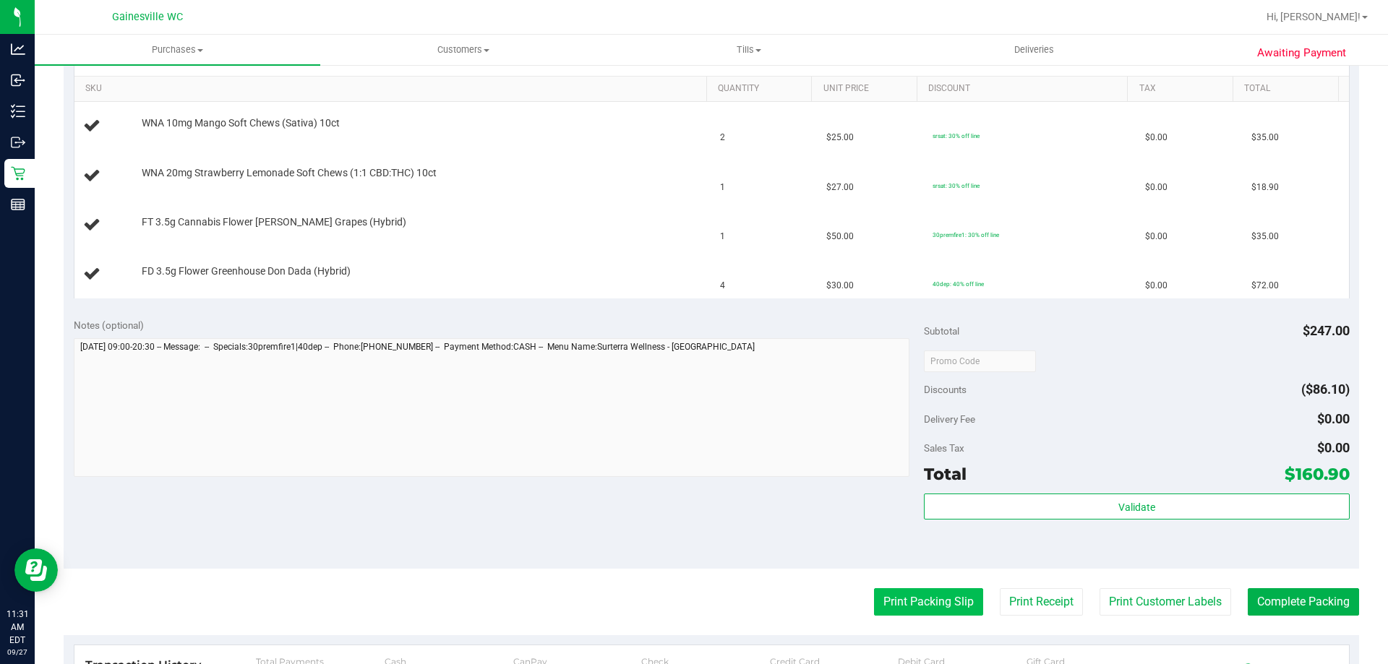
click at [888, 599] on button "Print Packing Slip" at bounding box center [928, 601] width 109 height 27
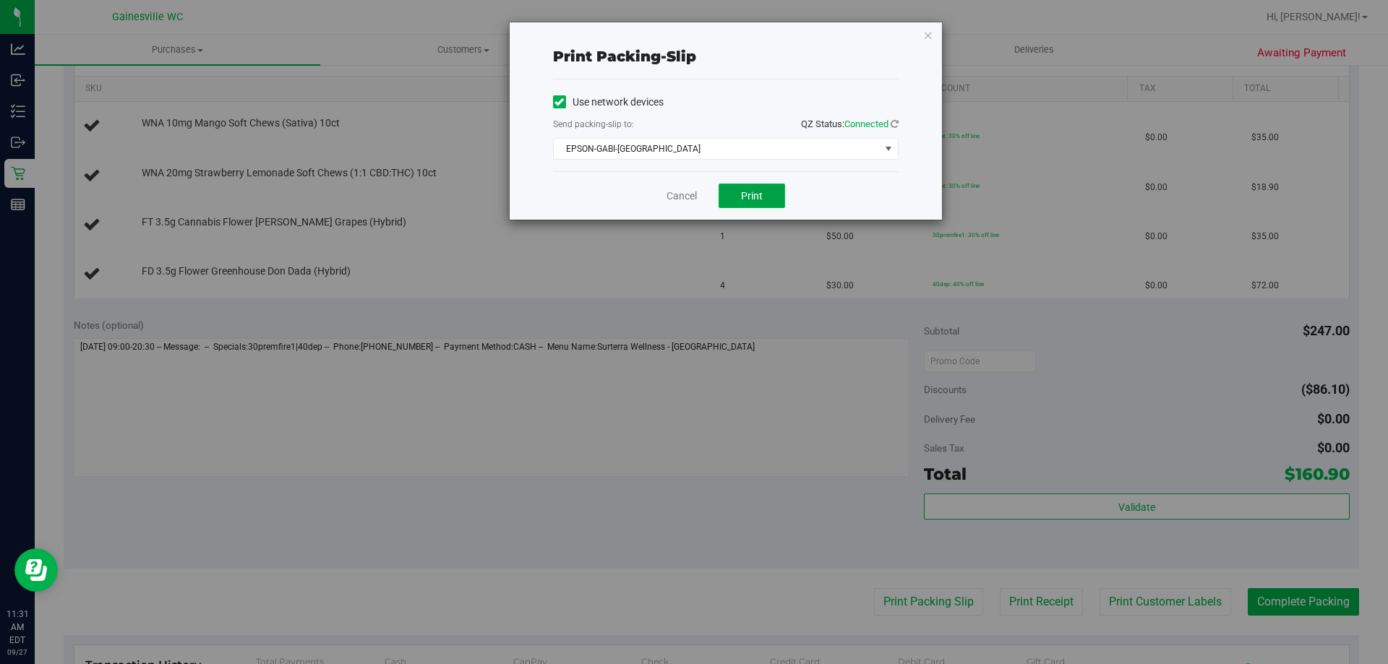
click at [766, 192] on button "Print" at bounding box center [752, 196] width 67 height 25
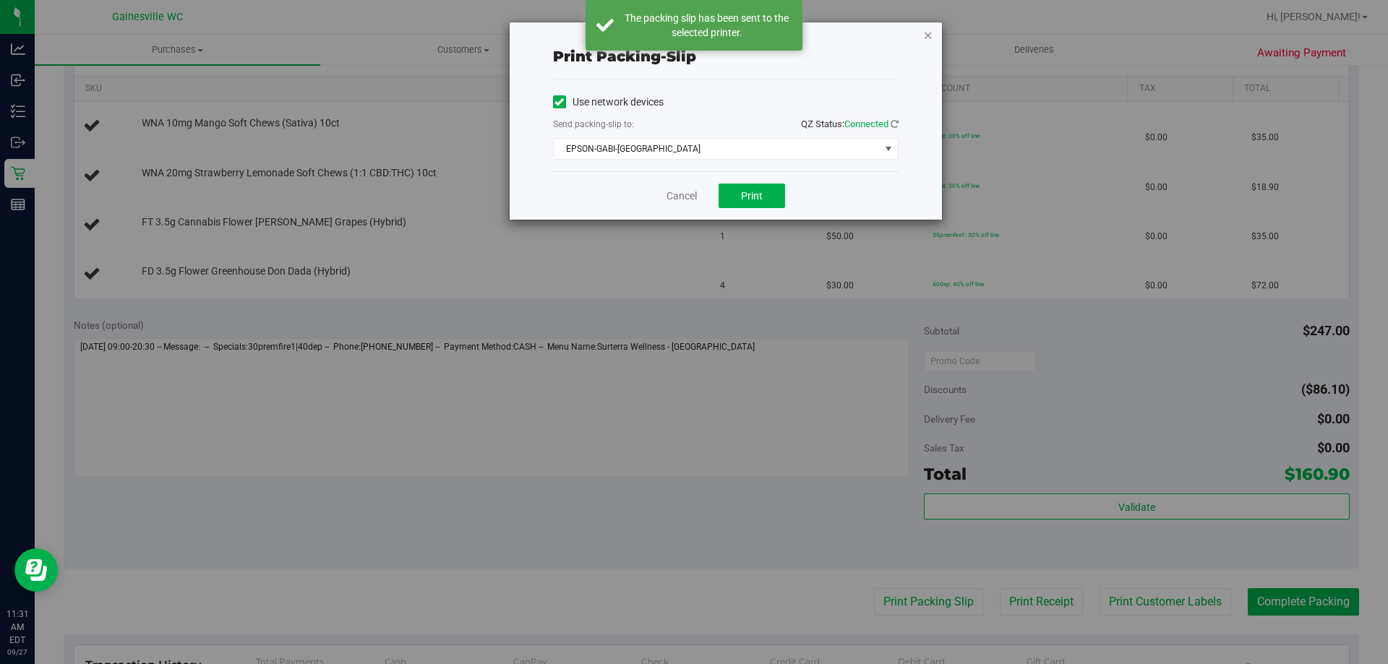
click at [933, 30] on icon "button" at bounding box center [928, 34] width 10 height 17
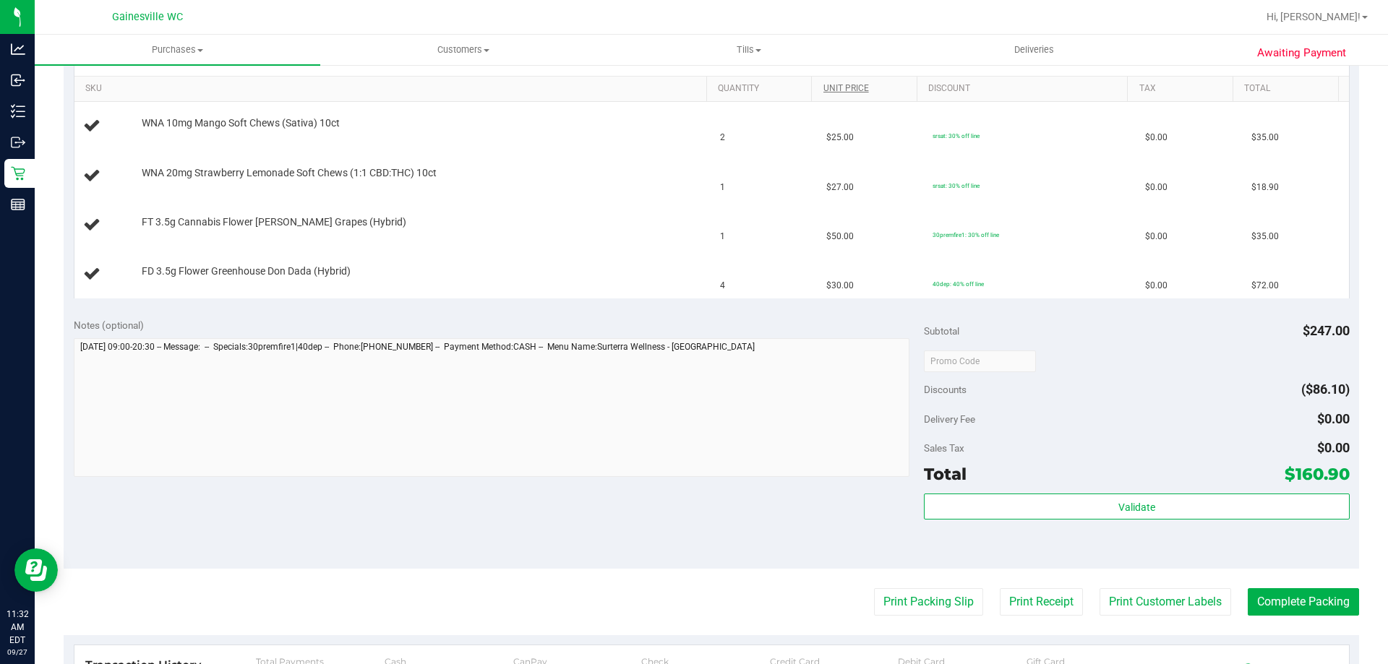
click at [874, 588] on button "Print Packing Slip" at bounding box center [928, 601] width 109 height 27
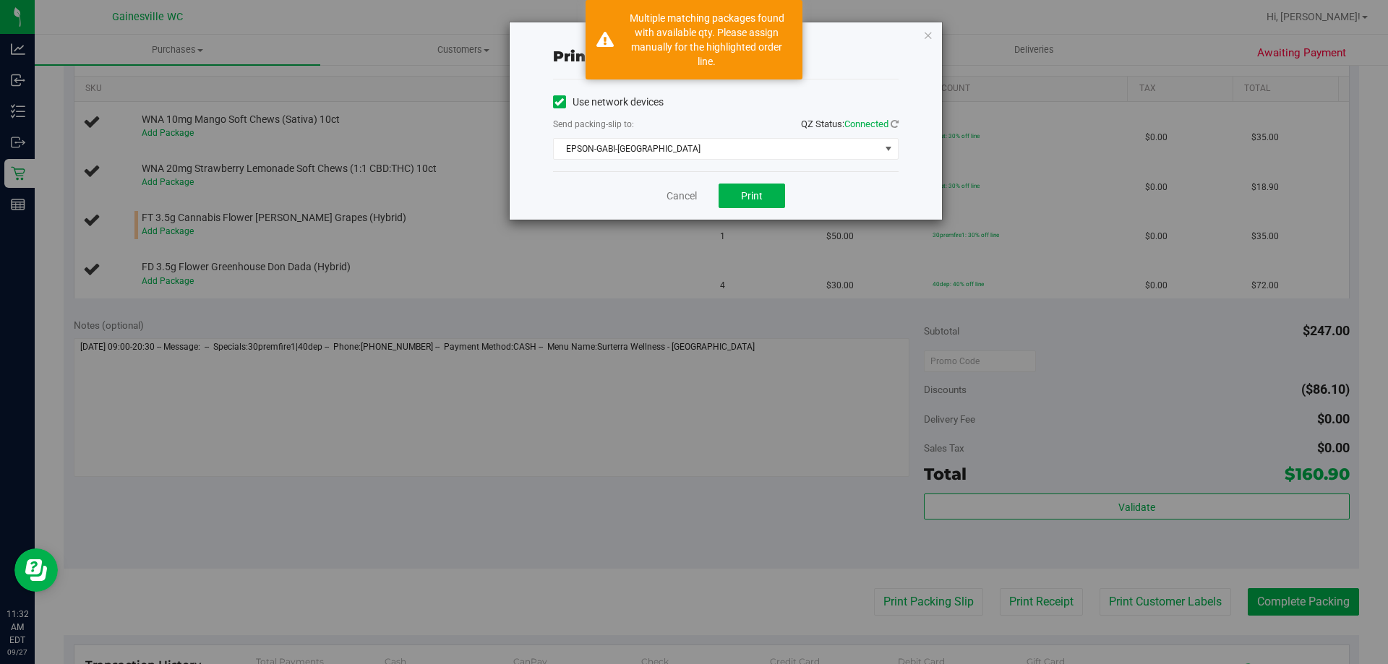
click at [701, 198] on div "Cancel Print" at bounding box center [726, 195] width 346 height 48
click at [699, 199] on div "Cancel Print" at bounding box center [726, 195] width 346 height 48
click at [677, 197] on link "Cancel" at bounding box center [682, 196] width 30 height 15
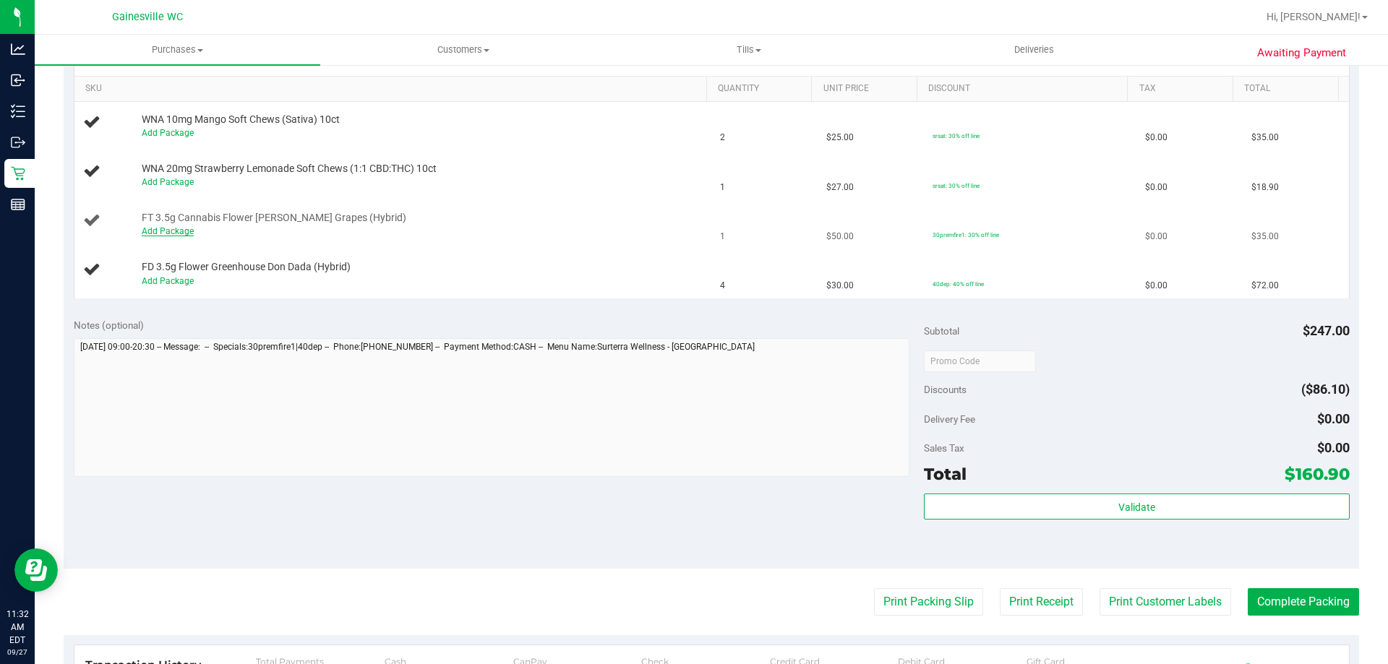
click at [158, 227] on link "Add Package" at bounding box center [168, 231] width 52 height 10
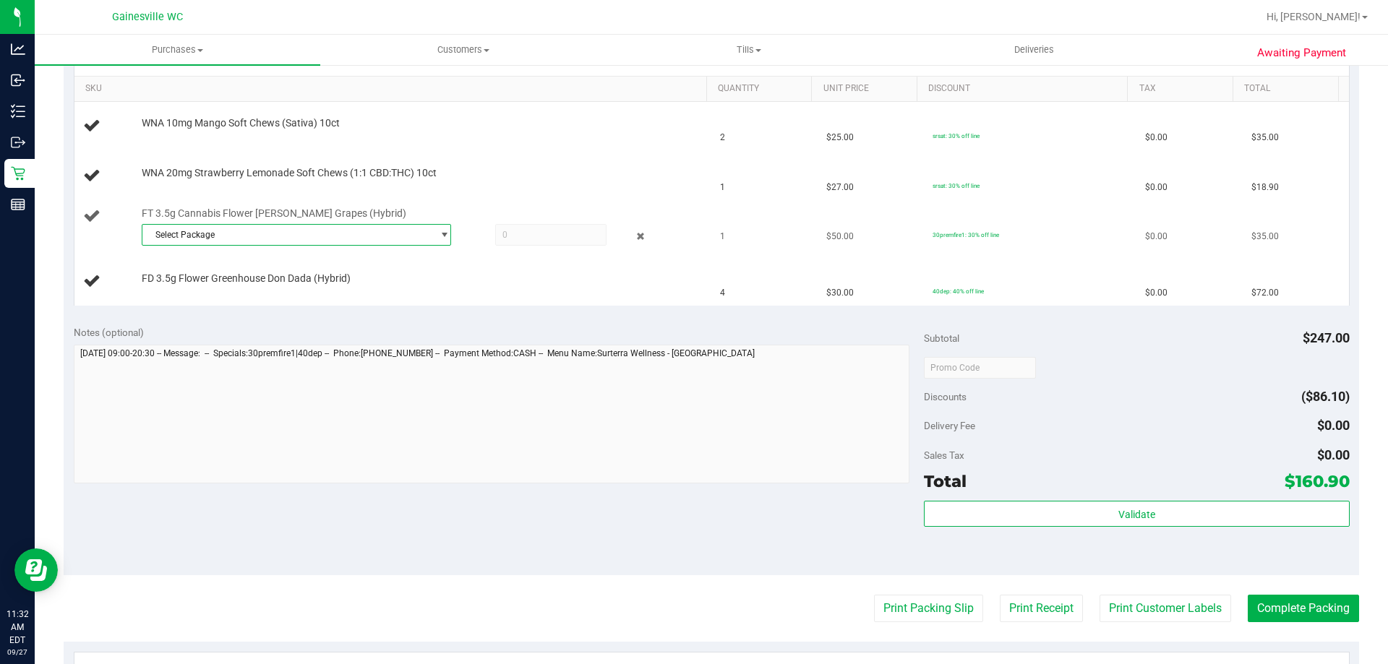
click at [228, 241] on span "Select Package" at bounding box center [287, 235] width 290 height 20
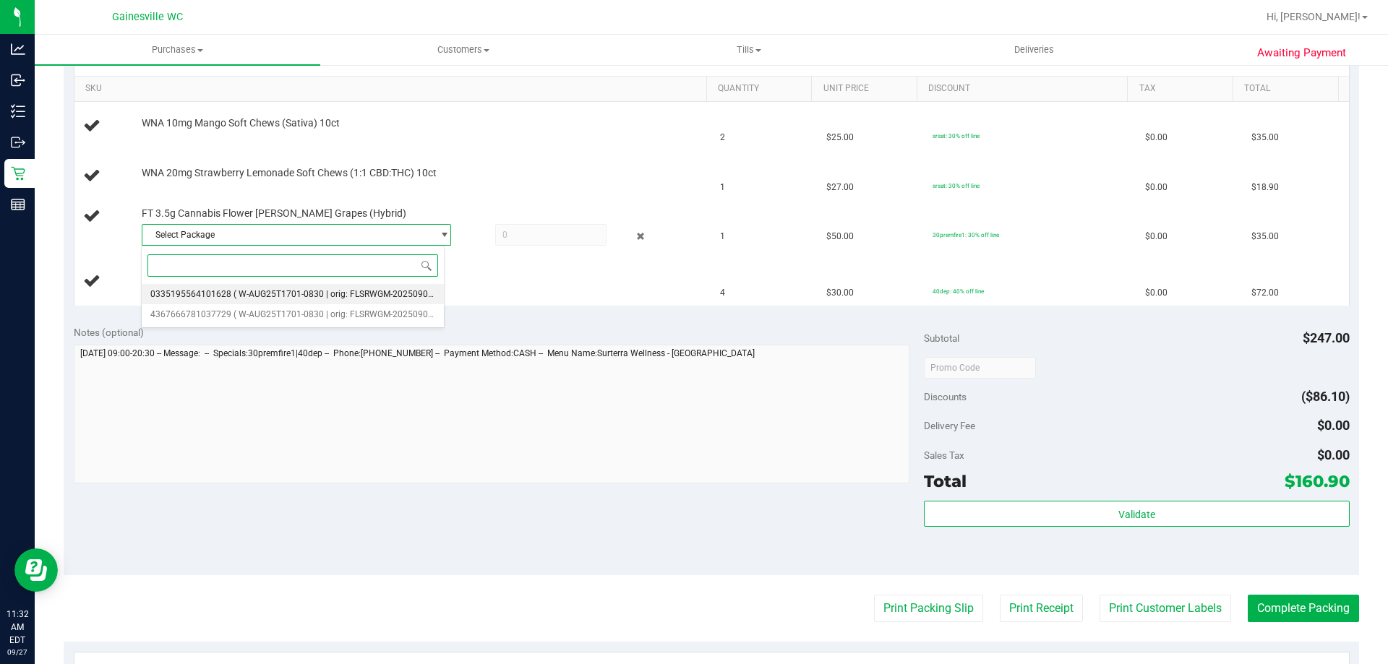
click at [226, 301] on li "0335195564101628 ( W-AUG25T1701-0830 | orig: FLSRWGM-20250908-494 )" at bounding box center [293, 294] width 302 height 20
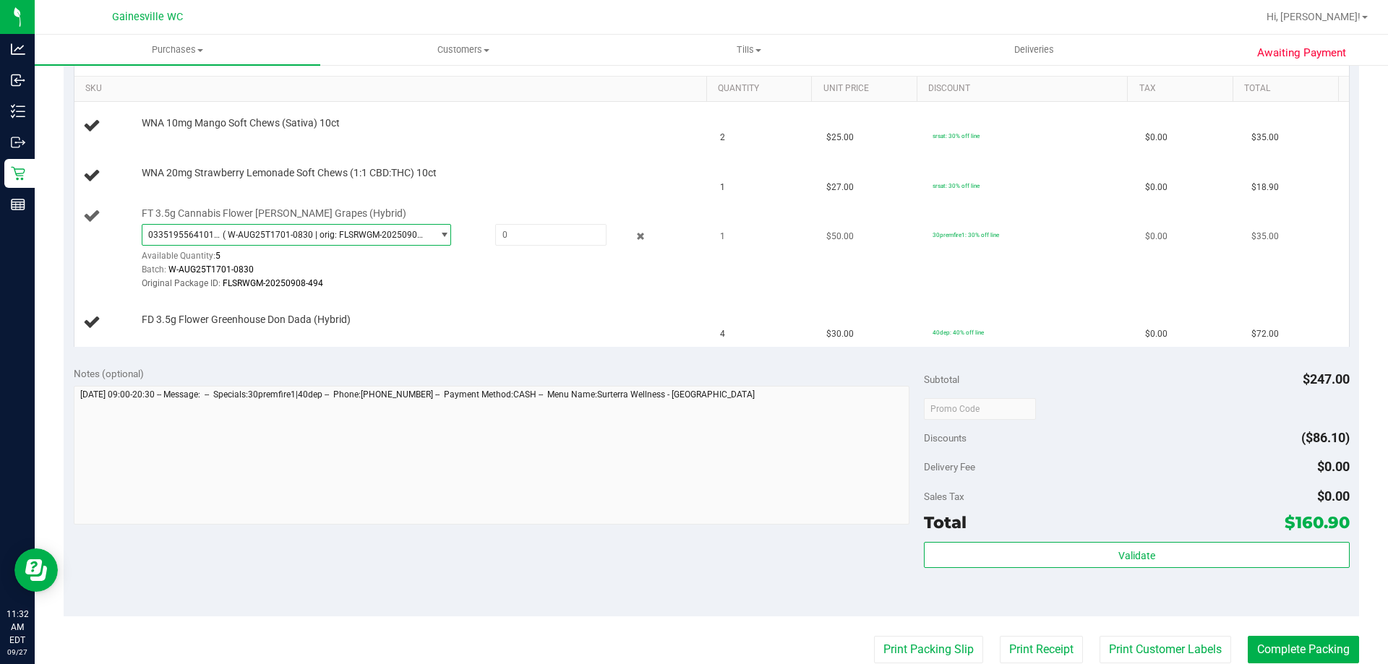
click at [362, 291] on div at bounding box center [421, 291] width 558 height 1
click at [507, 296] on td "FT 3.5g Cannabis Flower Gaspar's Grapes (Hybrid) 0335195564101628 ( W-AUG25T170…" at bounding box center [393, 250] width 638 height 98
click at [401, 286] on div "Original Package ID: FLSRWGM-20250908-494" at bounding box center [421, 284] width 558 height 14
click at [543, 224] on span at bounding box center [550, 235] width 111 height 22
type input "1"
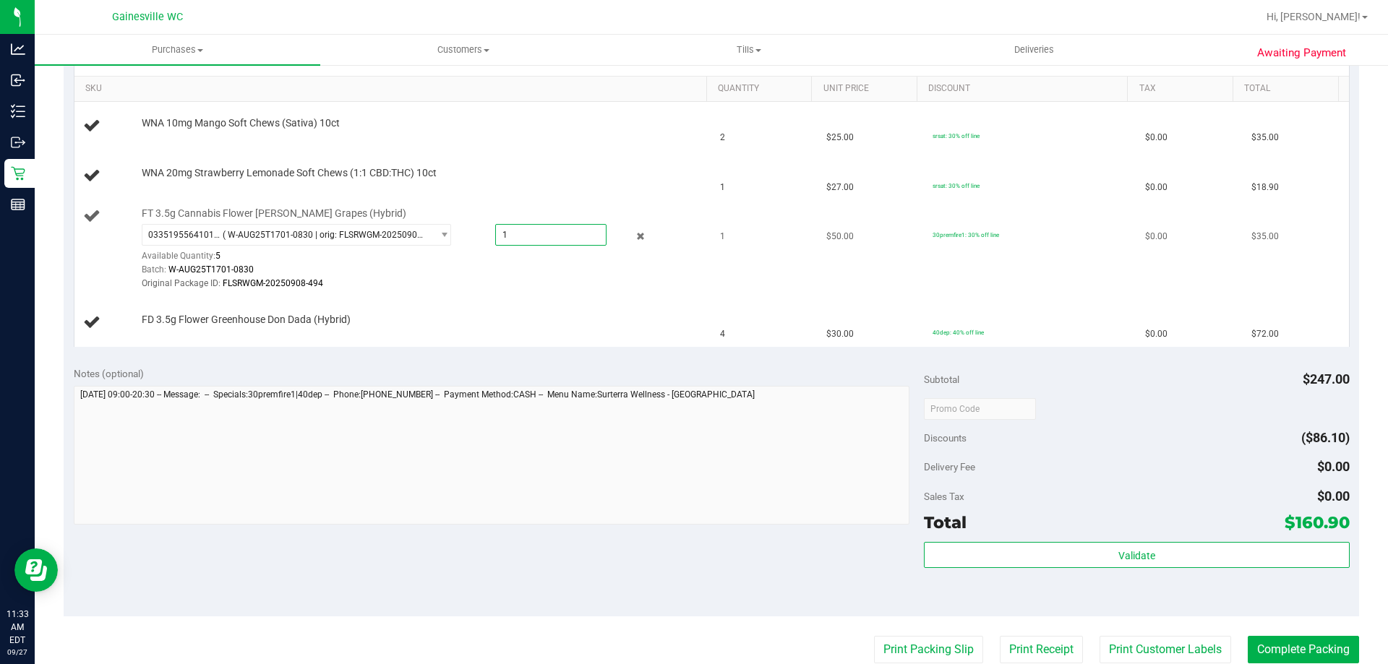
type input "1.0000"
click at [553, 258] on div "0335195564101628 ( W-AUG25T1701-0830 | orig: FLSRWGM-20250908-494 ) 03351955641…" at bounding box center [421, 257] width 558 height 67
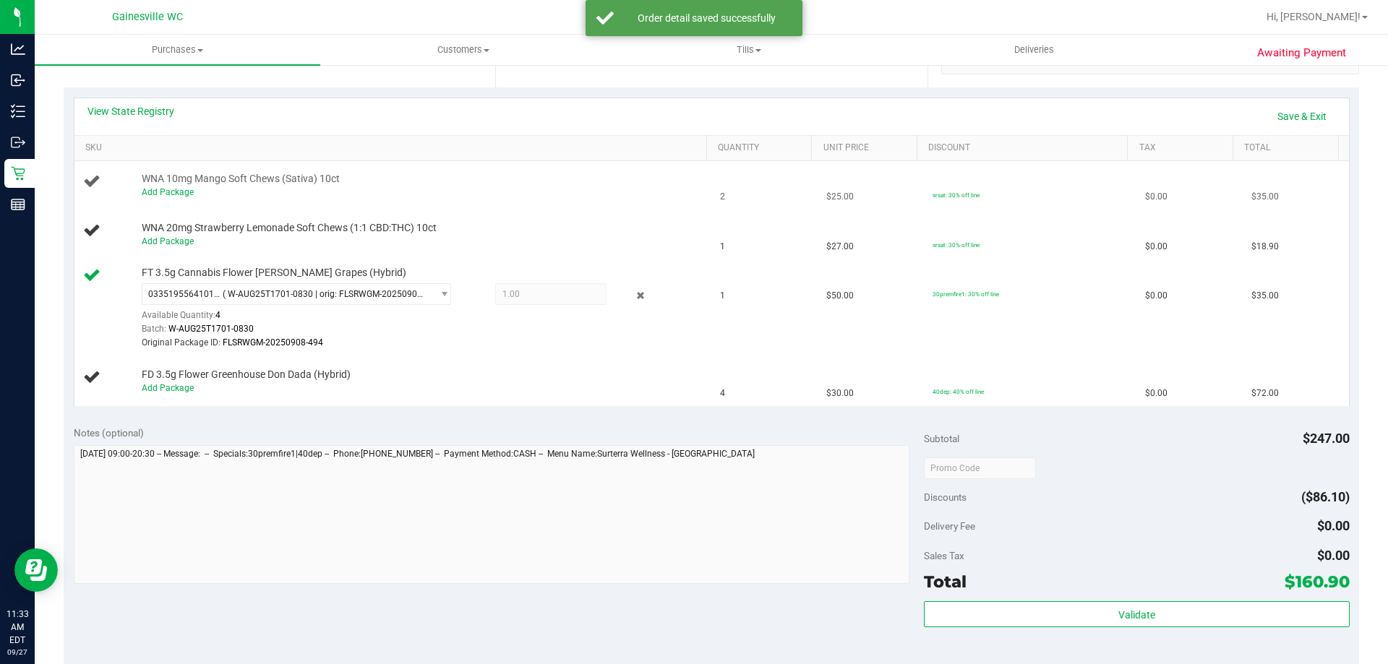
scroll to position [217, 0]
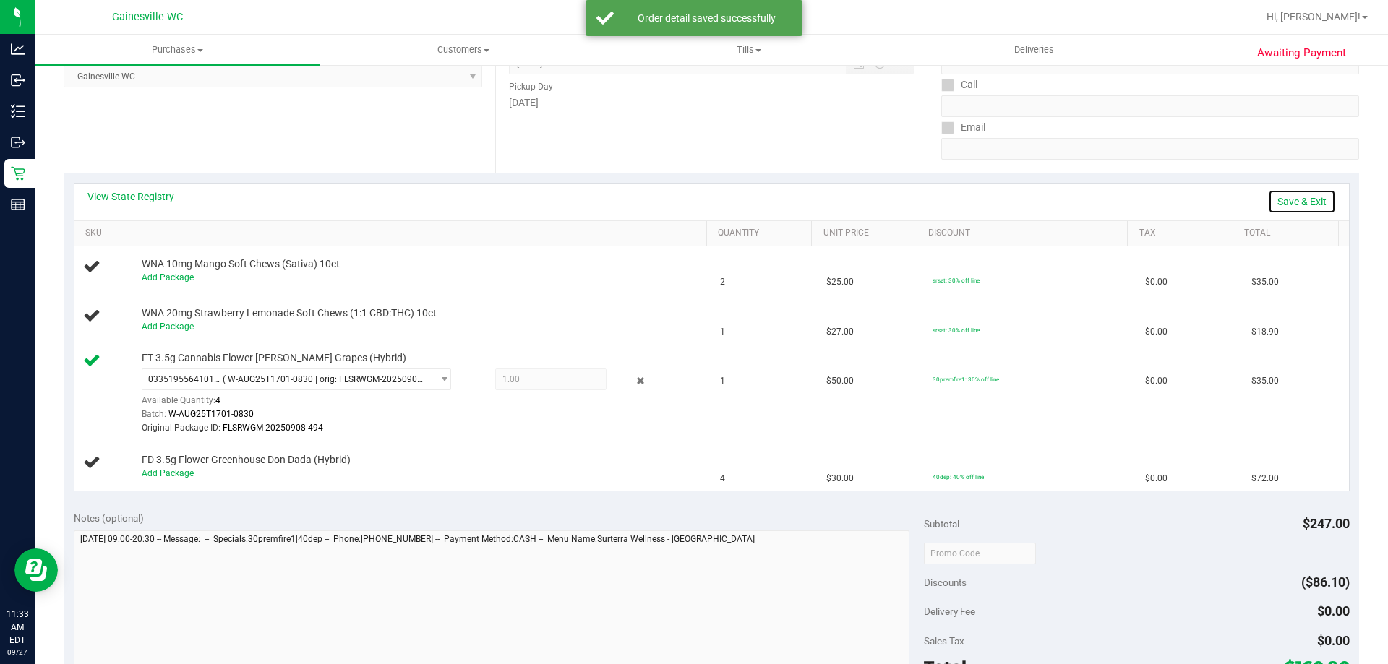
click at [1289, 201] on link "Save & Exit" at bounding box center [1302, 201] width 68 height 25
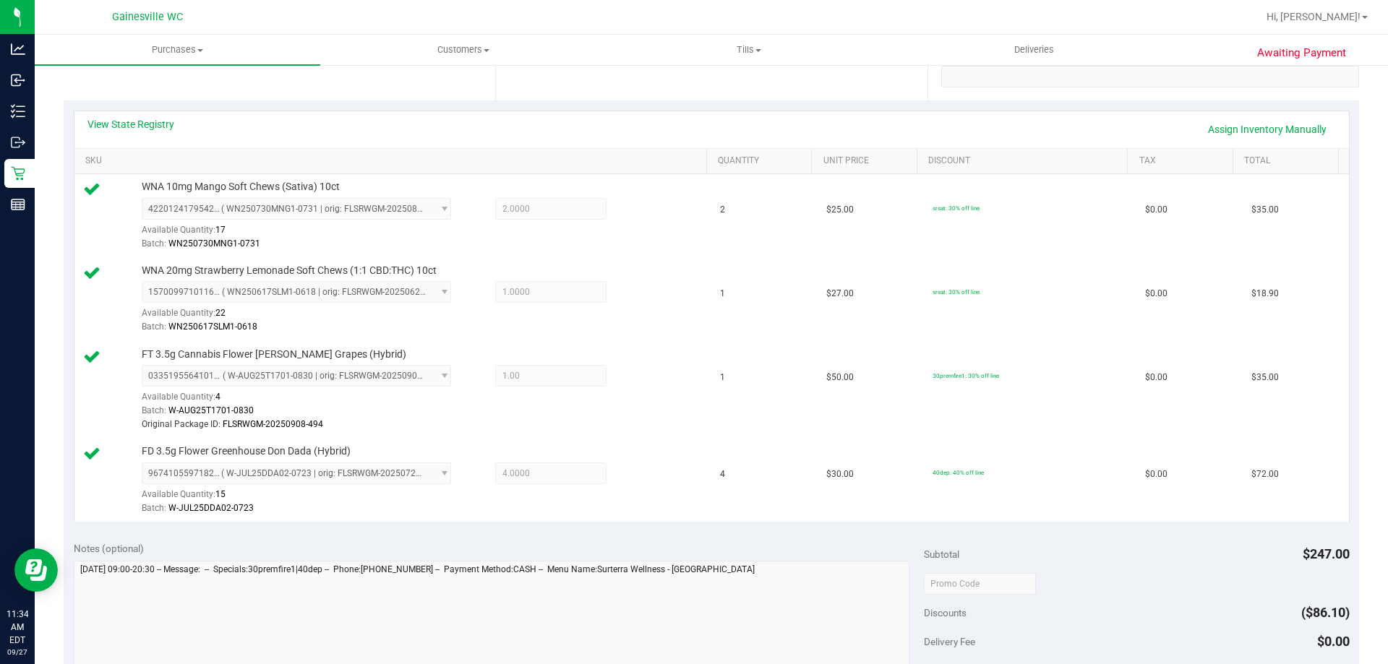
scroll to position [782, 0]
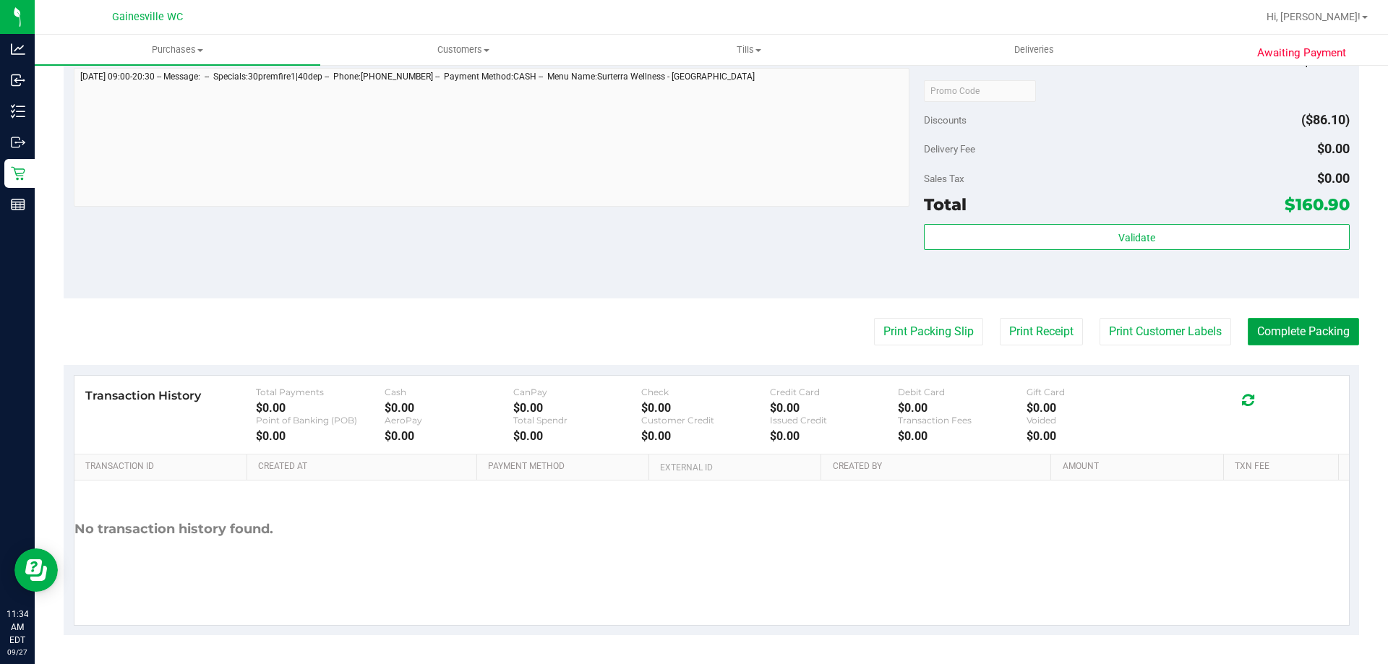
click at [1290, 334] on button "Complete Packing" at bounding box center [1303, 331] width 111 height 27
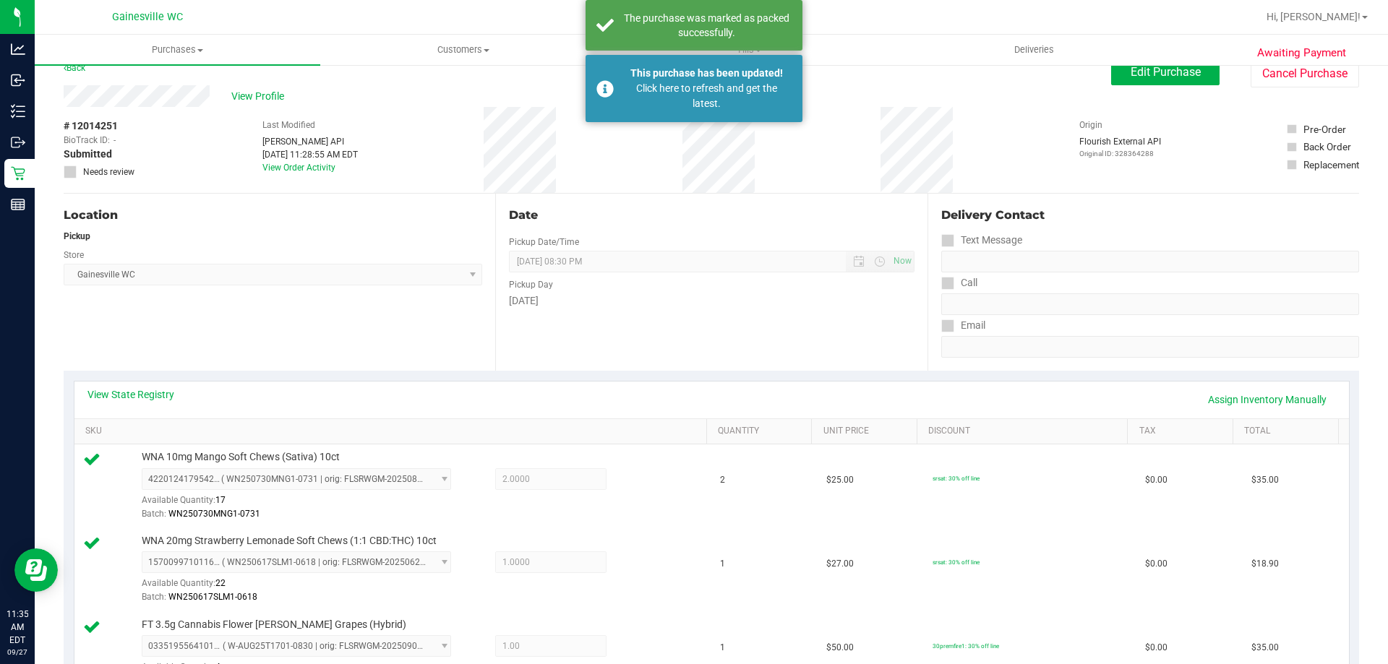
scroll to position [0, 0]
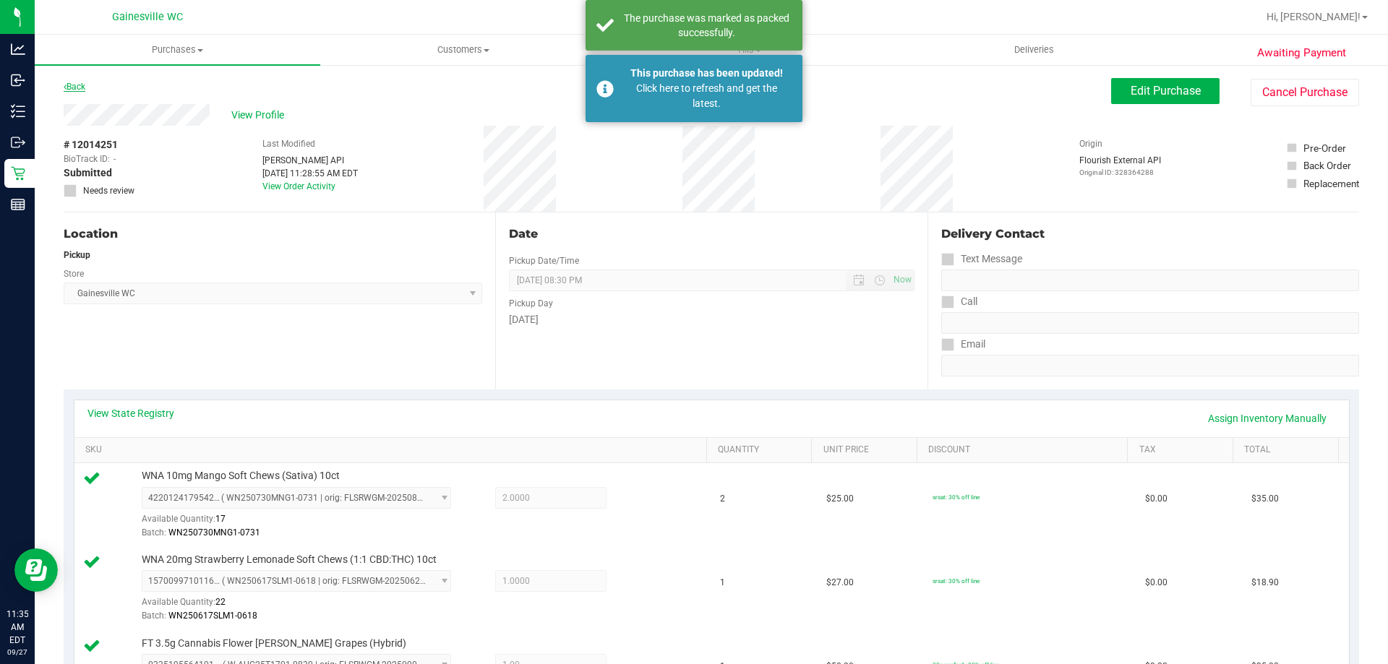
click at [80, 89] on link "Back" at bounding box center [75, 87] width 22 height 10
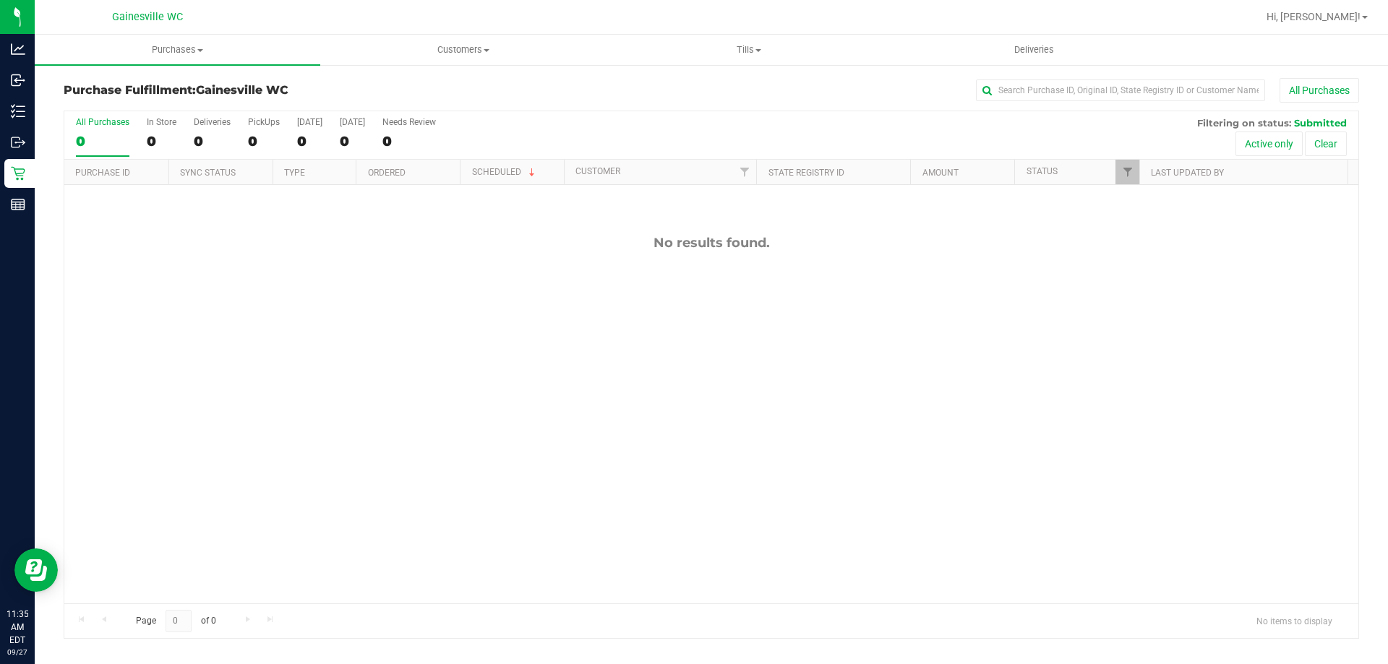
scroll to position [98, 0]
click at [36, 181] on div "Purchase Fulfillment: Gainesville WC All Purchases All Purchases 0 In Store 0 D…" at bounding box center [711, 359] width 1353 height 590
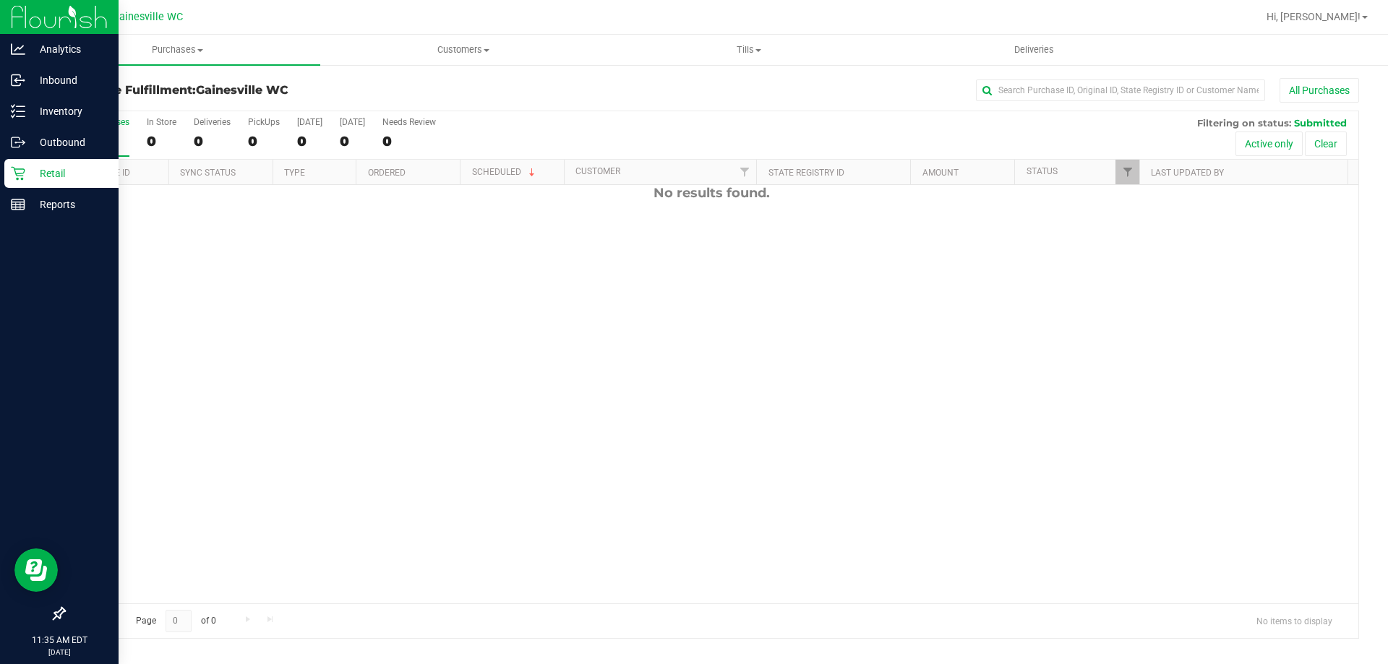
click at [29, 170] on p "Retail" at bounding box center [68, 173] width 87 height 17
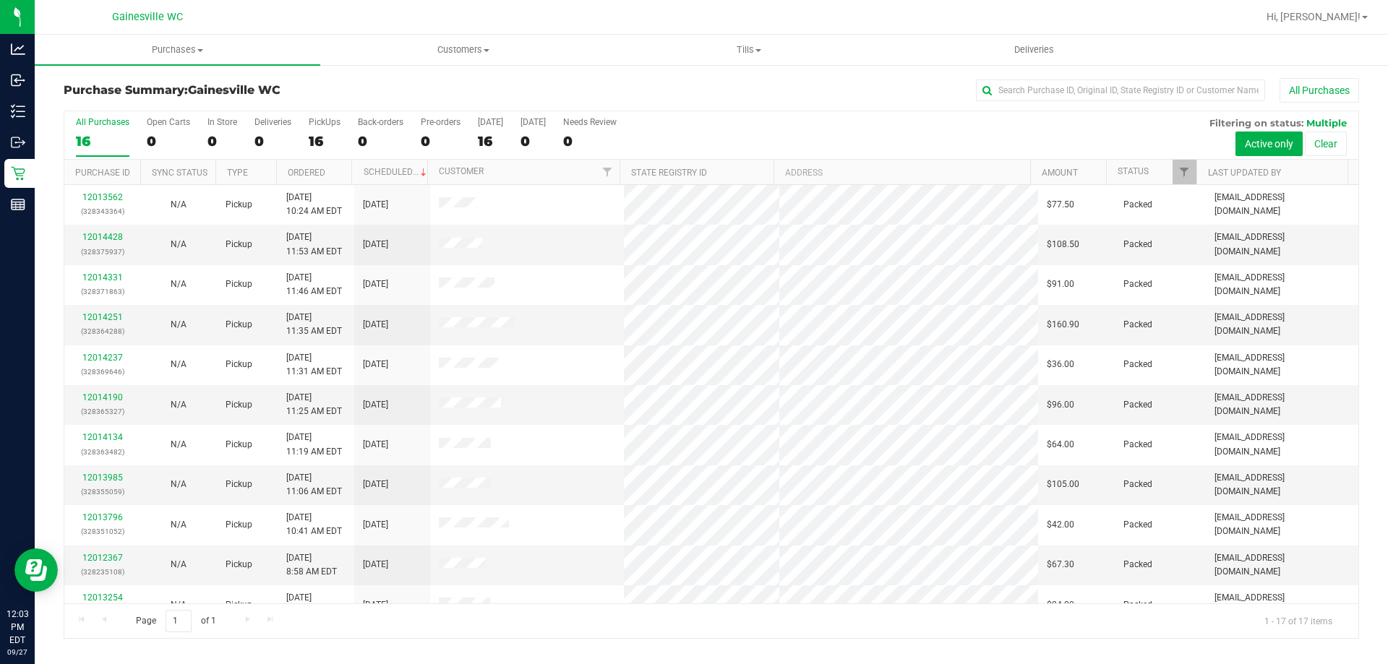
click at [603, 85] on div "All Purchases" at bounding box center [927, 90] width 864 height 25
